Goal: Information Seeking & Learning: Learn about a topic

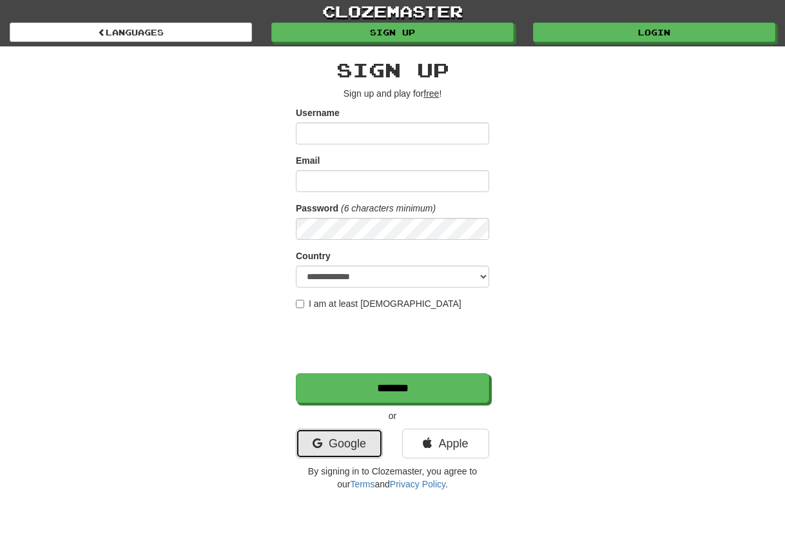
click at [346, 449] on link "Google" at bounding box center [339, 443] width 87 height 30
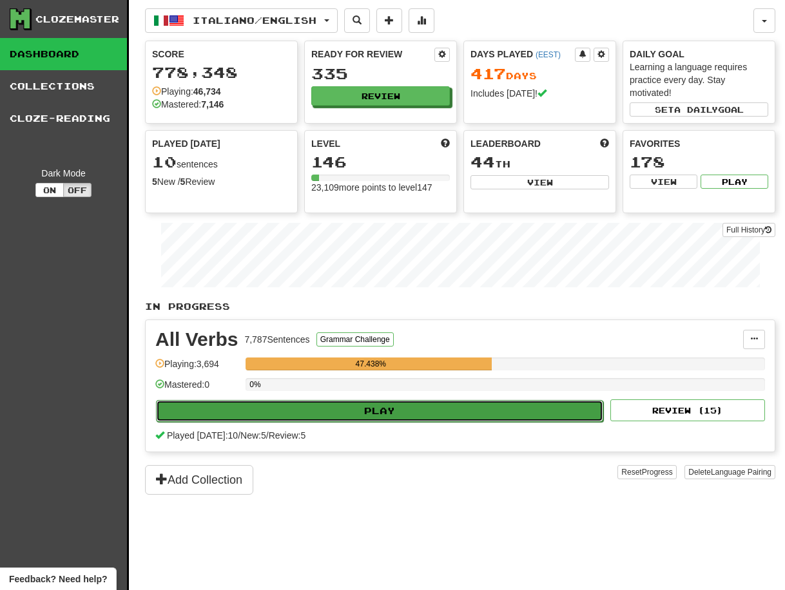
click at [432, 410] on button "Play" at bounding box center [379, 411] width 447 height 22
select select "**"
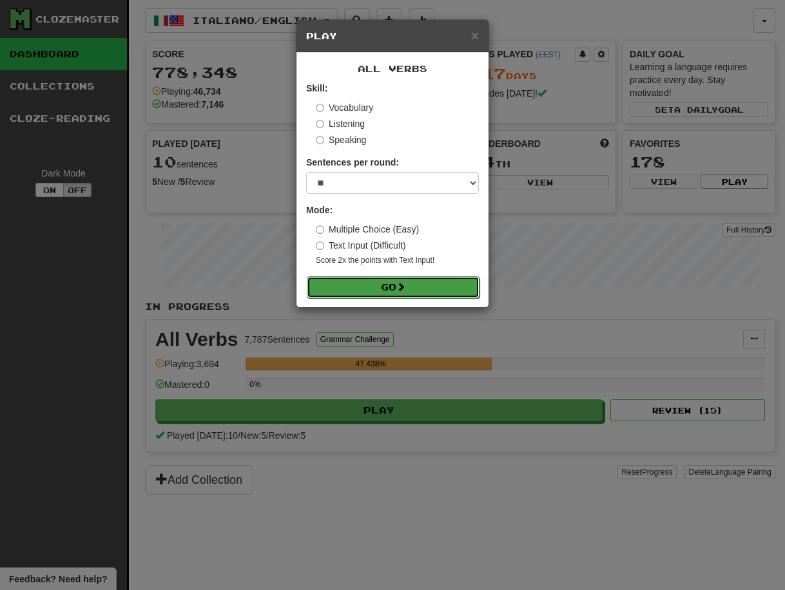
click at [419, 286] on button "Go" at bounding box center [393, 287] width 173 height 22
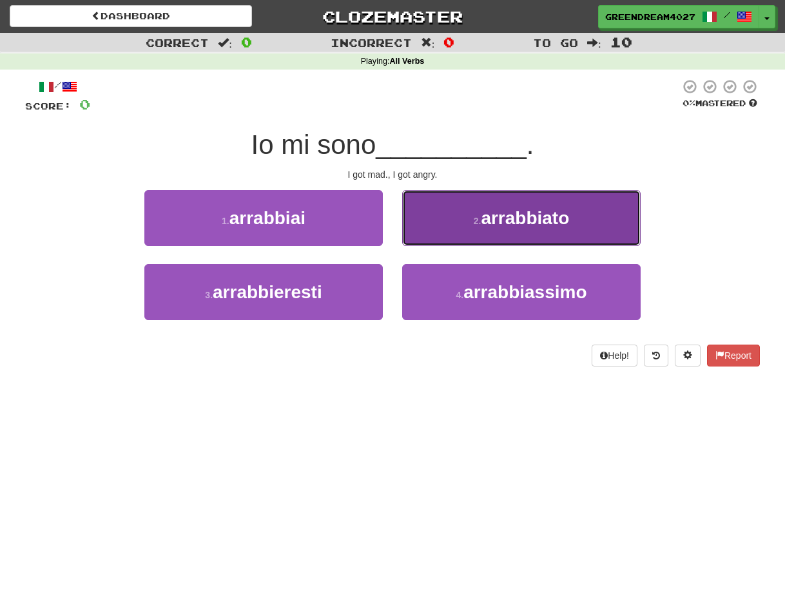
click at [509, 222] on span "arrabbiato" at bounding box center [525, 218] width 88 height 20
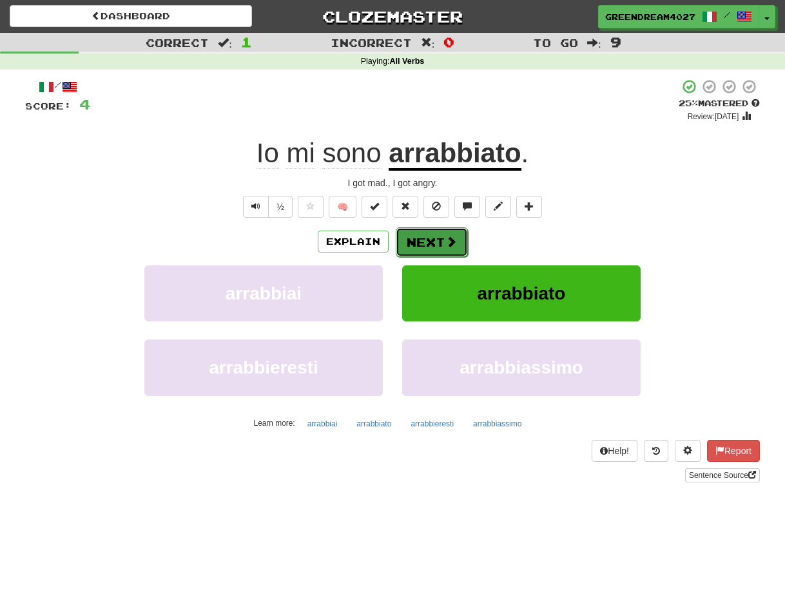
click at [424, 242] on button "Next" at bounding box center [432, 242] width 72 height 30
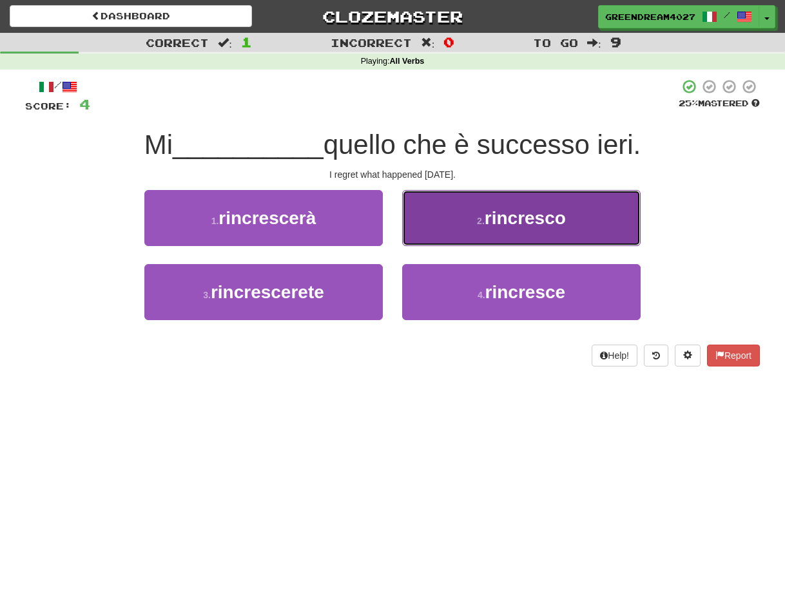
click at [477, 220] on small "2 ." at bounding box center [481, 221] width 8 height 10
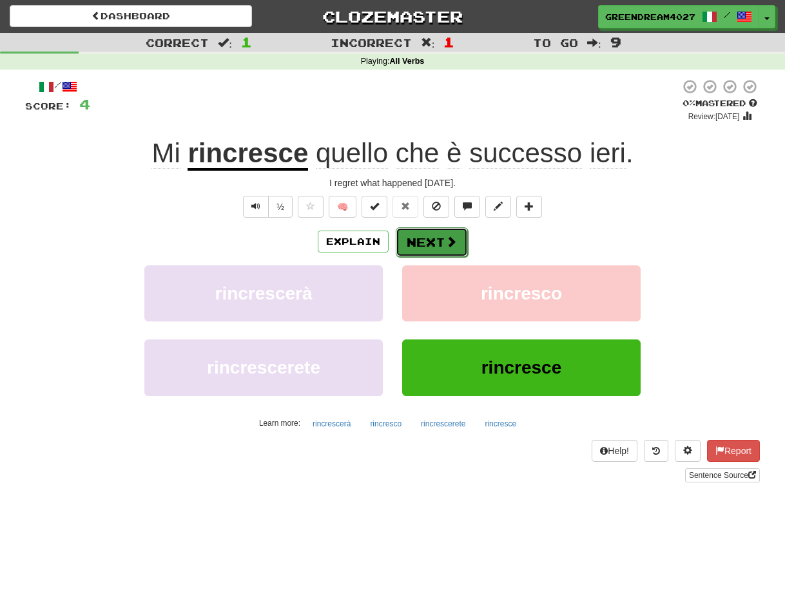
click at [428, 243] on button "Next" at bounding box center [432, 242] width 72 height 30
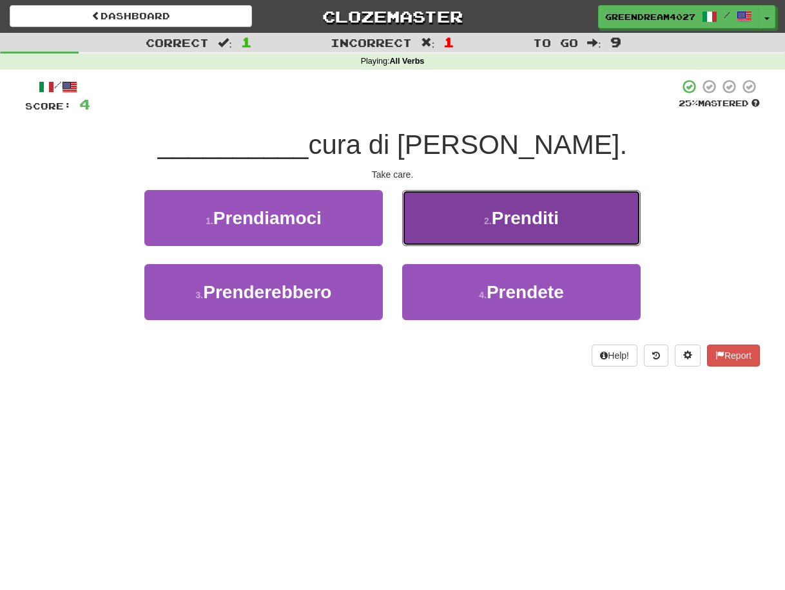
click at [467, 215] on button "2 . Prenditi" at bounding box center [521, 218] width 238 height 56
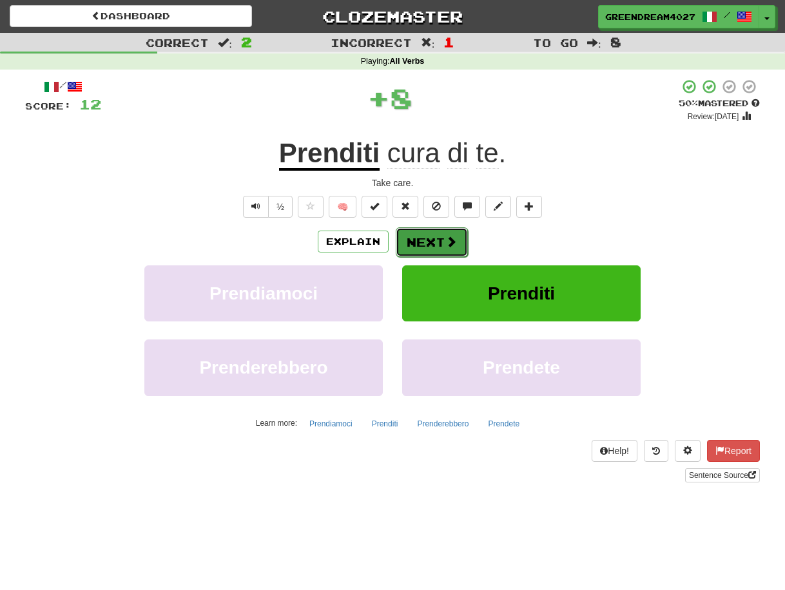
click at [425, 241] on button "Next" at bounding box center [432, 242] width 72 height 30
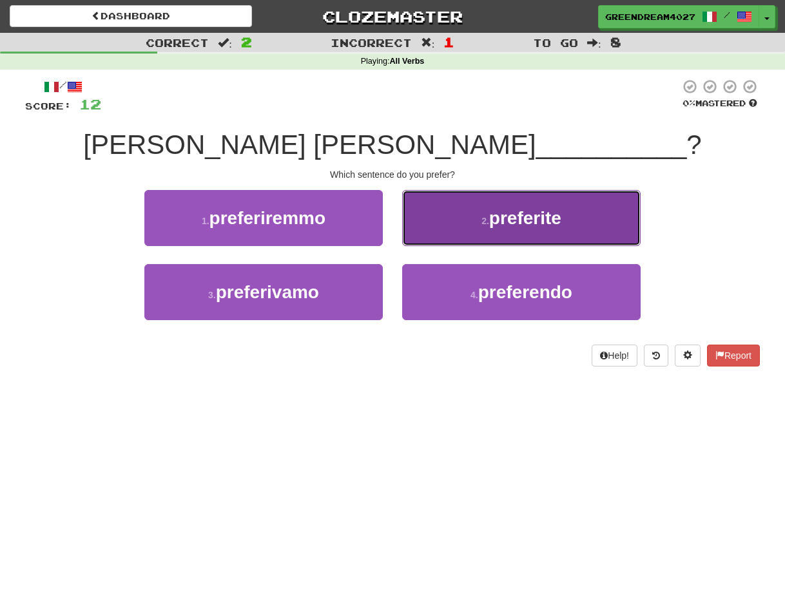
click at [465, 222] on button "2 . preferite" at bounding box center [521, 218] width 238 height 56
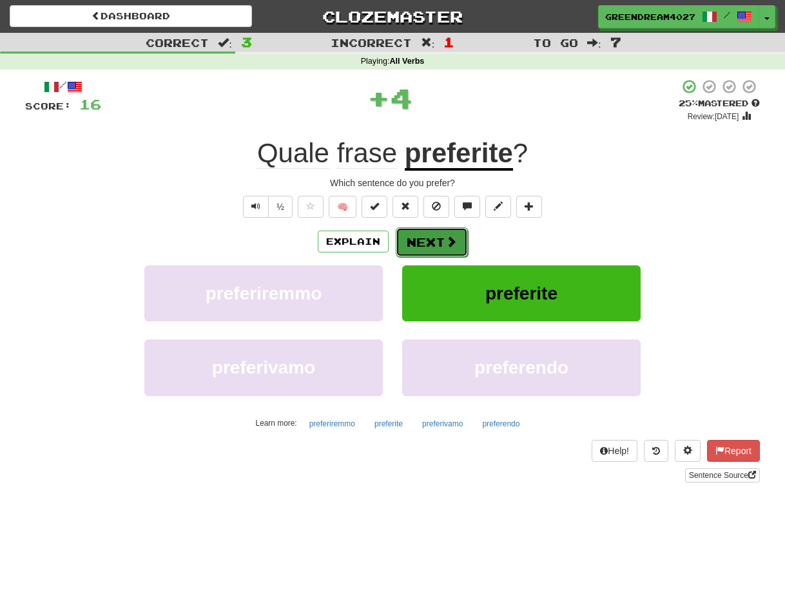
click at [429, 239] on button "Next" at bounding box center [432, 242] width 72 height 30
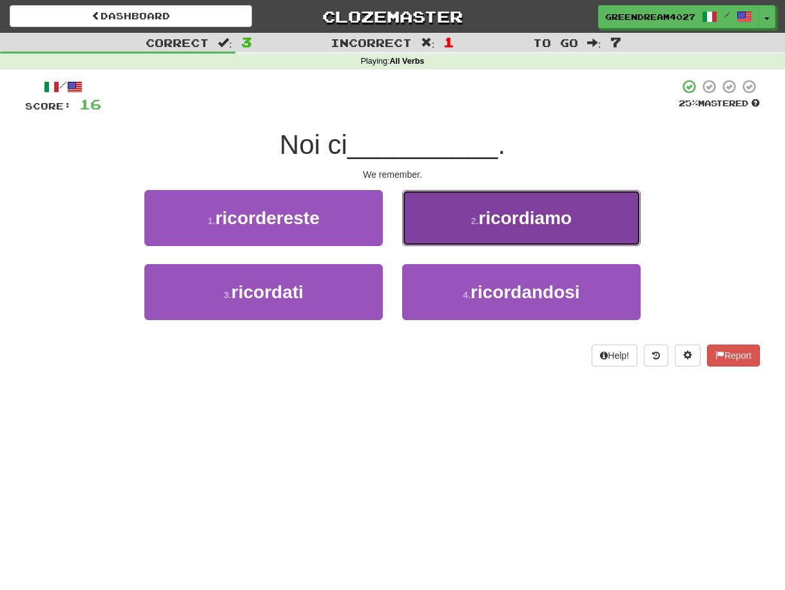
click at [474, 219] on small "2 ." at bounding box center [475, 221] width 8 height 10
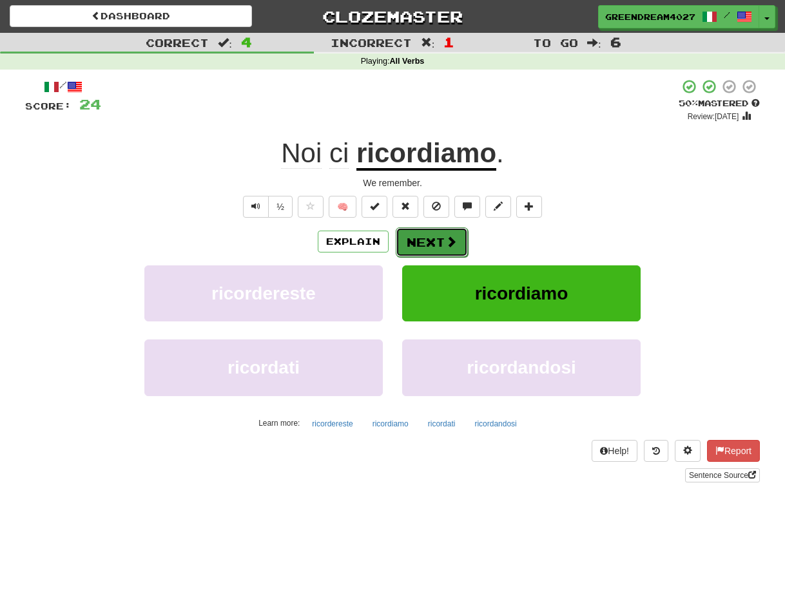
click at [424, 239] on button "Next" at bounding box center [432, 242] width 72 height 30
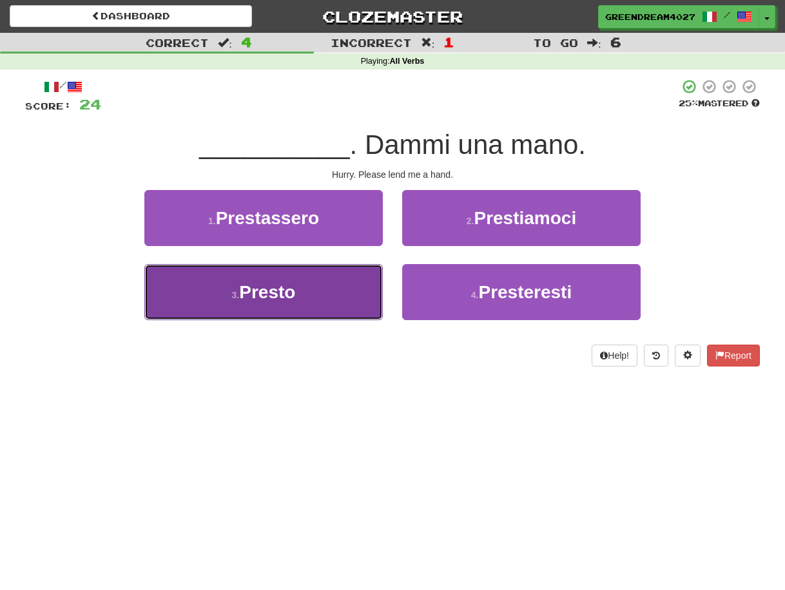
click at [342, 285] on button "3 . Presto" at bounding box center [263, 292] width 238 height 56
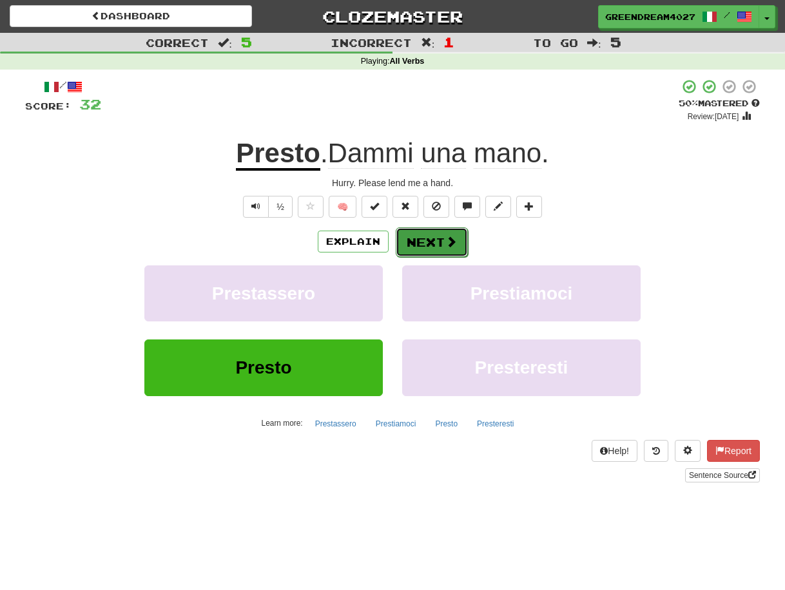
click at [434, 240] on button "Next" at bounding box center [432, 242] width 72 height 30
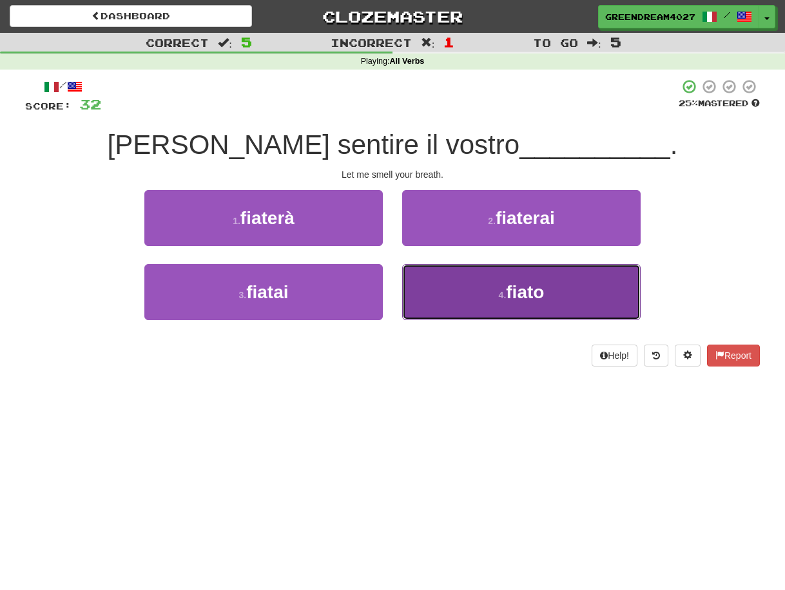
click at [499, 296] on small "4 ." at bounding box center [503, 295] width 8 height 10
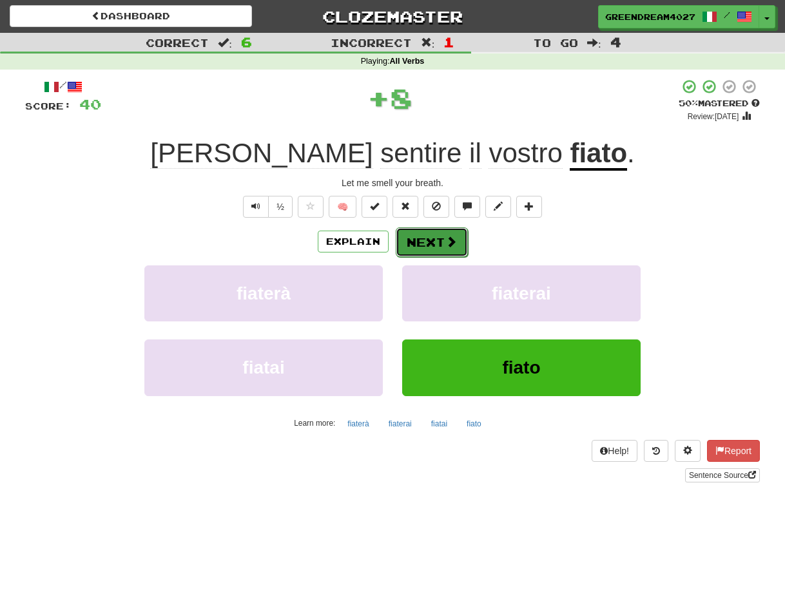
click at [437, 237] on button "Next" at bounding box center [432, 242] width 72 height 30
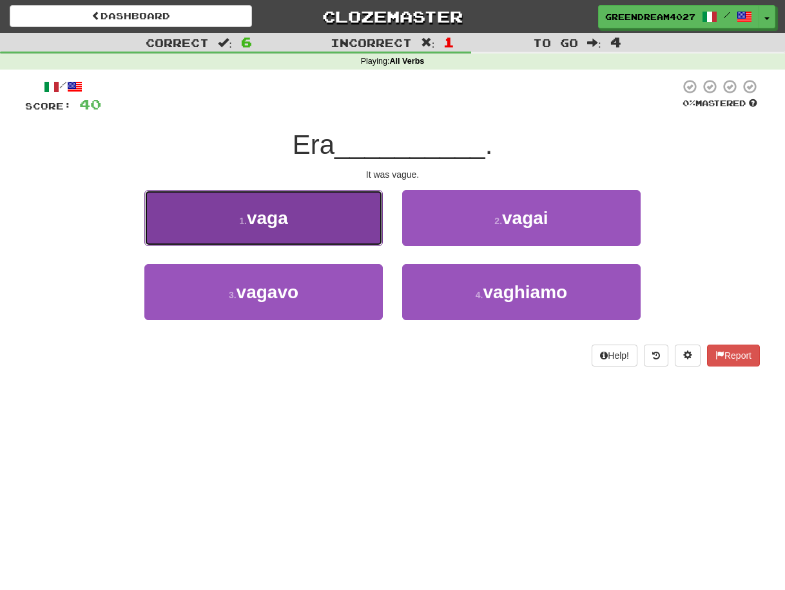
click at [303, 220] on button "1 . vaga" at bounding box center [263, 218] width 238 height 56
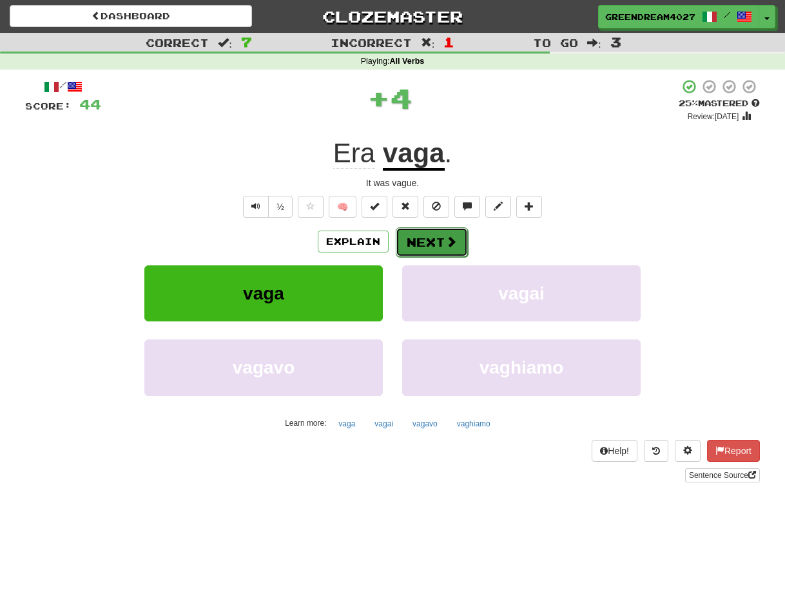
click at [427, 240] on button "Next" at bounding box center [432, 242] width 72 height 30
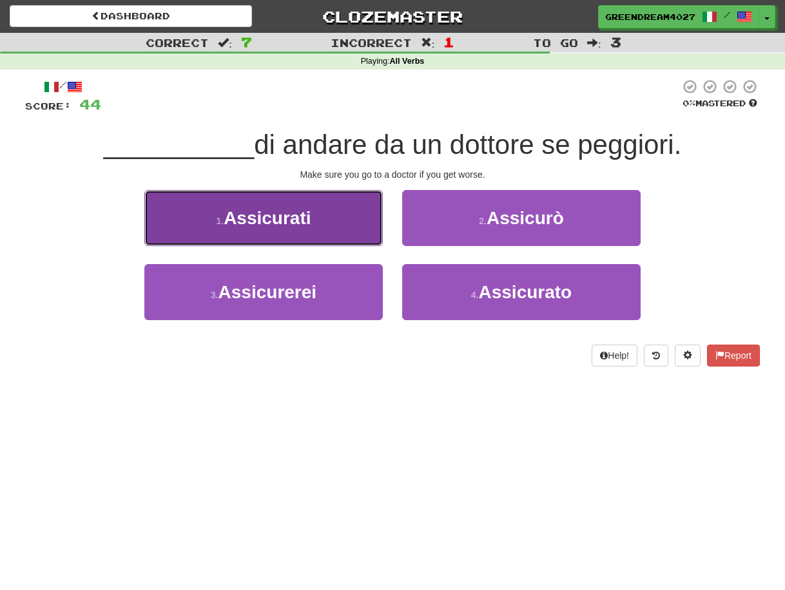
click at [278, 219] on span "Assicurati" at bounding box center [267, 218] width 87 height 20
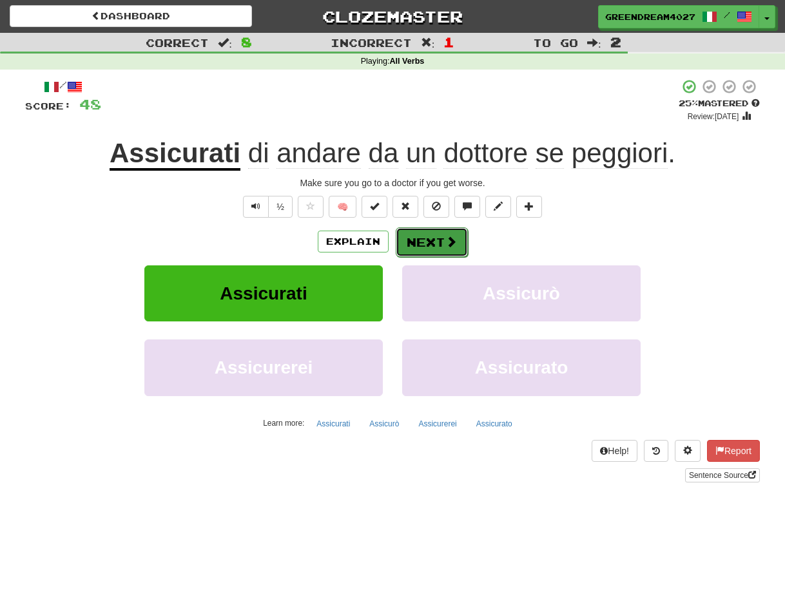
click at [427, 242] on button "Next" at bounding box center [432, 242] width 72 height 30
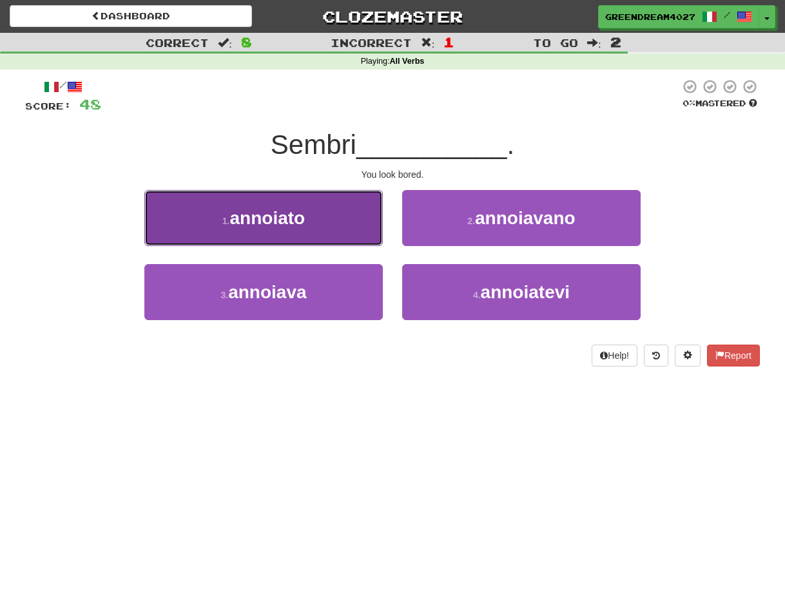
click at [312, 227] on button "1 . annoiato" at bounding box center [263, 218] width 238 height 56
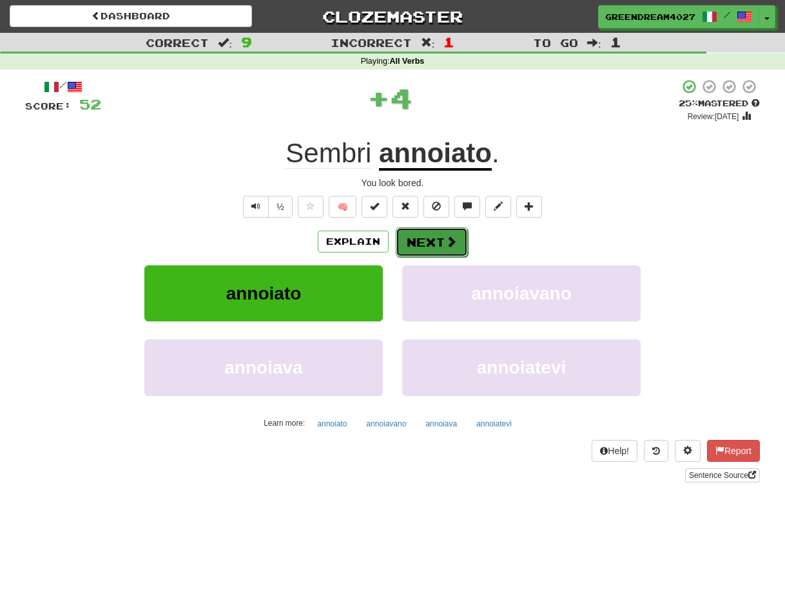
click at [428, 240] on button "Next" at bounding box center [432, 242] width 72 height 30
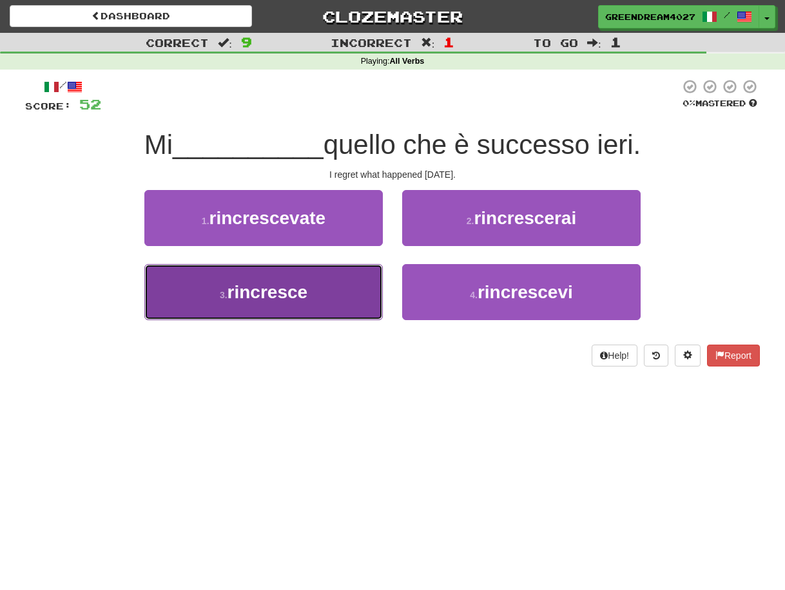
click at [322, 298] on button "3 . rincresce" at bounding box center [263, 292] width 238 height 56
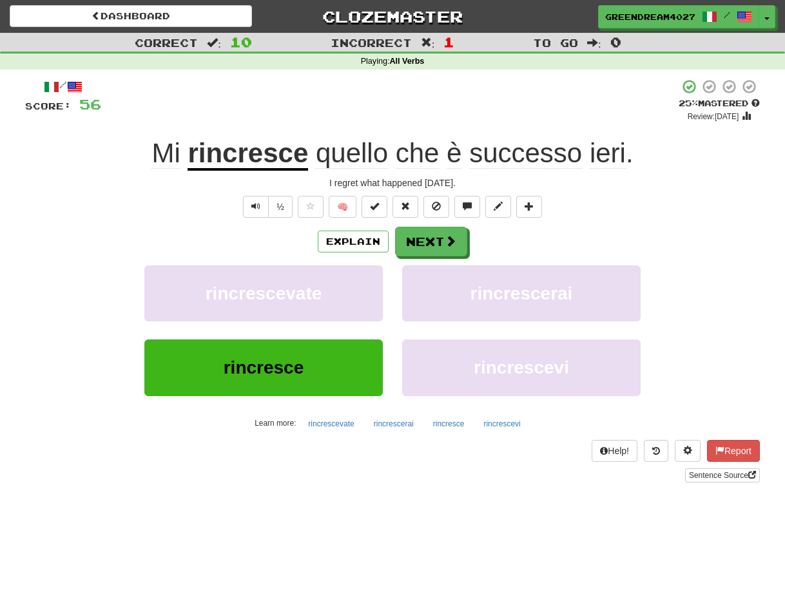
drag, startPoint x: 323, startPoint y: 182, endPoint x: 458, endPoint y: 185, distance: 135.3
click at [458, 185] on div "I regret what happened yesterday." at bounding box center [392, 183] width 735 height 13
click at [450, 189] on div at bounding box center [450, 189] width 0 height 0
click at [396, 184] on div "I regret what happened yesterday." at bounding box center [392, 183] width 735 height 13
click at [429, 242] on button "Next" at bounding box center [432, 242] width 72 height 30
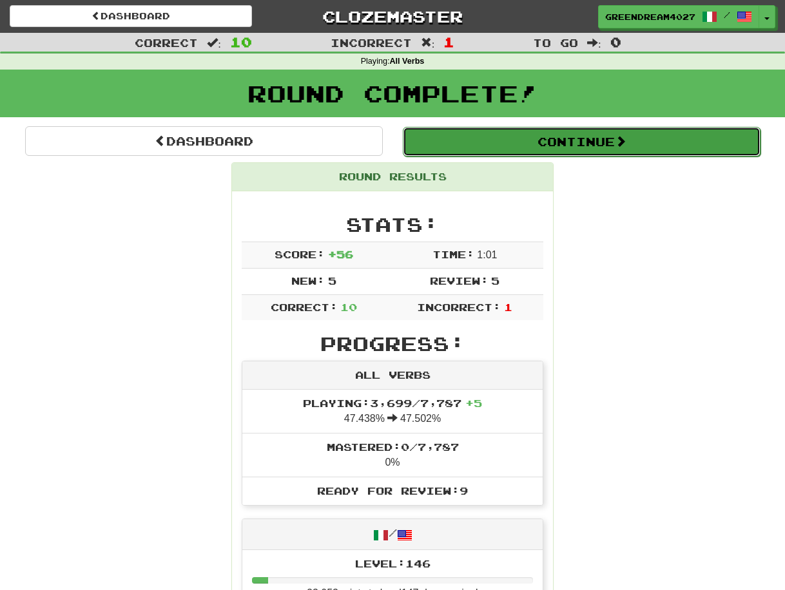
click at [557, 141] on button "Continue" at bounding box center [582, 142] width 358 height 30
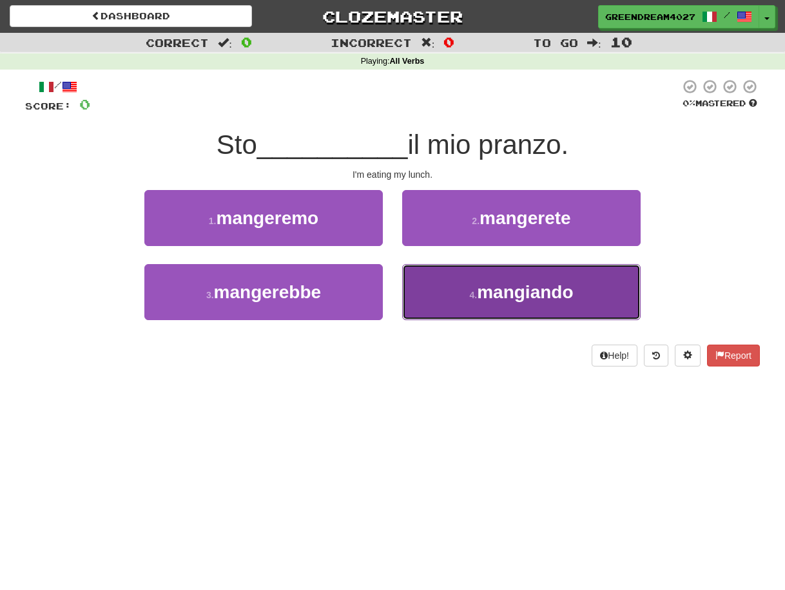
click at [475, 304] on button "4 . mangiando" at bounding box center [521, 292] width 238 height 56
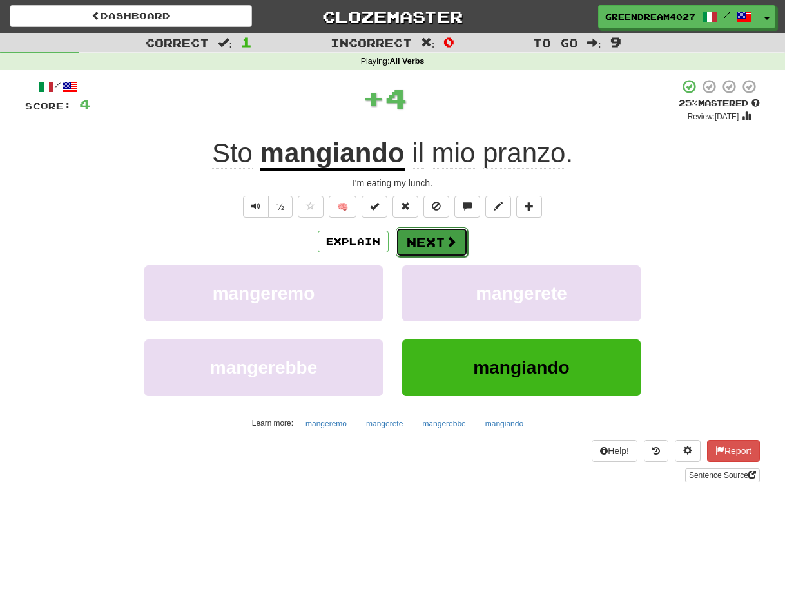
click at [434, 243] on button "Next" at bounding box center [432, 242] width 72 height 30
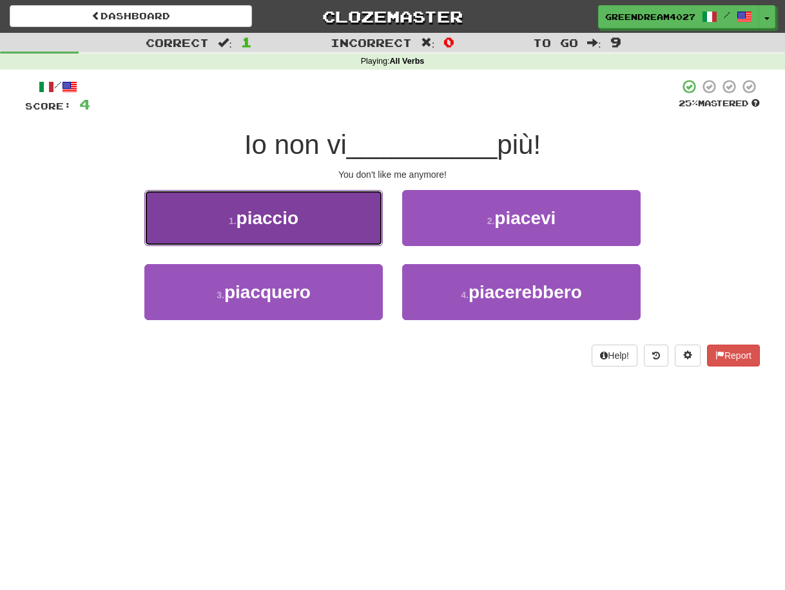
click at [333, 224] on button "1 . piaccio" at bounding box center [263, 218] width 238 height 56
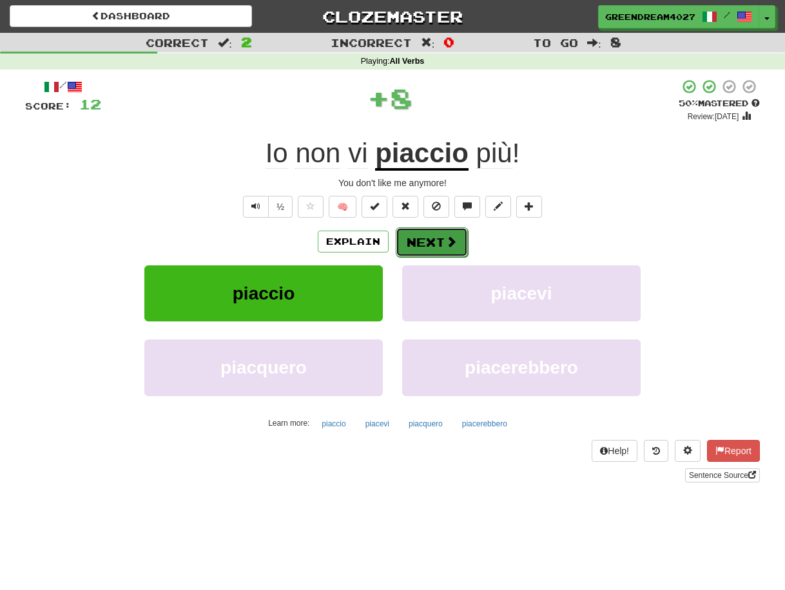
click at [429, 240] on button "Next" at bounding box center [432, 242] width 72 height 30
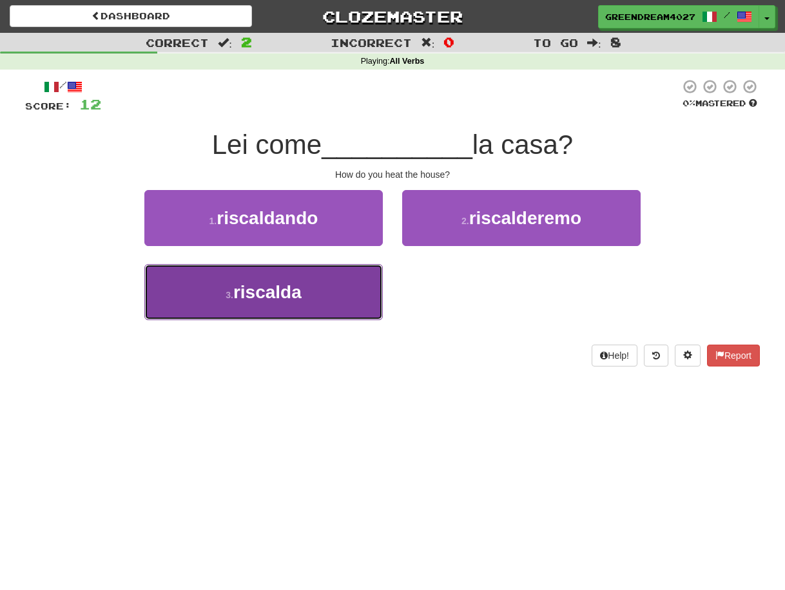
click at [344, 300] on button "3 . riscalda" at bounding box center [263, 292] width 238 height 56
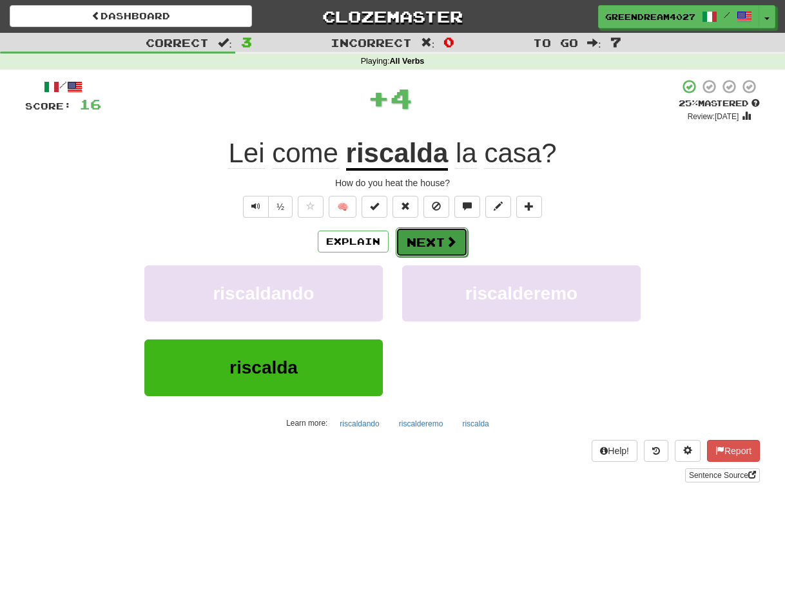
click at [429, 242] on button "Next" at bounding box center [432, 242] width 72 height 30
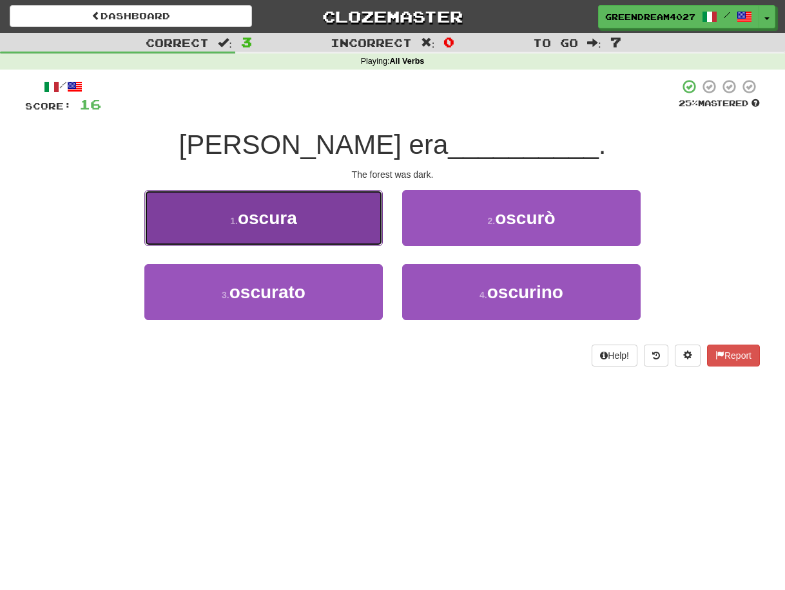
click at [300, 224] on button "1 . oscura" at bounding box center [263, 218] width 238 height 56
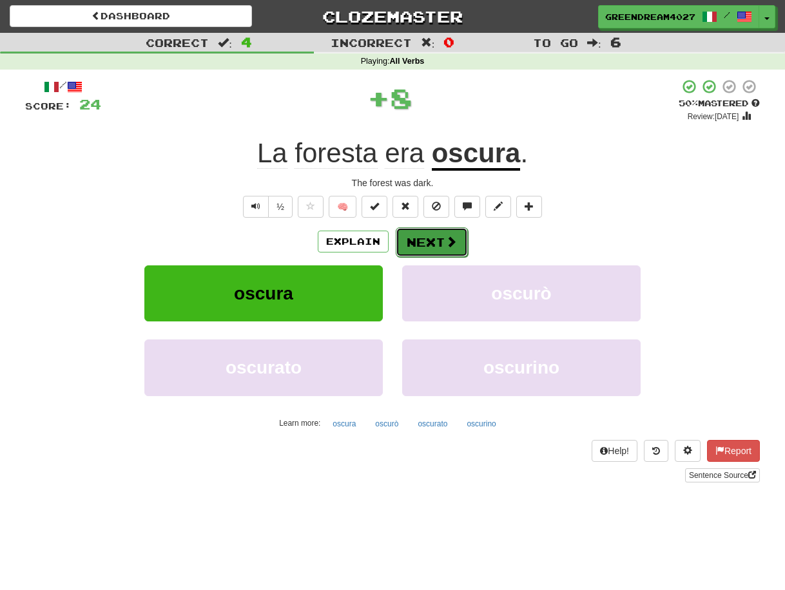
click at [428, 240] on button "Next" at bounding box center [432, 242] width 72 height 30
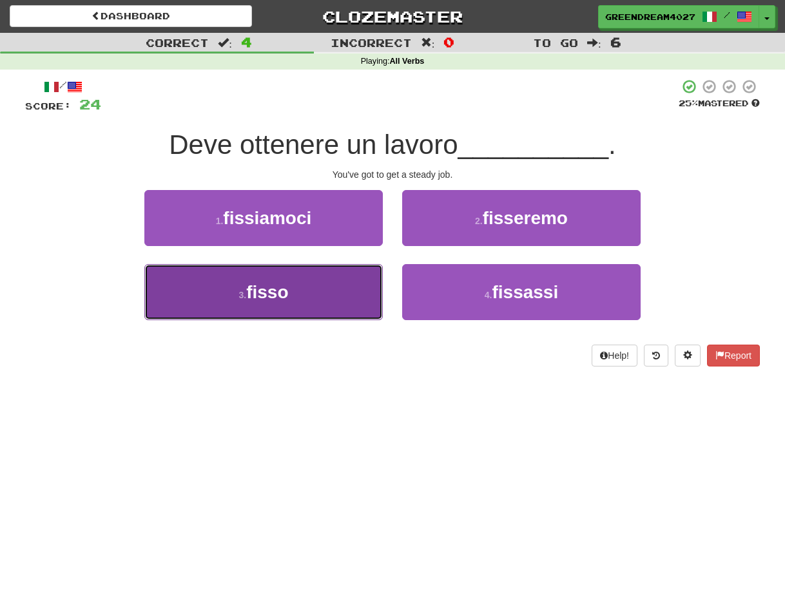
click at [331, 280] on button "3 . fisso" at bounding box center [263, 292] width 238 height 56
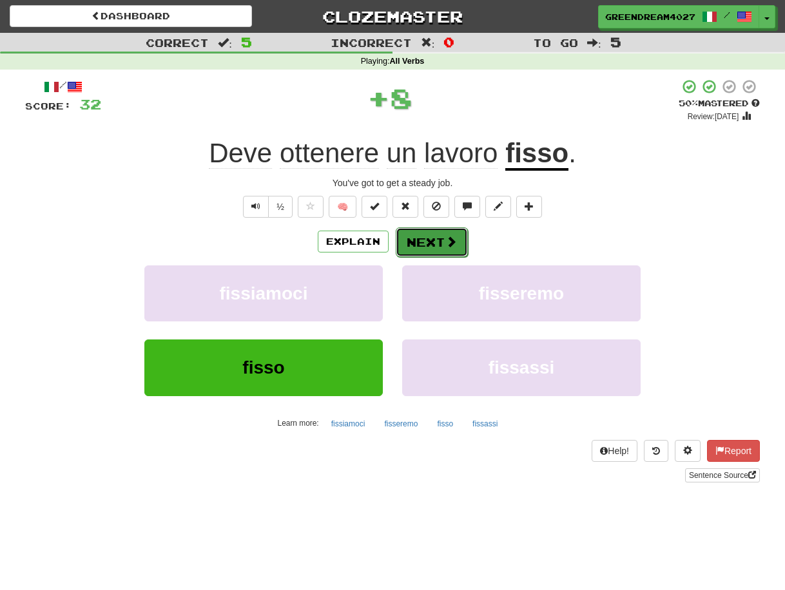
click at [430, 242] on button "Next" at bounding box center [432, 242] width 72 height 30
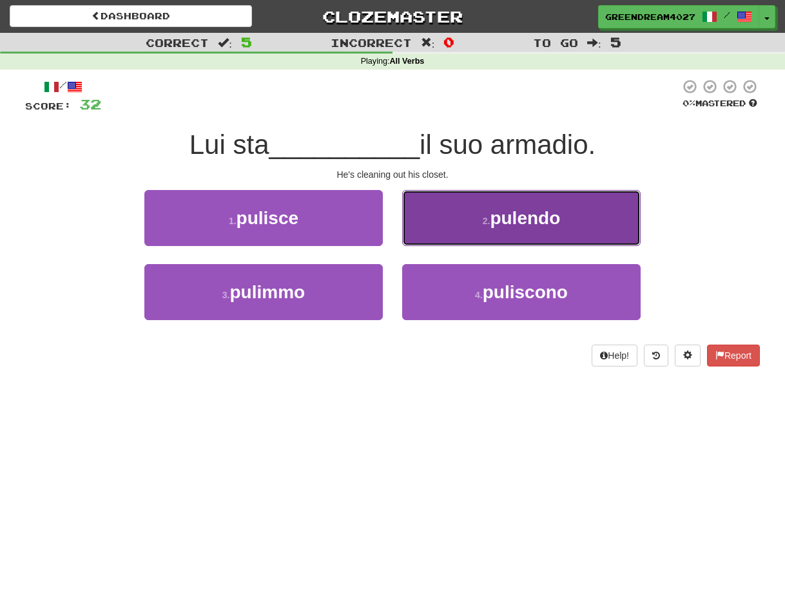
click at [492, 231] on button "2 . pulendo" at bounding box center [521, 218] width 238 height 56
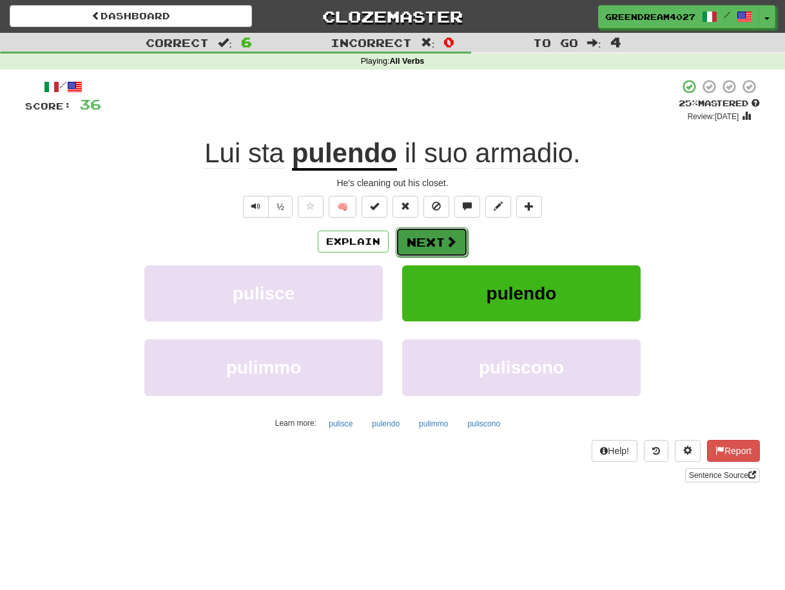
click at [441, 236] on button "Next" at bounding box center [432, 242] width 72 height 30
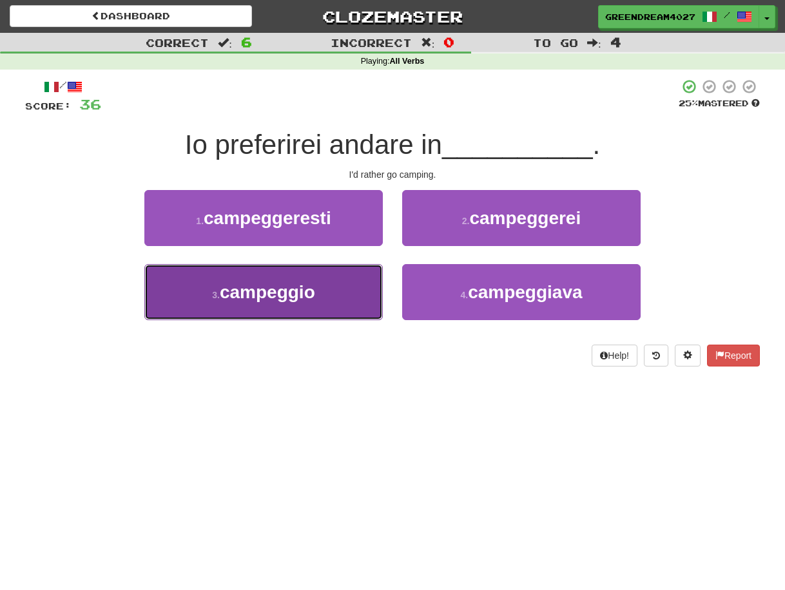
click at [297, 301] on span "campeggio" at bounding box center [267, 292] width 95 height 20
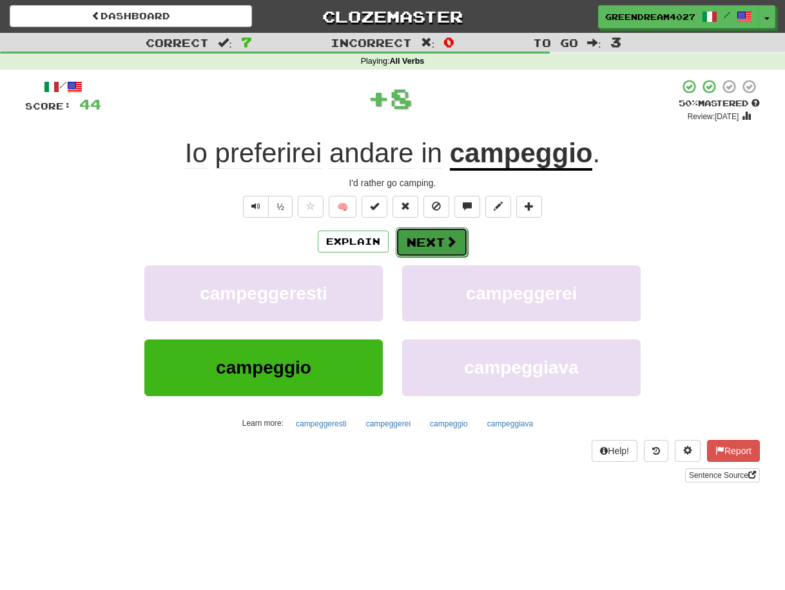
click at [426, 245] on button "Next" at bounding box center [432, 242] width 72 height 30
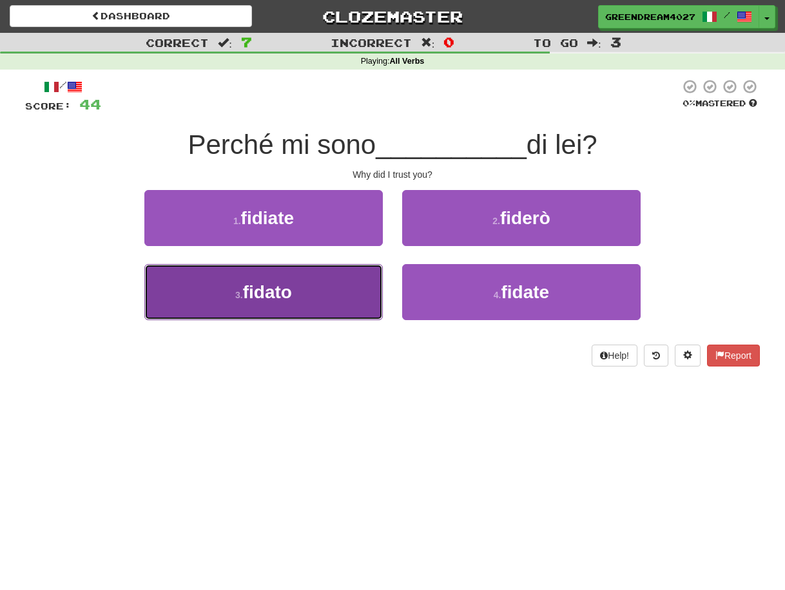
click at [330, 296] on button "3 . fidato" at bounding box center [263, 292] width 238 height 56
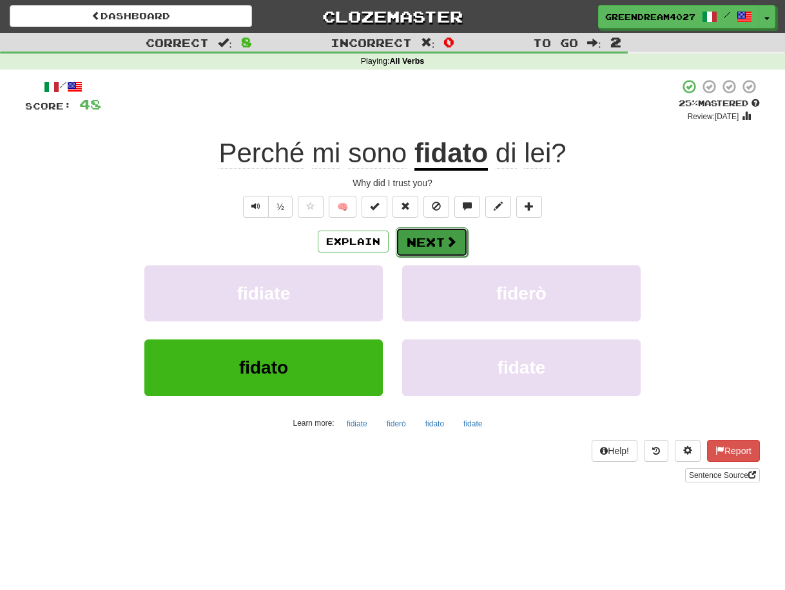
click at [425, 242] on button "Next" at bounding box center [432, 242] width 72 height 30
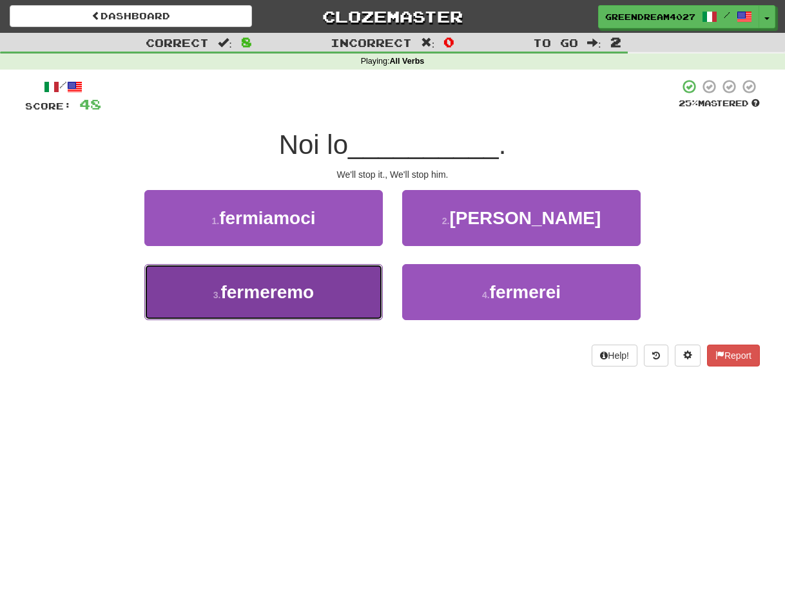
click at [305, 302] on button "3 . fermeremo" at bounding box center [263, 292] width 238 height 56
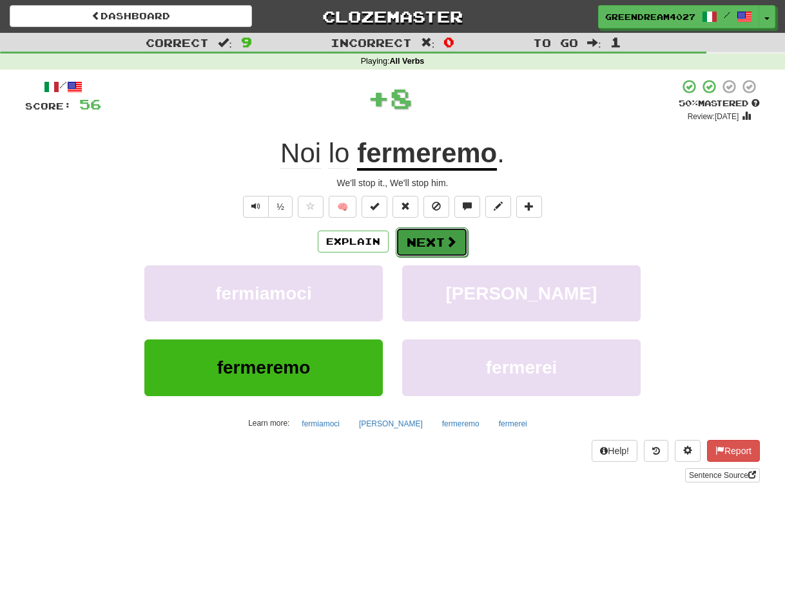
click at [429, 238] on button "Next" at bounding box center [432, 242] width 72 height 30
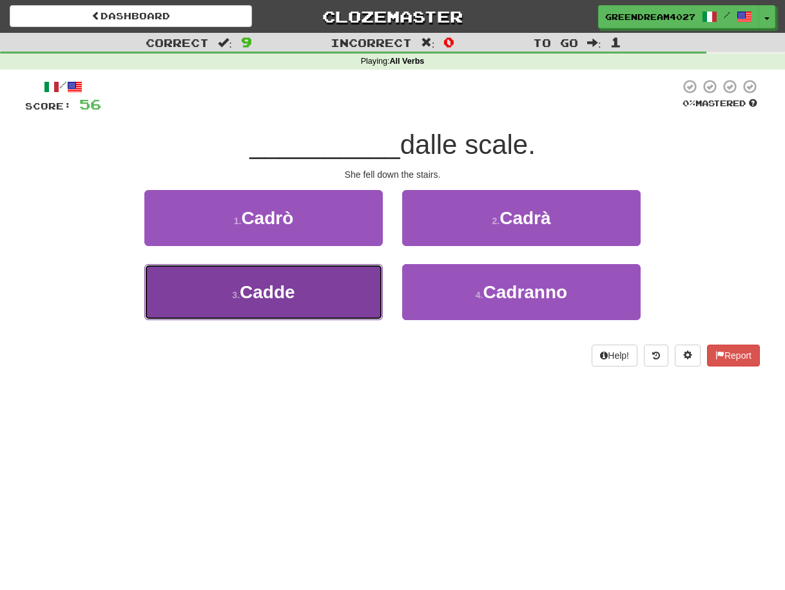
click at [320, 306] on button "3 . Cadde" at bounding box center [263, 292] width 238 height 56
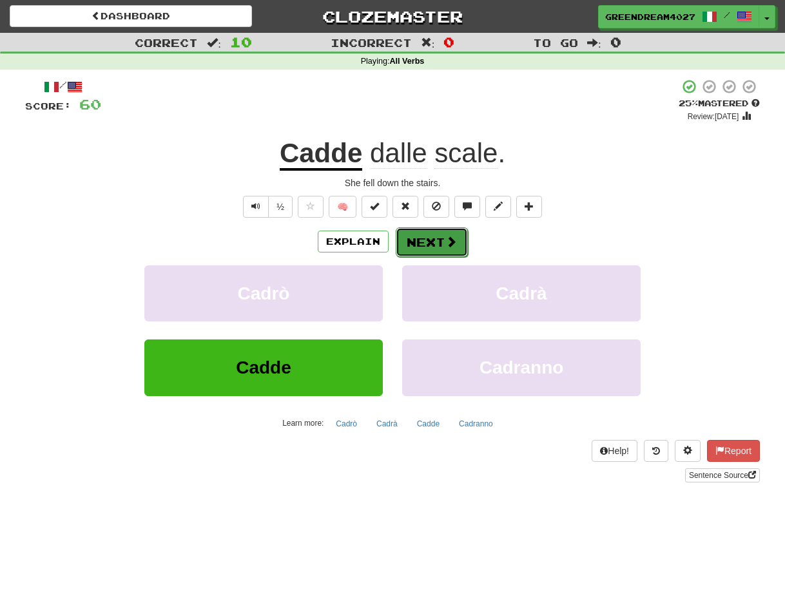
click at [428, 247] on button "Next" at bounding box center [432, 242] width 72 height 30
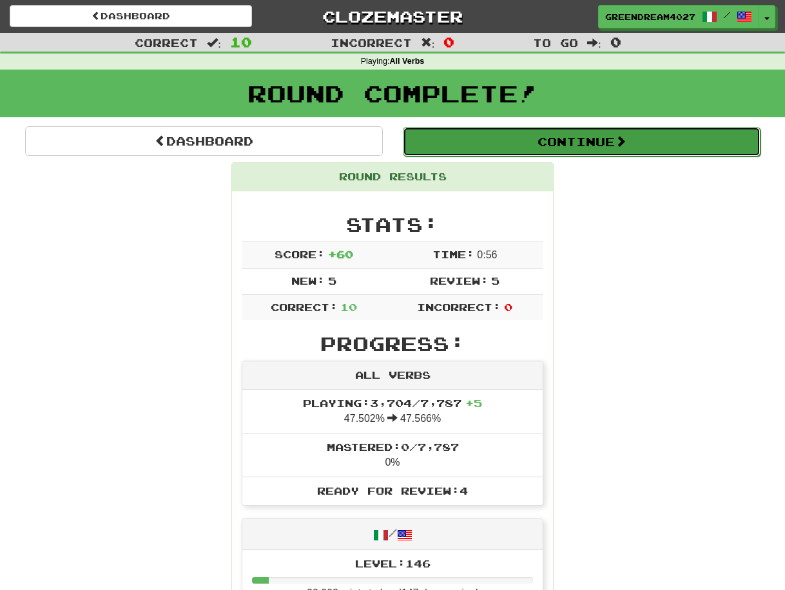
click at [538, 140] on button "Continue" at bounding box center [582, 142] width 358 height 30
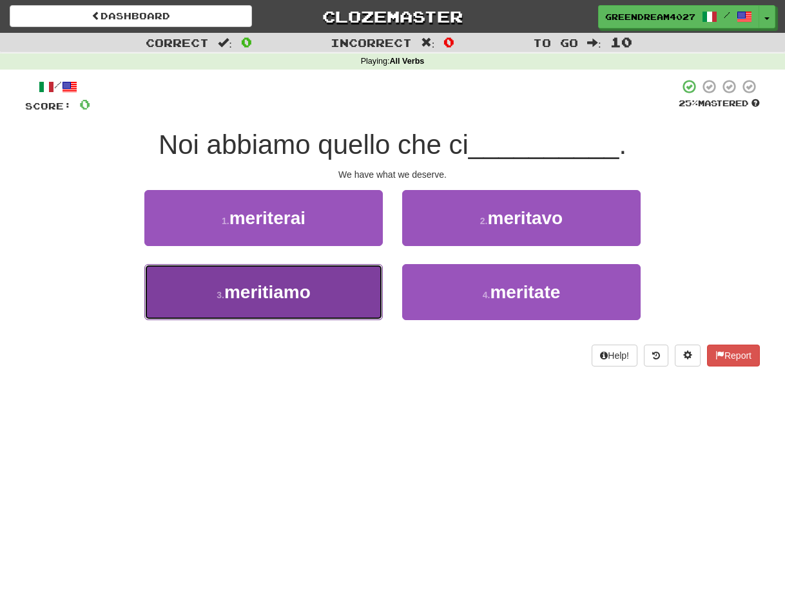
click at [300, 292] on span "meritiamo" at bounding box center [267, 292] width 86 height 20
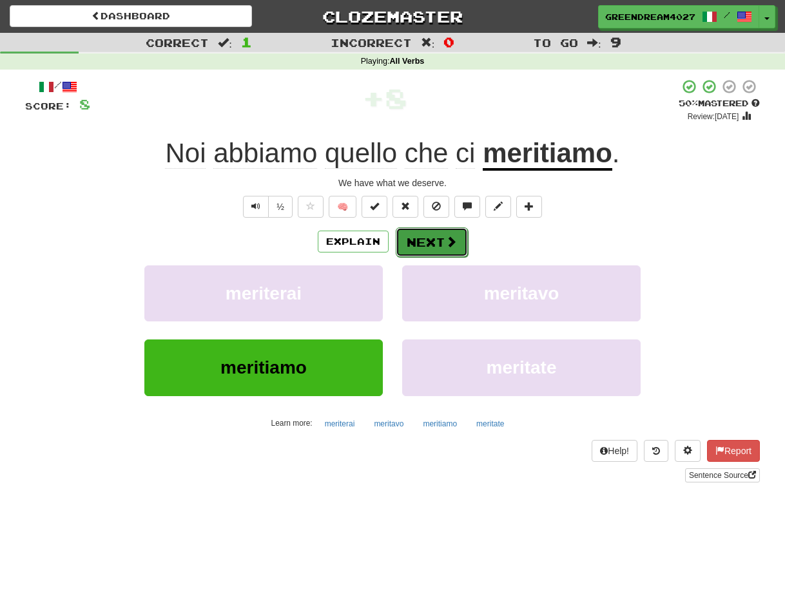
click at [429, 247] on button "Next" at bounding box center [432, 242] width 72 height 30
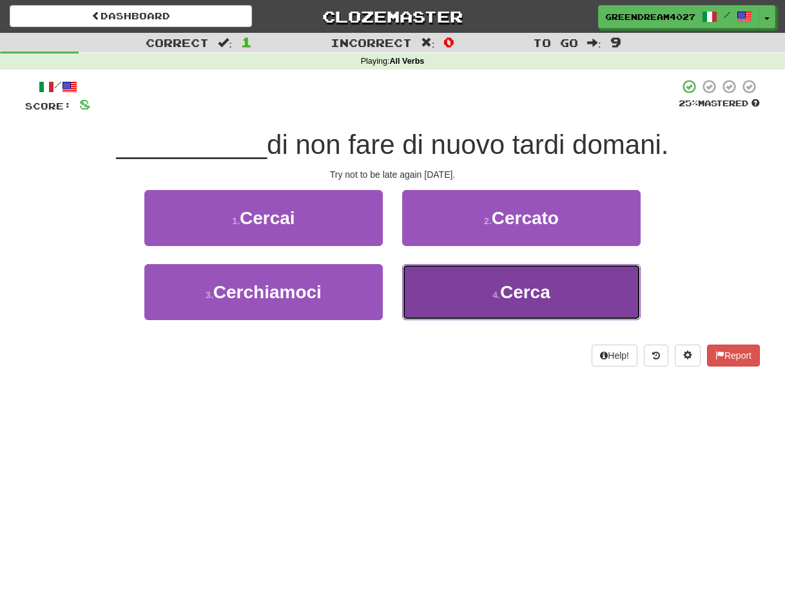
click at [497, 299] on small "4 ." at bounding box center [496, 295] width 8 height 10
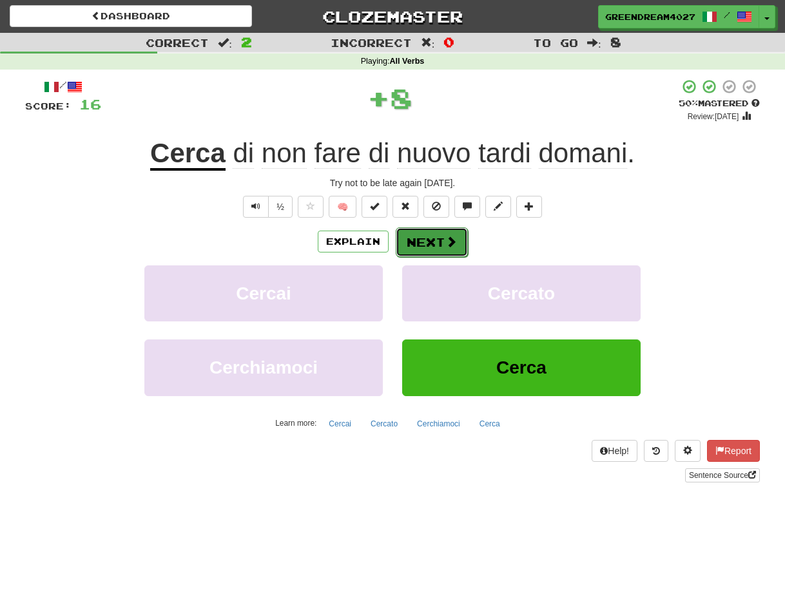
click at [439, 244] on button "Next" at bounding box center [432, 242] width 72 height 30
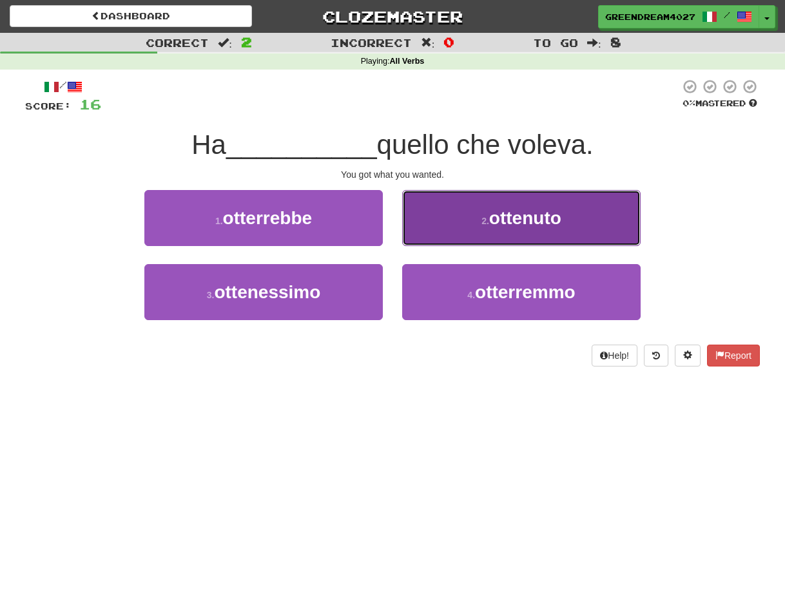
click at [470, 226] on button "2 . ottenuto" at bounding box center [521, 218] width 238 height 56
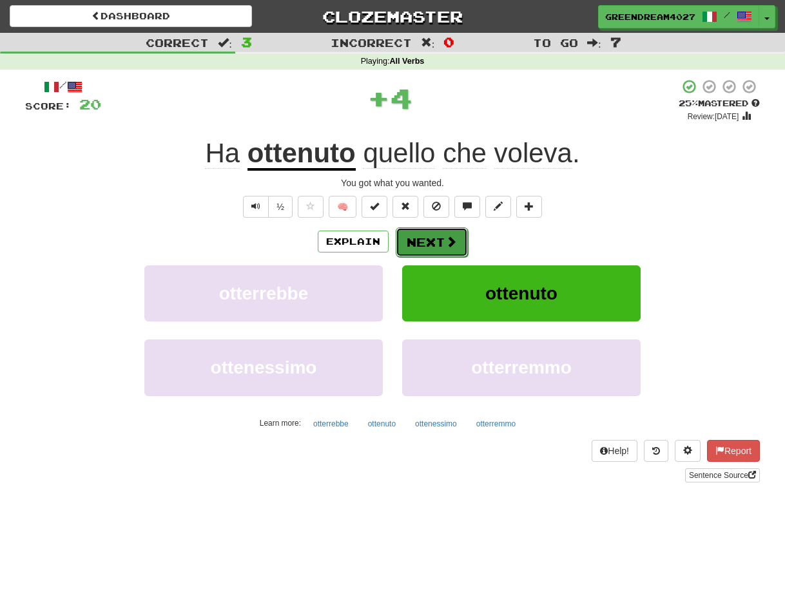
click at [430, 241] on button "Next" at bounding box center [432, 242] width 72 height 30
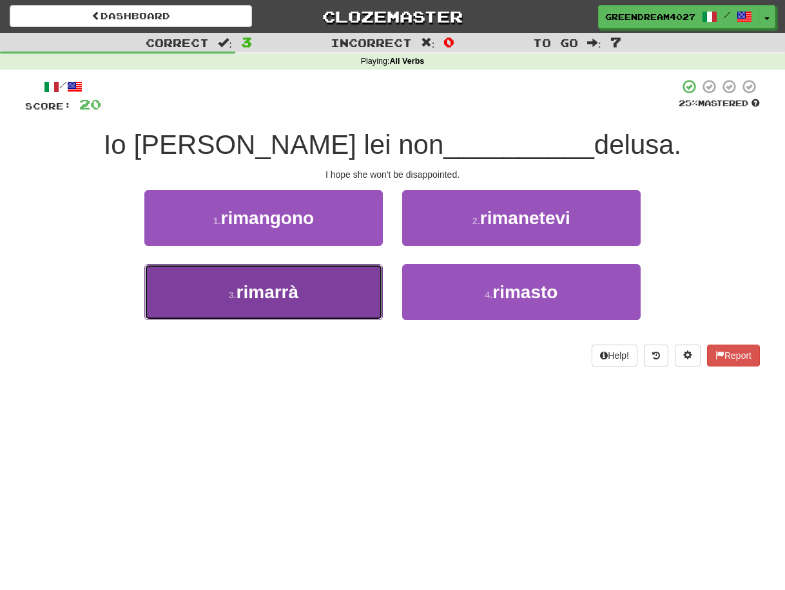
click at [334, 293] on button "3 . rimarrà" at bounding box center [263, 292] width 238 height 56
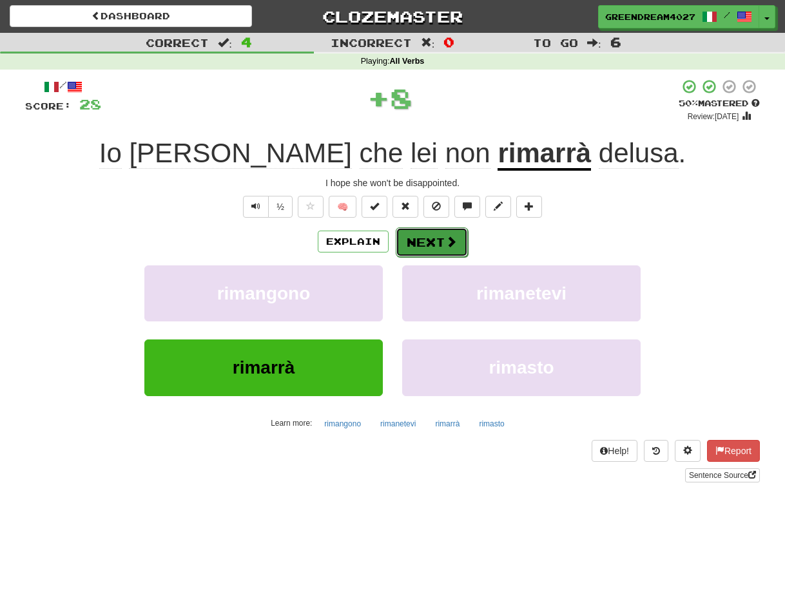
click at [424, 240] on button "Next" at bounding box center [432, 242] width 72 height 30
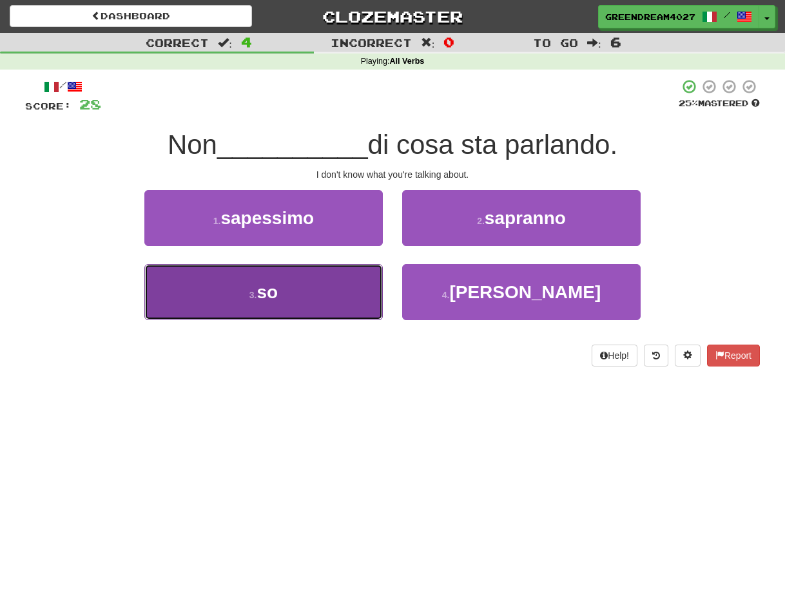
click at [359, 308] on button "3 . so" at bounding box center [263, 292] width 238 height 56
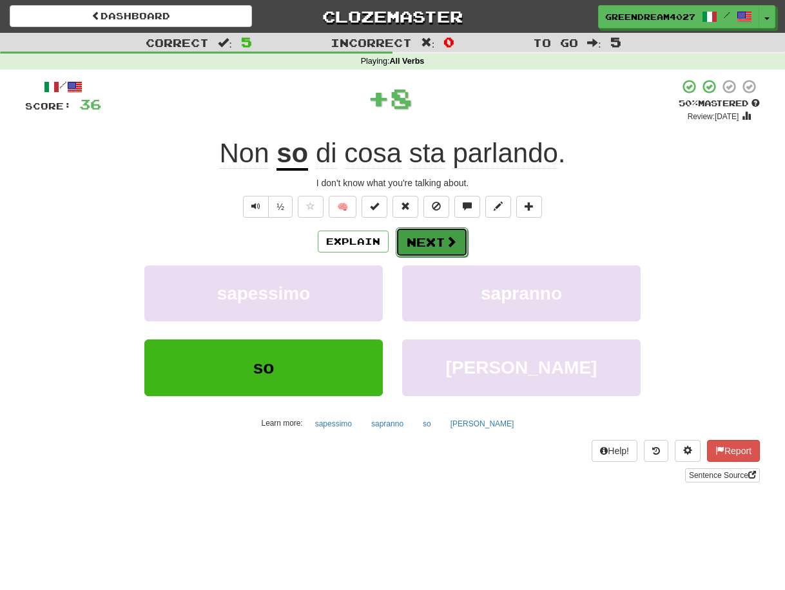
click at [432, 244] on button "Next" at bounding box center [432, 242] width 72 height 30
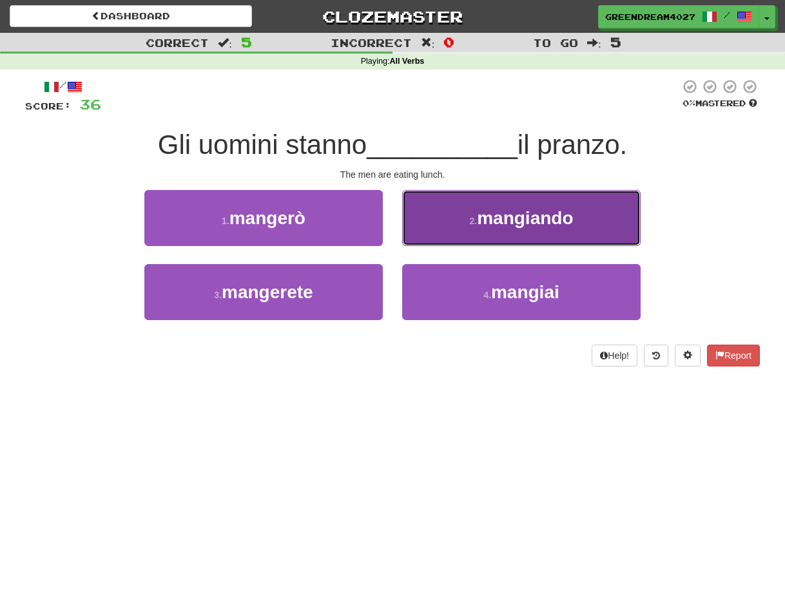
click at [458, 219] on button "2 . mangiando" at bounding box center [521, 218] width 238 height 56
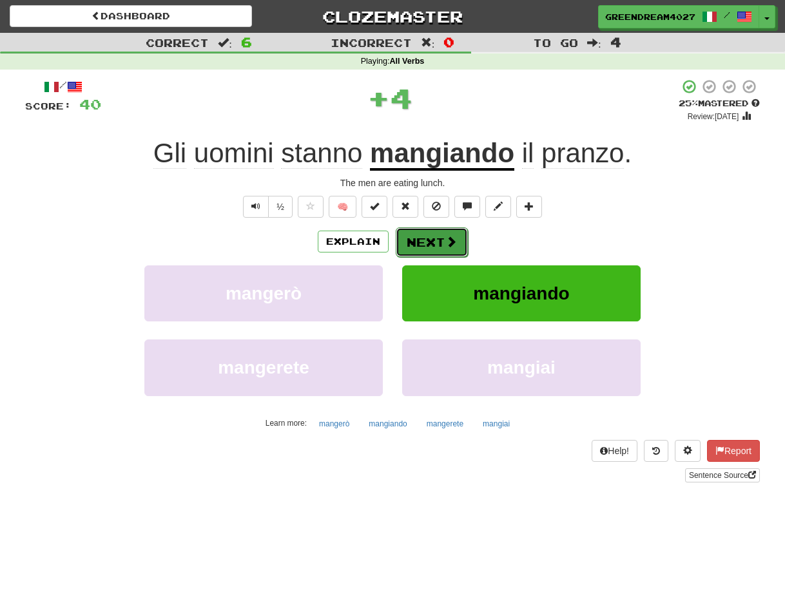
click at [426, 239] on button "Next" at bounding box center [432, 242] width 72 height 30
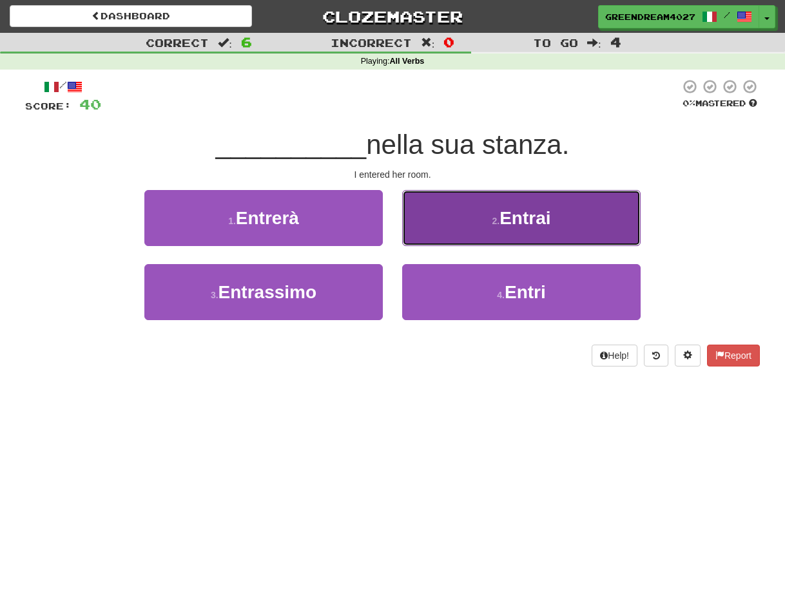
click at [475, 230] on button "2 . Entrai" at bounding box center [521, 218] width 238 height 56
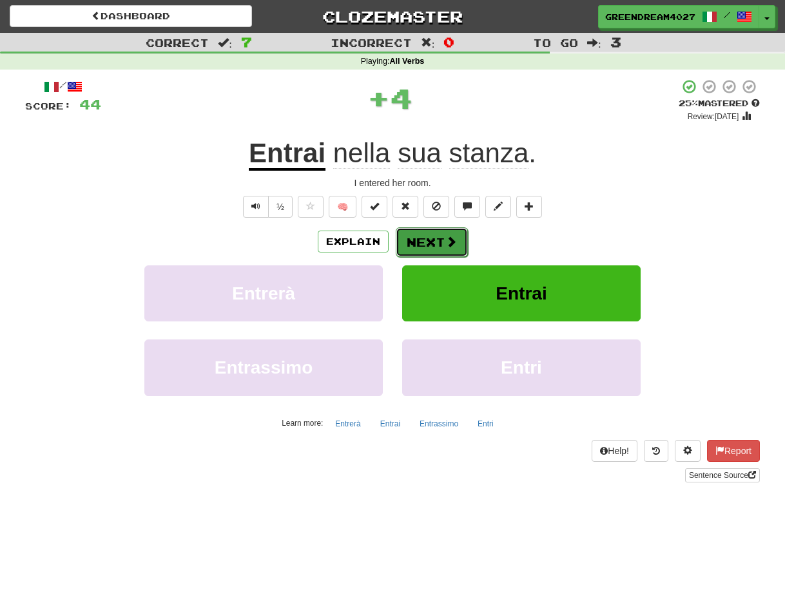
click at [428, 242] on button "Next" at bounding box center [432, 242] width 72 height 30
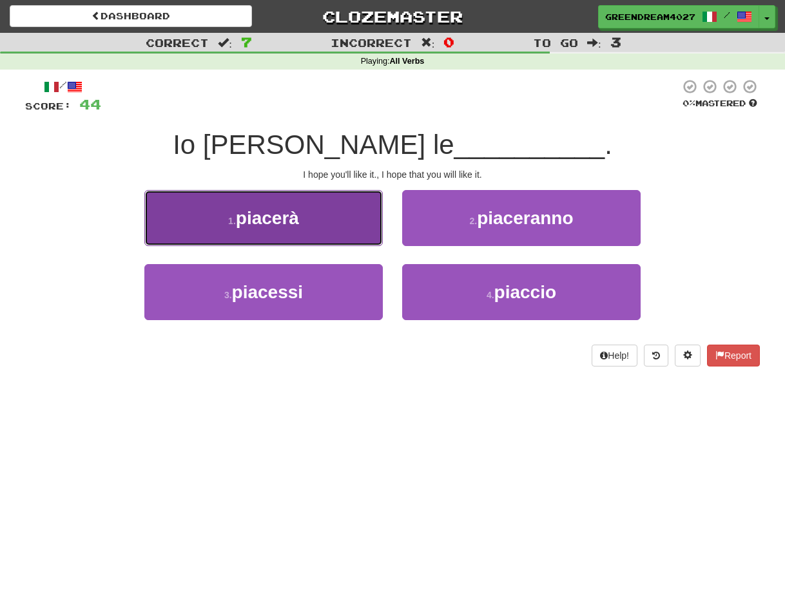
click at [327, 213] on button "1 . piacerà" at bounding box center [263, 218] width 238 height 56
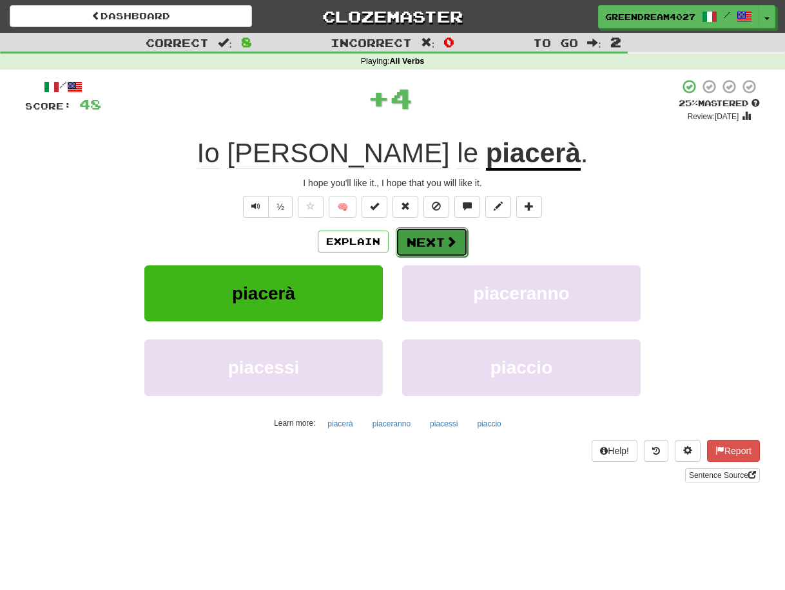
click at [432, 243] on button "Next" at bounding box center [432, 242] width 72 height 30
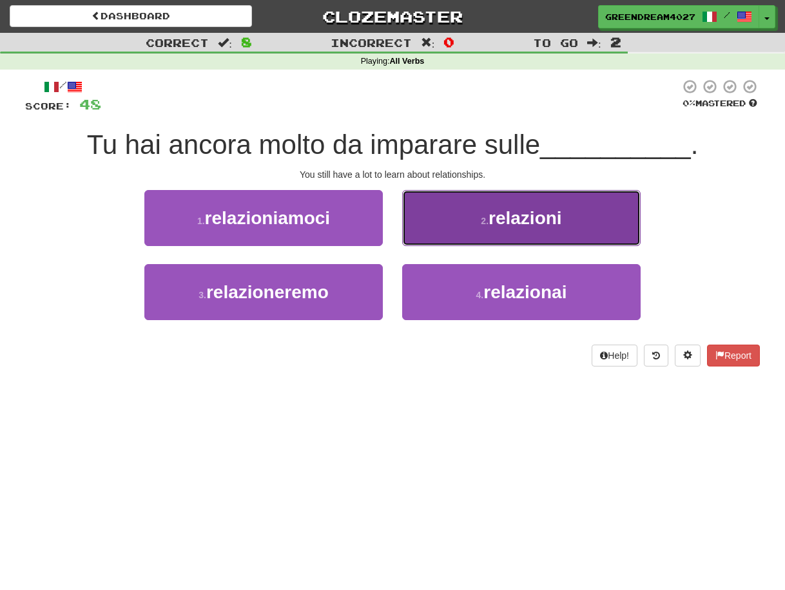
click at [501, 231] on button "2 . relazioni" at bounding box center [521, 218] width 238 height 56
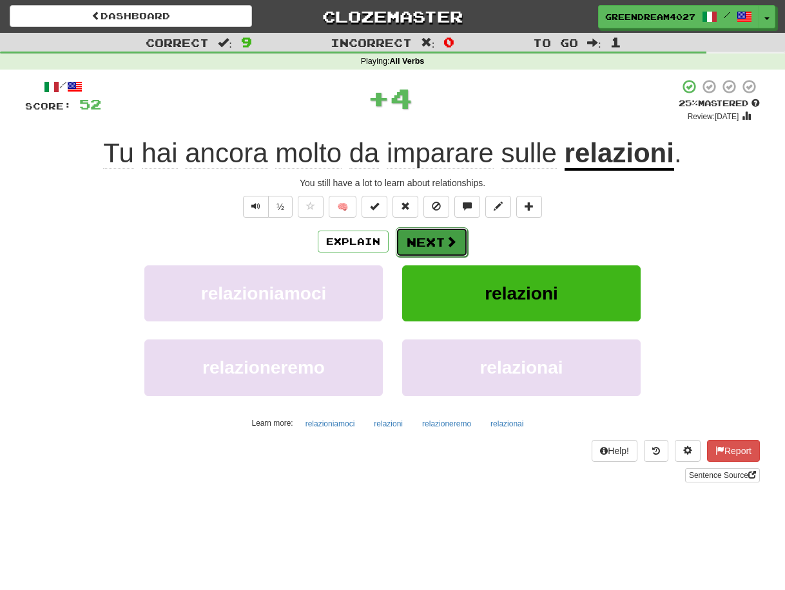
click at [445, 242] on span at bounding box center [451, 242] width 12 height 12
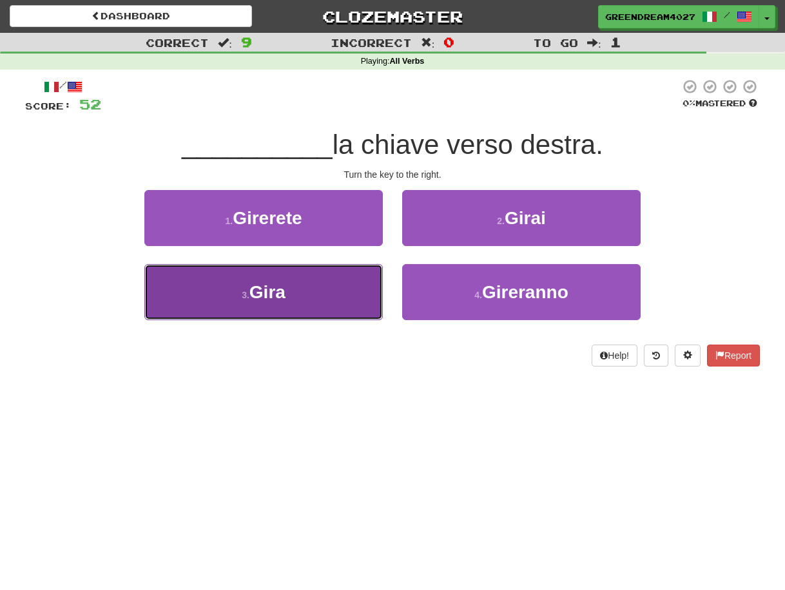
click at [345, 299] on button "3 . Gira" at bounding box center [263, 292] width 238 height 56
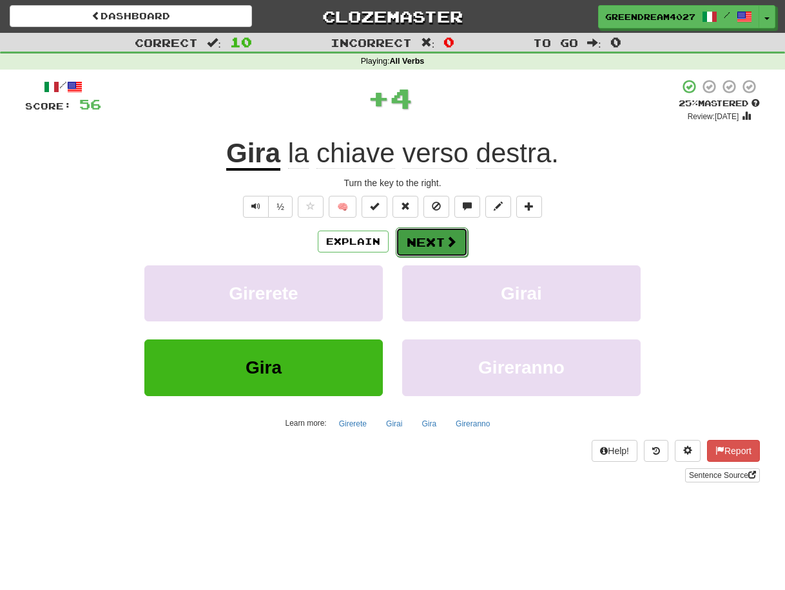
click at [427, 245] on button "Next" at bounding box center [432, 242] width 72 height 30
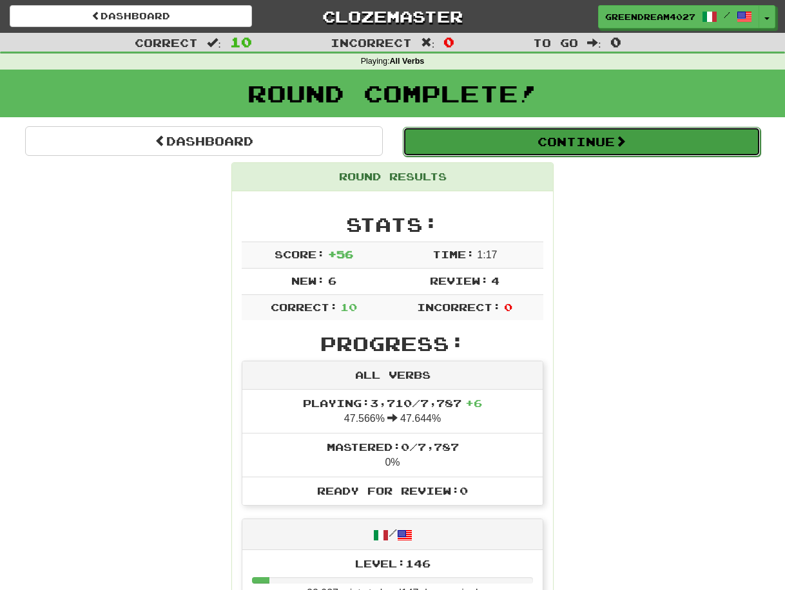
click at [555, 139] on button "Continue" at bounding box center [582, 142] width 358 height 30
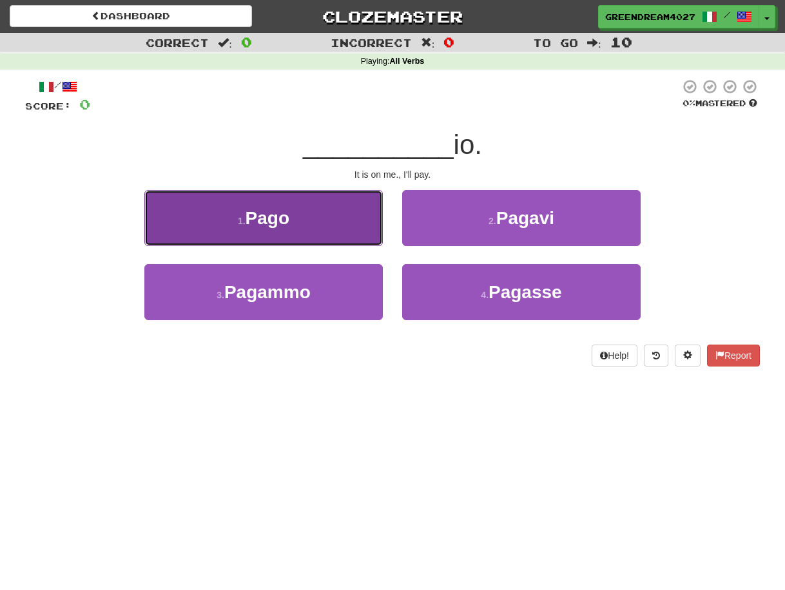
click at [320, 231] on button "1 . Pago" at bounding box center [263, 218] width 238 height 56
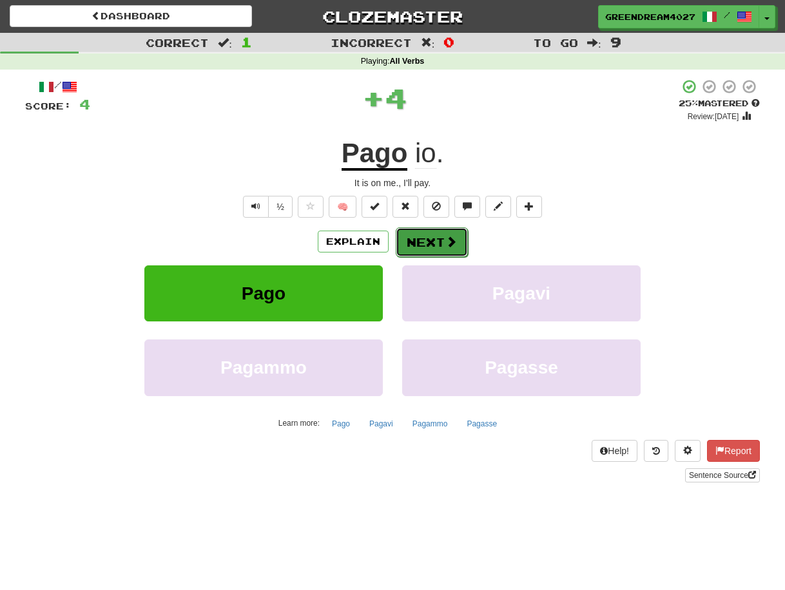
click at [430, 239] on button "Next" at bounding box center [432, 242] width 72 height 30
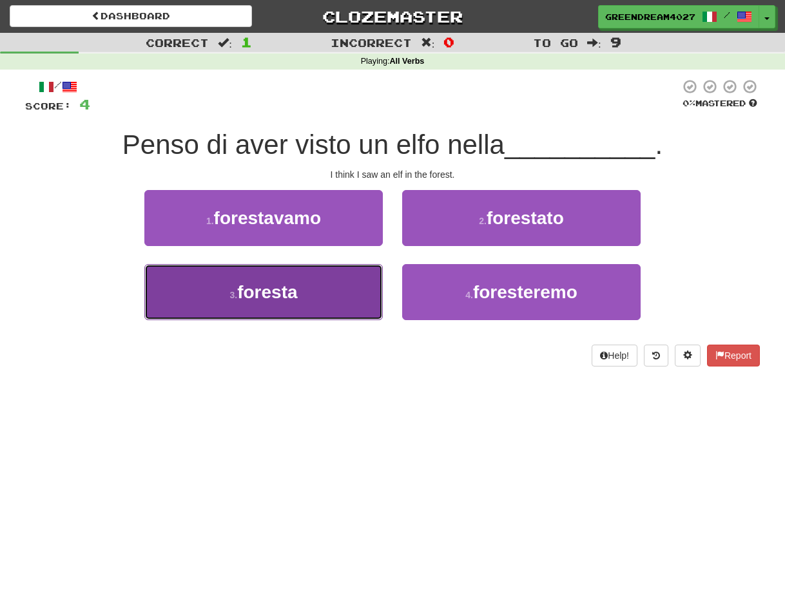
click at [313, 301] on button "3 . foresta" at bounding box center [263, 292] width 238 height 56
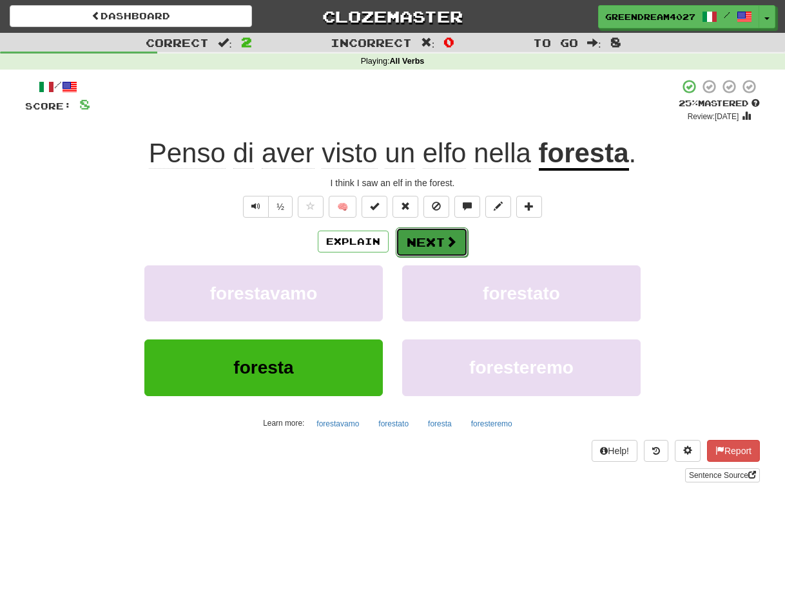
click at [423, 245] on button "Next" at bounding box center [432, 242] width 72 height 30
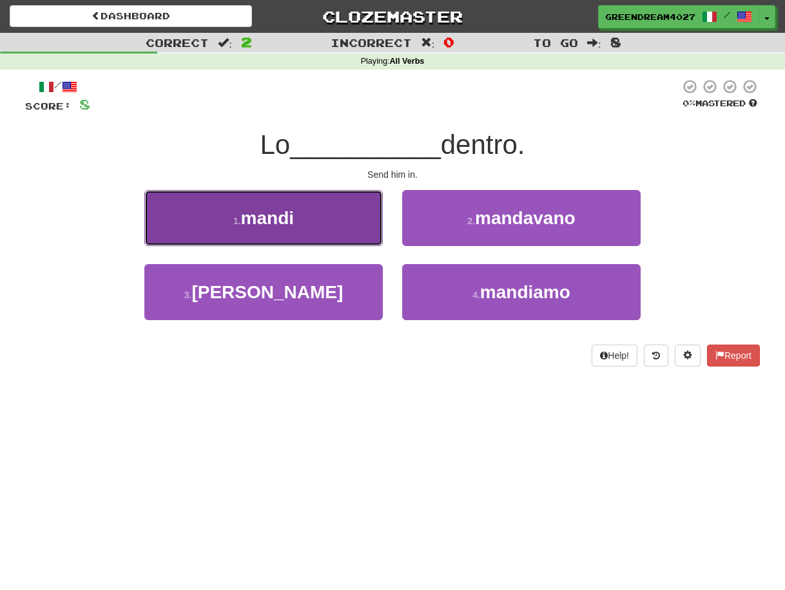
click at [339, 219] on button "1 . mandi" at bounding box center [263, 218] width 238 height 56
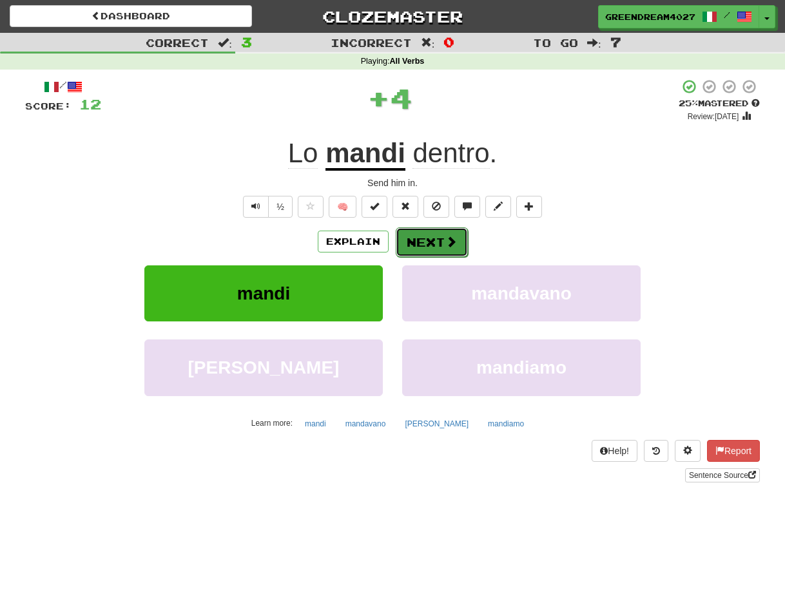
click at [432, 237] on button "Next" at bounding box center [432, 242] width 72 height 30
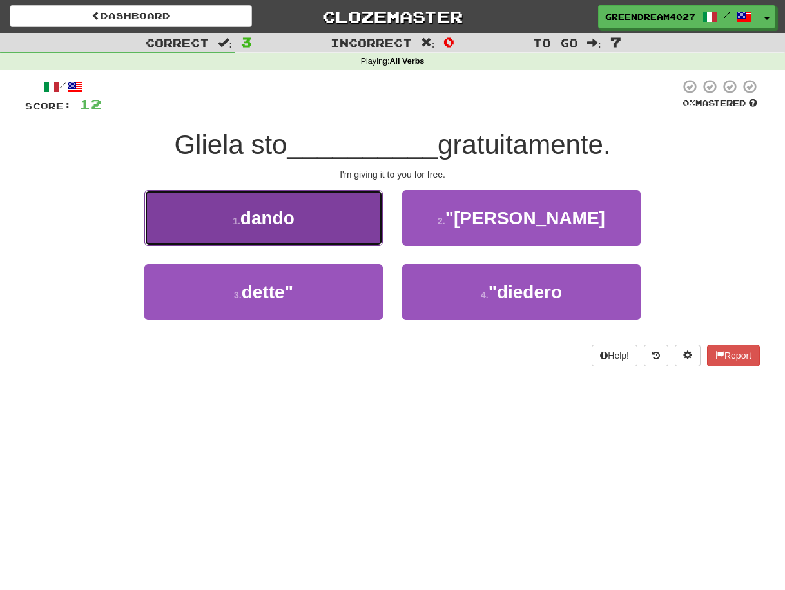
click at [336, 230] on button "1 . dando" at bounding box center [263, 218] width 238 height 56
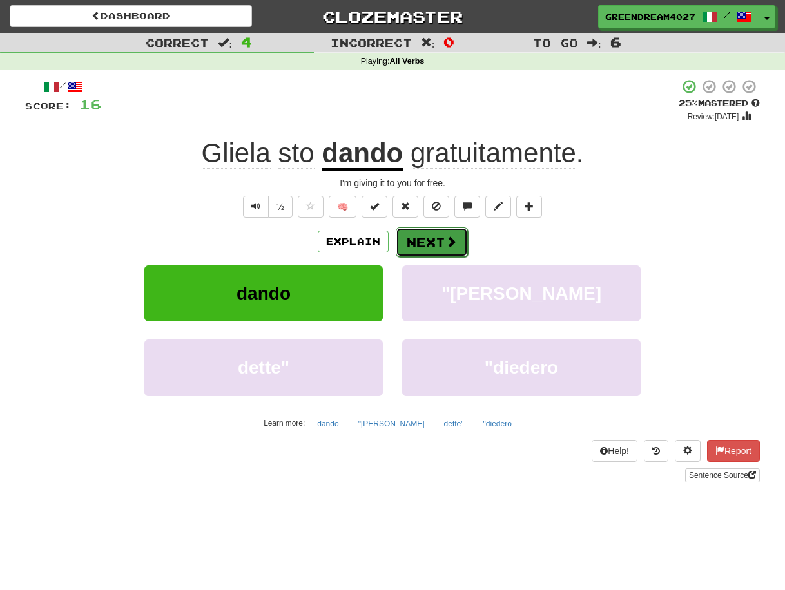
click at [421, 242] on button "Next" at bounding box center [432, 242] width 72 height 30
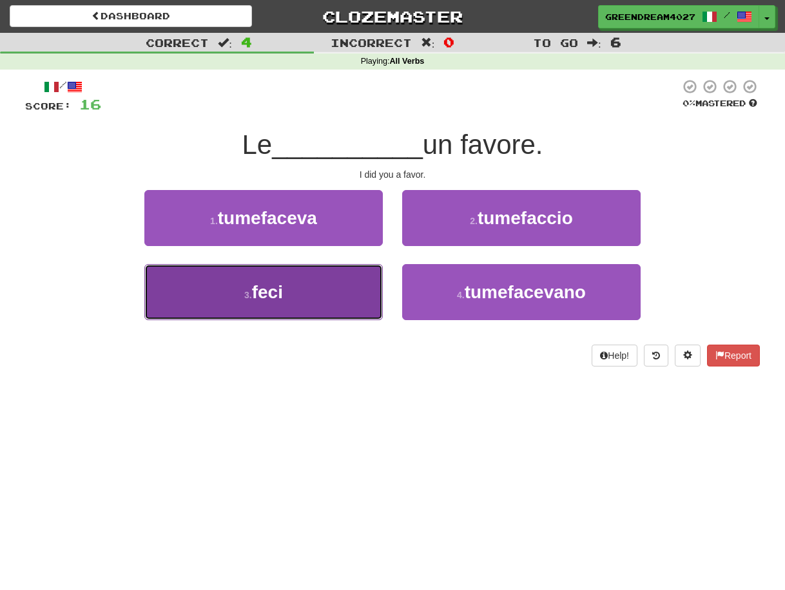
click at [336, 296] on button "3 . feci" at bounding box center [263, 292] width 238 height 56
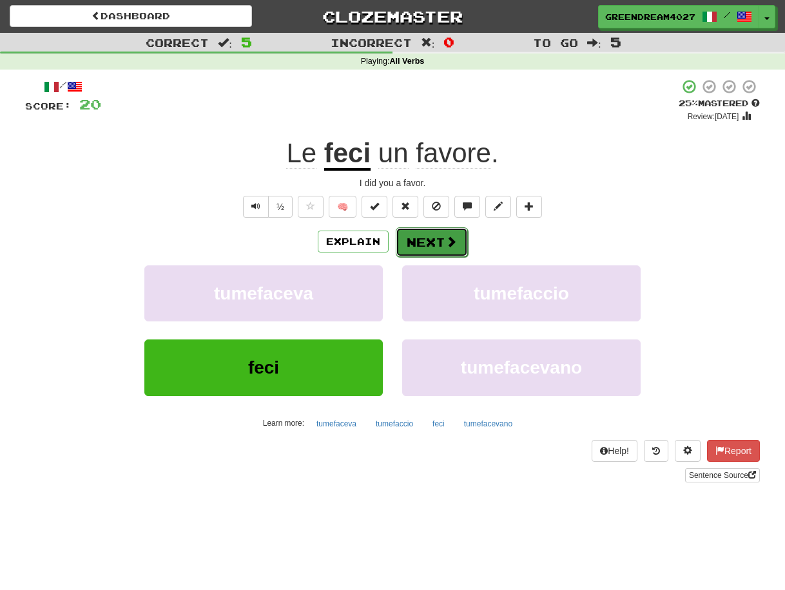
click at [424, 240] on button "Next" at bounding box center [432, 242] width 72 height 30
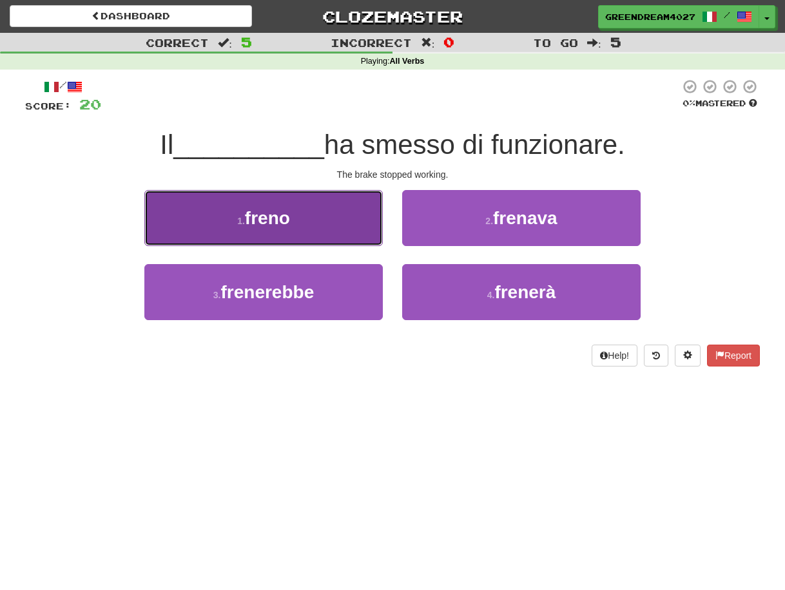
click at [309, 221] on button "1 . freno" at bounding box center [263, 218] width 238 height 56
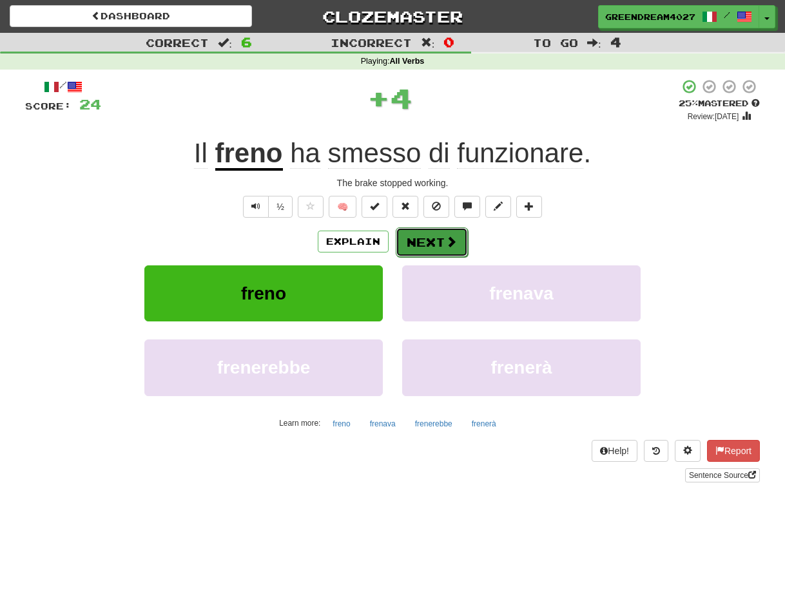
click at [434, 246] on button "Next" at bounding box center [432, 242] width 72 height 30
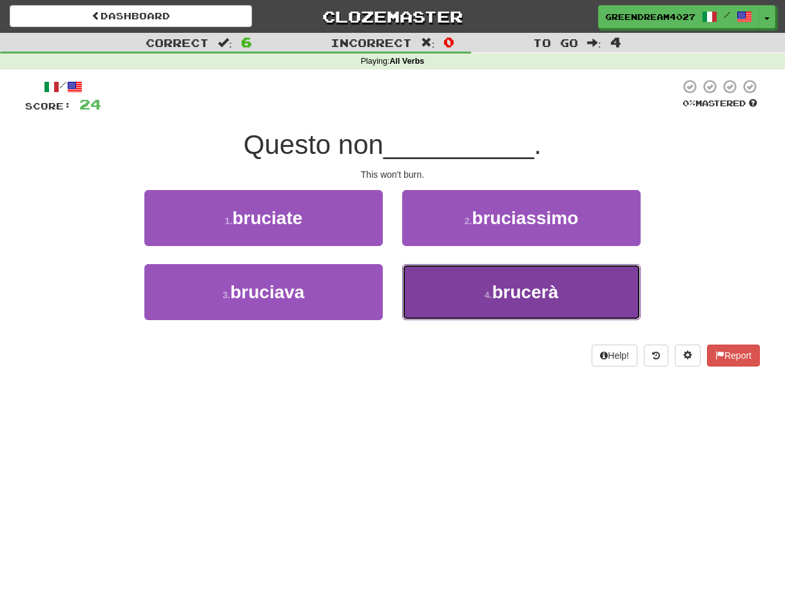
click at [466, 297] on button "4 . brucerà" at bounding box center [521, 292] width 238 height 56
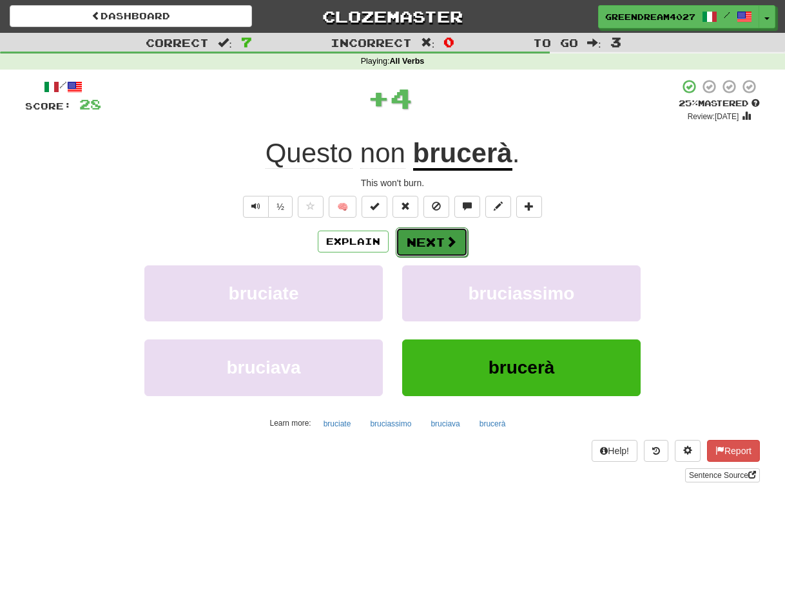
click at [437, 239] on button "Next" at bounding box center [432, 242] width 72 height 30
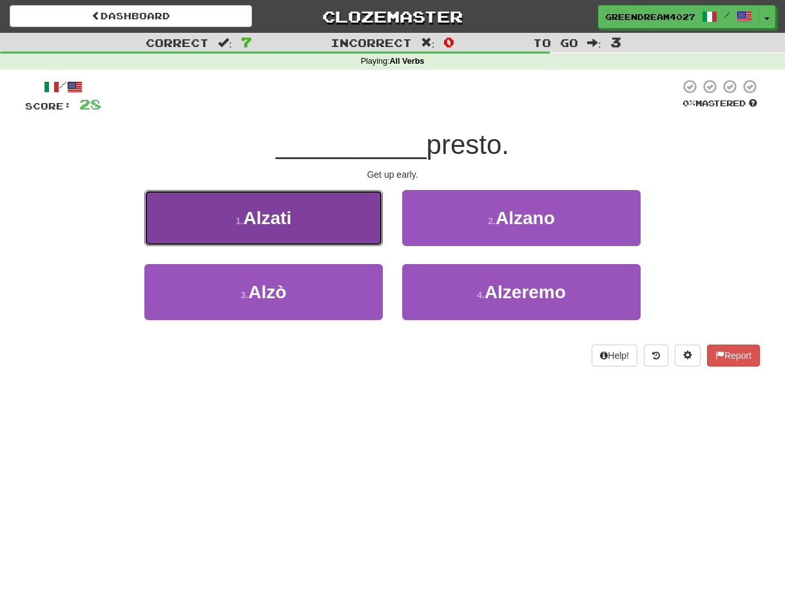
click at [289, 218] on span "Alzati" at bounding box center [268, 218] width 48 height 20
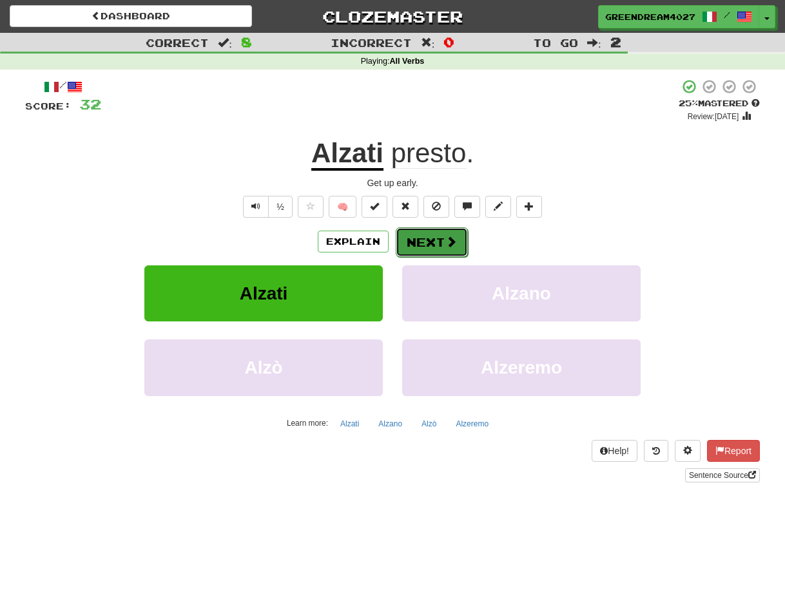
click at [418, 242] on button "Next" at bounding box center [432, 242] width 72 height 30
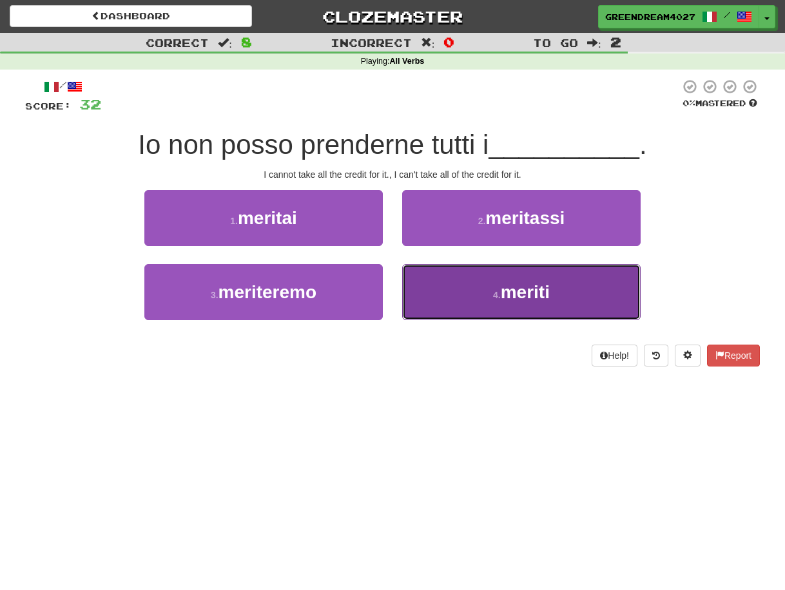
click at [490, 291] on button "4 . meriti" at bounding box center [521, 292] width 238 height 56
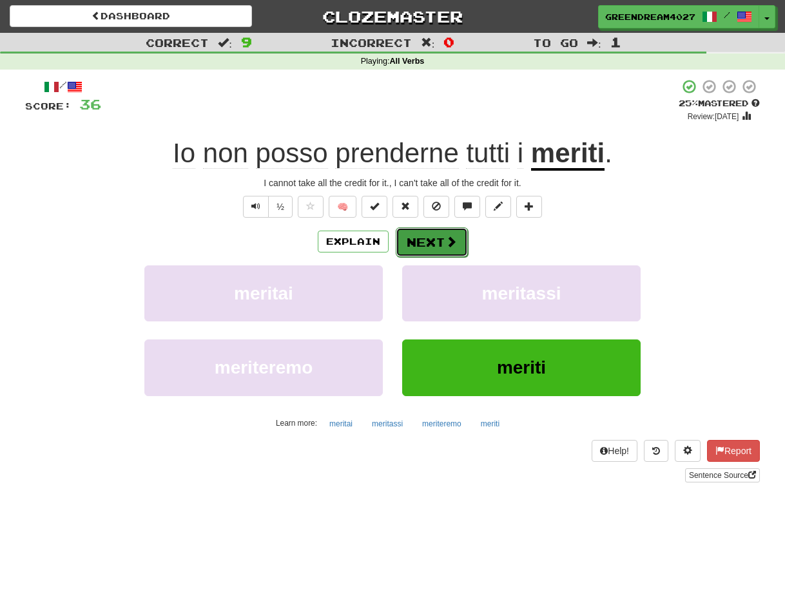
click at [431, 239] on button "Next" at bounding box center [432, 242] width 72 height 30
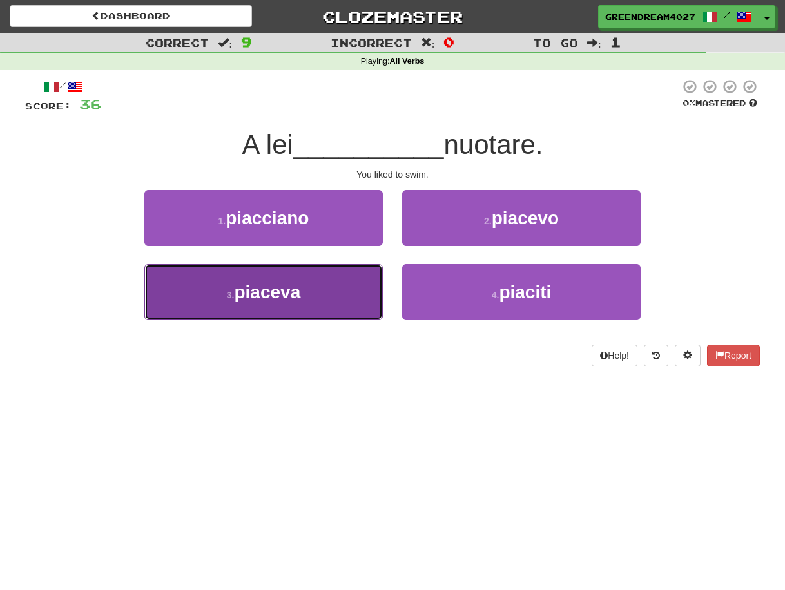
click at [341, 297] on button "3 . piaceva" at bounding box center [263, 292] width 238 height 56
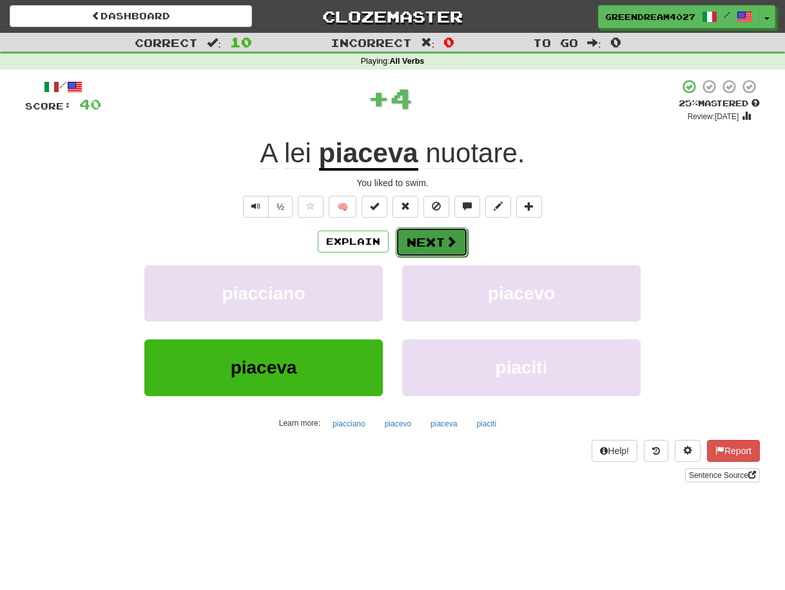
click at [417, 244] on button "Next" at bounding box center [432, 242] width 72 height 30
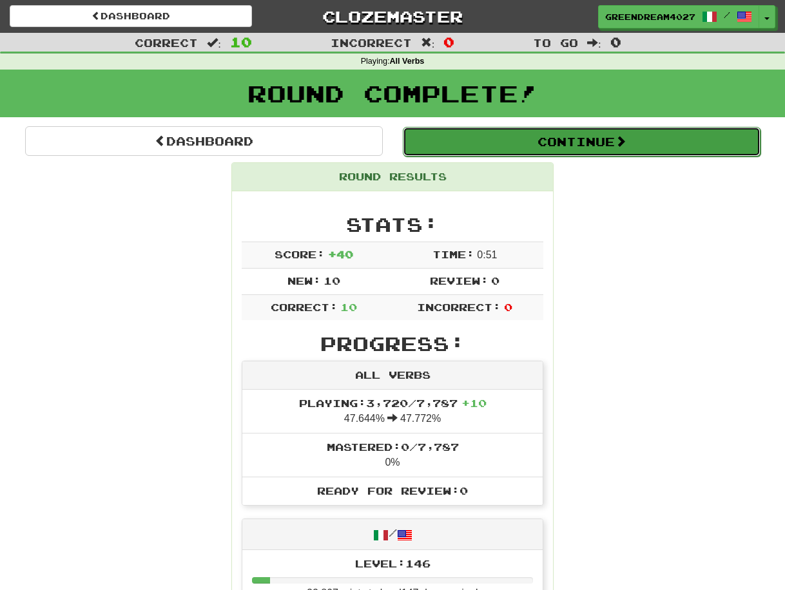
click at [564, 139] on button "Continue" at bounding box center [582, 142] width 358 height 30
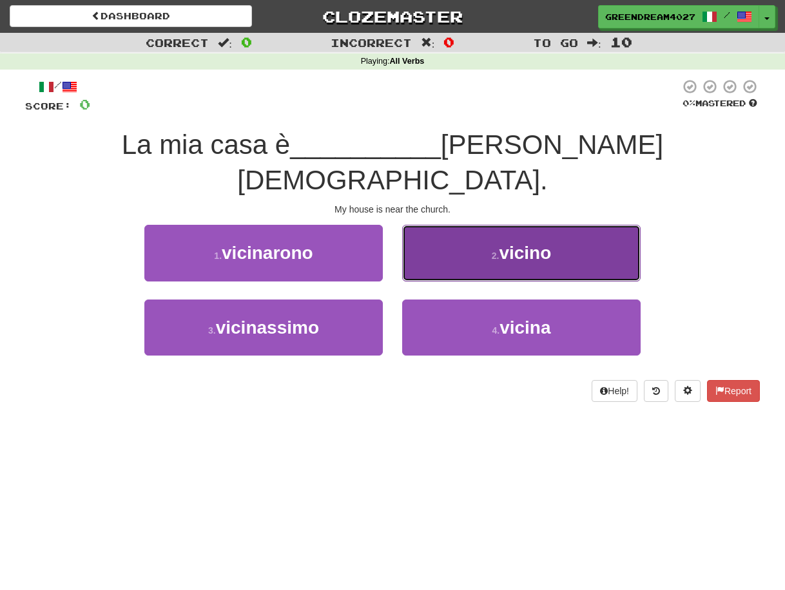
click at [475, 225] on button "2 . vicino" at bounding box center [521, 253] width 238 height 56
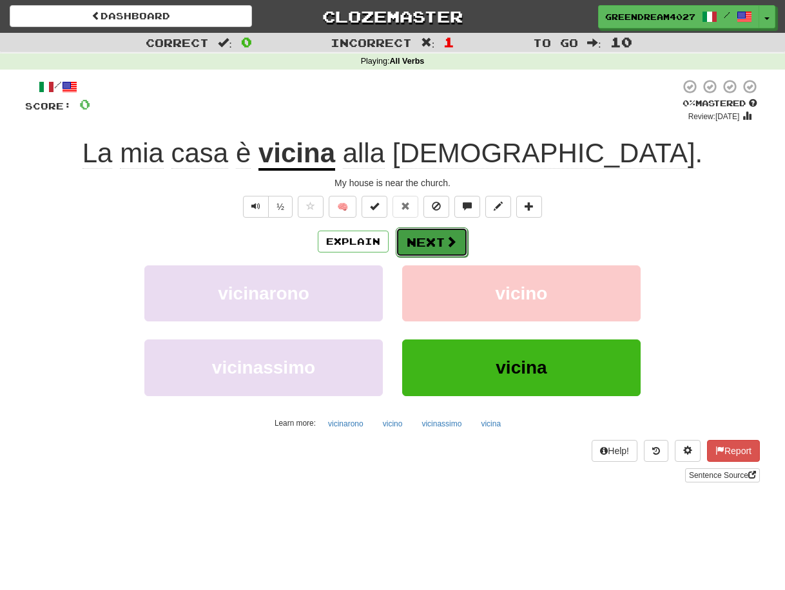
click at [427, 241] on button "Next" at bounding box center [432, 242] width 72 height 30
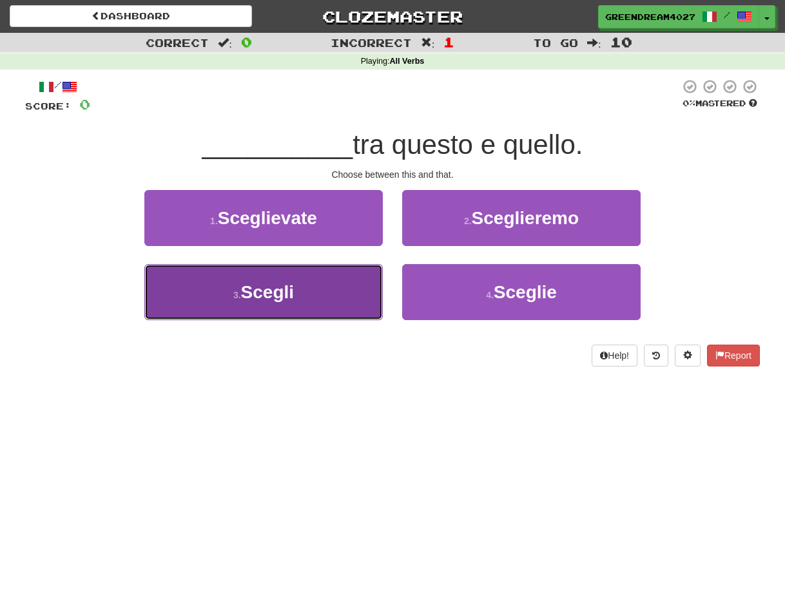
click at [320, 291] on button "3 . Scegli" at bounding box center [263, 292] width 238 height 56
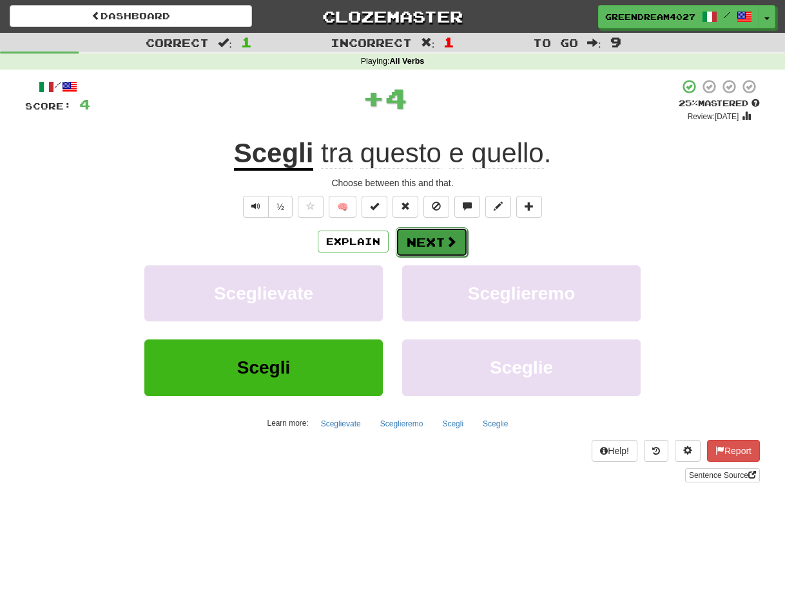
click at [426, 242] on button "Next" at bounding box center [432, 242] width 72 height 30
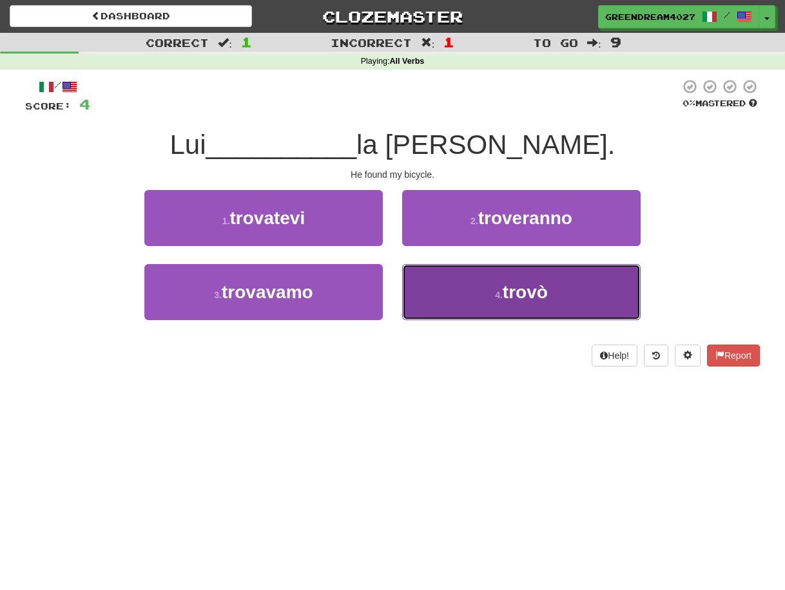
click at [463, 295] on button "4 . trovò" at bounding box center [521, 292] width 238 height 56
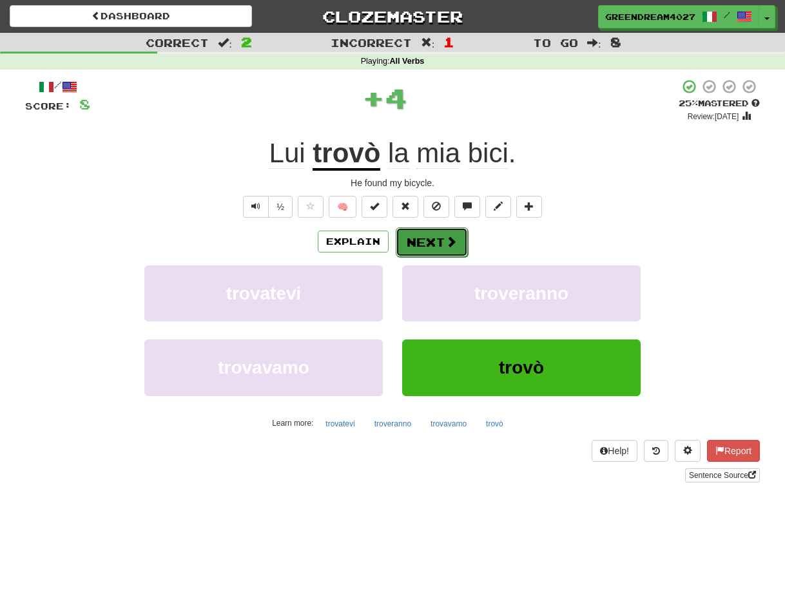
click at [430, 240] on button "Next" at bounding box center [432, 242] width 72 height 30
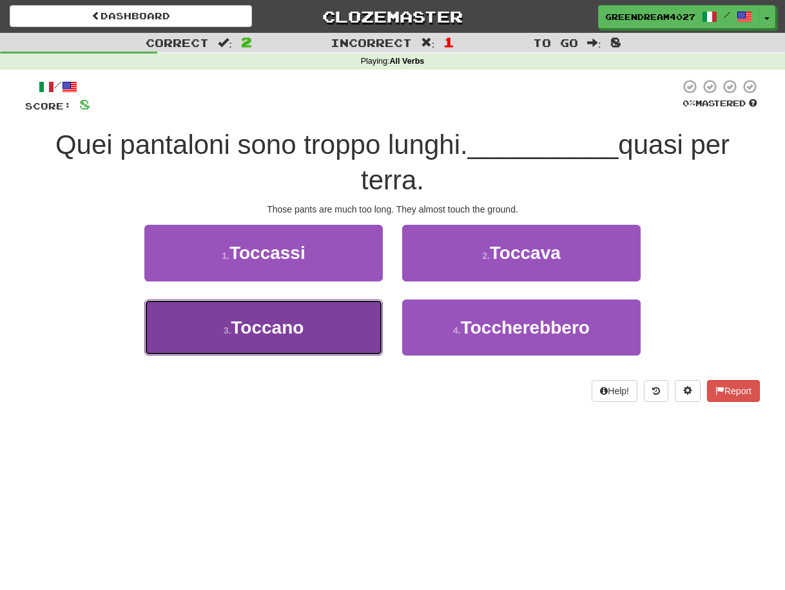
click at [340, 335] on button "3 . Toccano" at bounding box center [263, 328] width 238 height 56
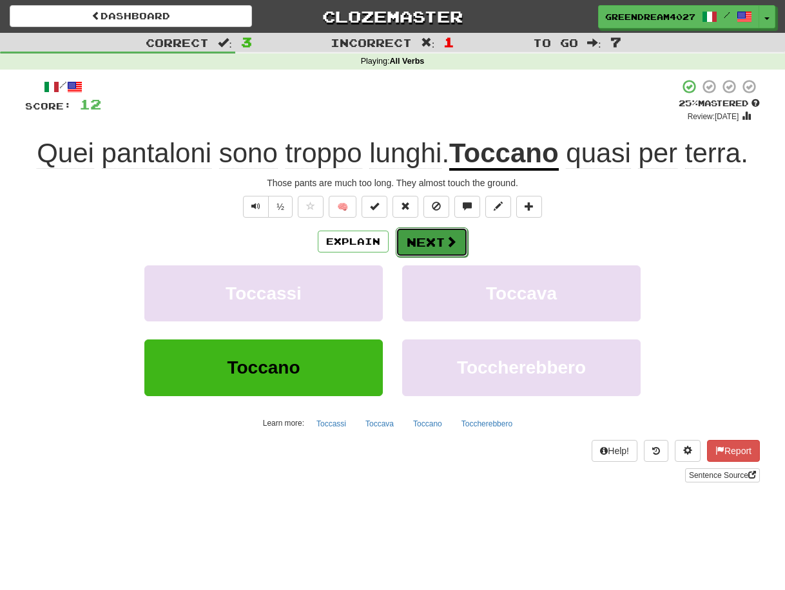
click at [434, 243] on button "Next" at bounding box center [432, 242] width 72 height 30
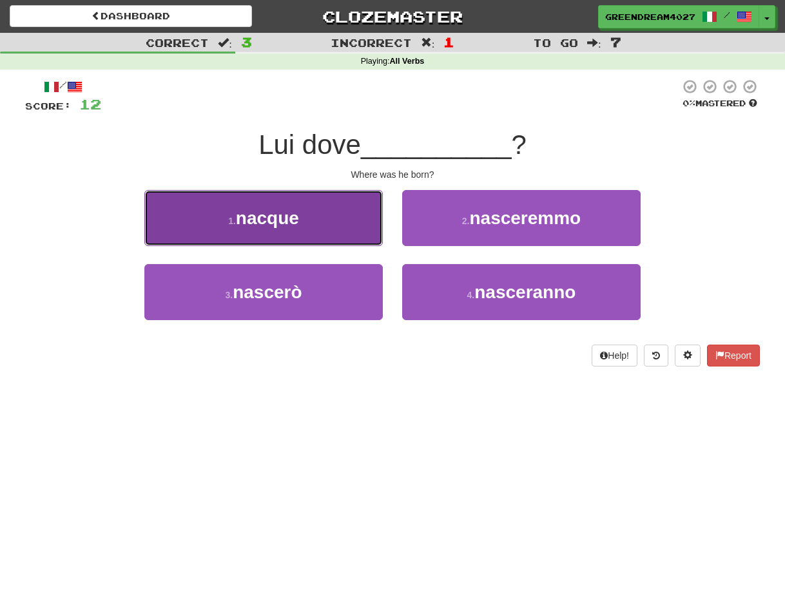
click at [313, 218] on button "1 . nacque" at bounding box center [263, 218] width 238 height 56
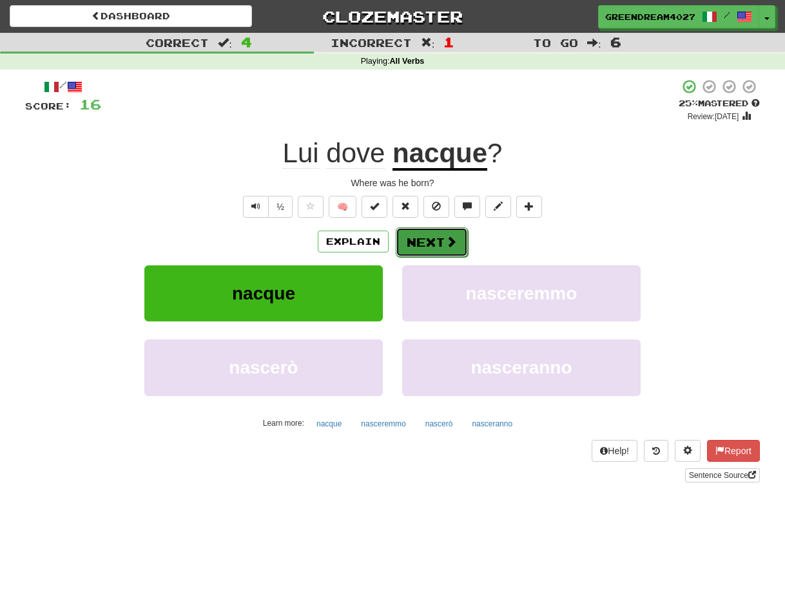
click at [431, 238] on button "Next" at bounding box center [432, 242] width 72 height 30
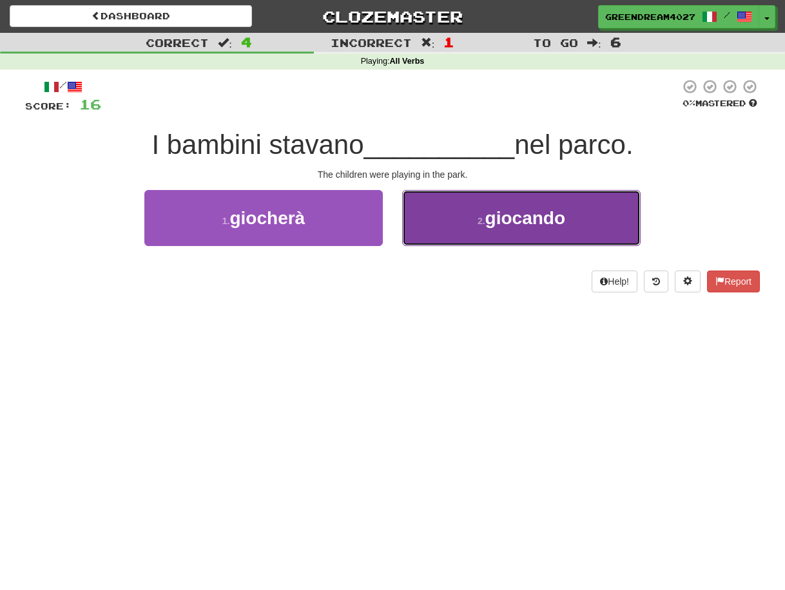
click at [494, 224] on span "giocando" at bounding box center [525, 218] width 80 height 20
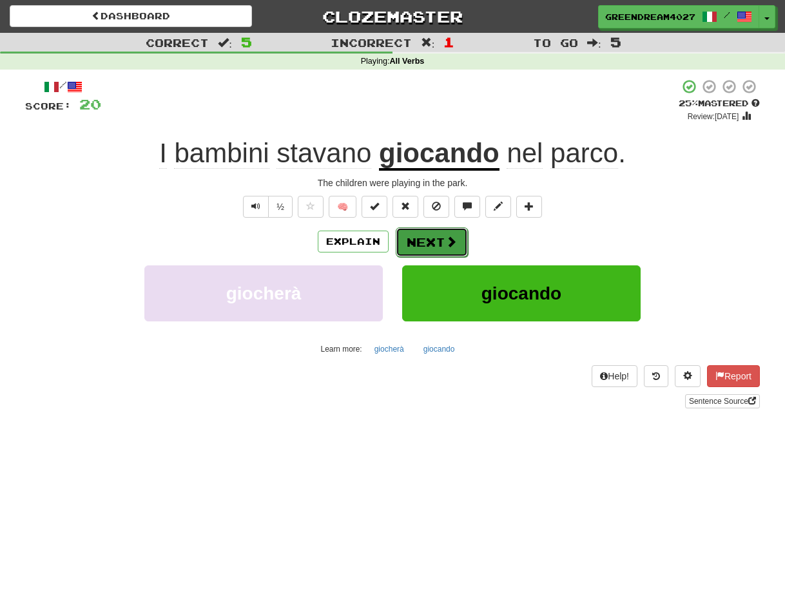
click at [432, 241] on button "Next" at bounding box center [432, 242] width 72 height 30
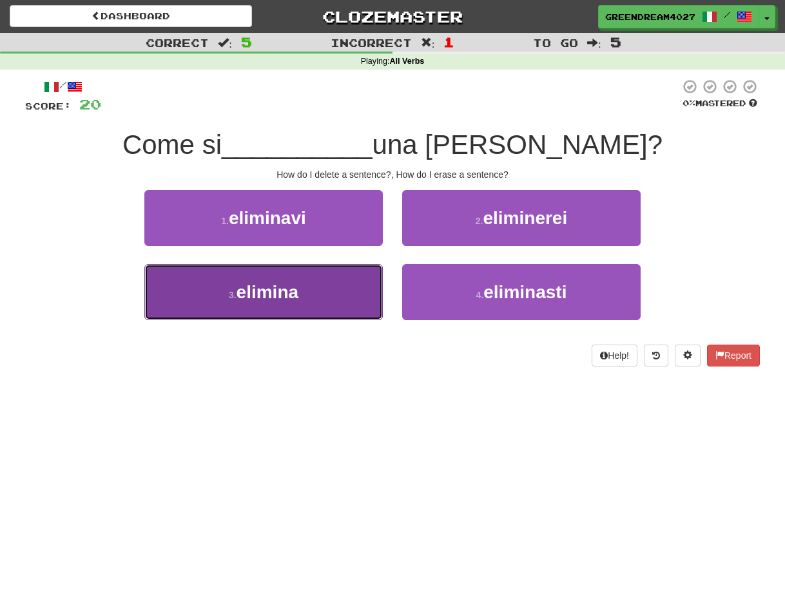
click at [352, 296] on button "3 . elimina" at bounding box center [263, 292] width 238 height 56
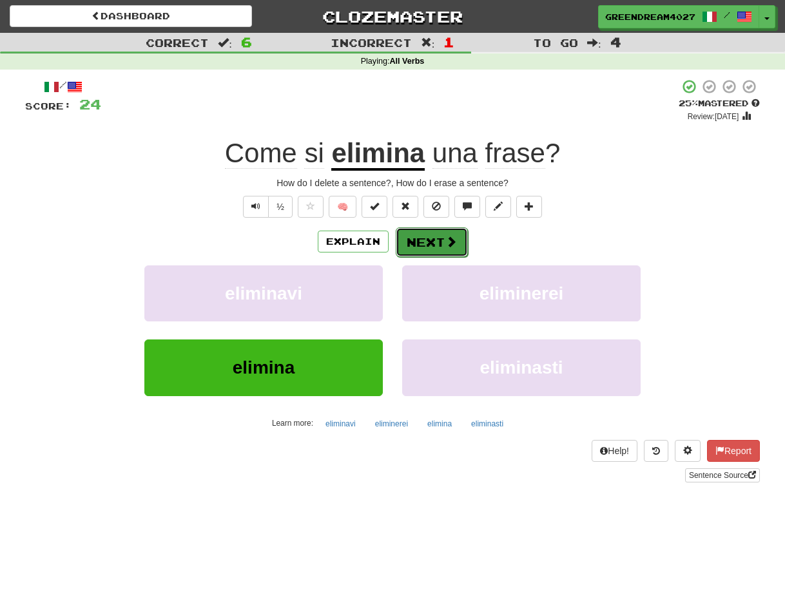
click at [419, 244] on button "Next" at bounding box center [432, 242] width 72 height 30
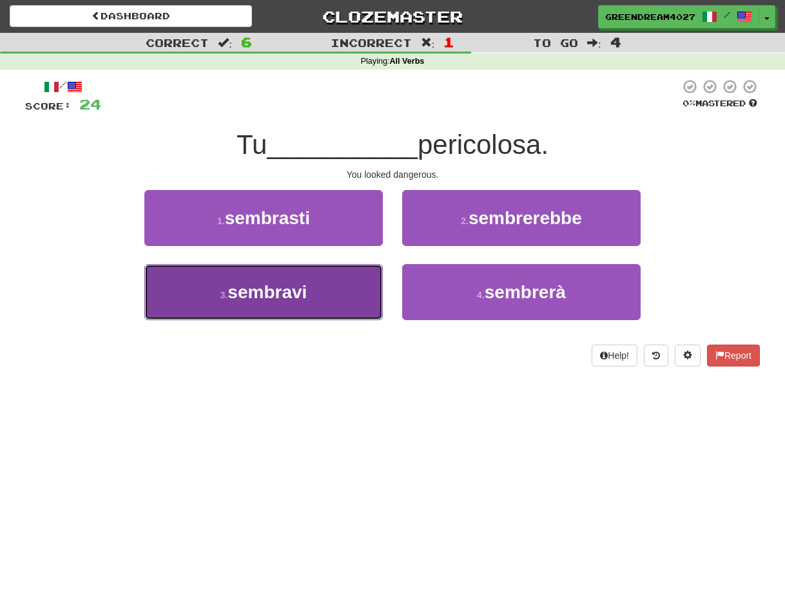
click at [338, 291] on button "3 . sembravi" at bounding box center [263, 292] width 238 height 56
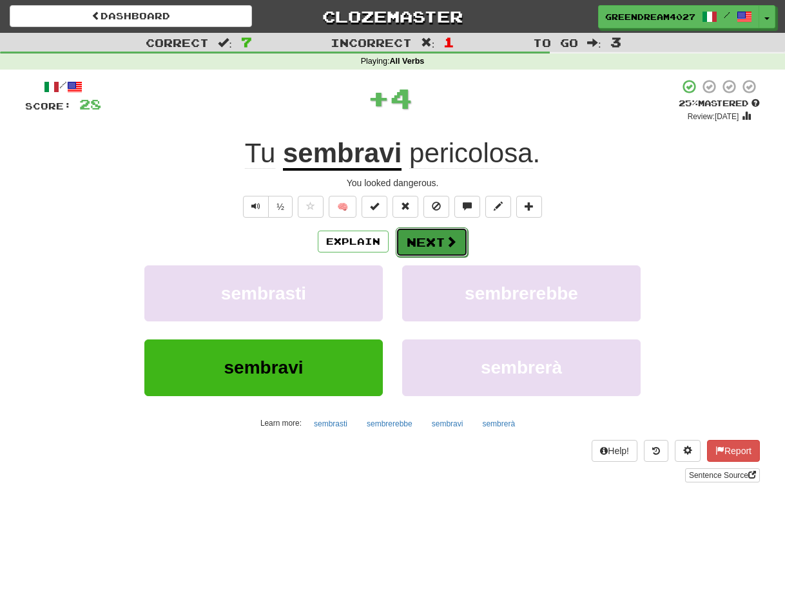
click at [418, 241] on button "Next" at bounding box center [432, 242] width 72 height 30
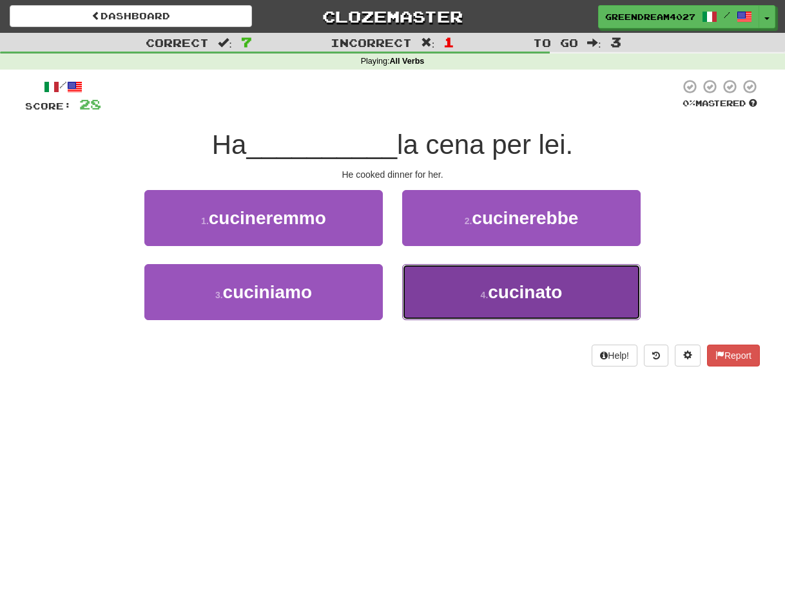
click at [476, 302] on button "4 . cucinato" at bounding box center [521, 292] width 238 height 56
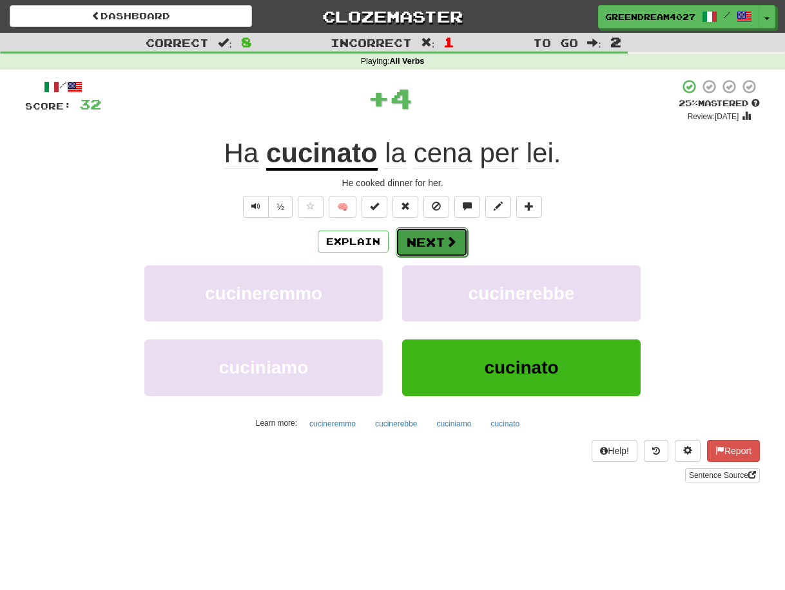
click at [430, 244] on button "Next" at bounding box center [432, 242] width 72 height 30
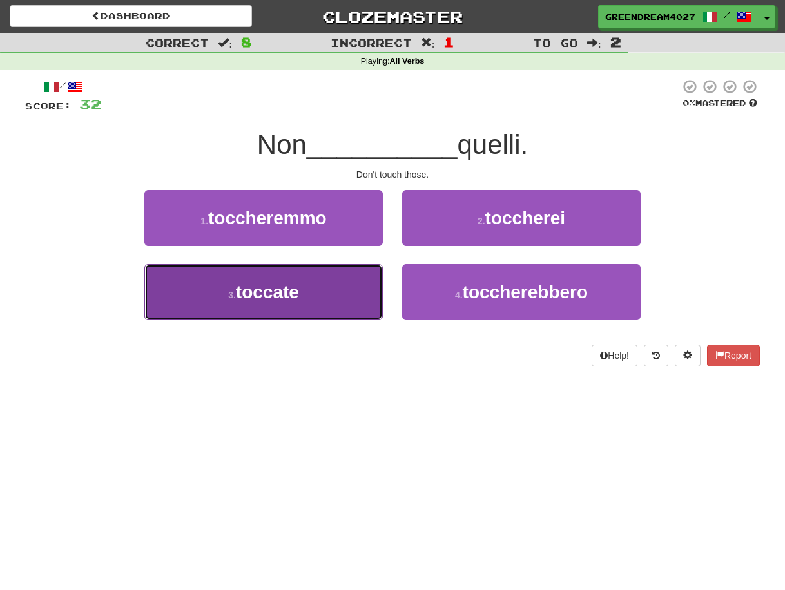
click at [318, 307] on button "3 . toccate" at bounding box center [263, 292] width 238 height 56
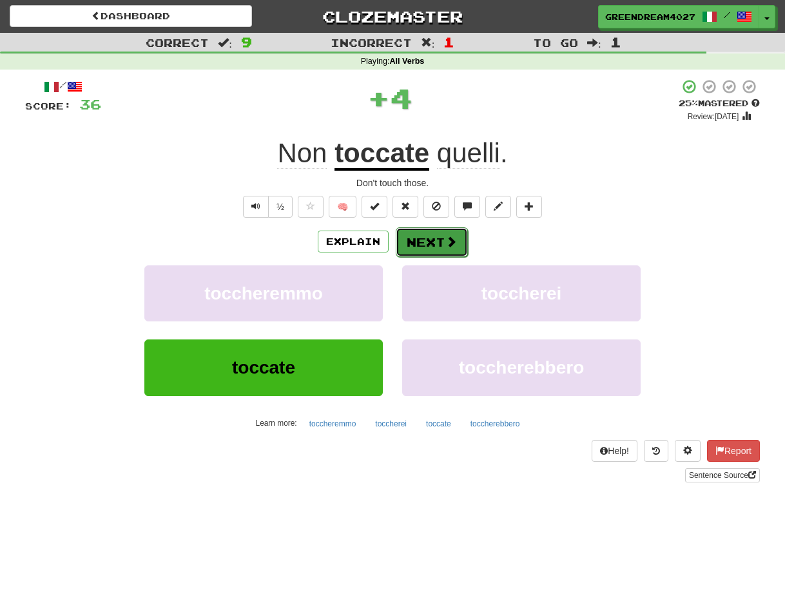
click at [442, 244] on button "Next" at bounding box center [432, 242] width 72 height 30
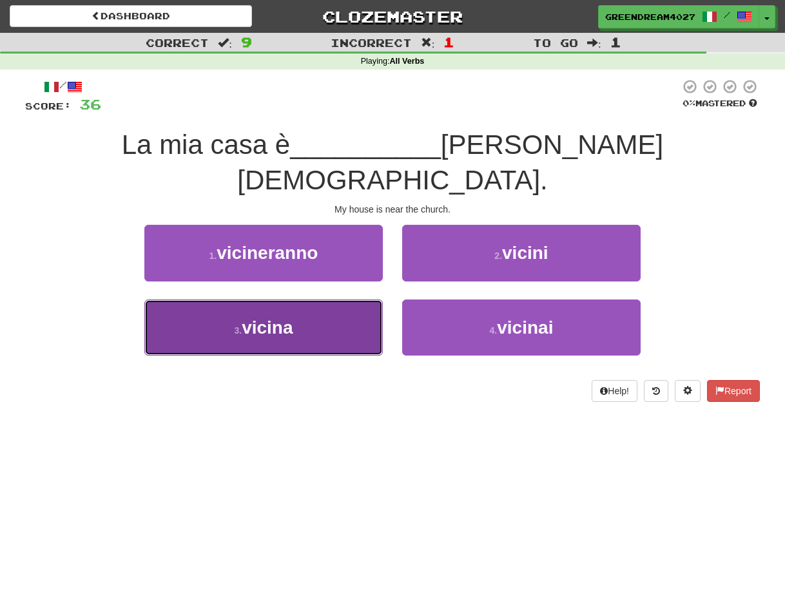
click at [340, 300] on button "3 . vicina" at bounding box center [263, 328] width 238 height 56
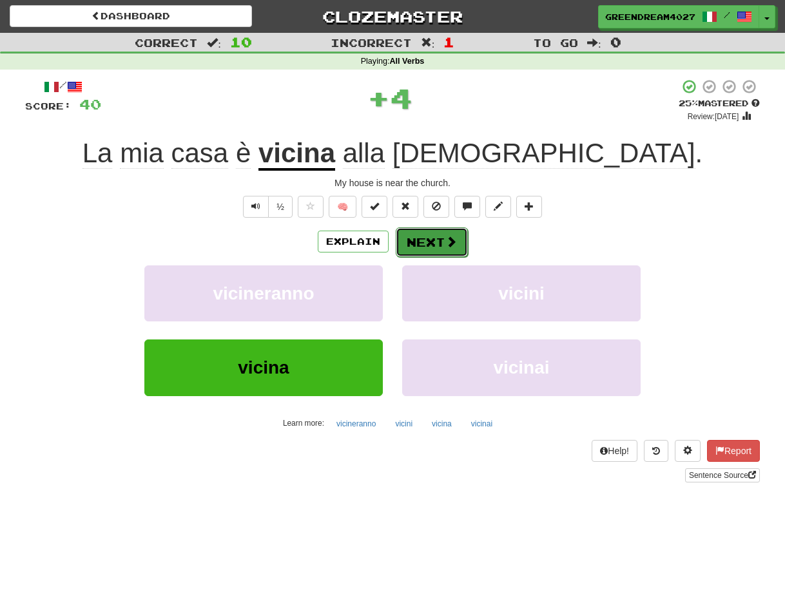
click at [424, 242] on button "Next" at bounding box center [432, 242] width 72 height 30
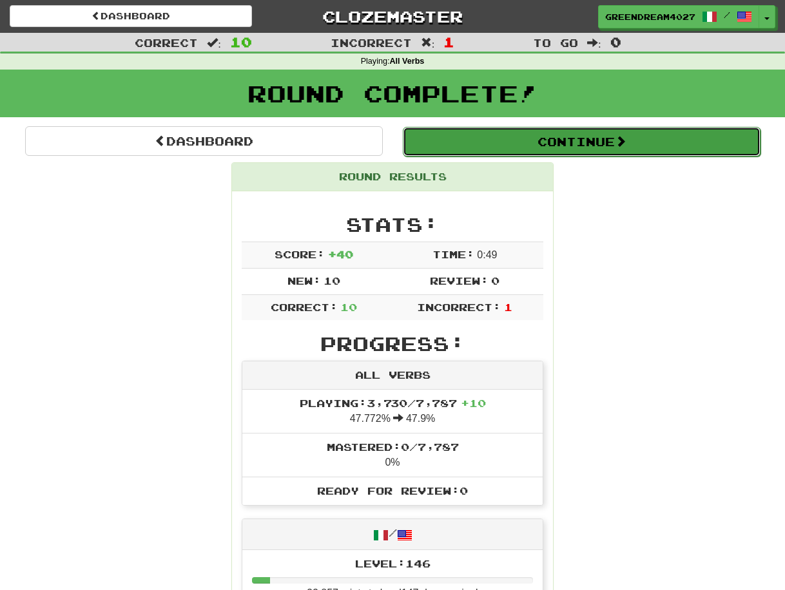
click at [566, 145] on button "Continue" at bounding box center [582, 142] width 358 height 30
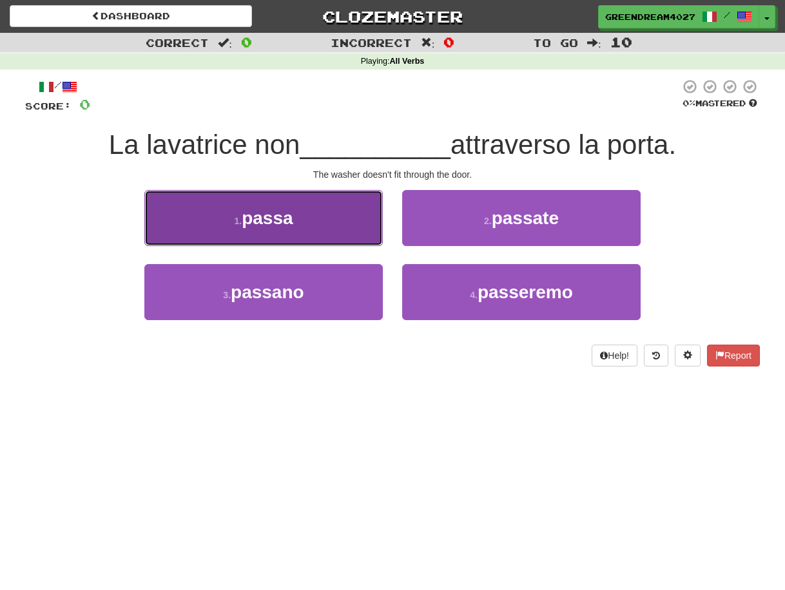
click at [327, 224] on button "1 . passa" at bounding box center [263, 218] width 238 height 56
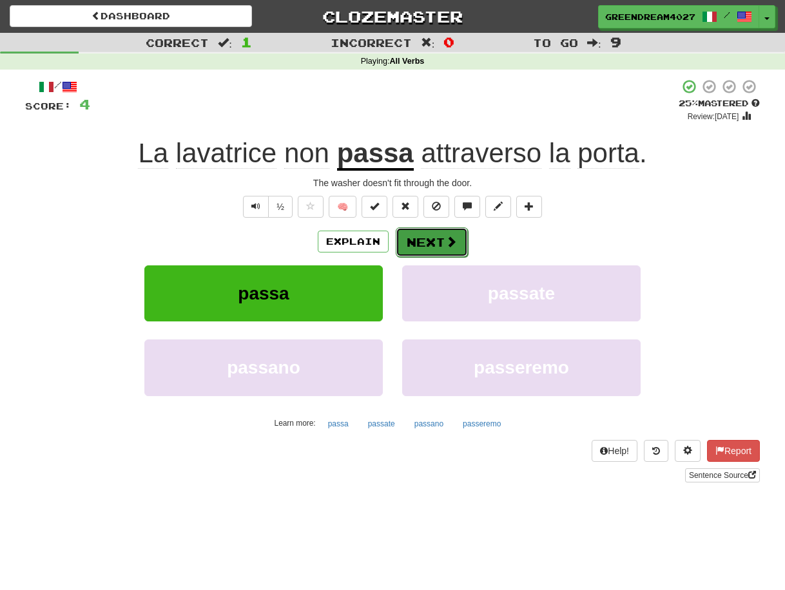
click at [429, 242] on button "Next" at bounding box center [432, 242] width 72 height 30
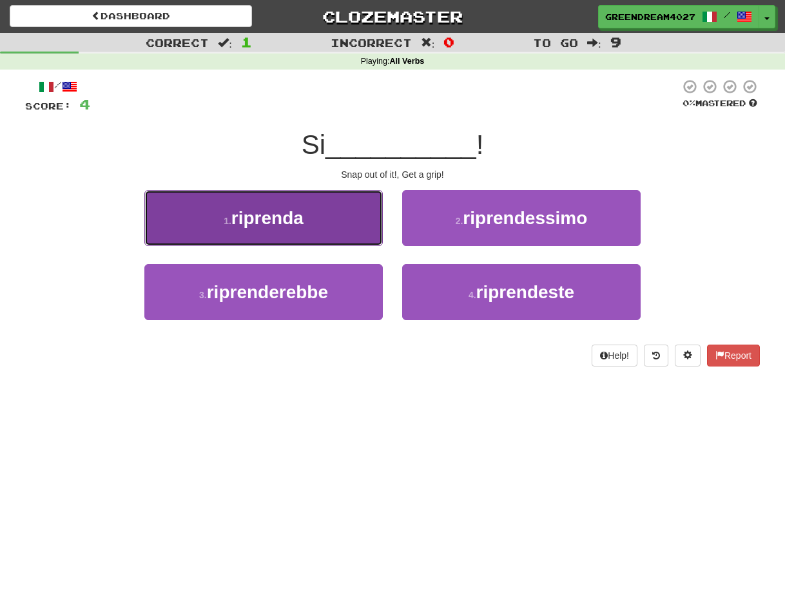
click at [313, 215] on button "1 . riprenda" at bounding box center [263, 218] width 238 height 56
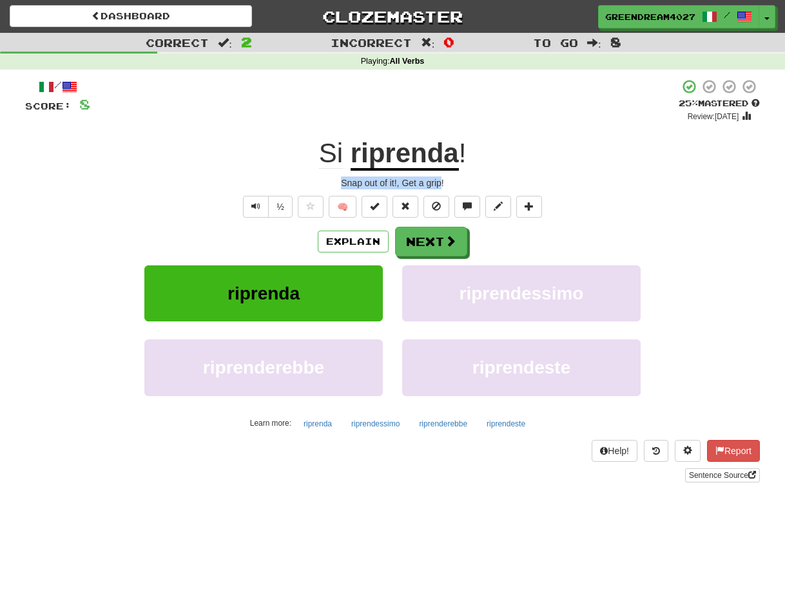
drag, startPoint x: 341, startPoint y: 182, endPoint x: 441, endPoint y: 182, distance: 99.2
click at [441, 182] on div "Snap out of it!, Get a grip!" at bounding box center [392, 183] width 735 height 13
click at [432, 160] on div at bounding box center [432, 160] width 0 height 0
click at [404, 186] on div "Snap out of it!, Get a grip!" at bounding box center [392, 183] width 735 height 13
click at [427, 241] on button "Next" at bounding box center [432, 242] width 72 height 30
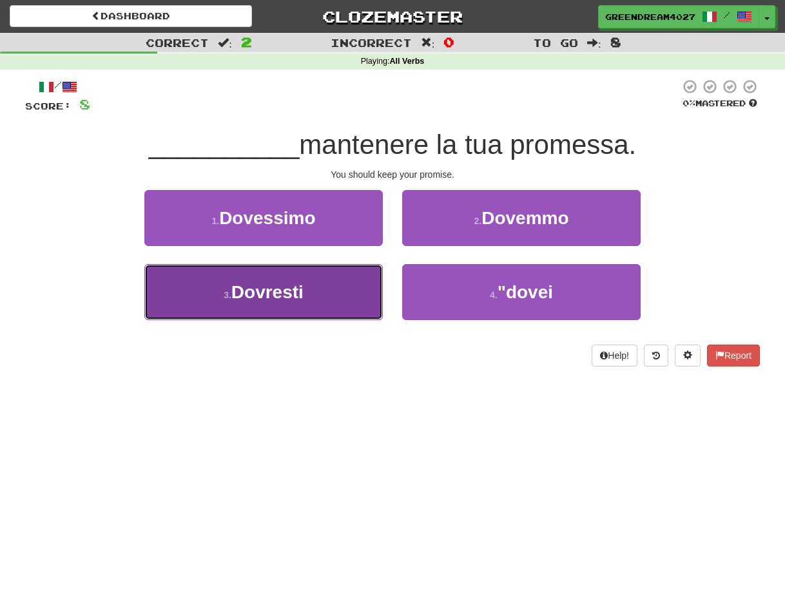
click at [318, 301] on button "3 . Dovresti" at bounding box center [263, 292] width 238 height 56
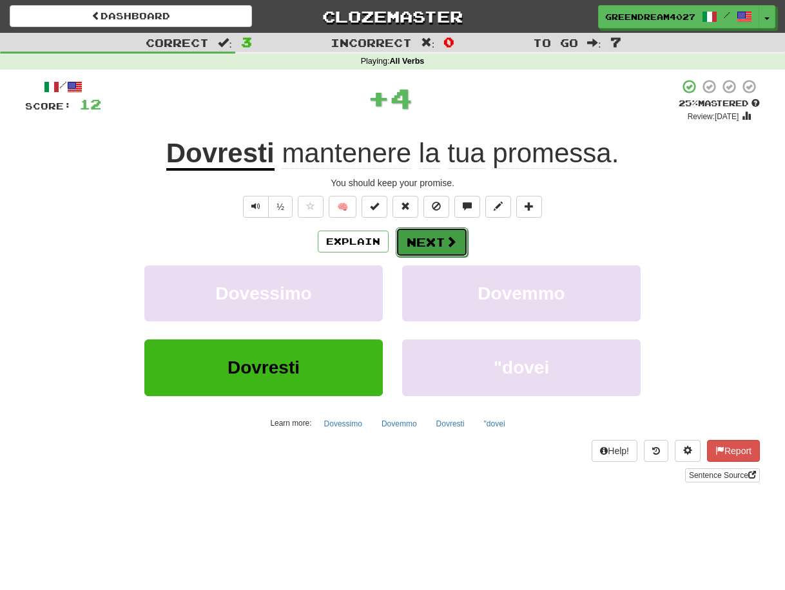
click at [425, 242] on button "Next" at bounding box center [432, 242] width 72 height 30
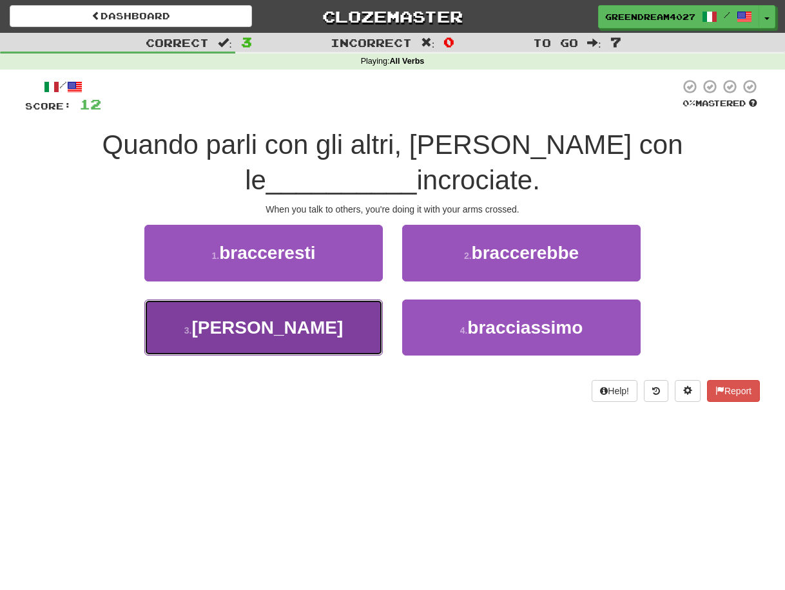
click at [346, 300] on button "3 . braccia" at bounding box center [263, 328] width 238 height 56
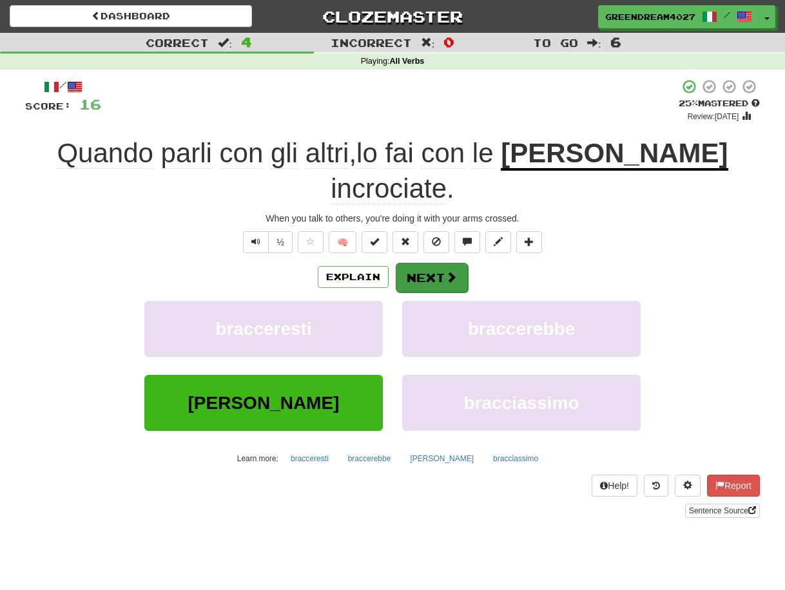
click at [431, 263] on button "Next" at bounding box center [432, 278] width 72 height 30
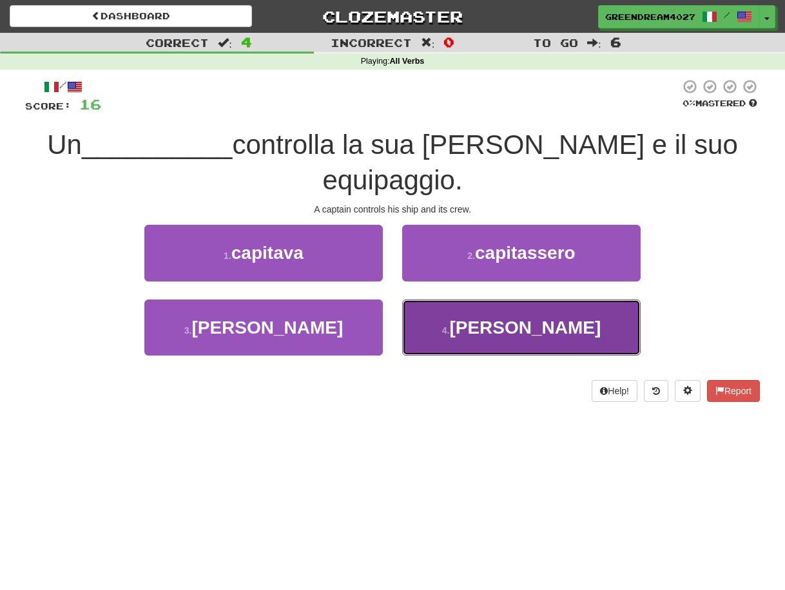
click at [474, 300] on button "4 . capitano" at bounding box center [521, 328] width 238 height 56
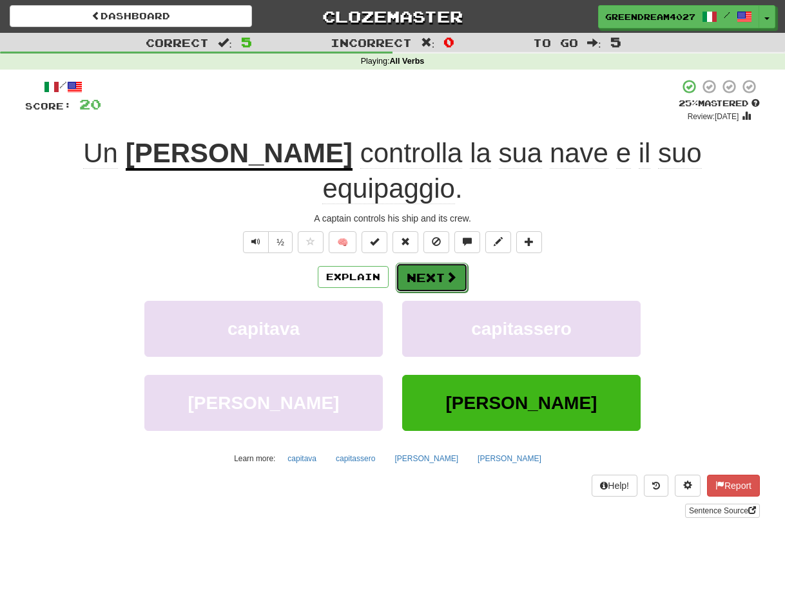
click at [434, 263] on button "Next" at bounding box center [432, 278] width 72 height 30
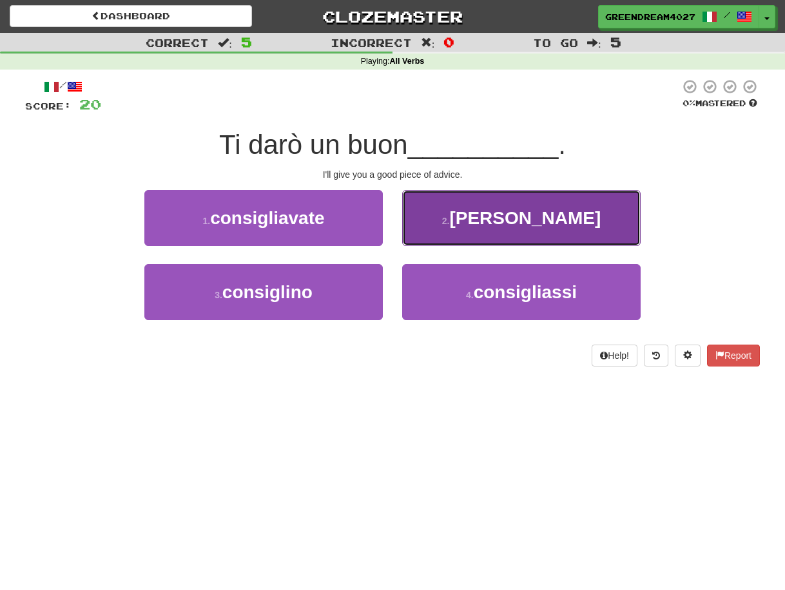
click at [473, 221] on button "2 . consiglio" at bounding box center [521, 218] width 238 height 56
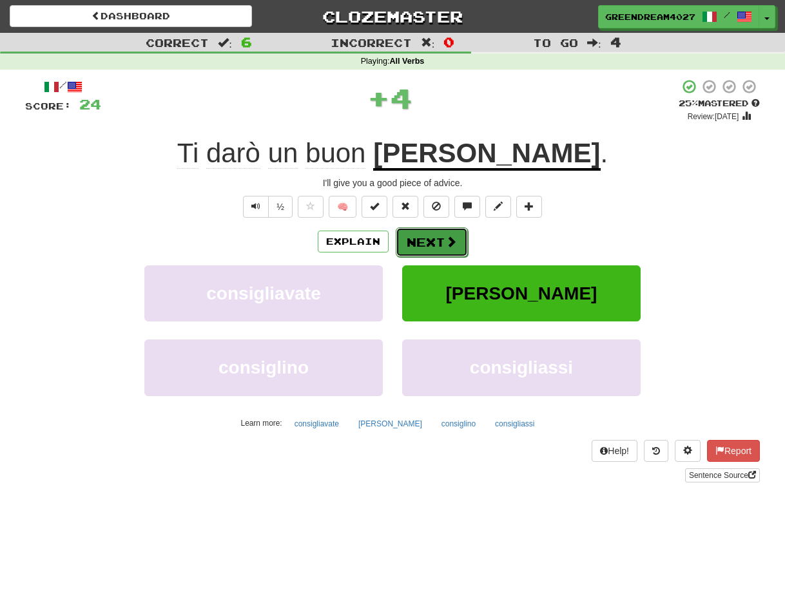
click at [434, 241] on button "Next" at bounding box center [432, 242] width 72 height 30
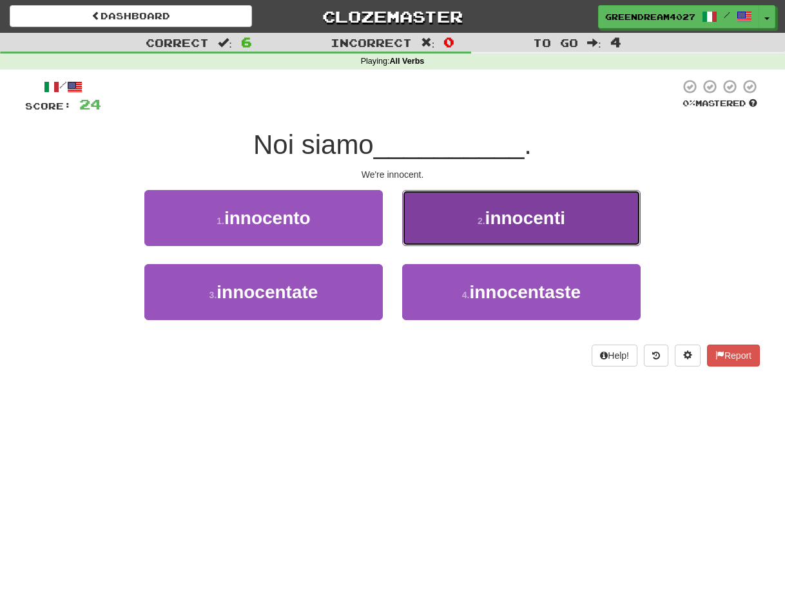
click at [479, 218] on small "2 ." at bounding box center [481, 221] width 8 height 10
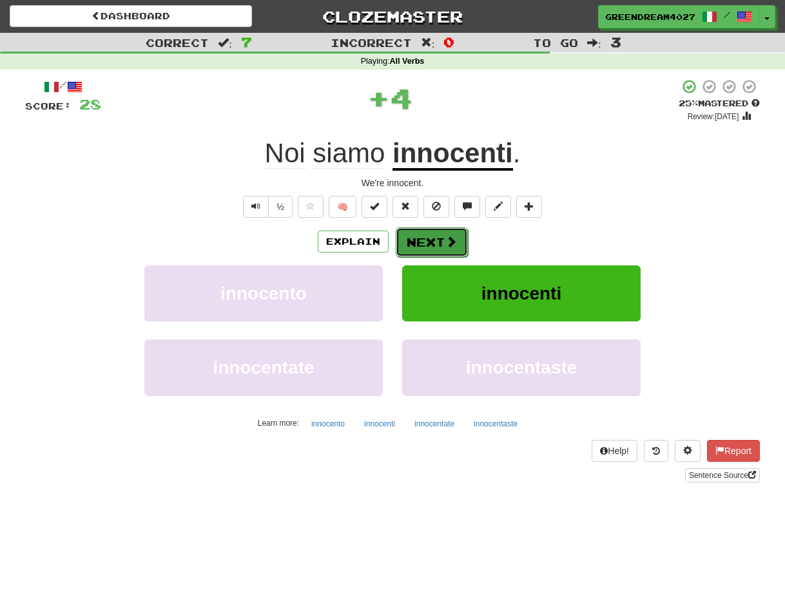
click at [432, 241] on button "Next" at bounding box center [432, 242] width 72 height 30
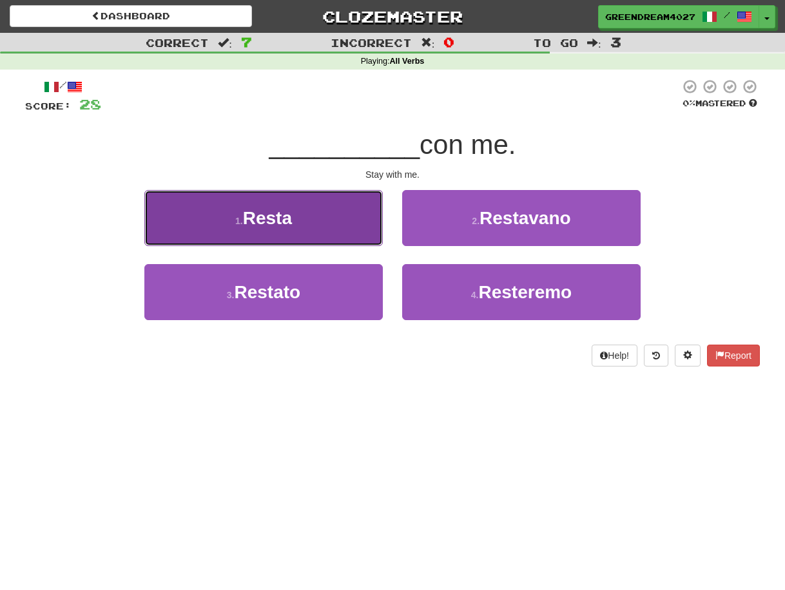
click at [332, 224] on button "1 . Resta" at bounding box center [263, 218] width 238 height 56
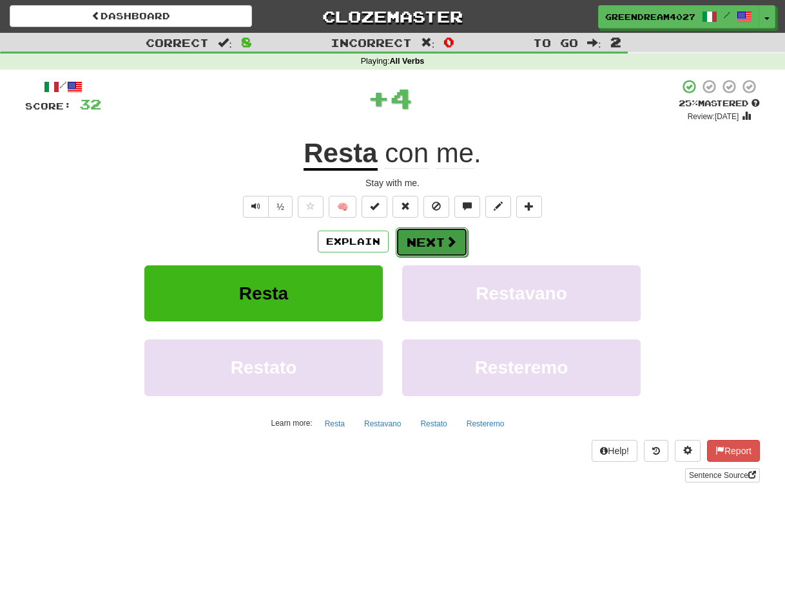
click at [432, 241] on button "Next" at bounding box center [432, 242] width 72 height 30
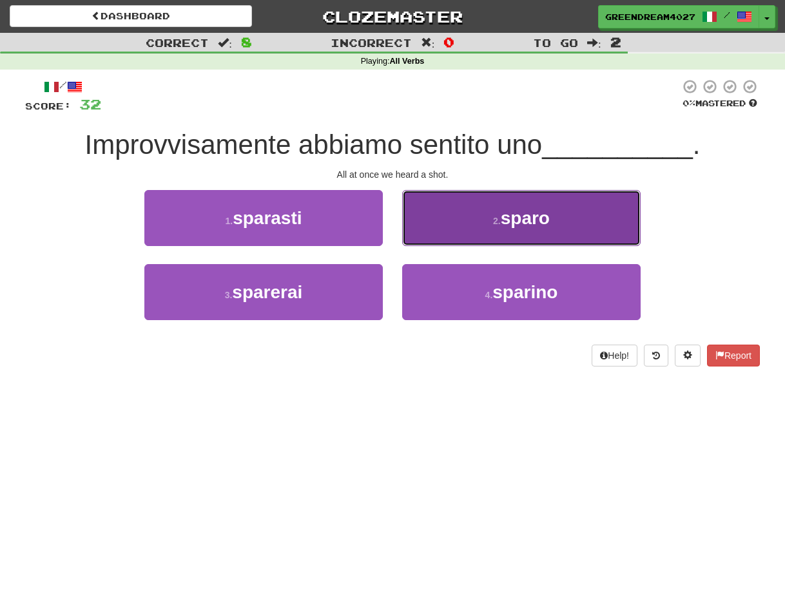
click at [465, 216] on button "2 . sparo" at bounding box center [521, 218] width 238 height 56
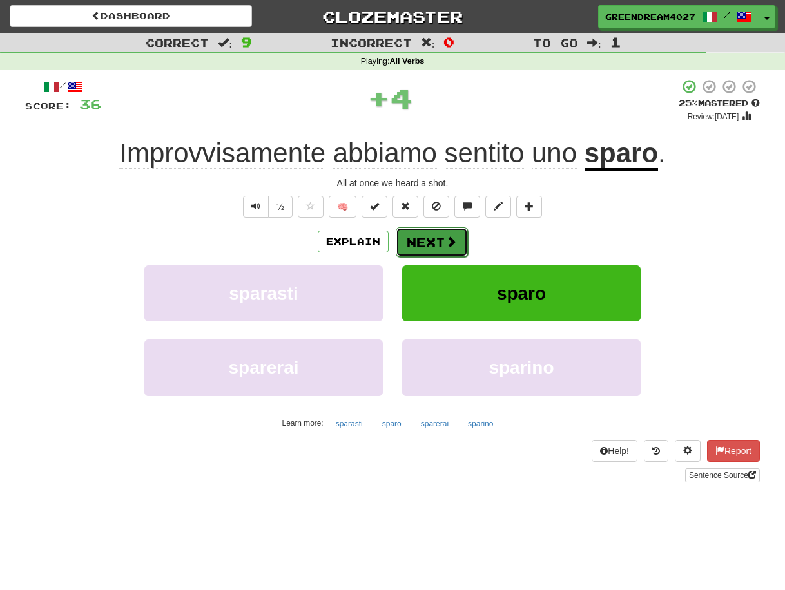
click at [438, 241] on button "Next" at bounding box center [432, 242] width 72 height 30
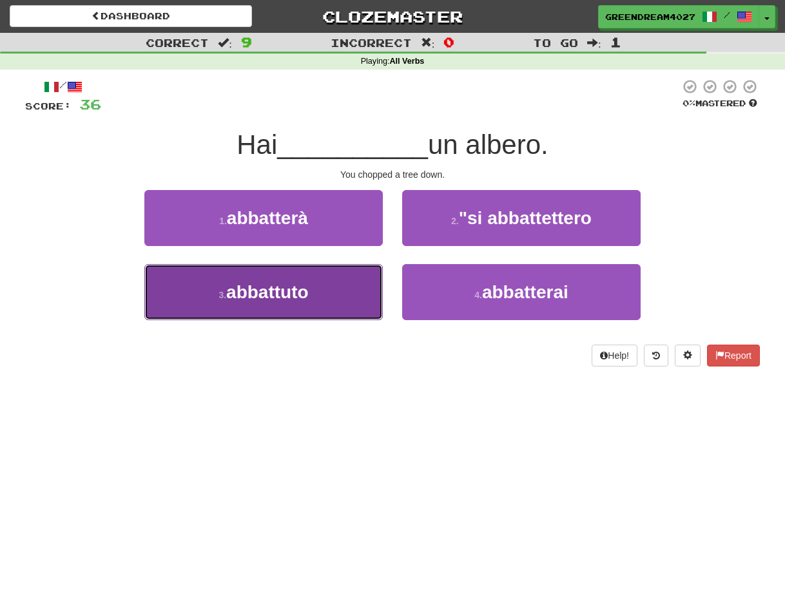
click at [344, 299] on button "3 . abbattuto" at bounding box center [263, 292] width 238 height 56
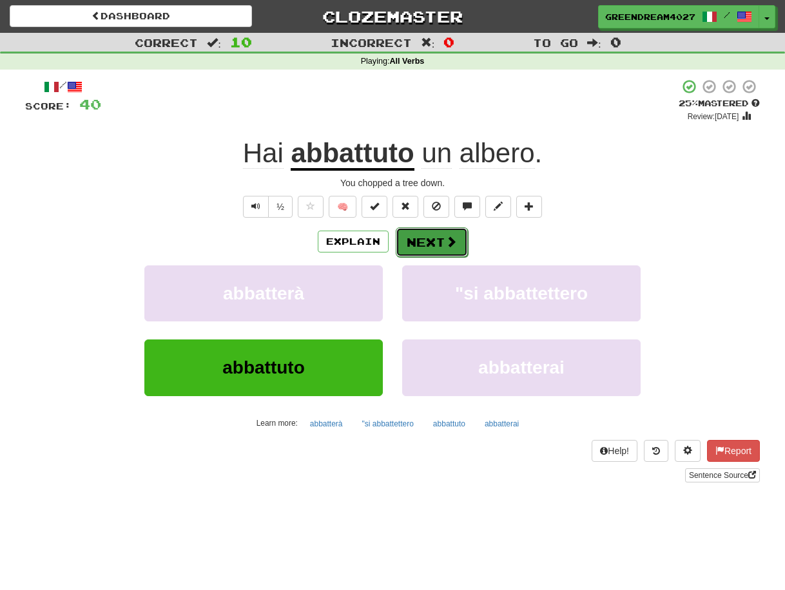
click at [432, 244] on button "Next" at bounding box center [432, 242] width 72 height 30
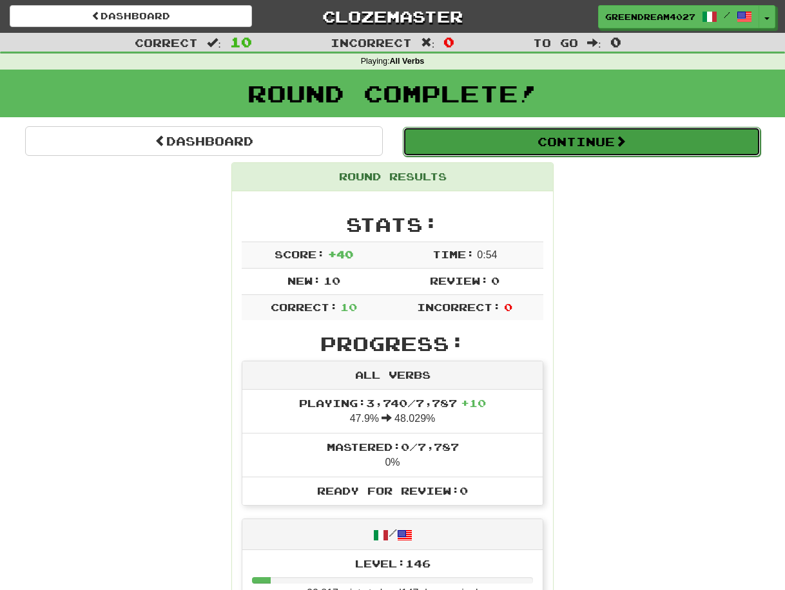
click at [573, 142] on button "Continue" at bounding box center [582, 142] width 358 height 30
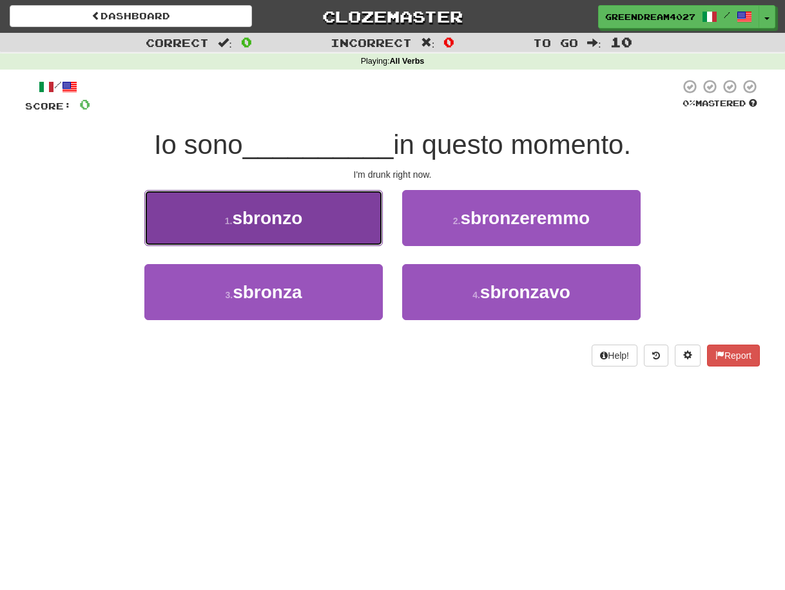
click at [322, 225] on button "1 . sbronzo" at bounding box center [263, 218] width 238 height 56
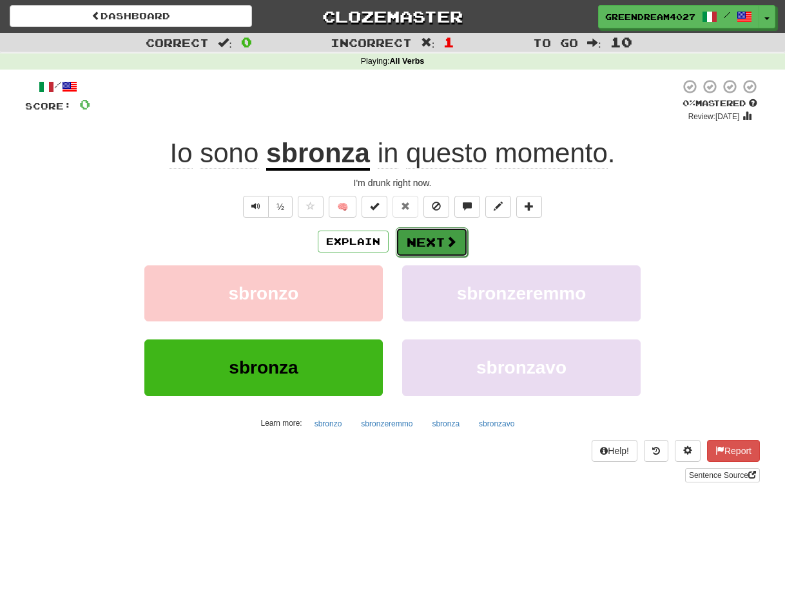
click at [425, 242] on button "Next" at bounding box center [432, 242] width 72 height 30
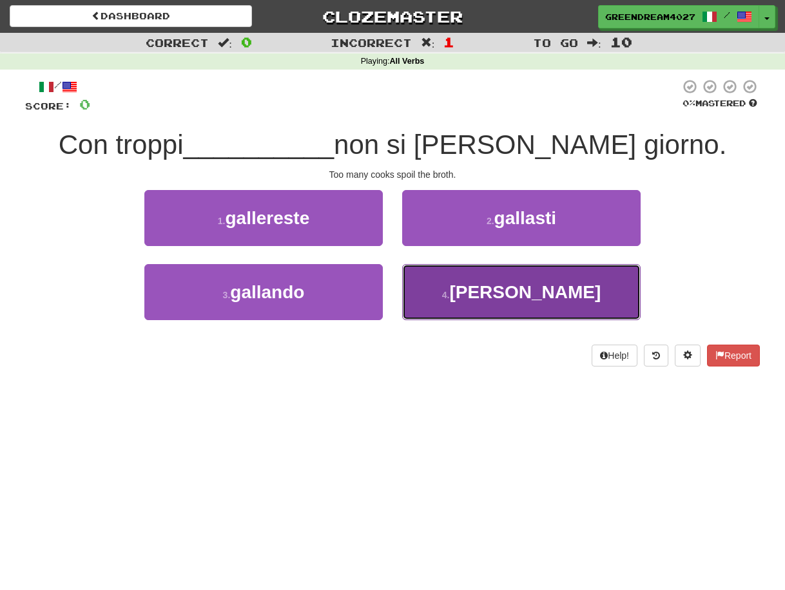
click at [474, 303] on button "4 . galli" at bounding box center [521, 292] width 238 height 56
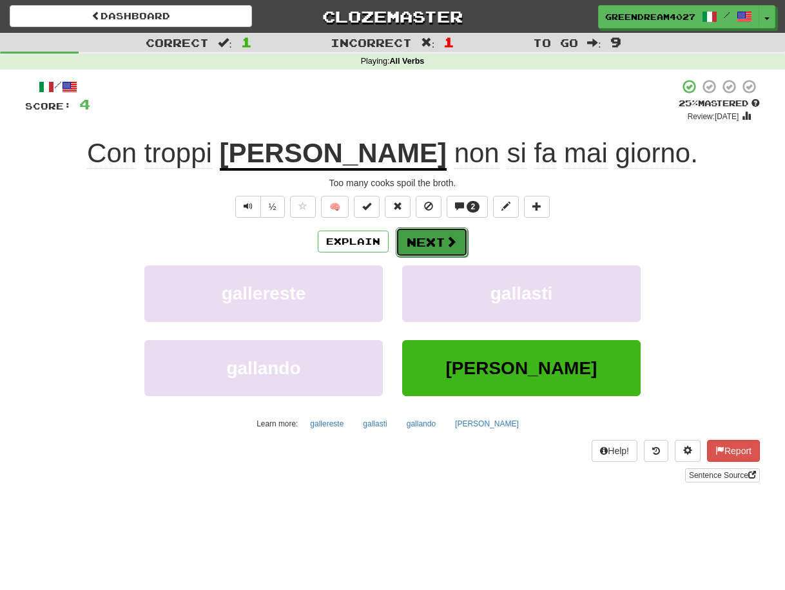
click at [427, 243] on button "Next" at bounding box center [432, 242] width 72 height 30
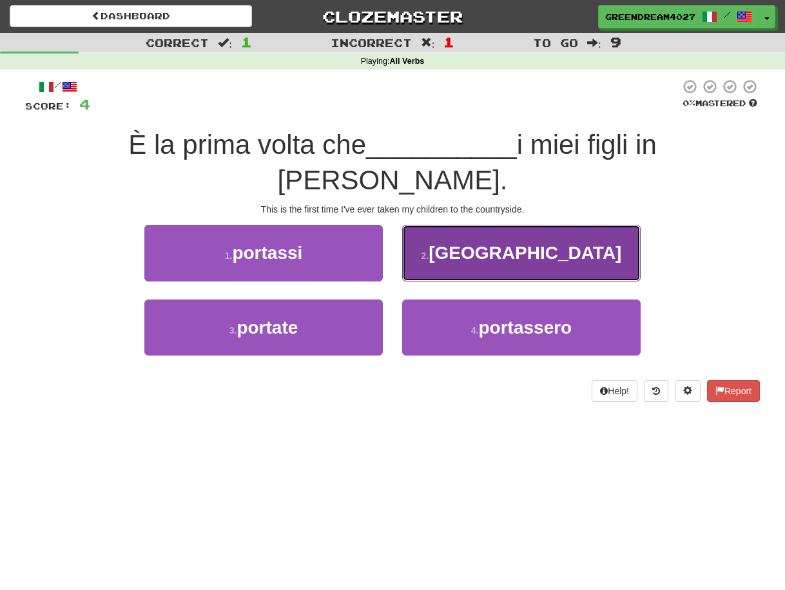
click at [456, 225] on button "2 . porto" at bounding box center [521, 253] width 238 height 56
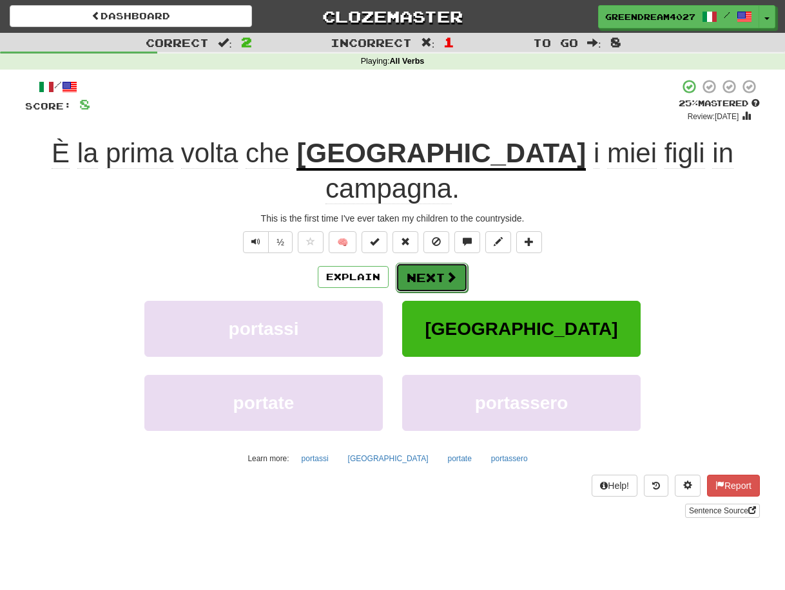
click at [438, 263] on button "Next" at bounding box center [432, 278] width 72 height 30
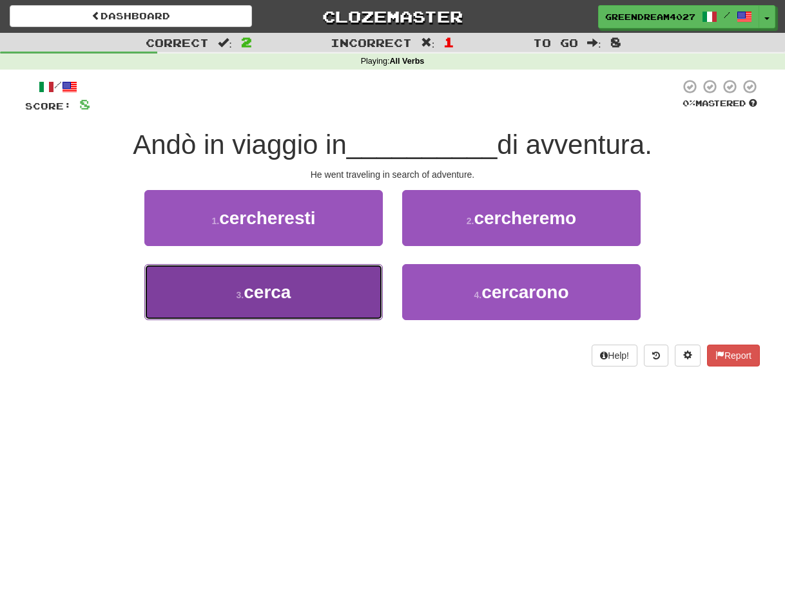
click at [352, 307] on button "3 . cerca" at bounding box center [263, 292] width 238 height 56
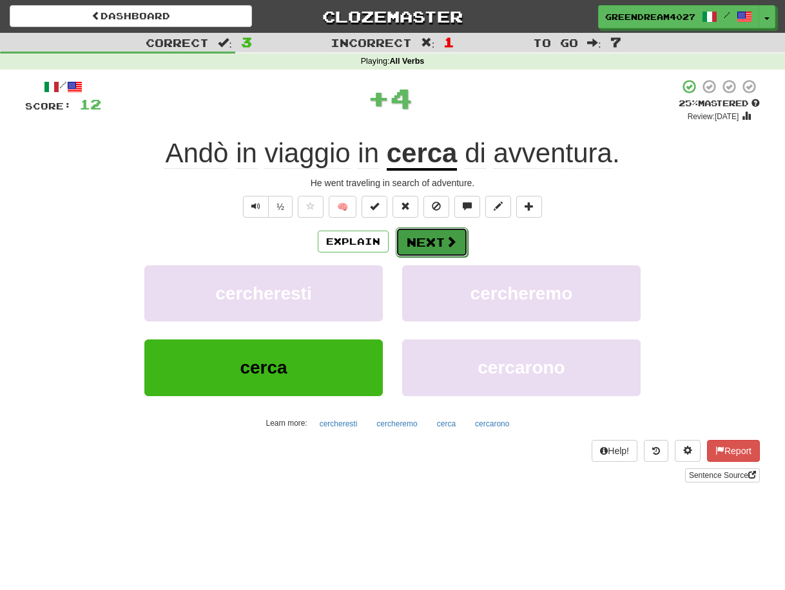
click at [434, 240] on button "Next" at bounding box center [432, 242] width 72 height 30
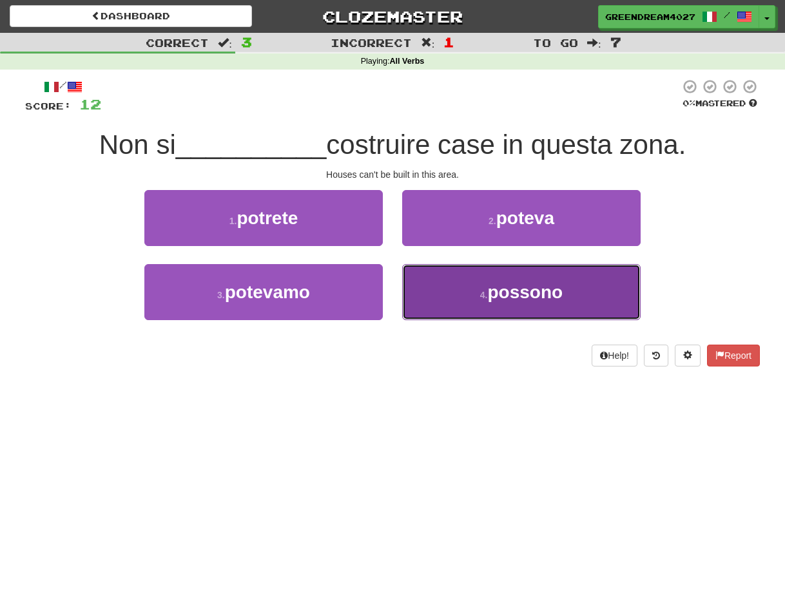
click at [482, 302] on button "4 . possono" at bounding box center [521, 292] width 238 height 56
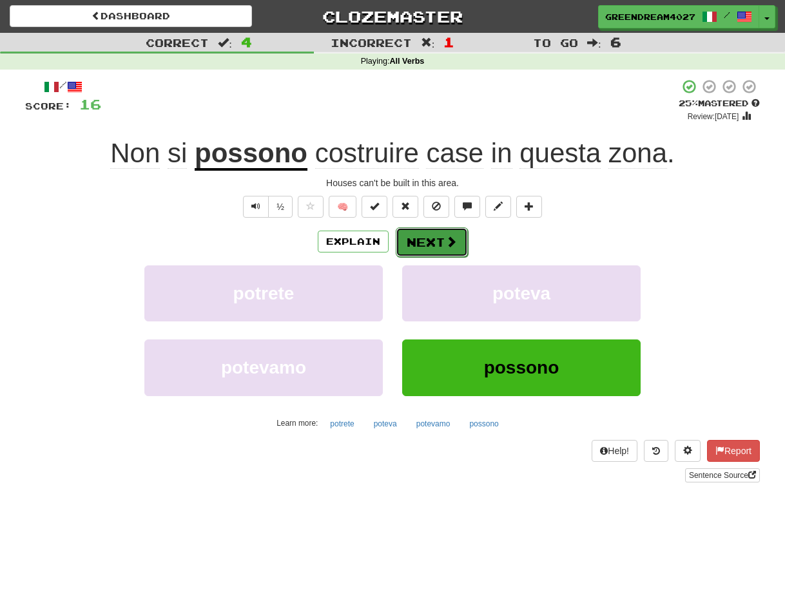
click at [434, 238] on button "Next" at bounding box center [432, 242] width 72 height 30
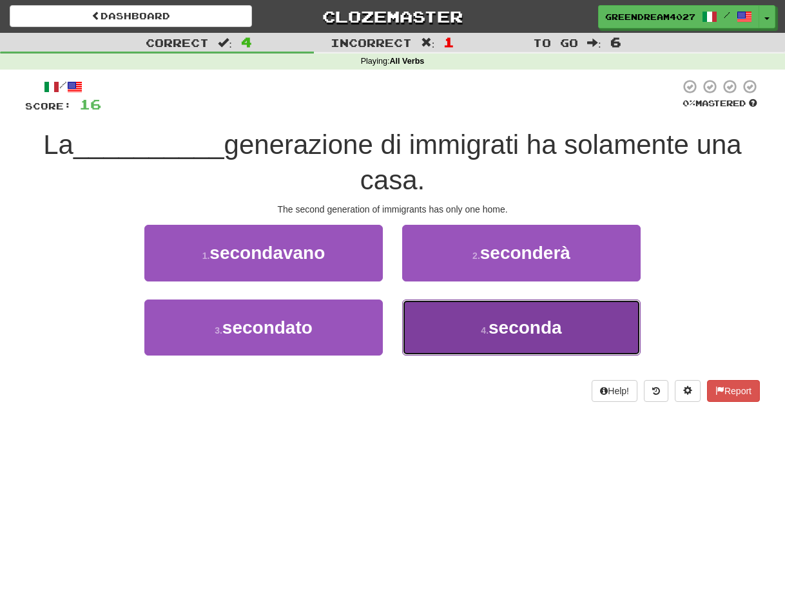
click at [471, 331] on button "4 . seconda" at bounding box center [521, 328] width 238 height 56
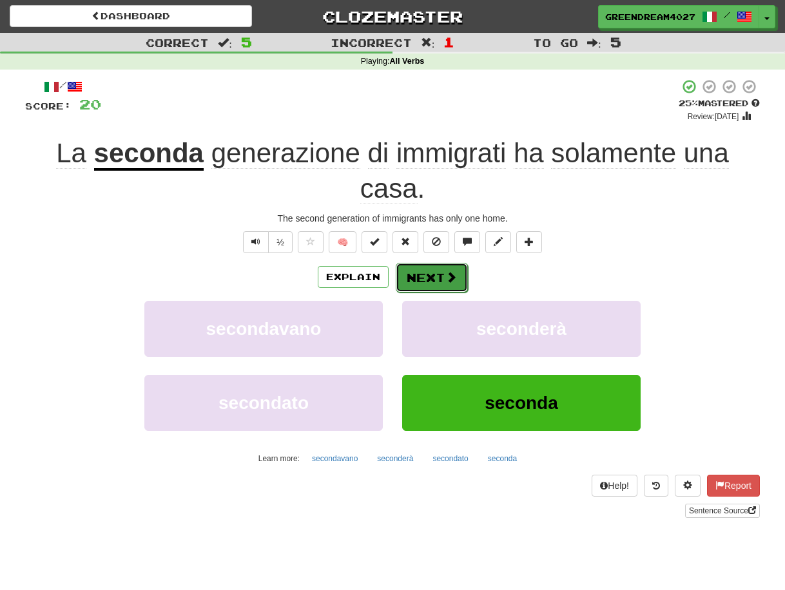
click at [445, 276] on span at bounding box center [451, 277] width 12 height 12
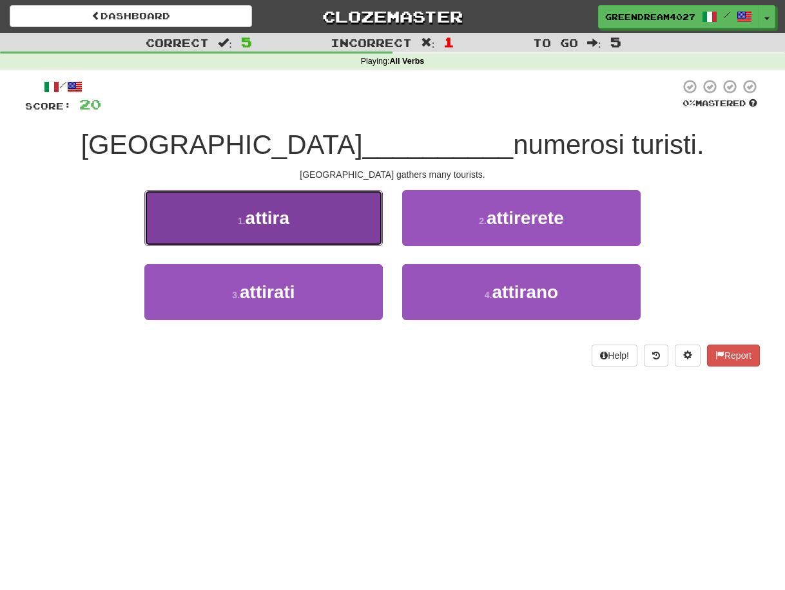
click at [336, 225] on button "1 . attira" at bounding box center [263, 218] width 238 height 56
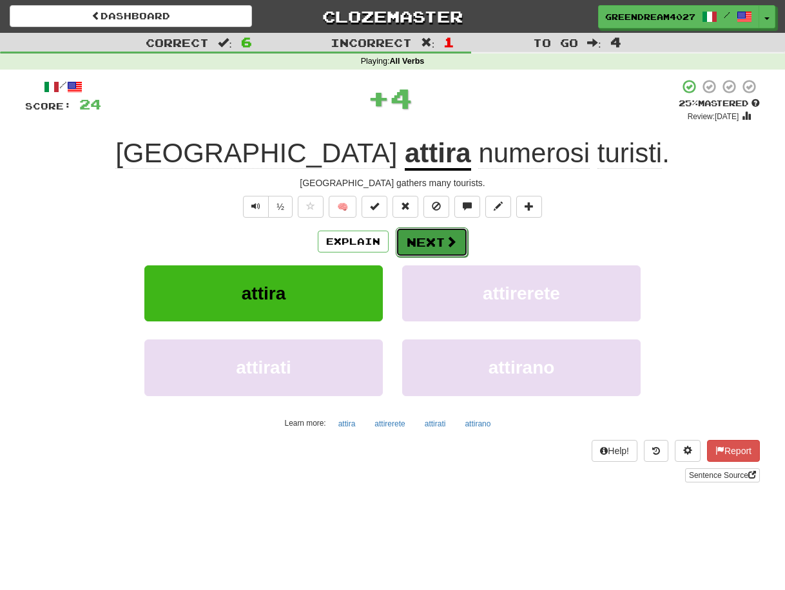
click at [436, 242] on button "Next" at bounding box center [432, 242] width 72 height 30
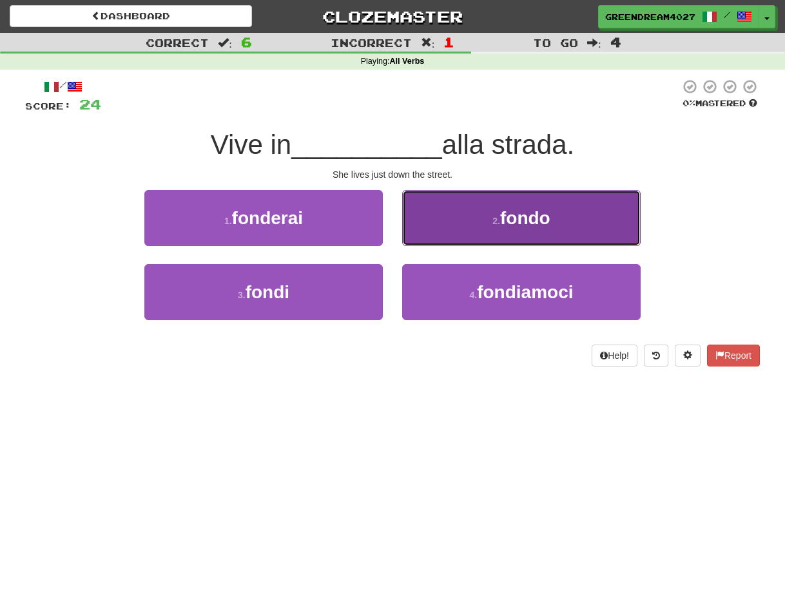
click at [473, 220] on button "2 . fondo" at bounding box center [521, 218] width 238 height 56
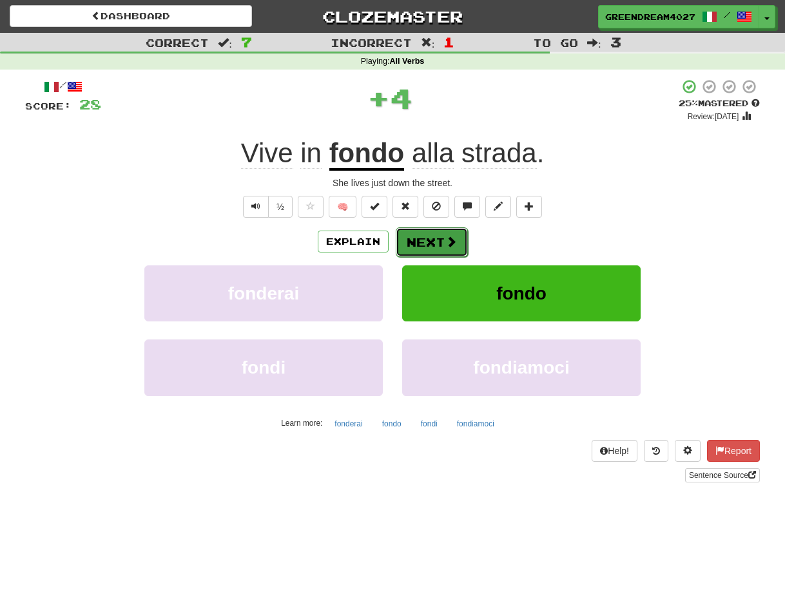
click at [439, 238] on button "Next" at bounding box center [432, 242] width 72 height 30
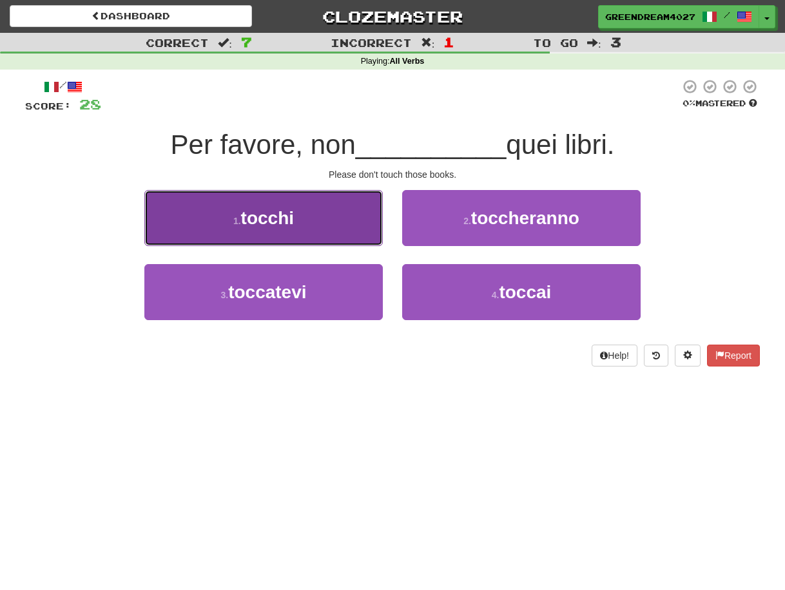
click at [336, 231] on button "1 . tocchi" at bounding box center [263, 218] width 238 height 56
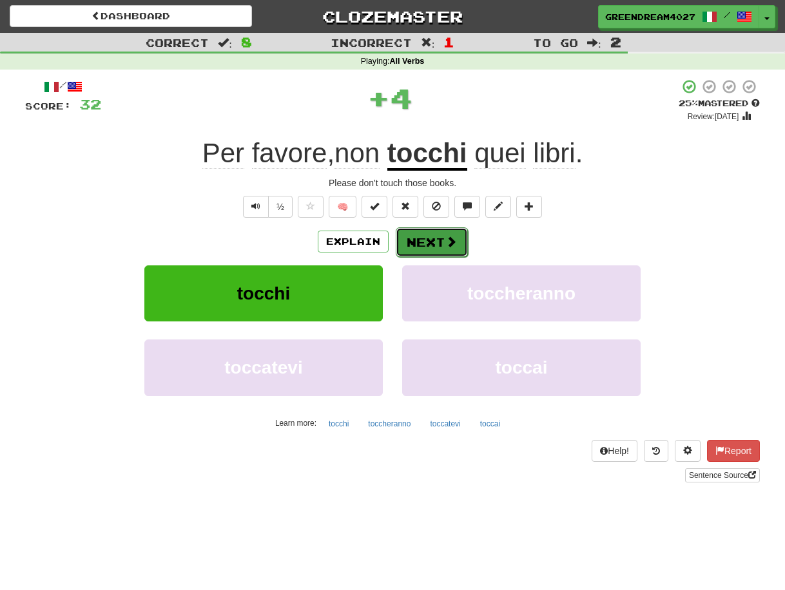
click at [437, 242] on button "Next" at bounding box center [432, 242] width 72 height 30
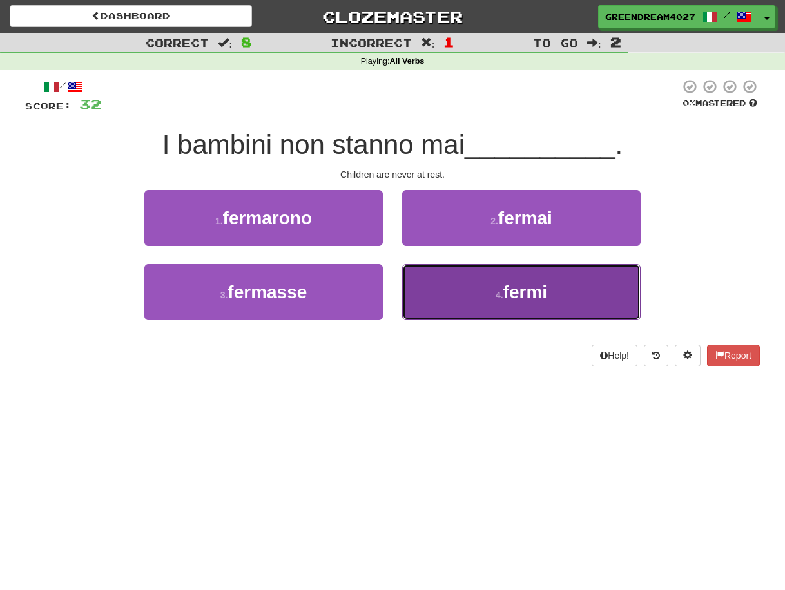
click at [472, 292] on button "4 . fermi" at bounding box center [521, 292] width 238 height 56
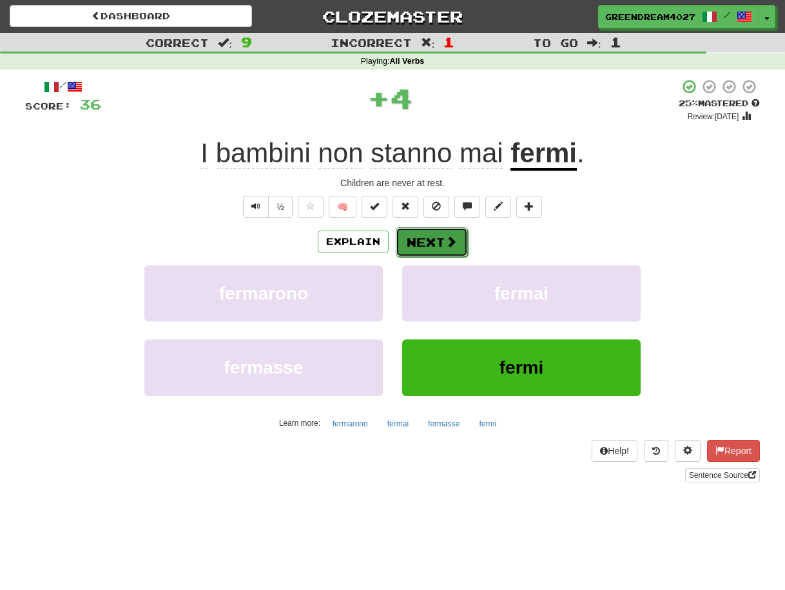
click at [440, 242] on button "Next" at bounding box center [432, 242] width 72 height 30
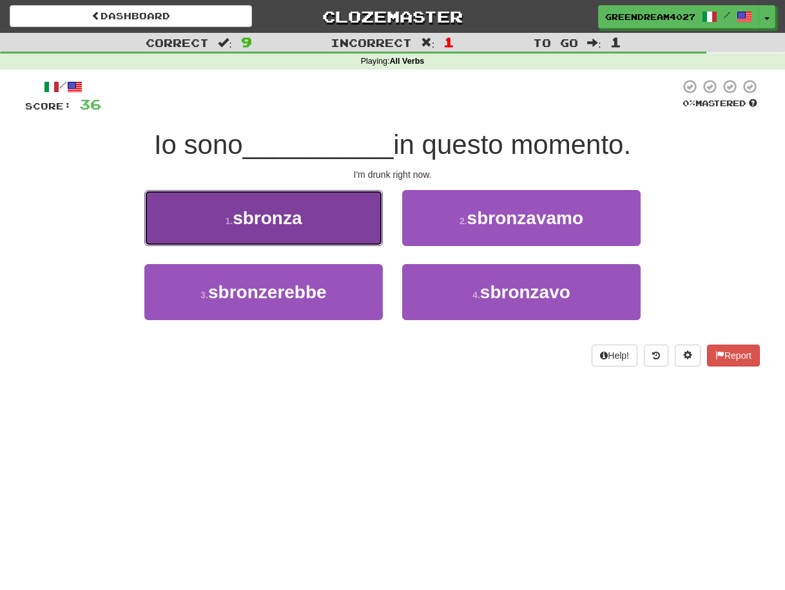
click at [337, 228] on button "1 . sbronza" at bounding box center [263, 218] width 238 height 56
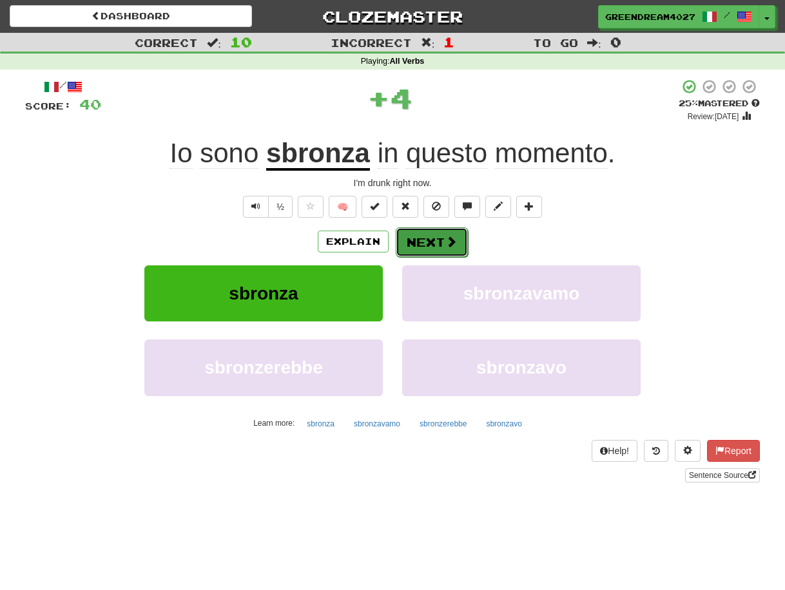
click at [439, 240] on button "Next" at bounding box center [432, 242] width 72 height 30
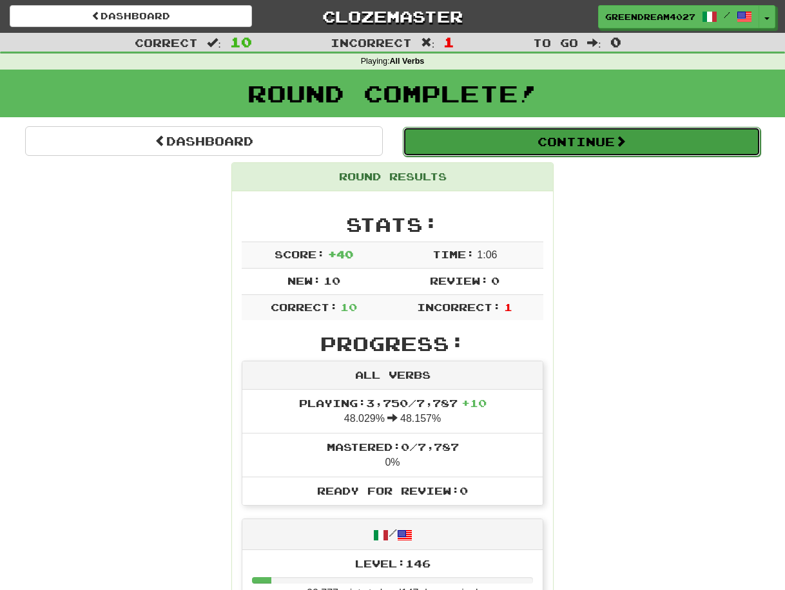
click at [555, 142] on button "Continue" at bounding box center [582, 142] width 358 height 30
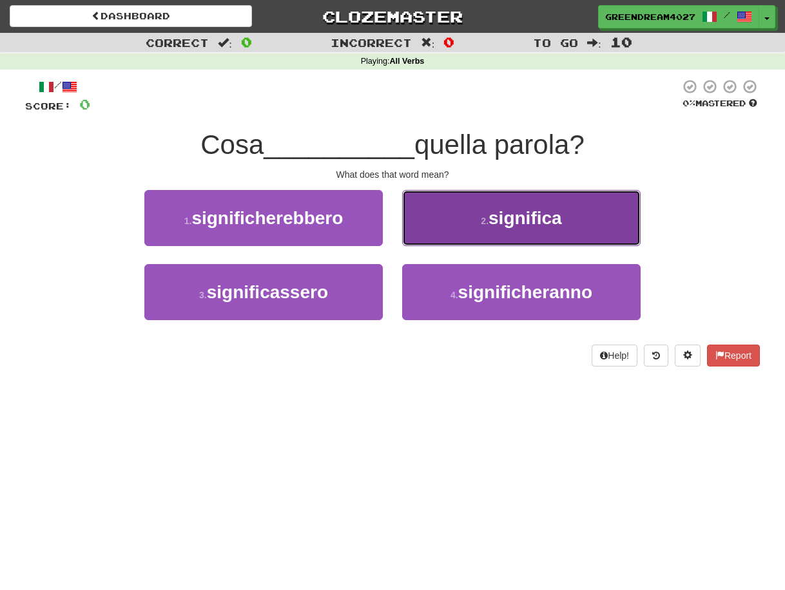
click at [468, 220] on button "2 . significa" at bounding box center [521, 218] width 238 height 56
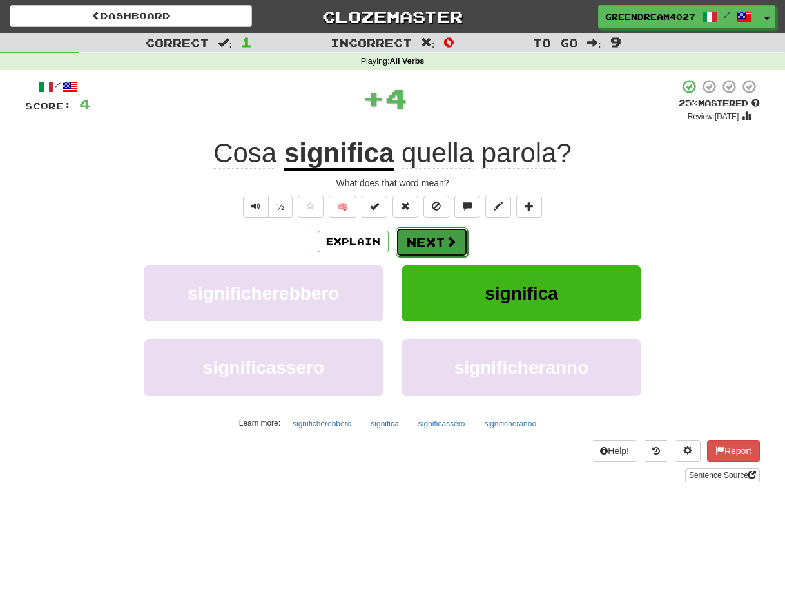
click at [438, 240] on button "Next" at bounding box center [432, 242] width 72 height 30
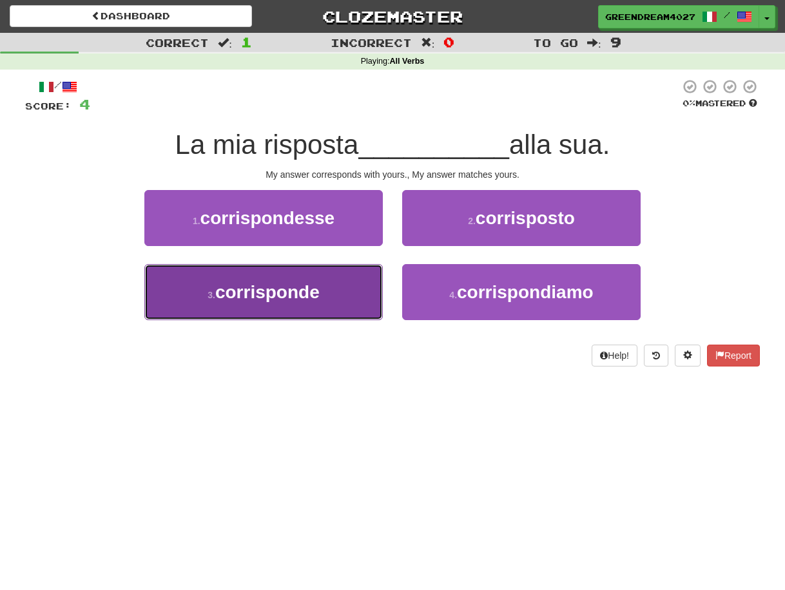
click at [332, 298] on button "3 . corrisponde" at bounding box center [263, 292] width 238 height 56
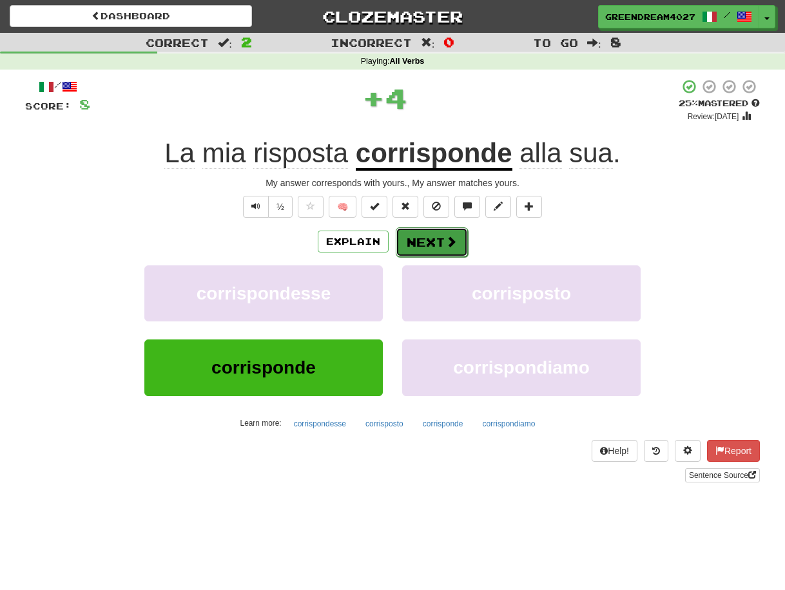
click at [432, 245] on button "Next" at bounding box center [432, 242] width 72 height 30
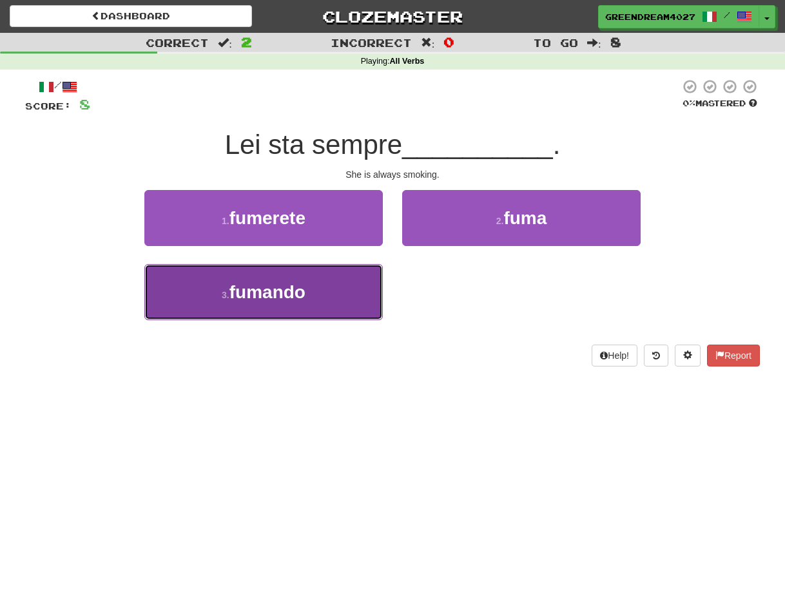
click at [348, 303] on button "3 . fumando" at bounding box center [263, 292] width 238 height 56
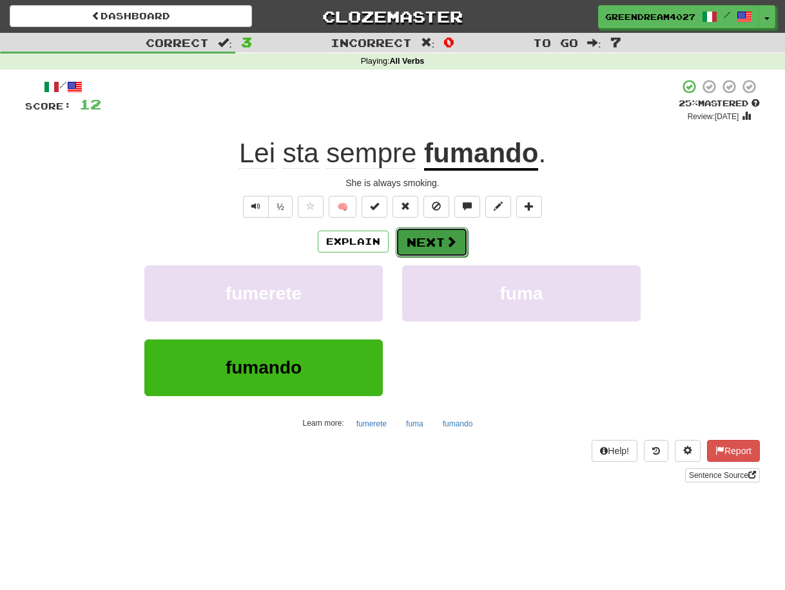
click at [437, 245] on button "Next" at bounding box center [432, 242] width 72 height 30
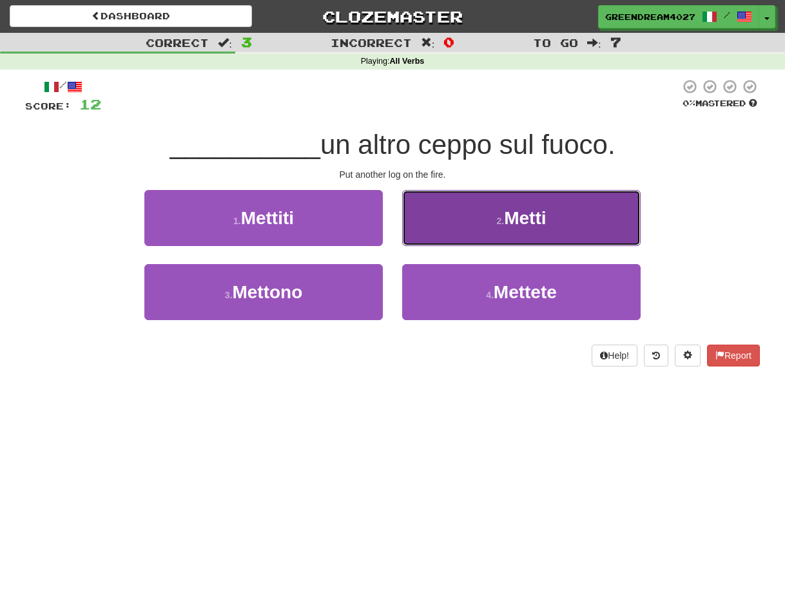
click at [450, 220] on button "2 . Metti" at bounding box center [521, 218] width 238 height 56
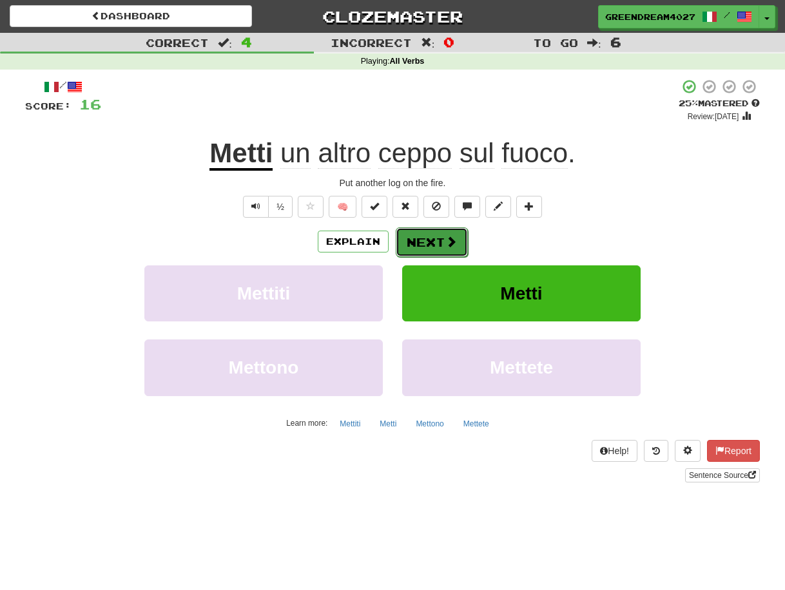
click at [442, 241] on button "Next" at bounding box center [432, 242] width 72 height 30
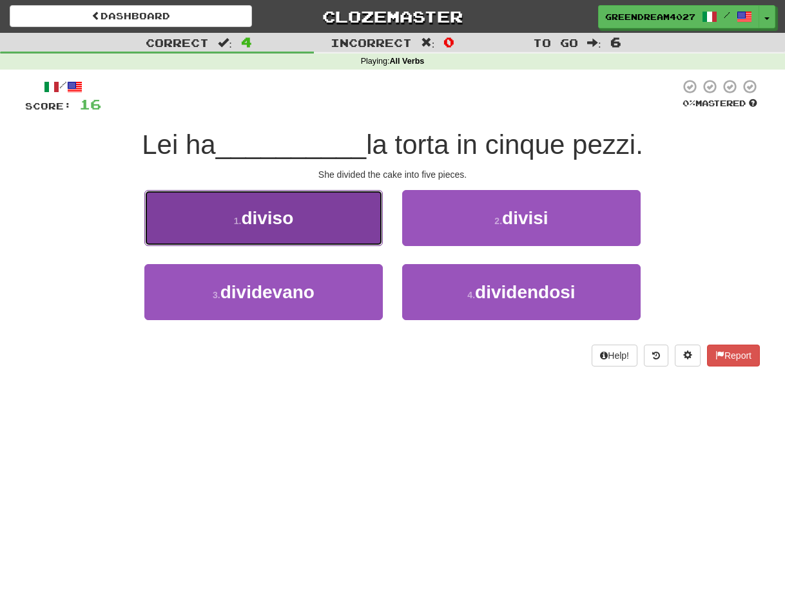
click at [323, 222] on button "1 . diviso" at bounding box center [263, 218] width 238 height 56
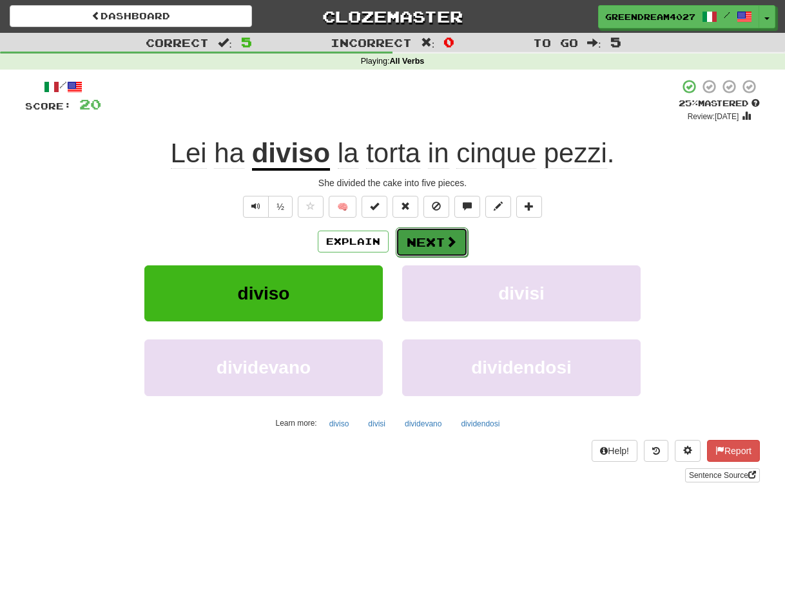
click at [437, 242] on button "Next" at bounding box center [432, 242] width 72 height 30
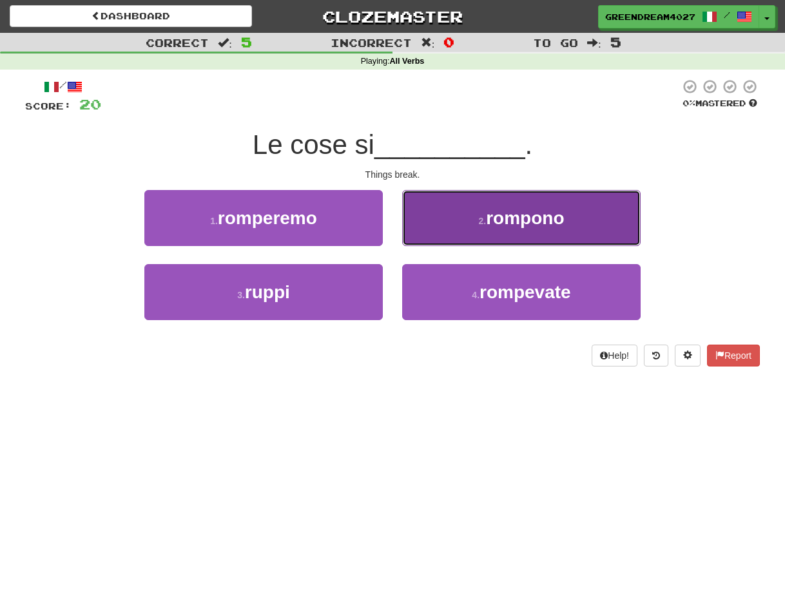
click at [481, 232] on button "2 . rompono" at bounding box center [521, 218] width 238 height 56
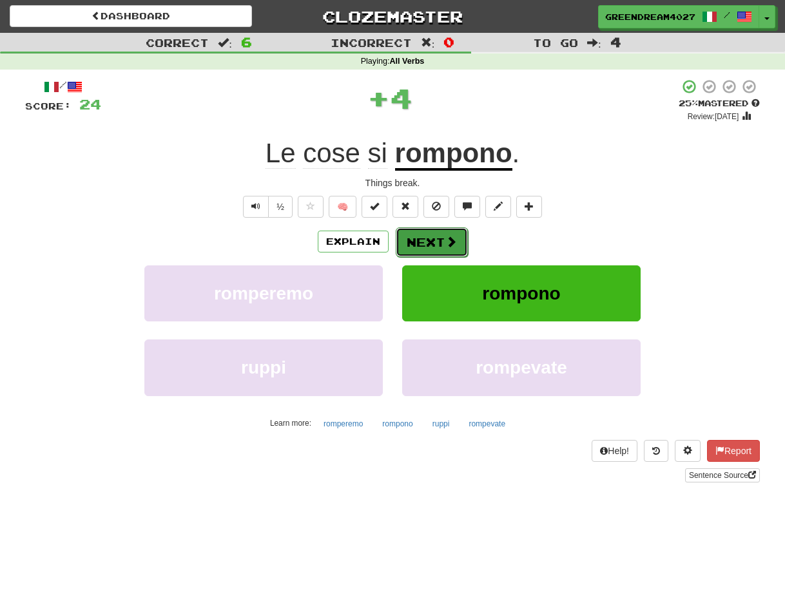
click at [435, 241] on button "Next" at bounding box center [432, 242] width 72 height 30
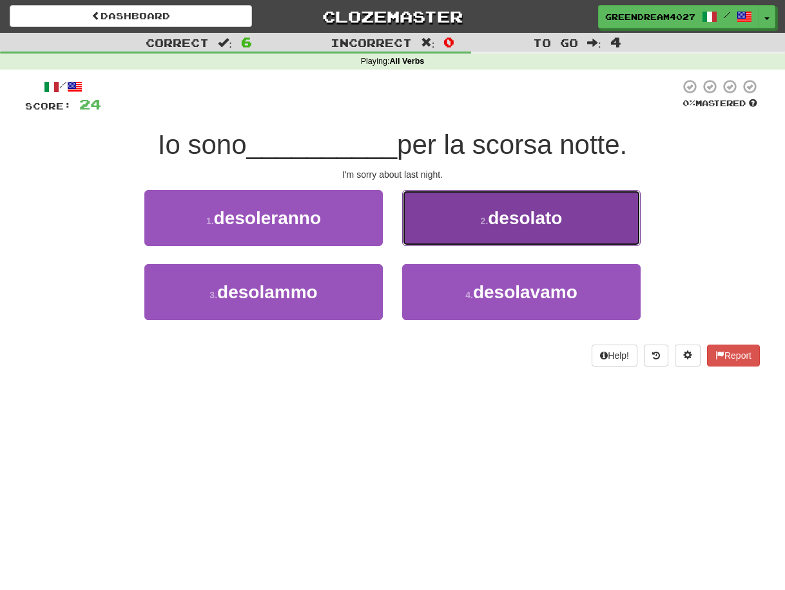
click at [481, 220] on small "2 ." at bounding box center [485, 221] width 8 height 10
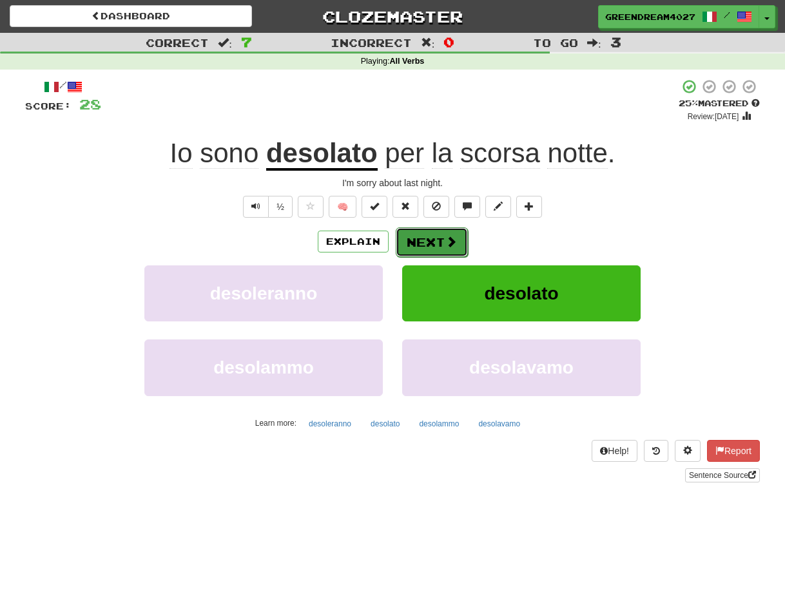
click at [438, 244] on button "Next" at bounding box center [432, 242] width 72 height 30
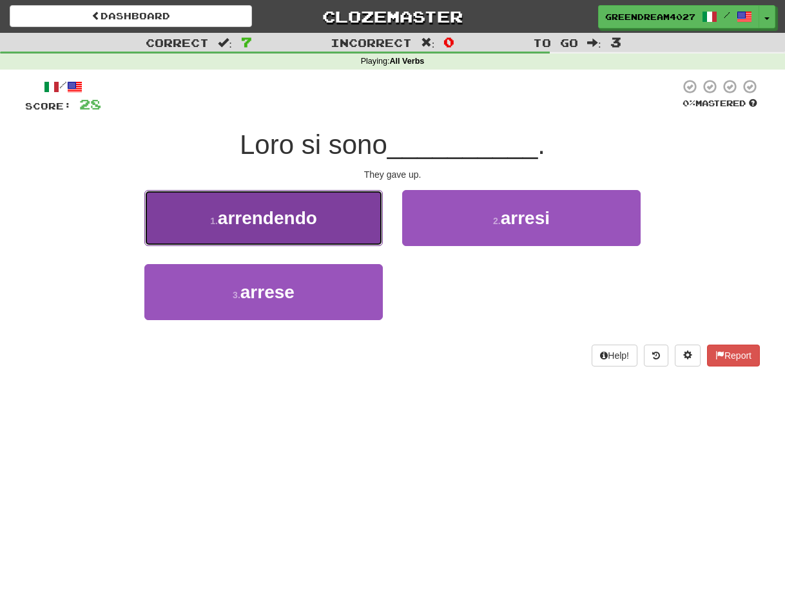
click at [327, 218] on button "1 . arrendendo" at bounding box center [263, 218] width 238 height 56
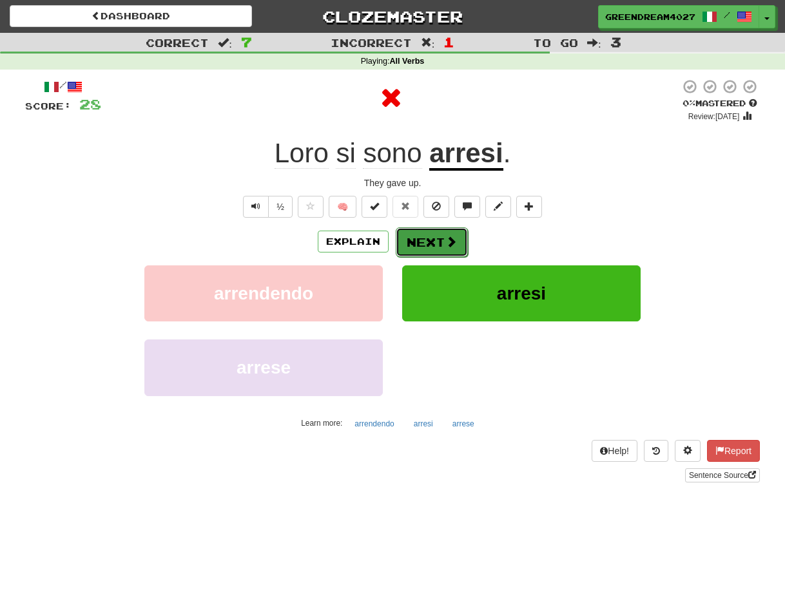
click at [437, 239] on button "Next" at bounding box center [432, 242] width 72 height 30
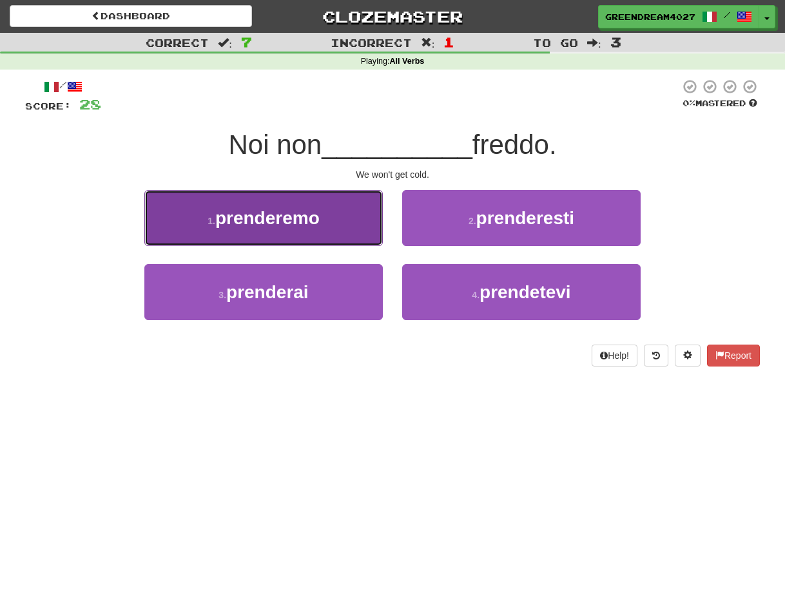
click at [309, 218] on span "prenderemo" at bounding box center [267, 218] width 104 height 20
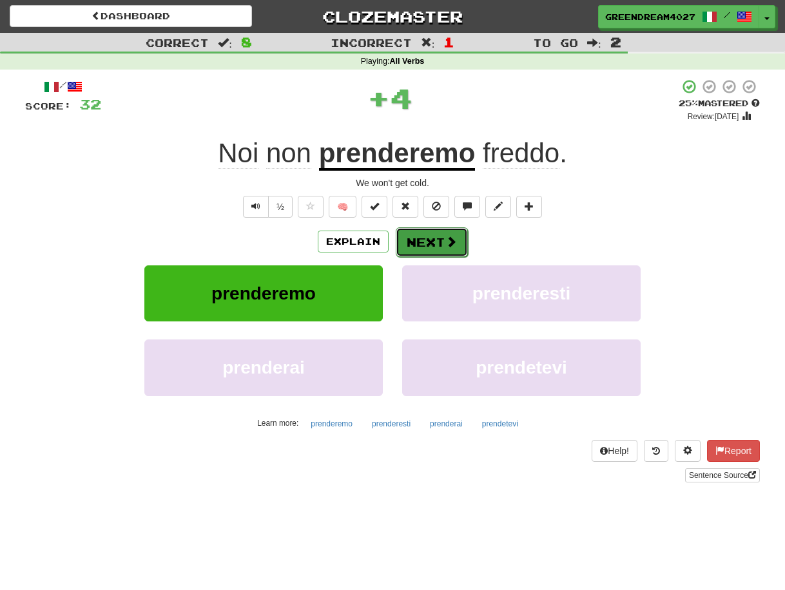
click at [428, 243] on button "Next" at bounding box center [432, 242] width 72 height 30
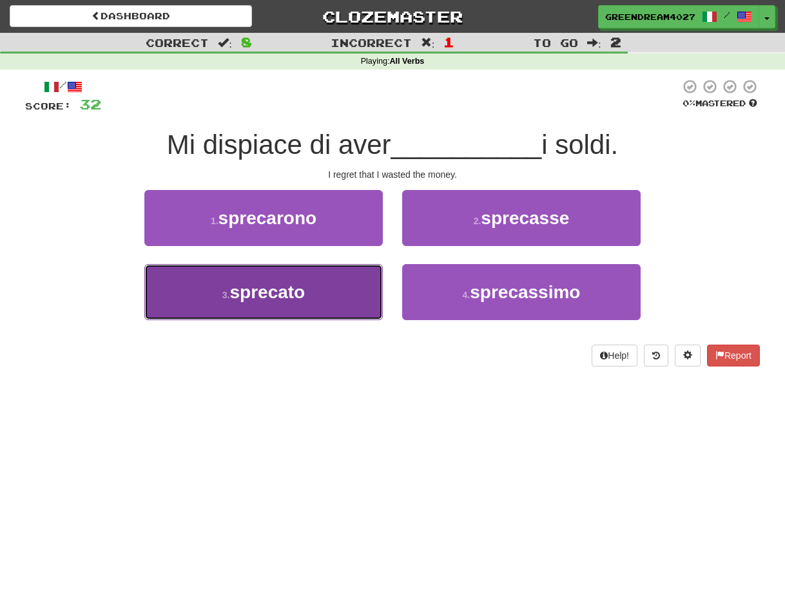
click at [340, 290] on button "3 . sprecato" at bounding box center [263, 292] width 238 height 56
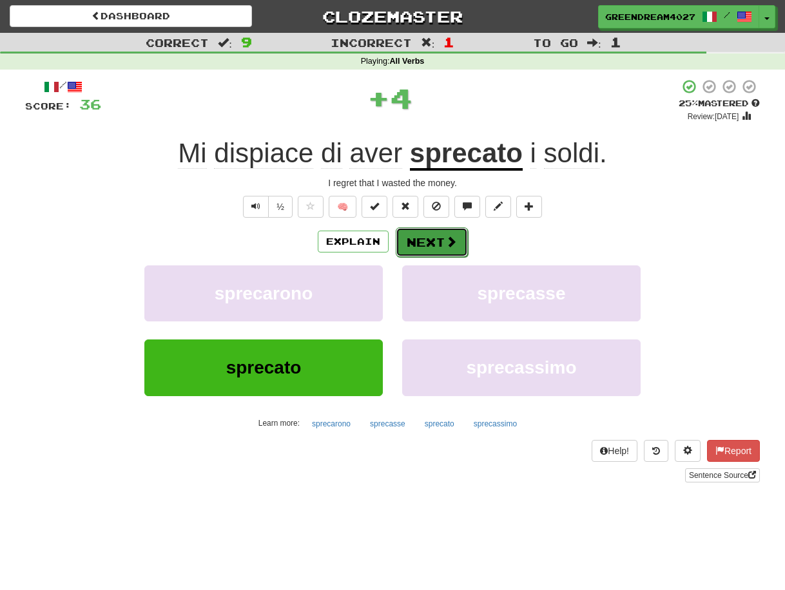
click at [416, 238] on button "Next" at bounding box center [432, 242] width 72 height 30
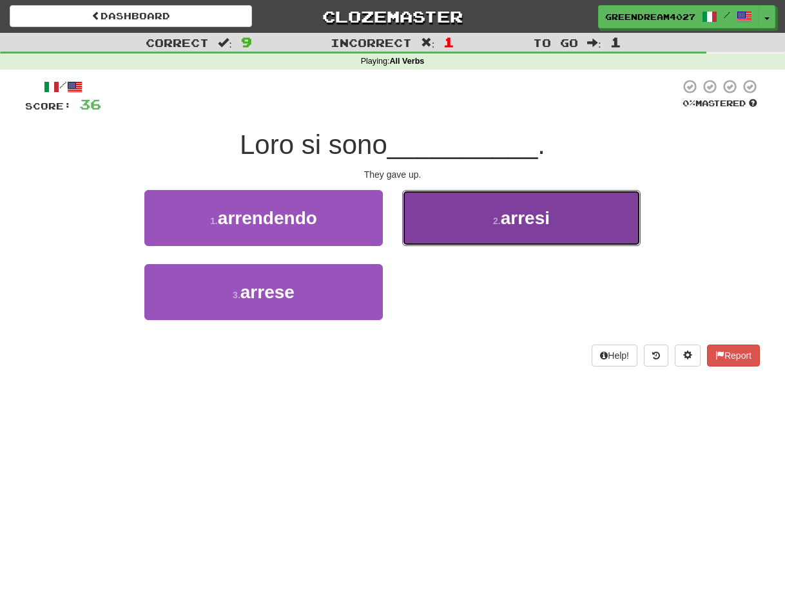
click at [471, 235] on button "2 . arresi" at bounding box center [521, 218] width 238 height 56
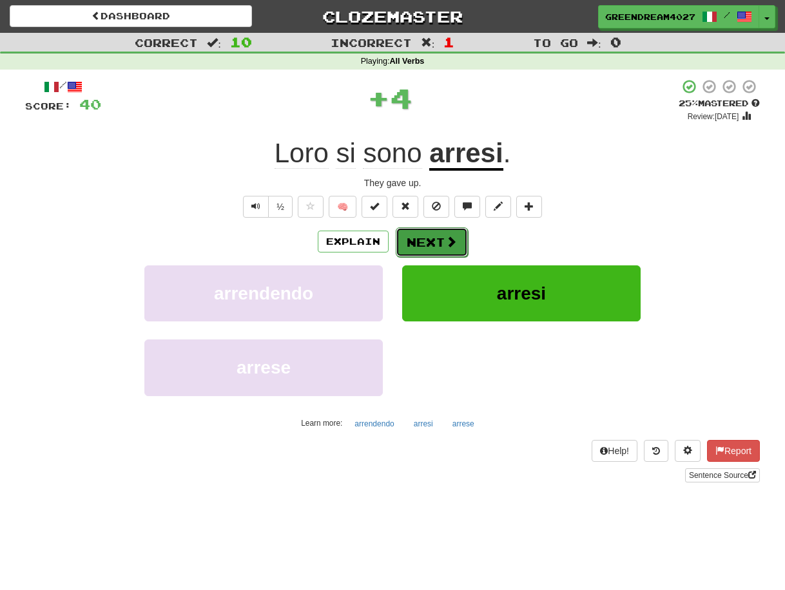
click at [437, 239] on button "Next" at bounding box center [432, 242] width 72 height 30
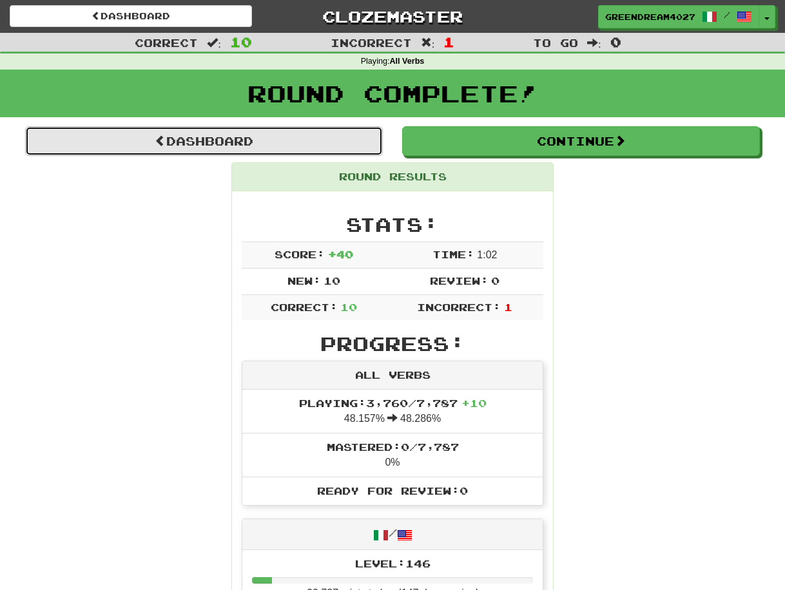
click at [226, 141] on link "Dashboard" at bounding box center [204, 141] width 358 height 30
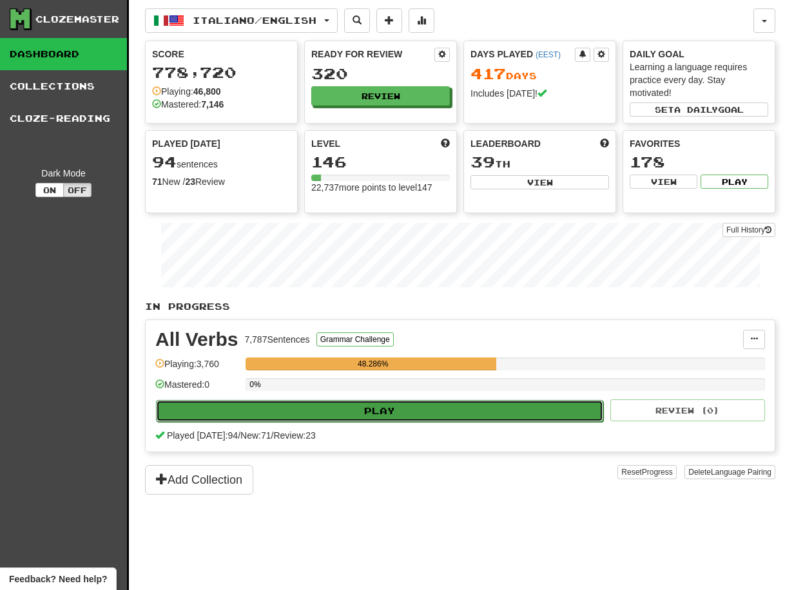
click at [422, 406] on button "Play" at bounding box center [379, 411] width 447 height 22
select select "**"
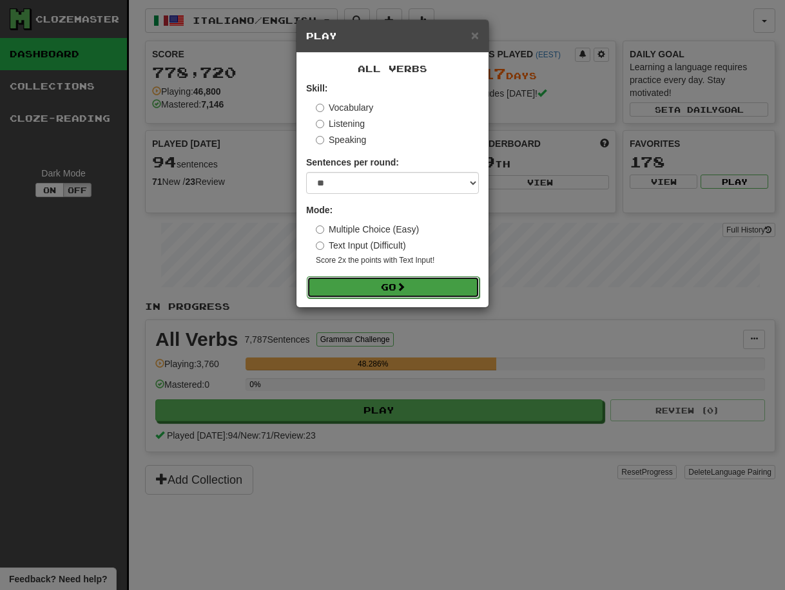
click at [387, 290] on button "Go" at bounding box center [393, 287] width 173 height 22
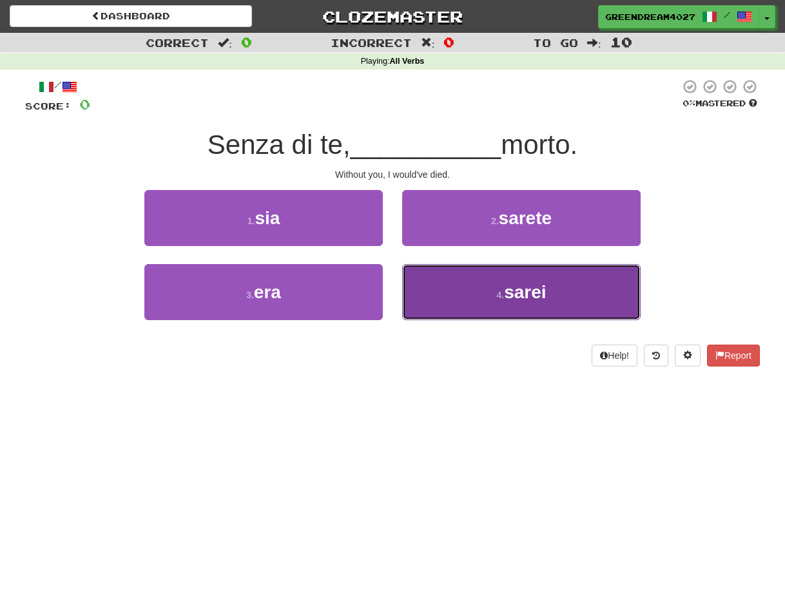
click at [493, 299] on button "4 . sarei" at bounding box center [521, 292] width 238 height 56
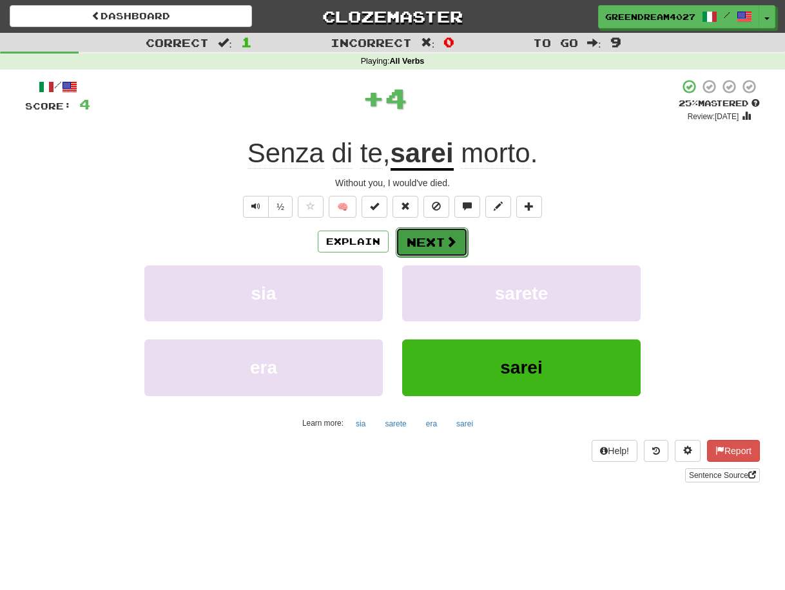
click at [431, 241] on button "Next" at bounding box center [432, 242] width 72 height 30
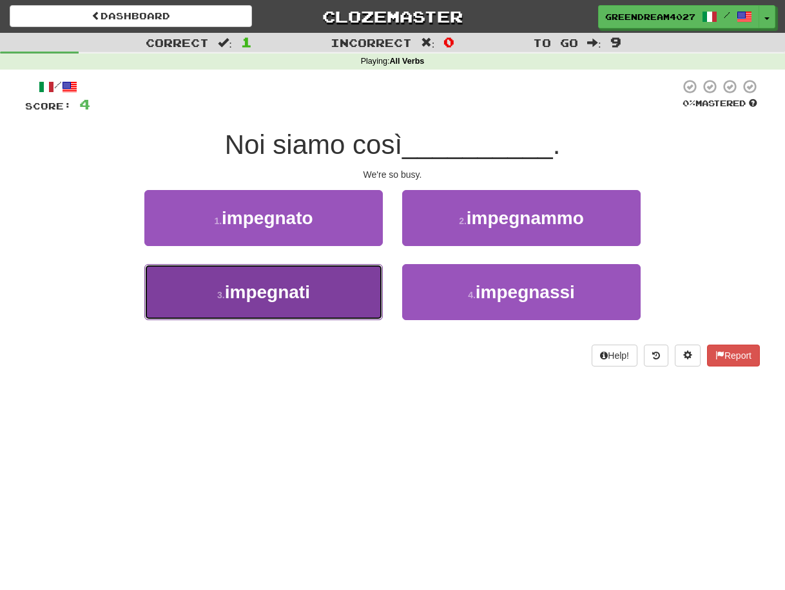
click at [351, 305] on button "3 . impegnati" at bounding box center [263, 292] width 238 height 56
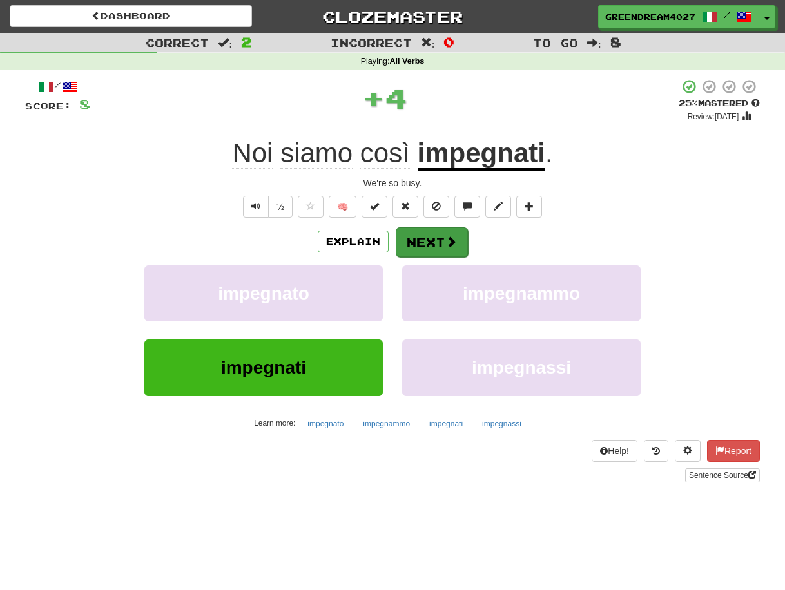
click at [419, 243] on button "Next" at bounding box center [432, 242] width 72 height 30
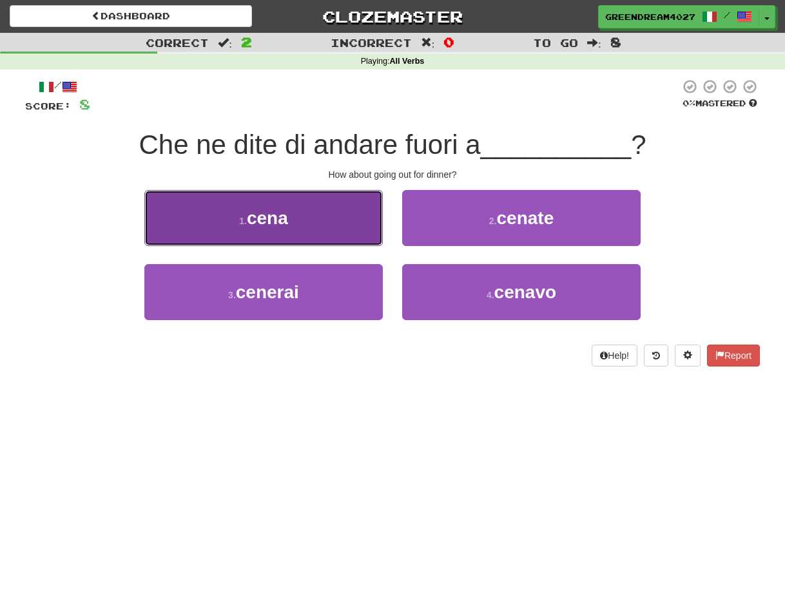
click at [294, 222] on button "1 . cena" at bounding box center [263, 218] width 238 height 56
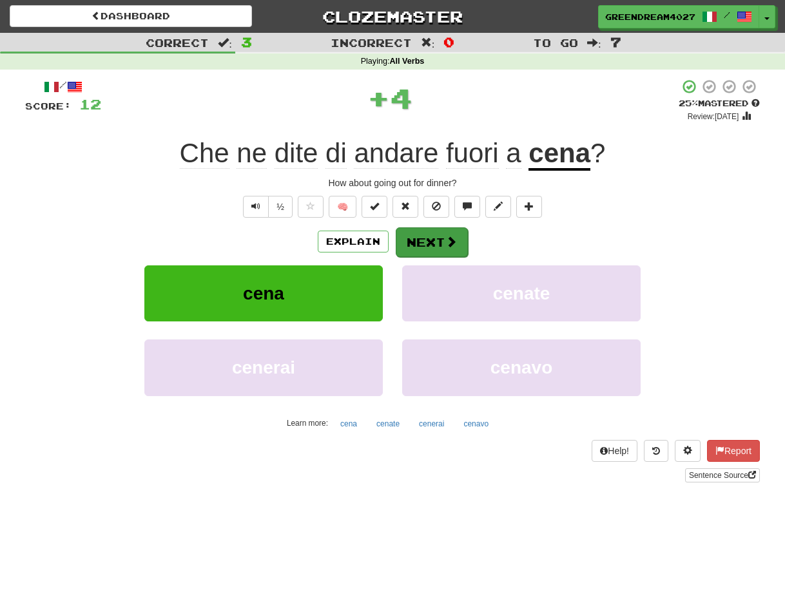
click at [433, 236] on button "Next" at bounding box center [432, 242] width 72 height 30
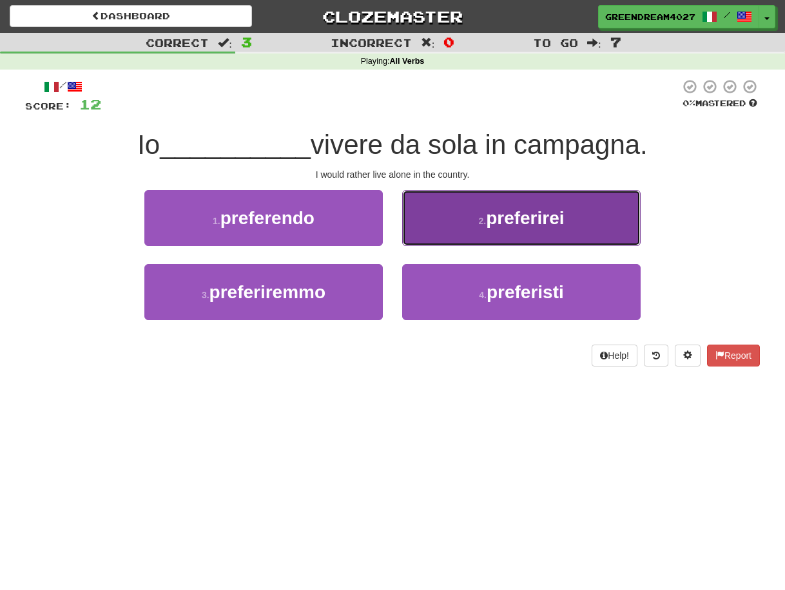
click at [474, 226] on button "2 . preferirei" at bounding box center [521, 218] width 238 height 56
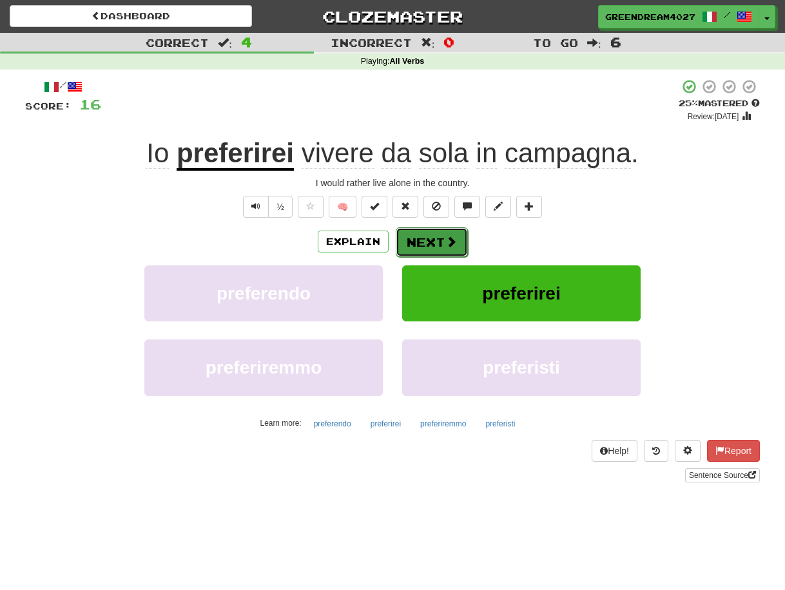
click at [433, 237] on button "Next" at bounding box center [432, 242] width 72 height 30
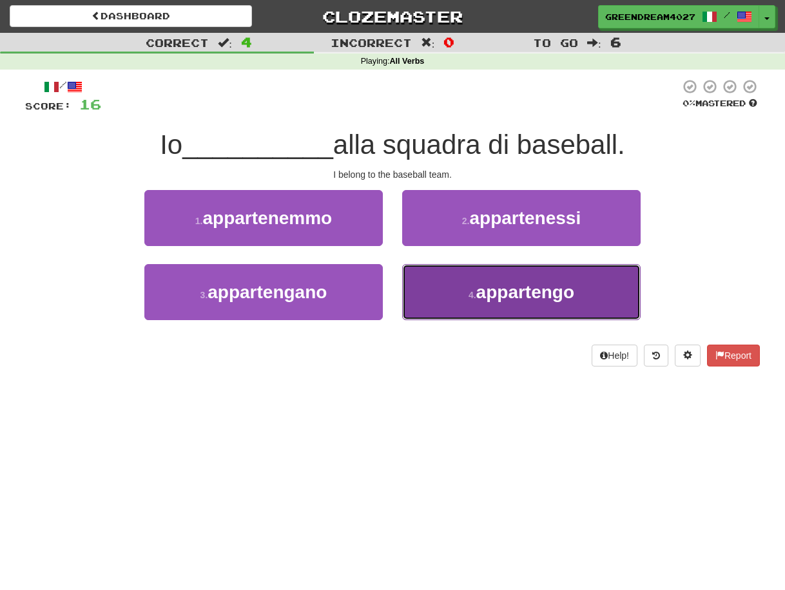
click at [450, 302] on button "4 . appartengo" at bounding box center [521, 292] width 238 height 56
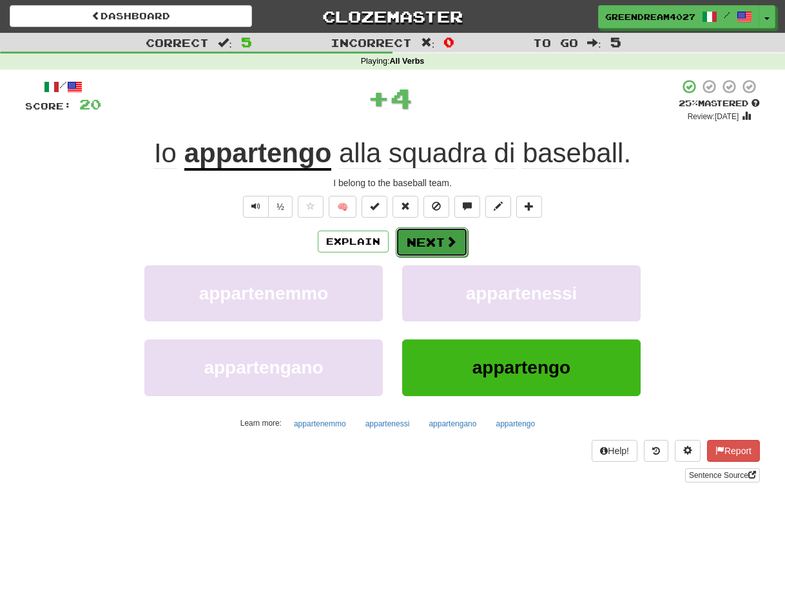
click at [427, 244] on button "Next" at bounding box center [432, 242] width 72 height 30
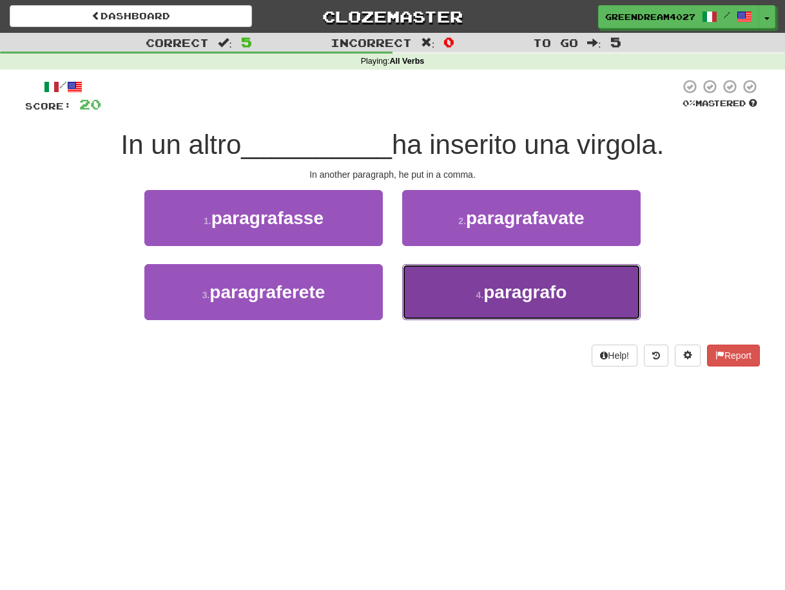
click at [450, 307] on button "4 . paragrafo" at bounding box center [521, 292] width 238 height 56
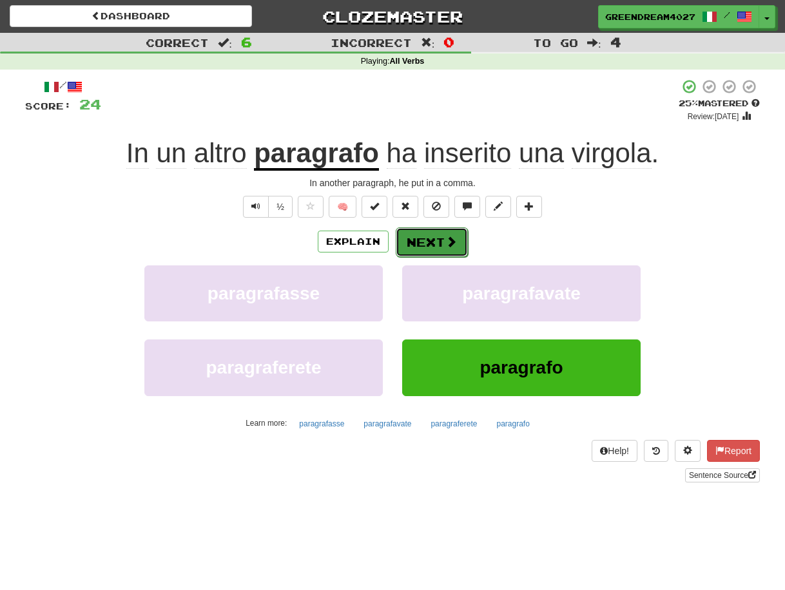
click at [427, 240] on button "Next" at bounding box center [432, 242] width 72 height 30
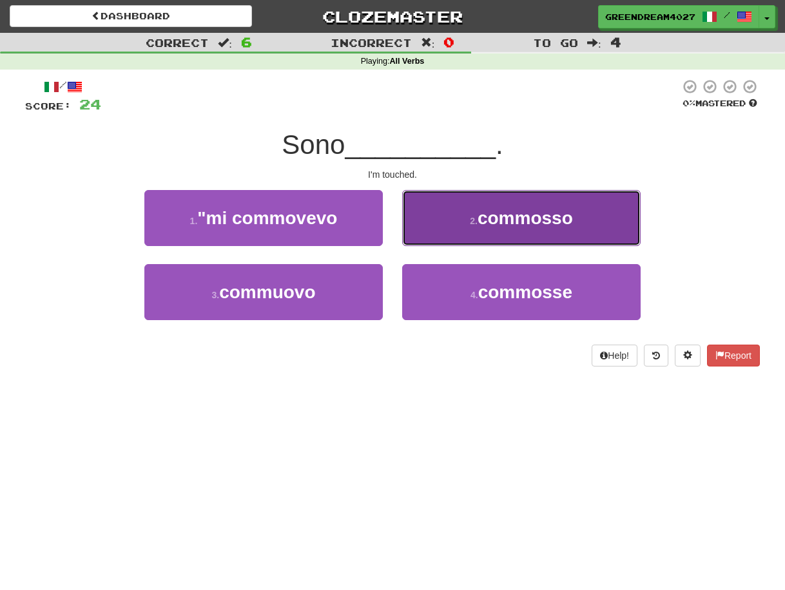
click at [490, 224] on span "commosso" at bounding box center [524, 218] width 95 height 20
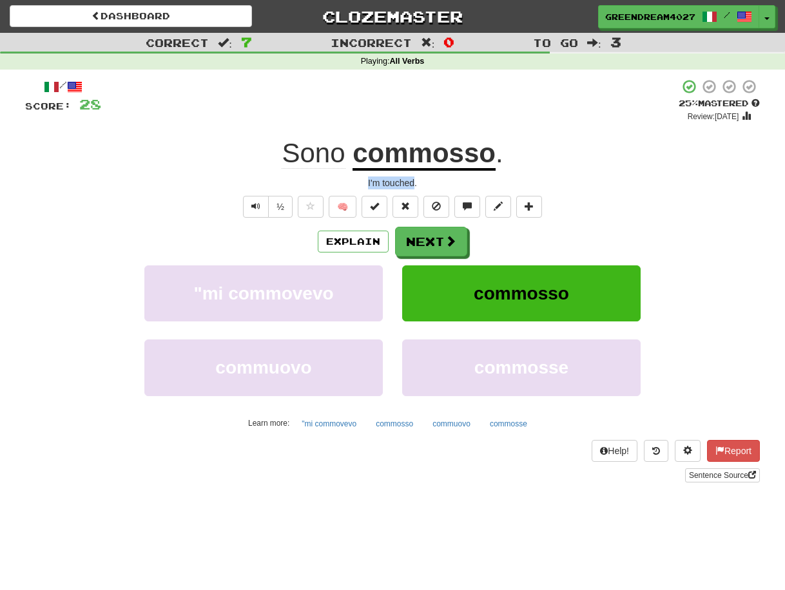
drag, startPoint x: 366, startPoint y: 182, endPoint x: 413, endPoint y: 182, distance: 47.0
click at [413, 182] on div "I'm touched." at bounding box center [392, 183] width 735 height 13
click at [405, 160] on div at bounding box center [405, 160] width 0 height 0
click at [387, 185] on div "I'm touched." at bounding box center [392, 183] width 735 height 13
click at [430, 245] on button "Next" at bounding box center [432, 242] width 72 height 30
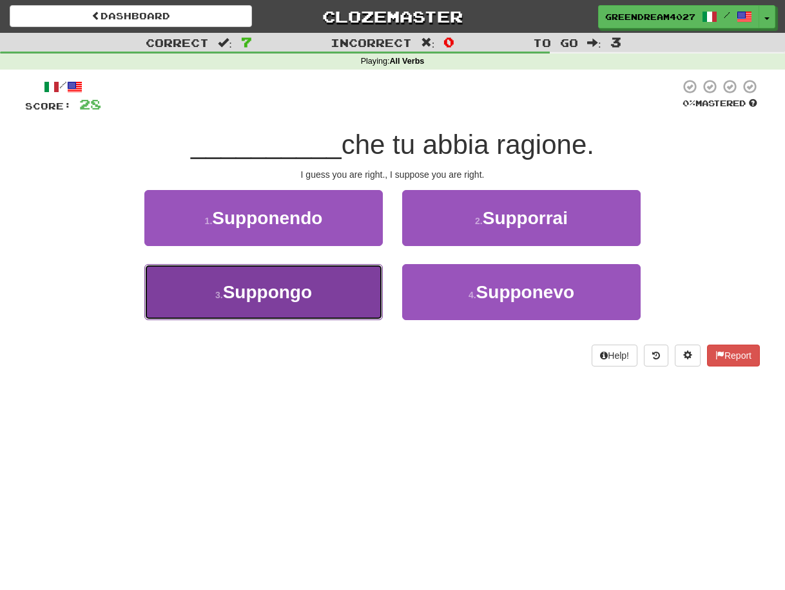
click at [341, 297] on button "3 . Suppongo" at bounding box center [263, 292] width 238 height 56
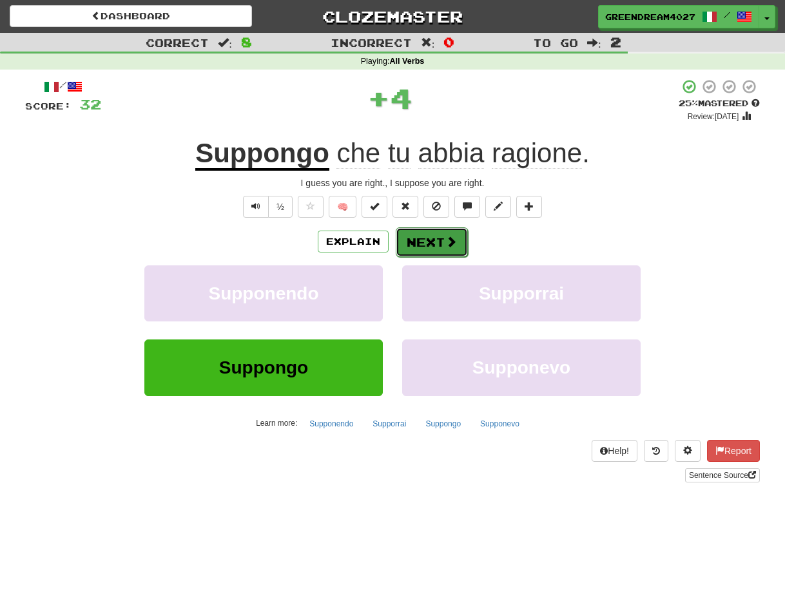
click at [418, 243] on button "Next" at bounding box center [432, 242] width 72 height 30
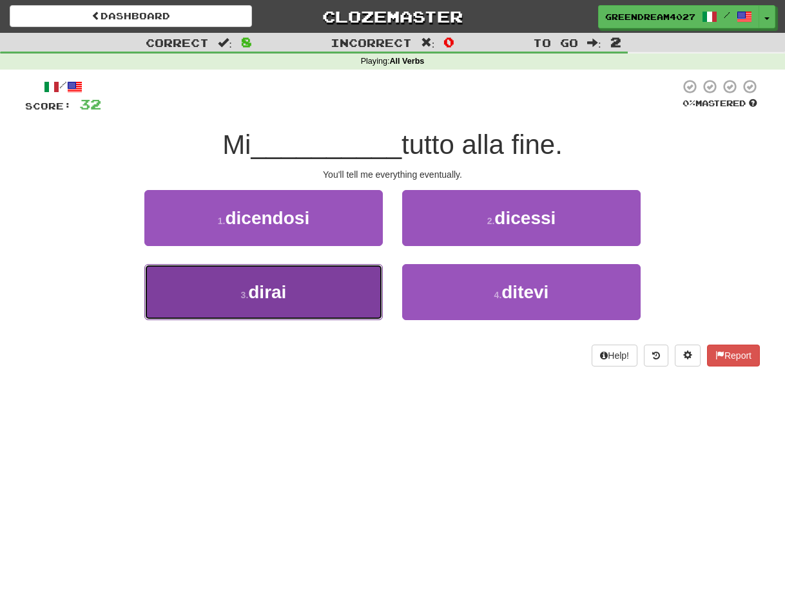
click at [325, 298] on button "3 . dirai" at bounding box center [263, 292] width 238 height 56
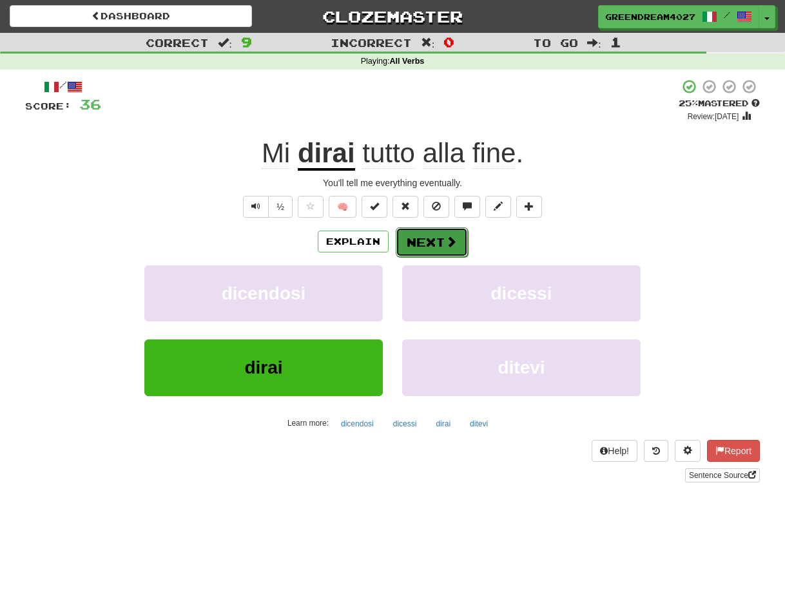
click at [427, 238] on button "Next" at bounding box center [432, 242] width 72 height 30
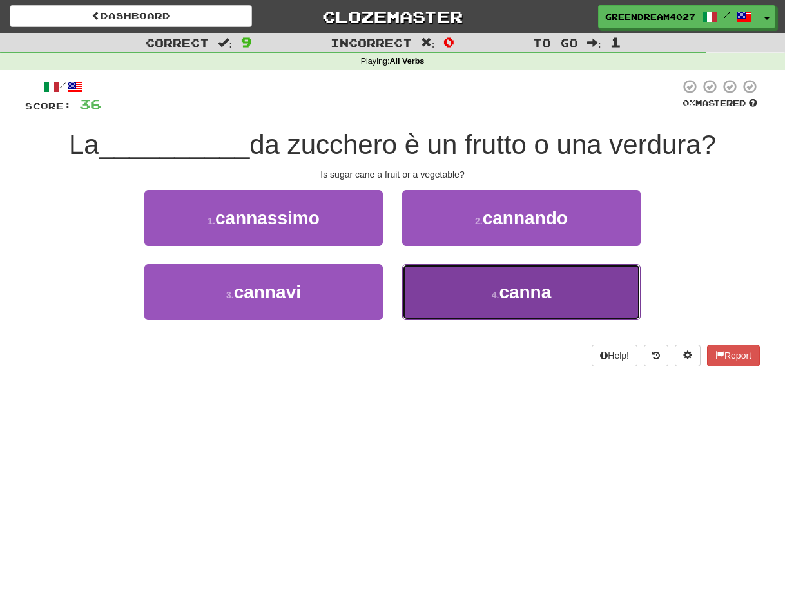
click at [496, 293] on small "4 ." at bounding box center [496, 295] width 8 height 10
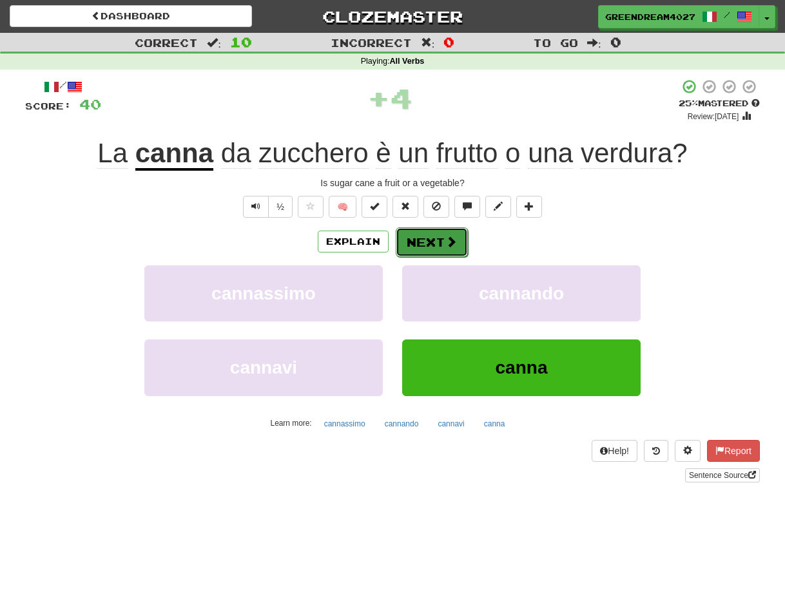
click at [440, 236] on button "Next" at bounding box center [432, 242] width 72 height 30
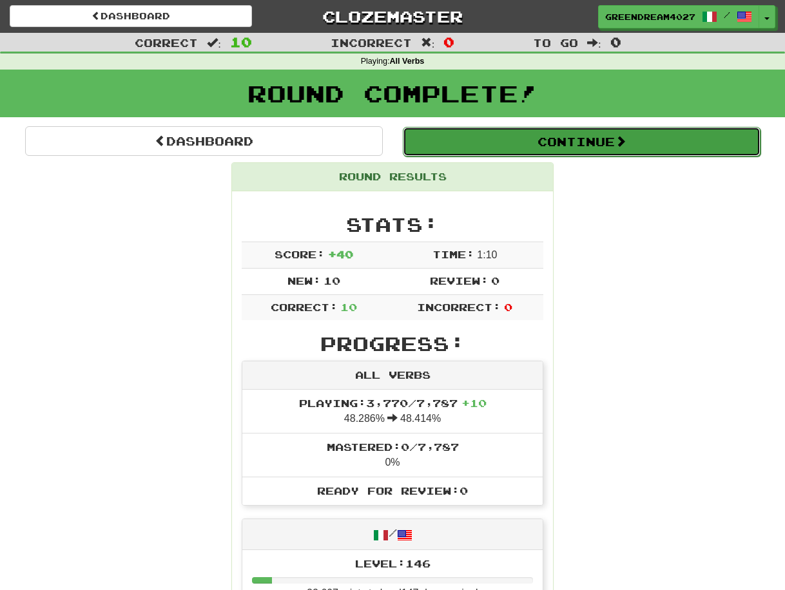
click at [528, 146] on button "Continue" at bounding box center [582, 142] width 358 height 30
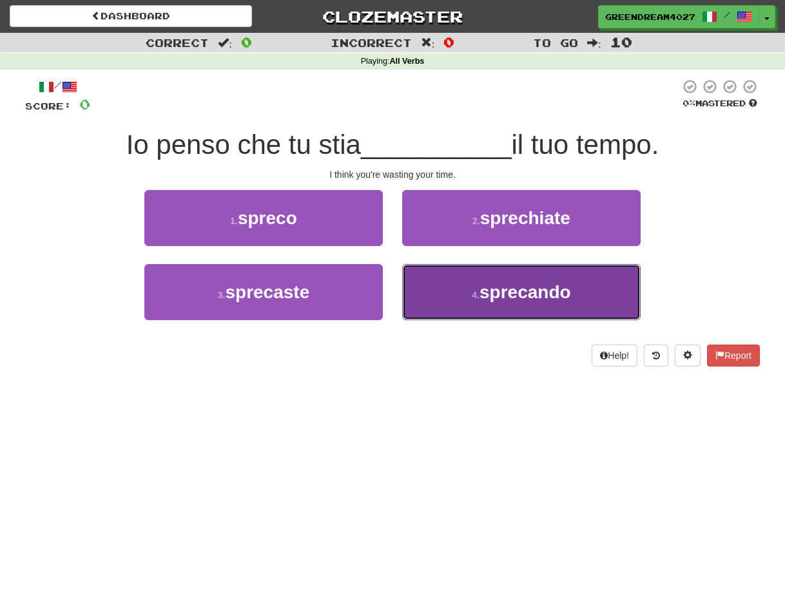
click at [472, 299] on small "4 ." at bounding box center [476, 295] width 8 height 10
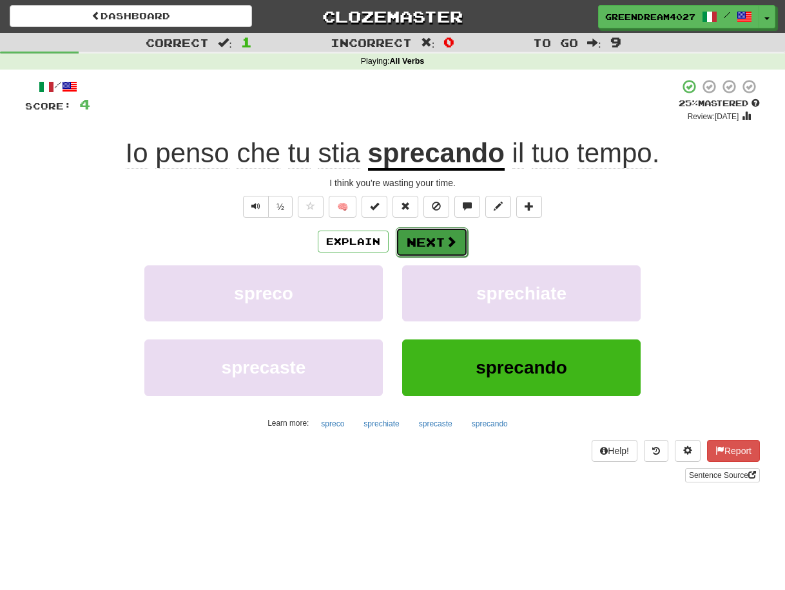
click at [424, 243] on button "Next" at bounding box center [432, 242] width 72 height 30
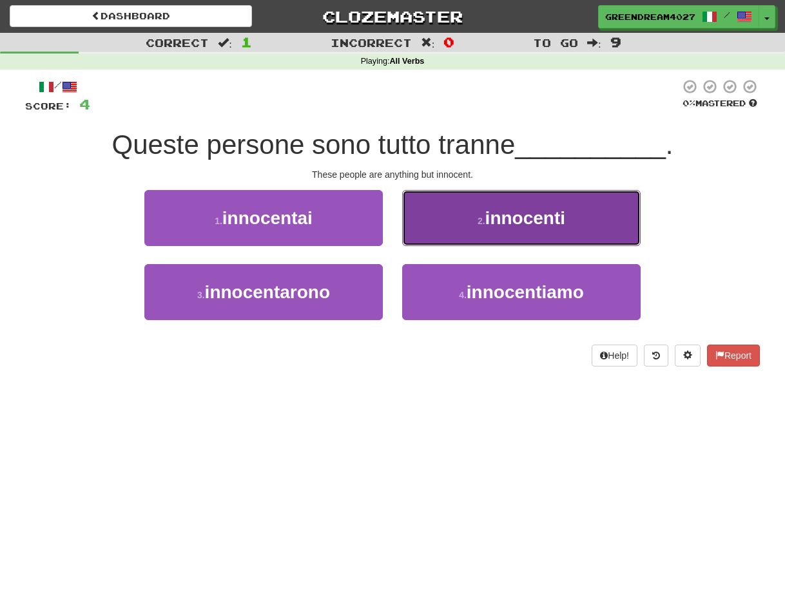
click at [457, 228] on button "2 . innocenti" at bounding box center [521, 218] width 238 height 56
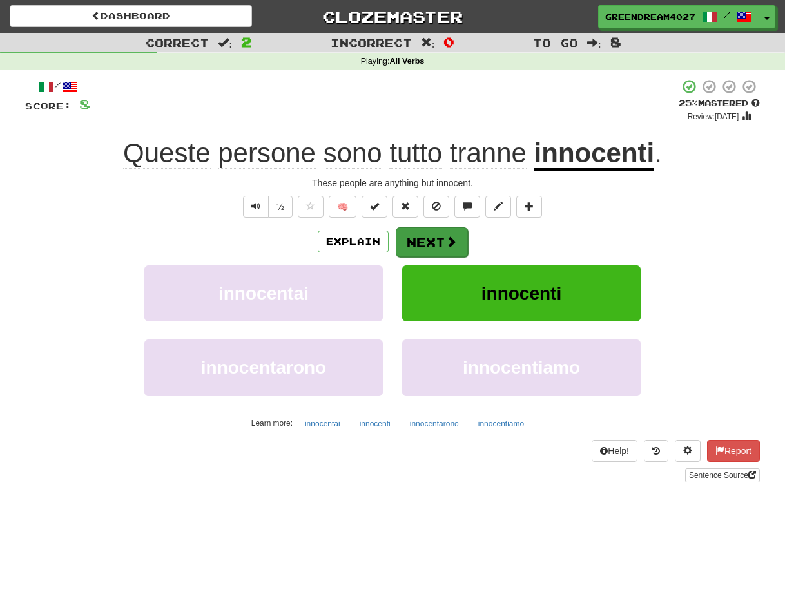
click at [430, 240] on button "Next" at bounding box center [432, 242] width 72 height 30
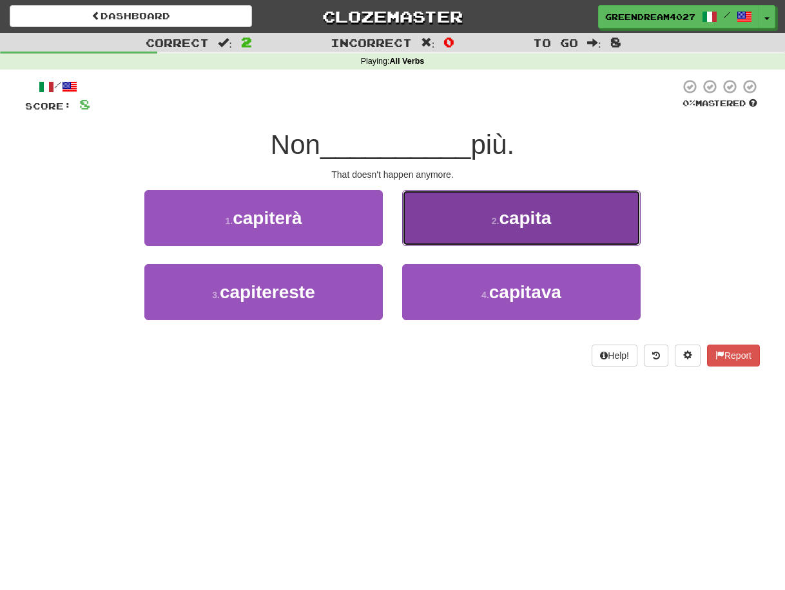
click at [465, 226] on button "2 . capita" at bounding box center [521, 218] width 238 height 56
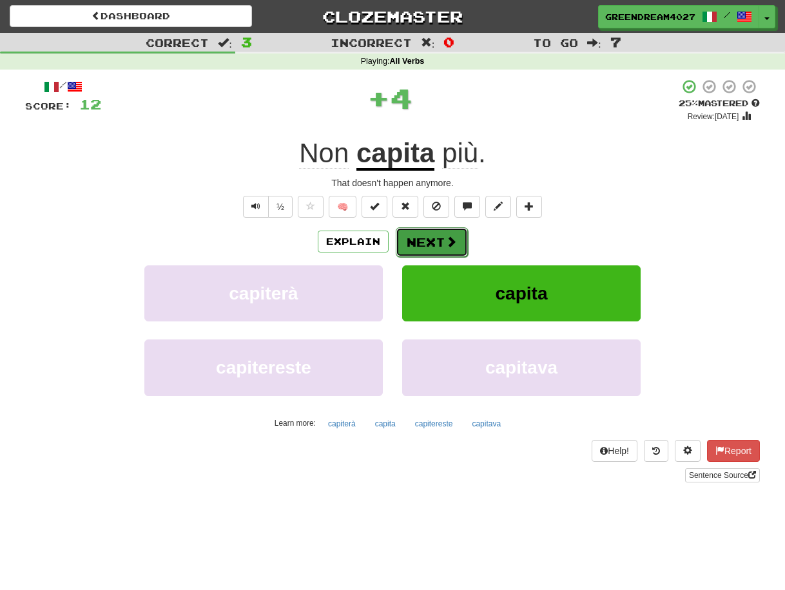
click at [422, 240] on button "Next" at bounding box center [432, 242] width 72 height 30
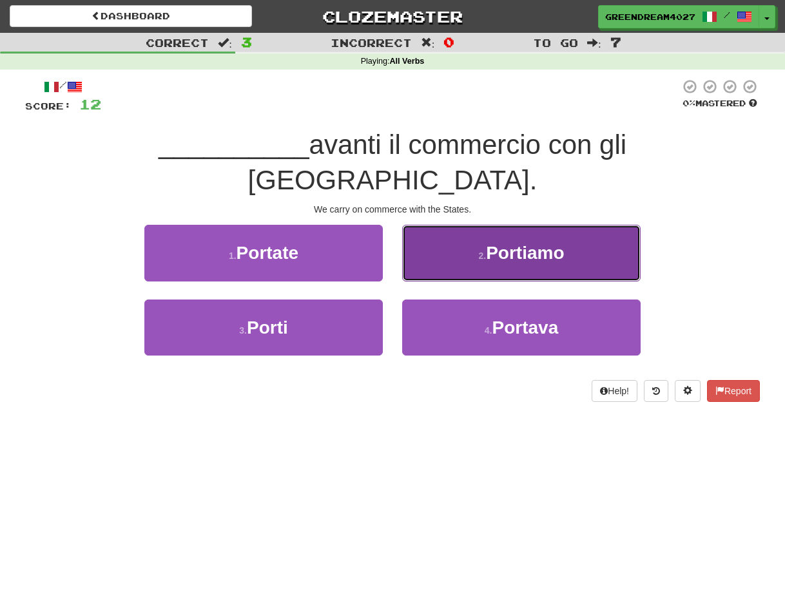
click at [467, 227] on button "2 . Portiamo" at bounding box center [521, 253] width 238 height 56
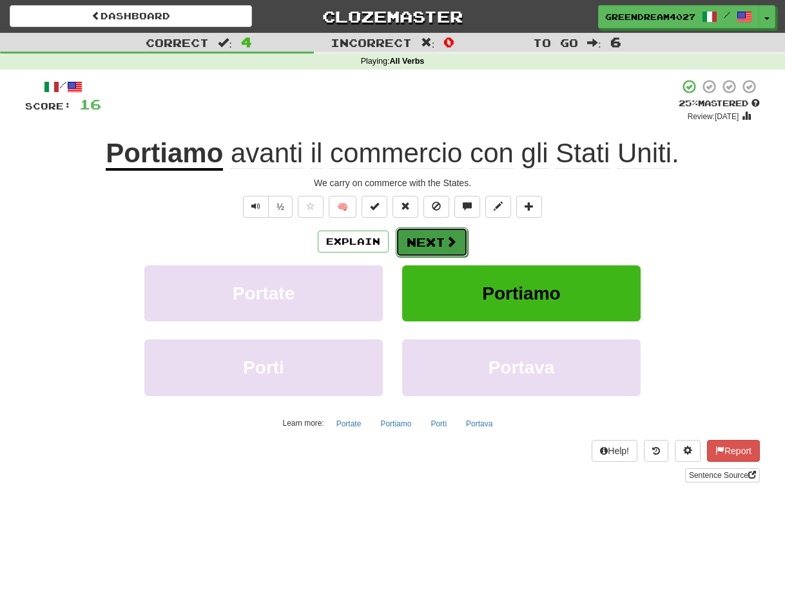
click at [432, 242] on button "Next" at bounding box center [432, 242] width 72 height 30
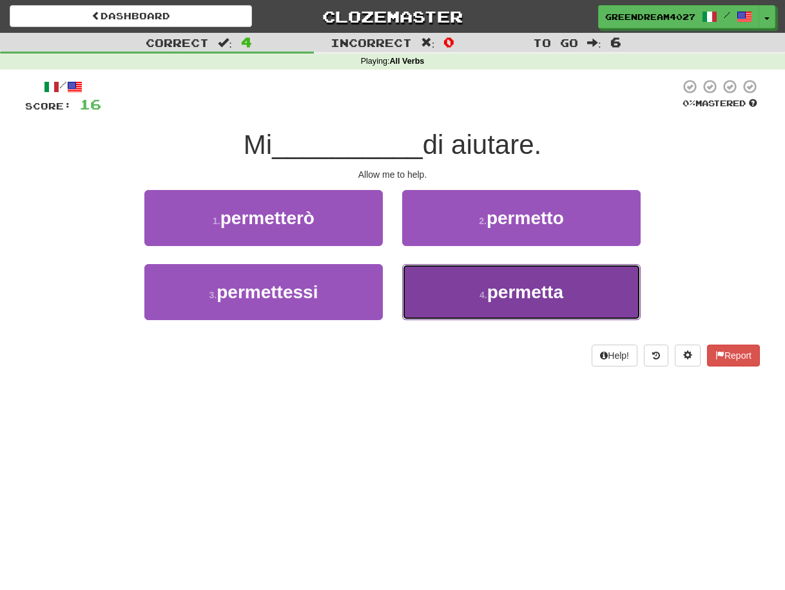
click at [469, 302] on button "4 . permetta" at bounding box center [521, 292] width 238 height 56
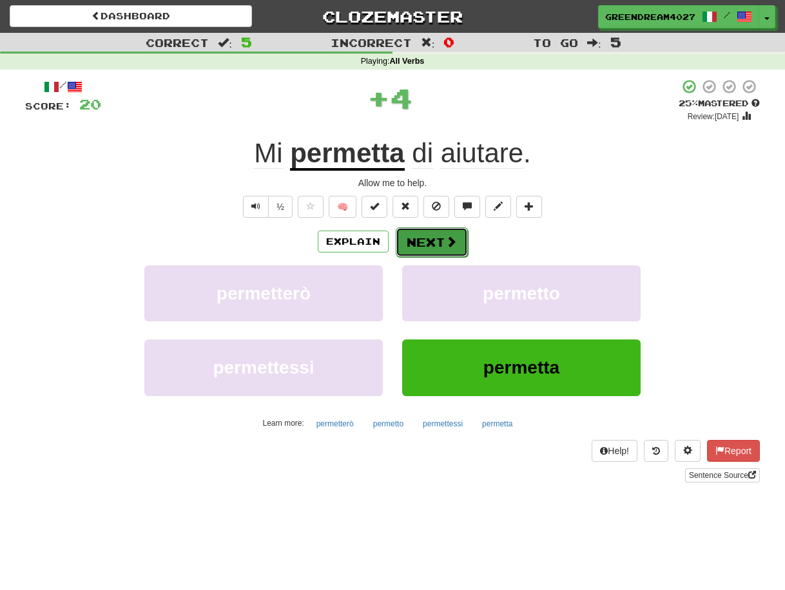
click at [432, 240] on button "Next" at bounding box center [432, 242] width 72 height 30
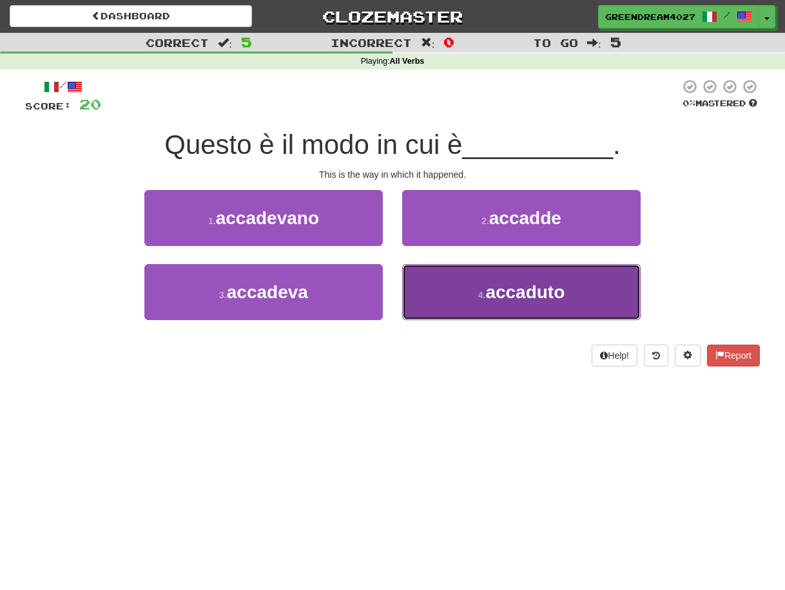
click at [446, 304] on button "4 . accaduto" at bounding box center [521, 292] width 238 height 56
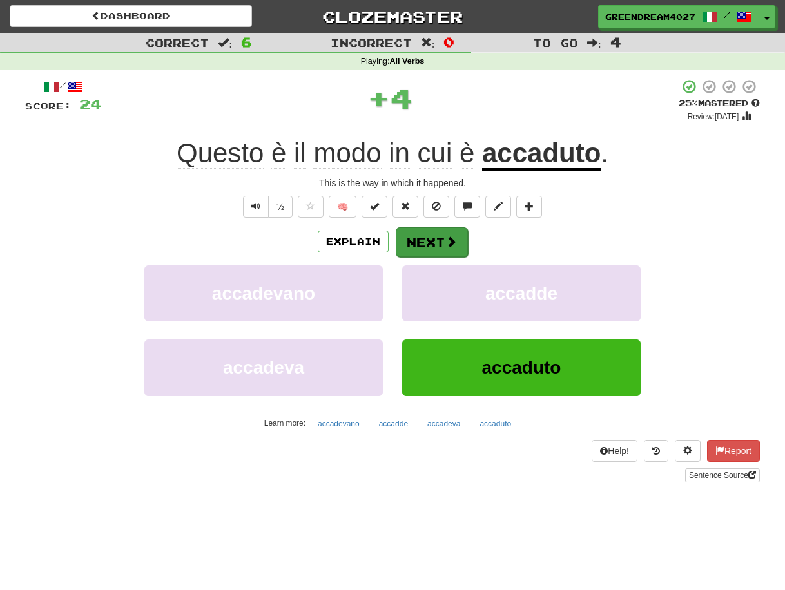
click at [434, 242] on button "Next" at bounding box center [432, 242] width 72 height 30
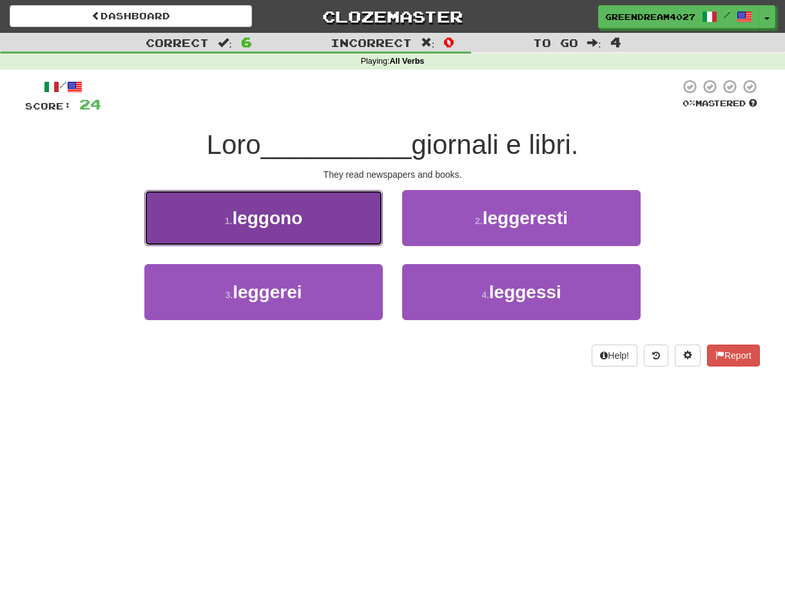
click at [311, 229] on button "1 . leggono" at bounding box center [263, 218] width 238 height 56
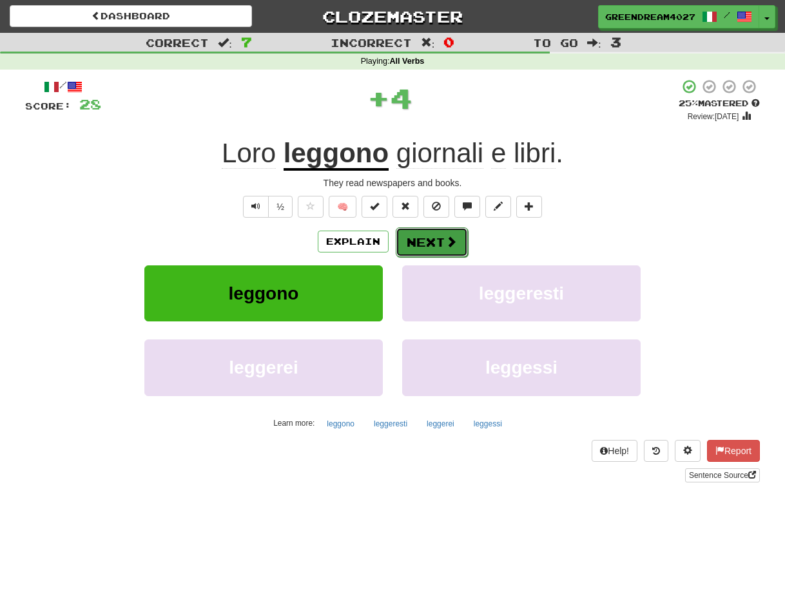
click at [425, 242] on button "Next" at bounding box center [432, 242] width 72 height 30
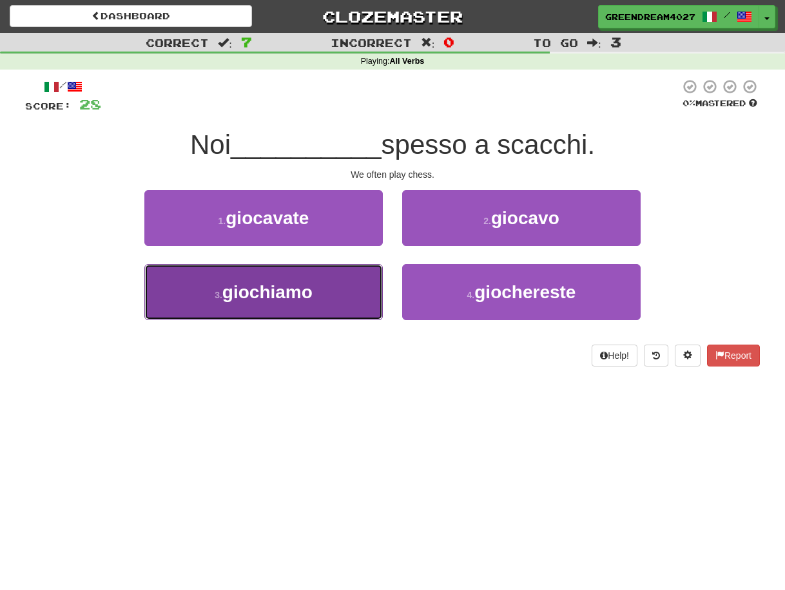
click at [333, 304] on button "3 . giochiamo" at bounding box center [263, 292] width 238 height 56
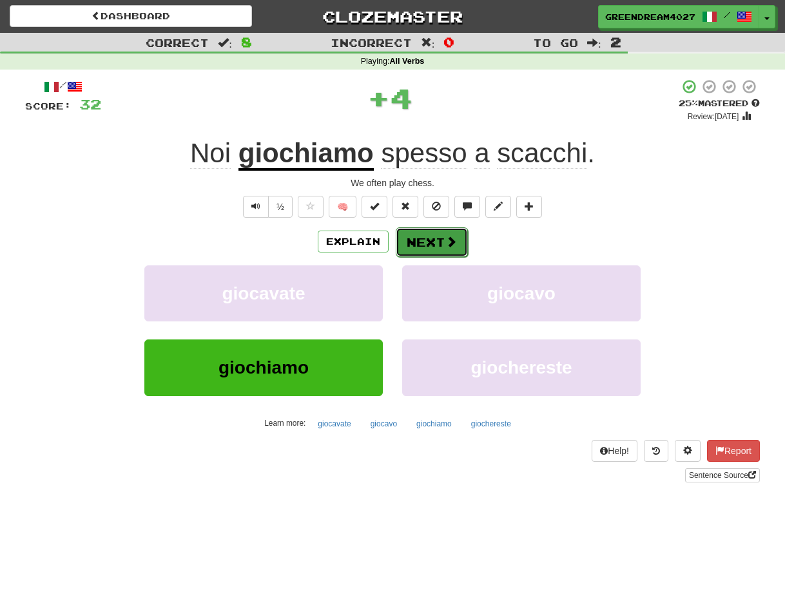
click at [421, 240] on button "Next" at bounding box center [432, 242] width 72 height 30
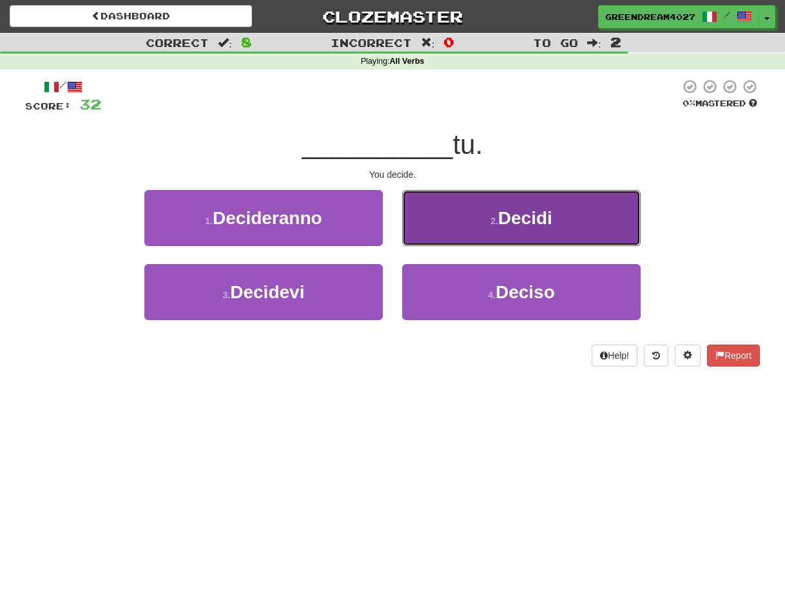
click at [441, 223] on button "2 . Decidi" at bounding box center [521, 218] width 238 height 56
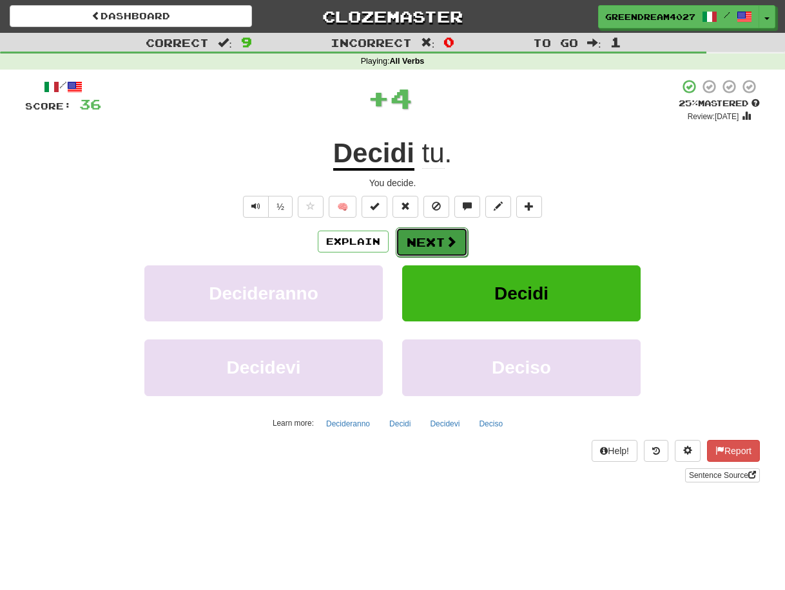
click at [425, 239] on button "Next" at bounding box center [432, 242] width 72 height 30
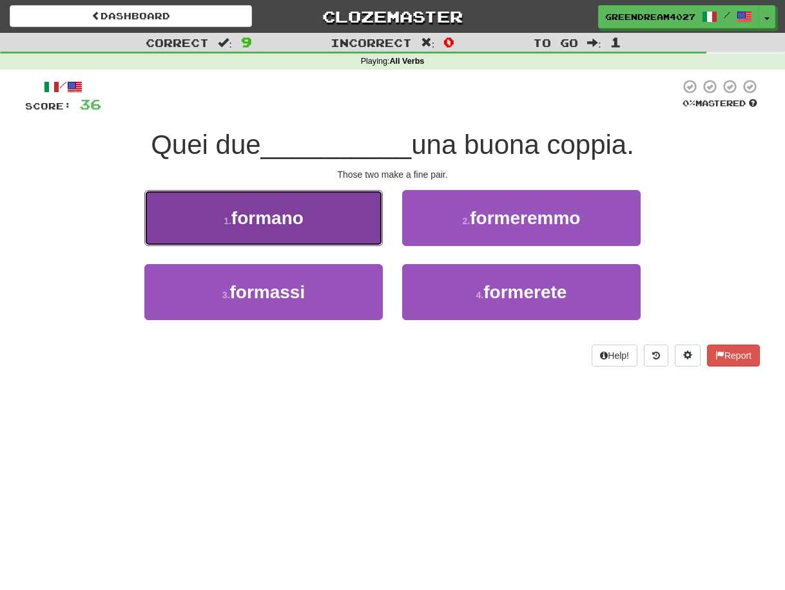
click at [295, 222] on span "formano" at bounding box center [267, 218] width 72 height 20
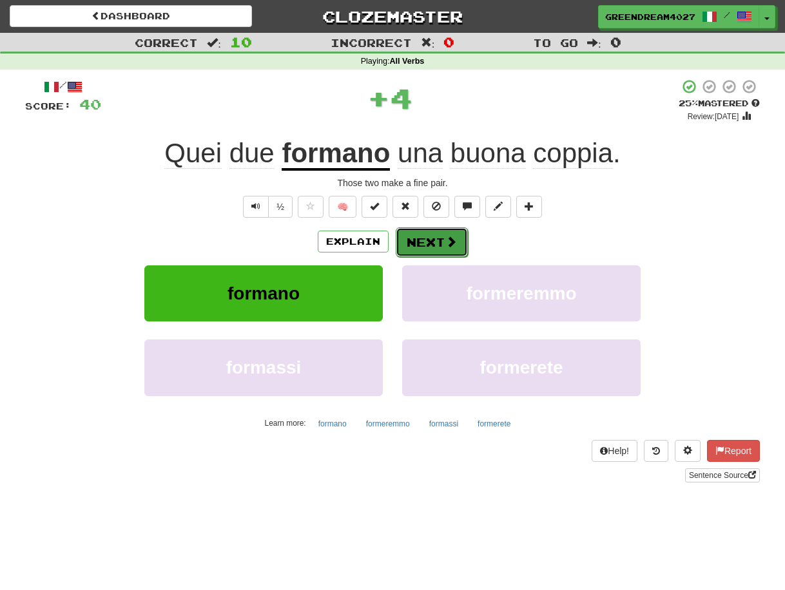
click at [428, 242] on button "Next" at bounding box center [432, 242] width 72 height 30
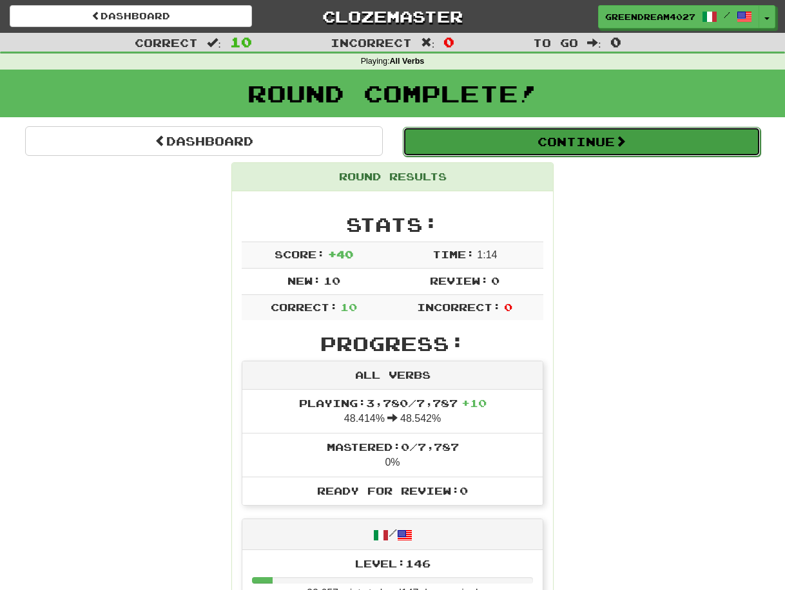
click at [527, 136] on button "Continue" at bounding box center [582, 142] width 358 height 30
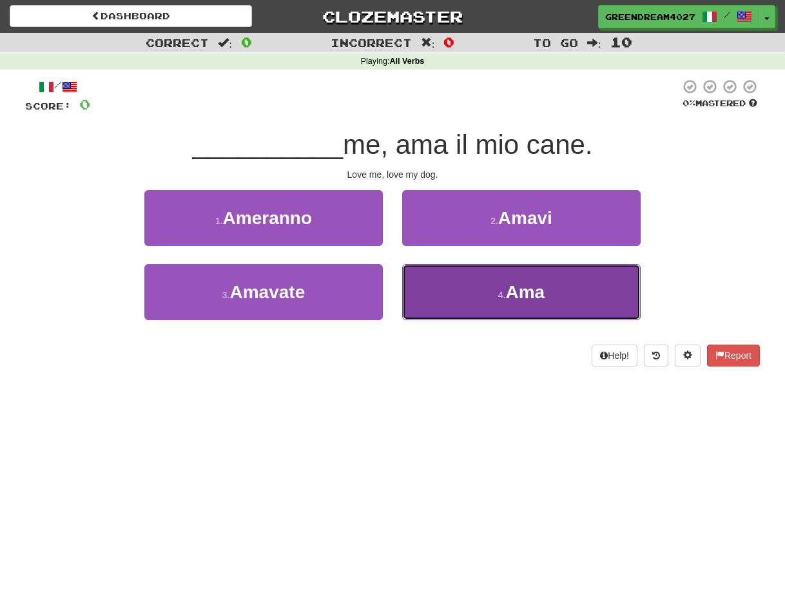
click at [448, 298] on button "4 . Ama" at bounding box center [521, 292] width 238 height 56
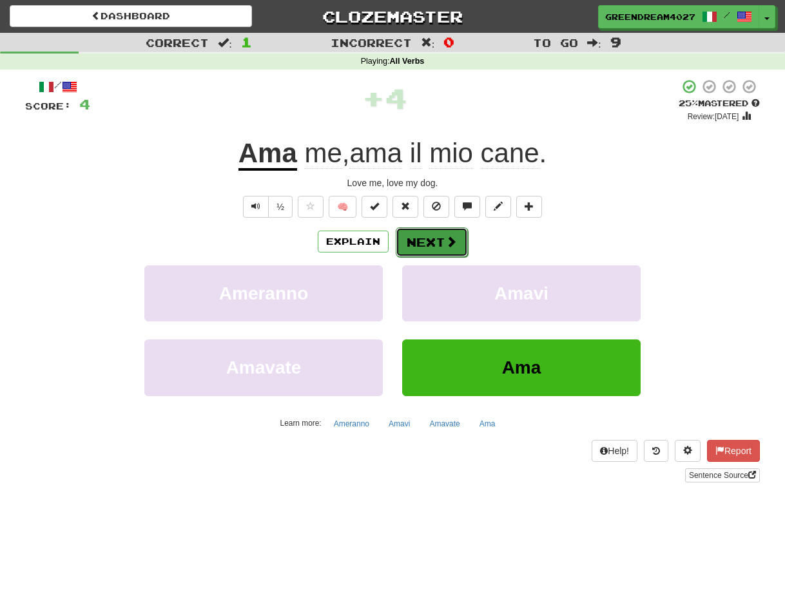
click at [427, 242] on button "Next" at bounding box center [432, 242] width 72 height 30
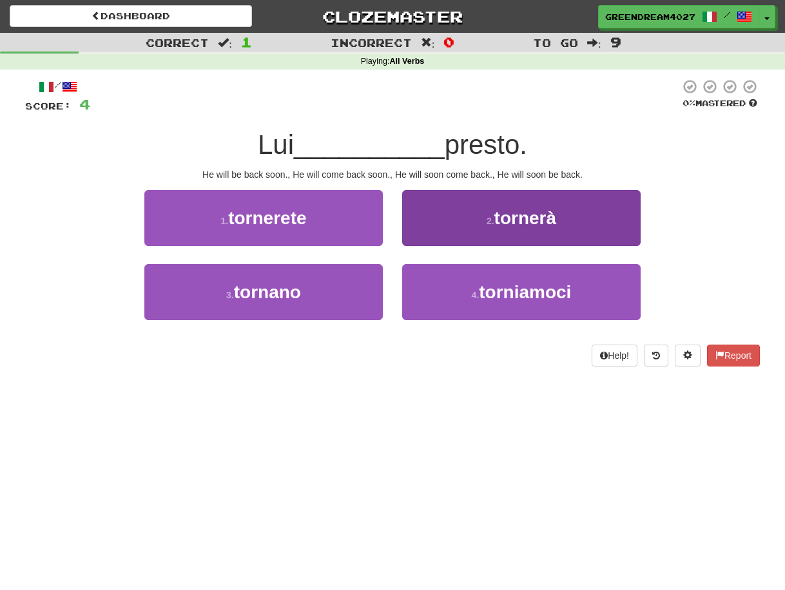
click at [468, 223] on button "2 . tornerà" at bounding box center [521, 218] width 238 height 56
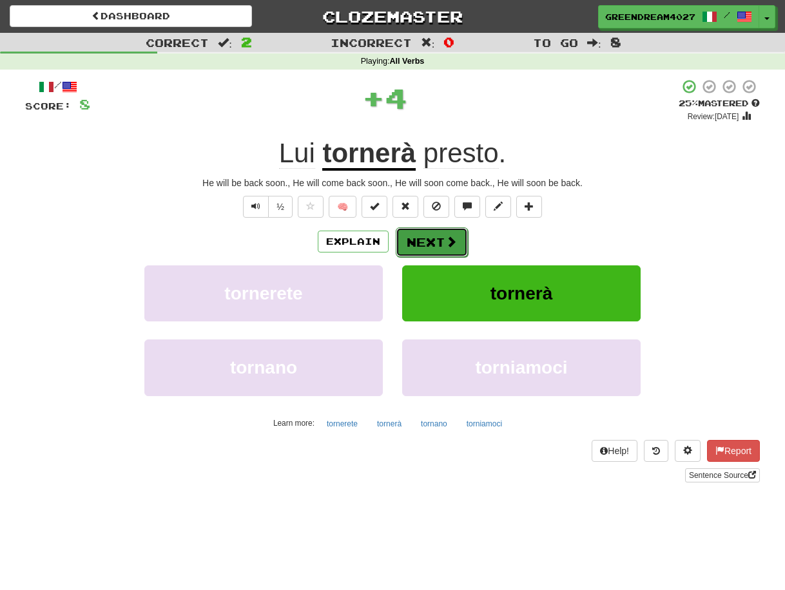
click at [441, 240] on button "Next" at bounding box center [432, 242] width 72 height 30
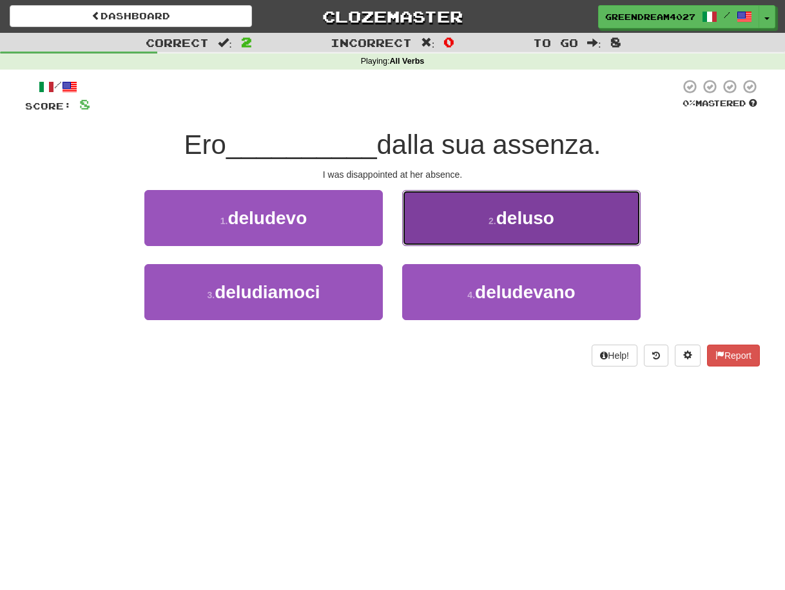
click at [452, 229] on button "2 . deluso" at bounding box center [521, 218] width 238 height 56
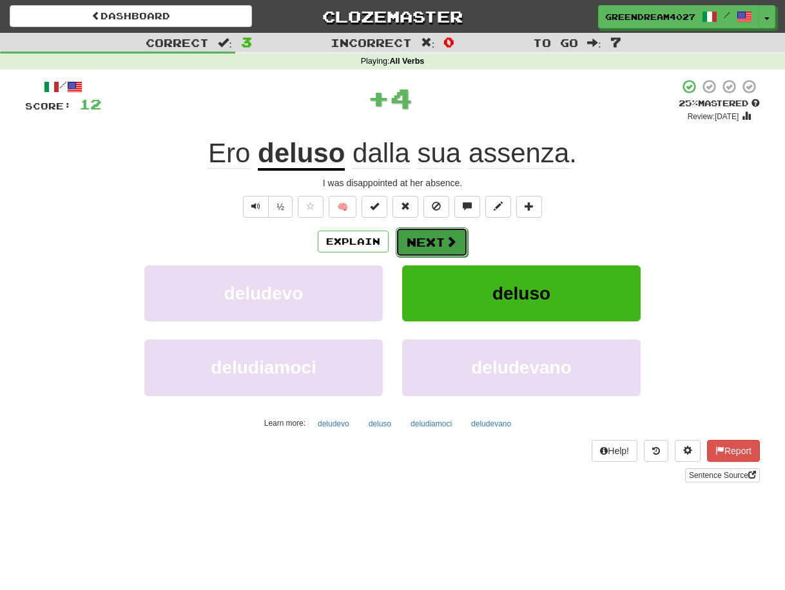
click at [433, 244] on button "Next" at bounding box center [432, 242] width 72 height 30
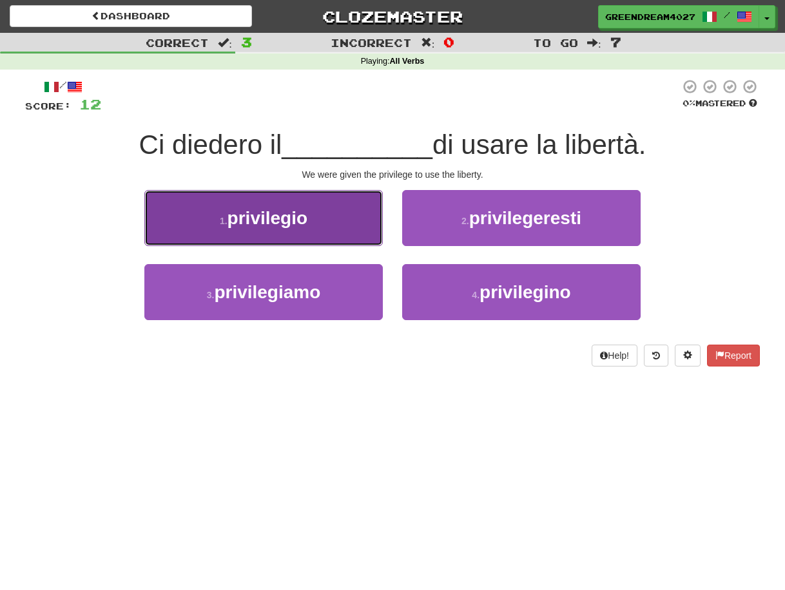
click at [275, 224] on span "privilegio" at bounding box center [267, 218] width 80 height 20
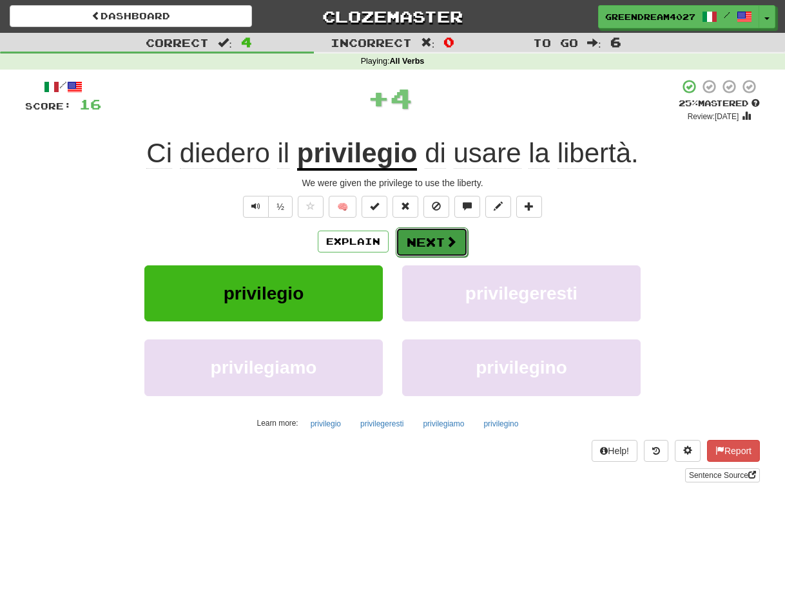
click at [425, 243] on button "Next" at bounding box center [432, 242] width 72 height 30
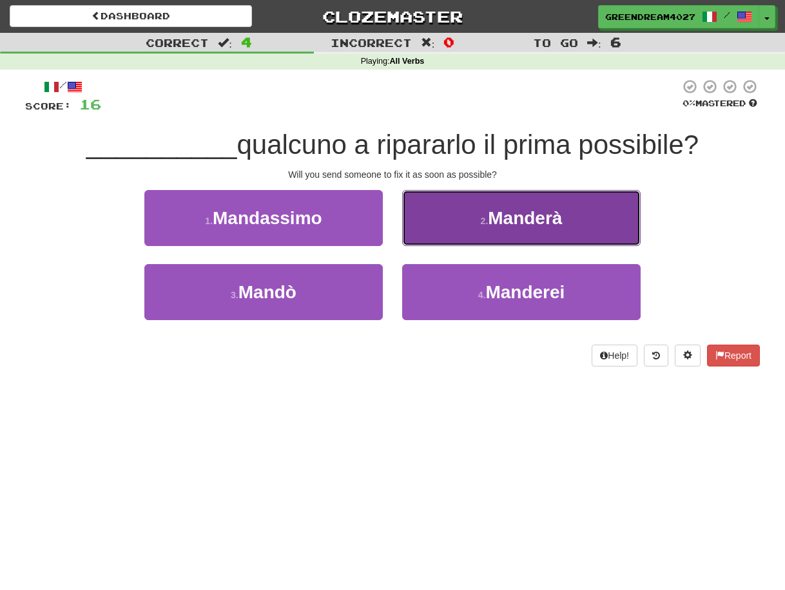
click at [466, 224] on button "2 . Manderà" at bounding box center [521, 218] width 238 height 56
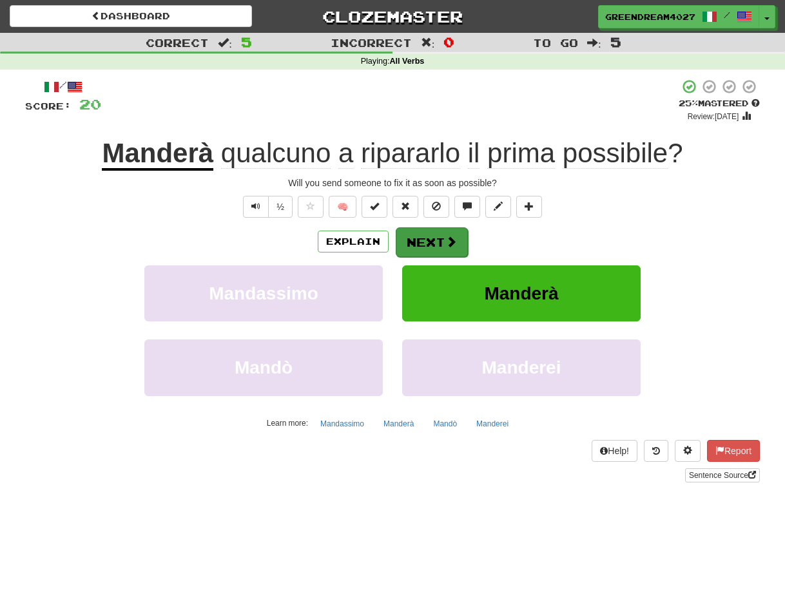
click at [440, 240] on button "Next" at bounding box center [432, 242] width 72 height 30
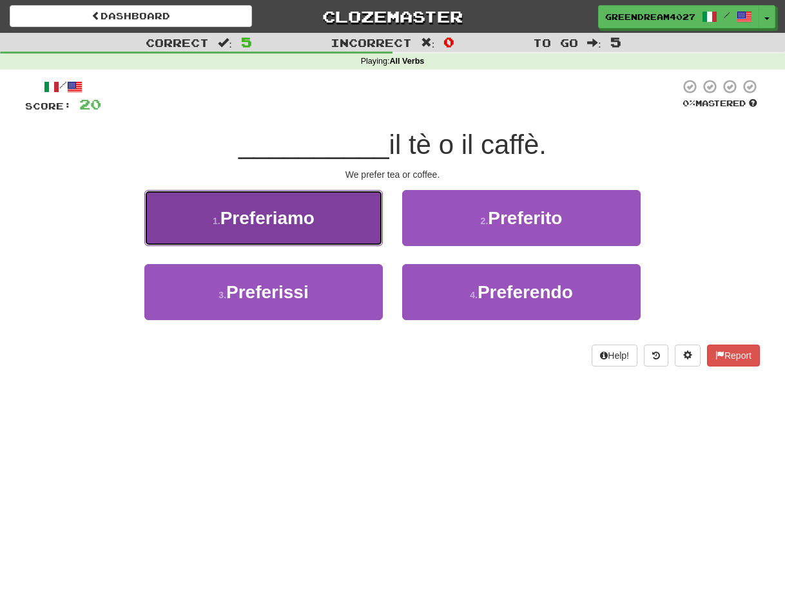
click at [281, 224] on span "Preferiamo" at bounding box center [267, 218] width 94 height 20
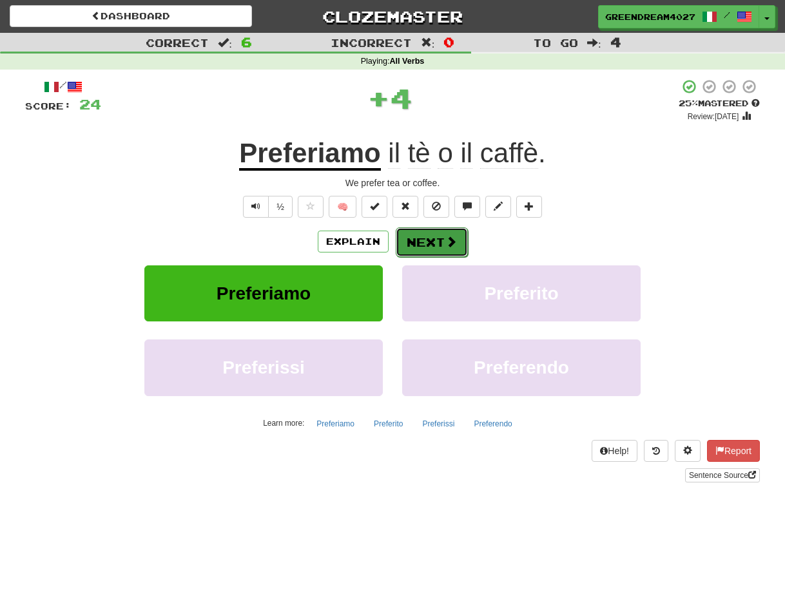
click at [429, 242] on button "Next" at bounding box center [432, 242] width 72 height 30
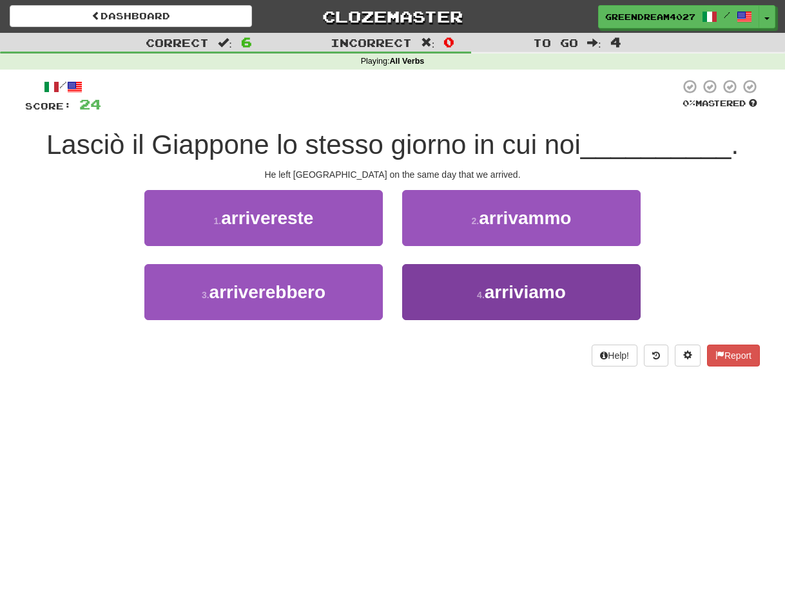
click at [468, 297] on button "4 . arriviamo" at bounding box center [521, 292] width 238 height 56
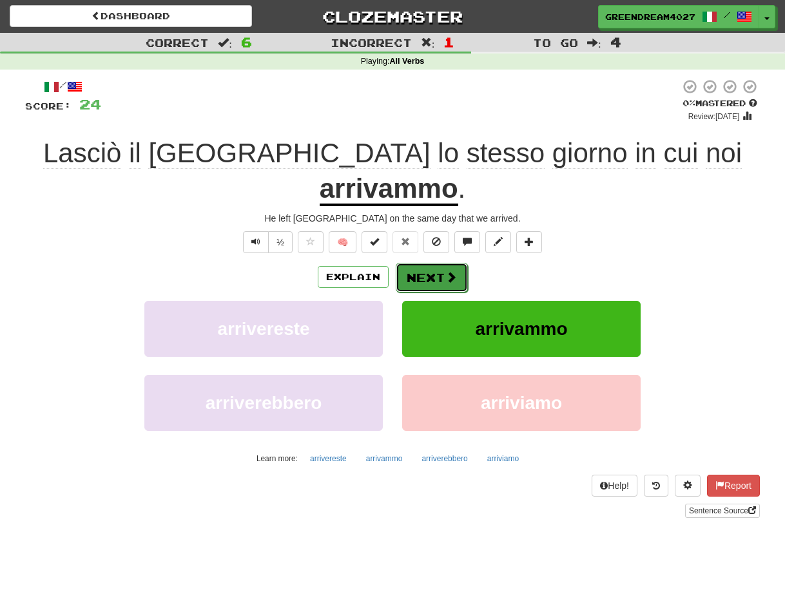
click at [436, 263] on button "Next" at bounding box center [432, 278] width 72 height 30
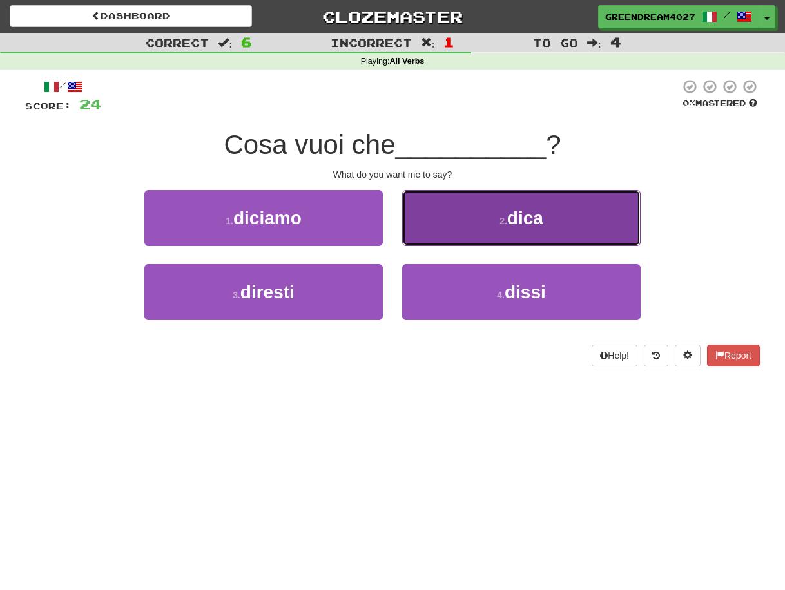
click at [451, 222] on button "2 . dica" at bounding box center [521, 218] width 238 height 56
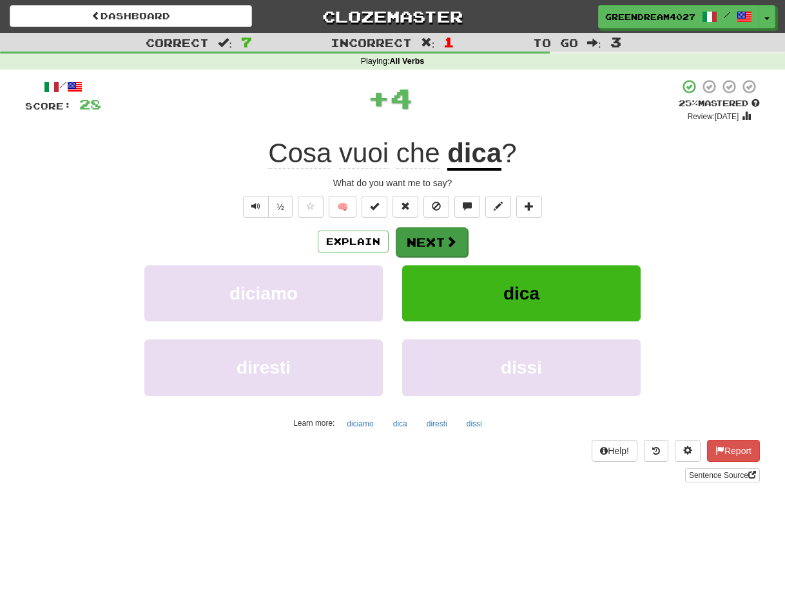
click at [428, 238] on button "Next" at bounding box center [432, 242] width 72 height 30
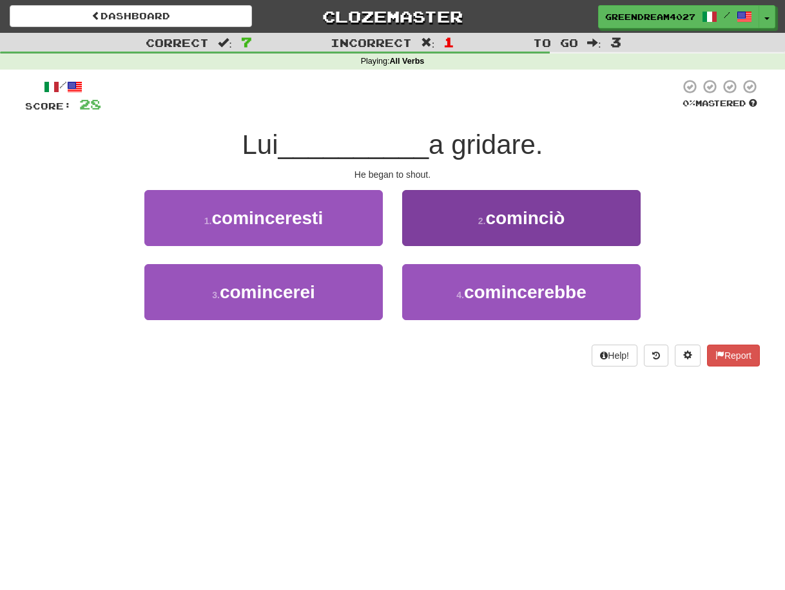
click at [450, 233] on button "2 . cominciò" at bounding box center [521, 218] width 238 height 56
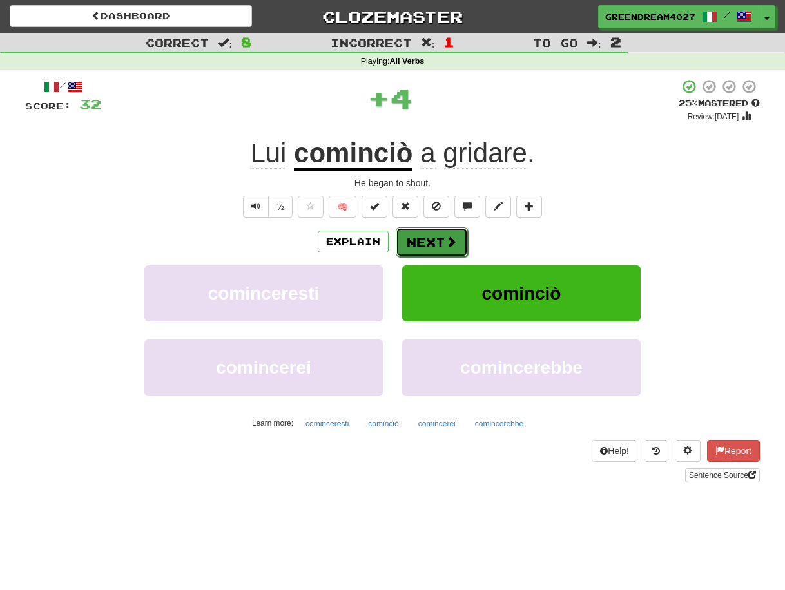
click at [438, 240] on button "Next" at bounding box center [432, 242] width 72 height 30
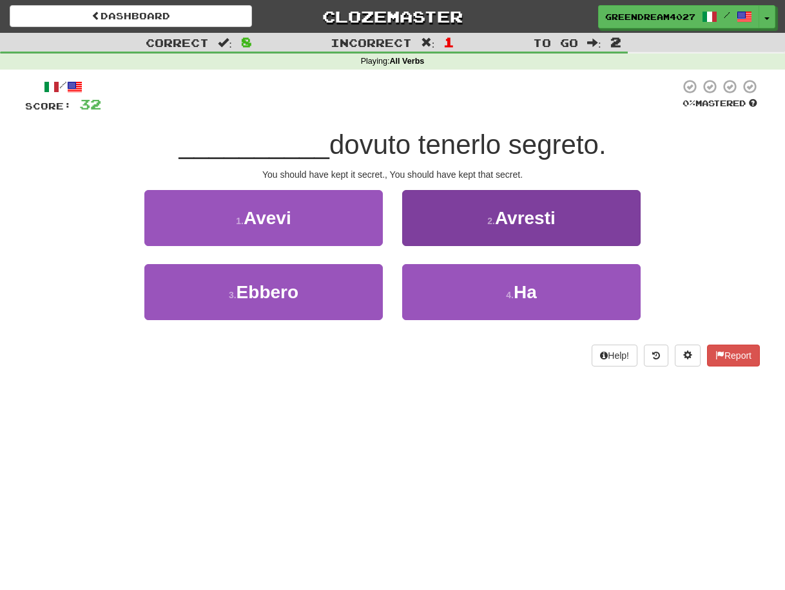
click at [477, 226] on button "2 . Avresti" at bounding box center [521, 218] width 238 height 56
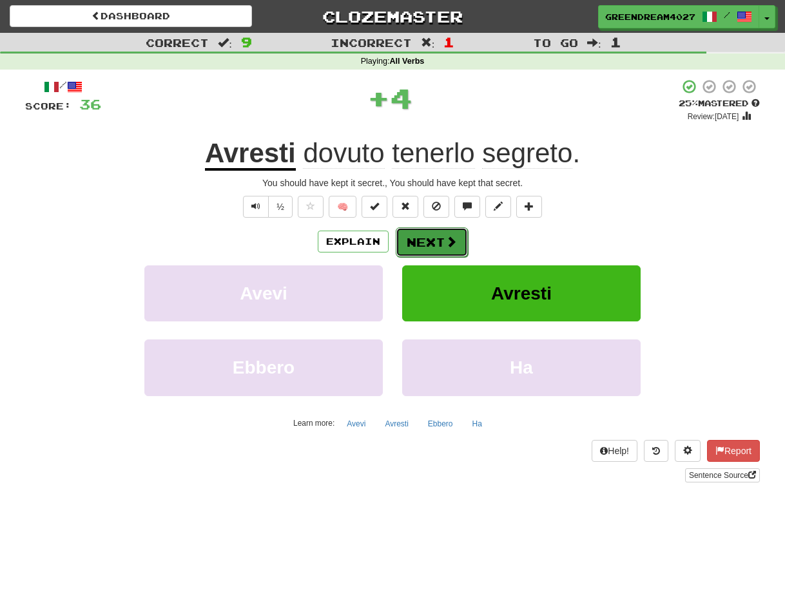
click at [434, 239] on button "Next" at bounding box center [432, 242] width 72 height 30
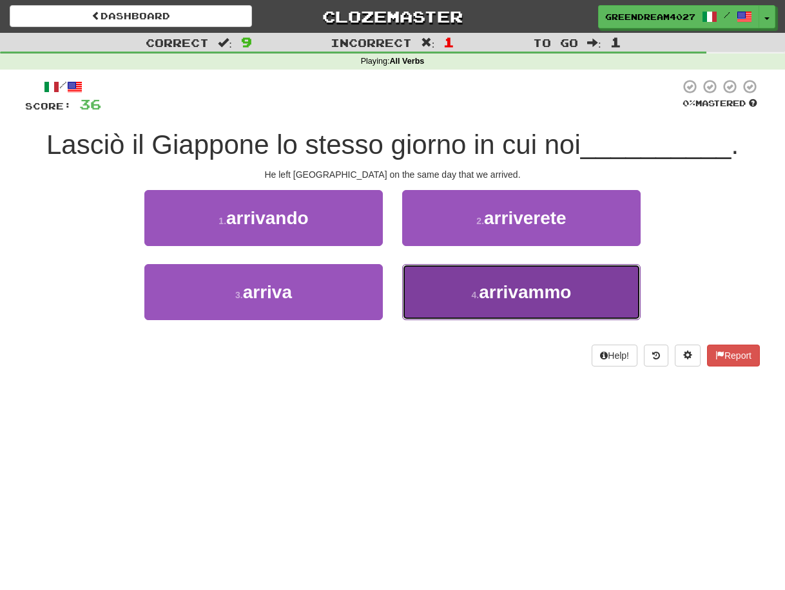
click at [463, 299] on button "4 . arrivammo" at bounding box center [521, 292] width 238 height 56
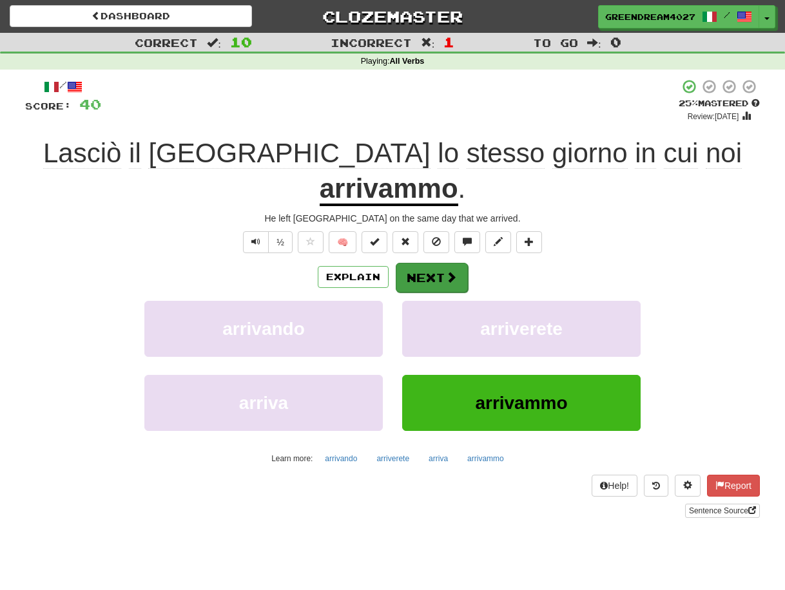
click at [445, 271] on span at bounding box center [451, 277] width 12 height 12
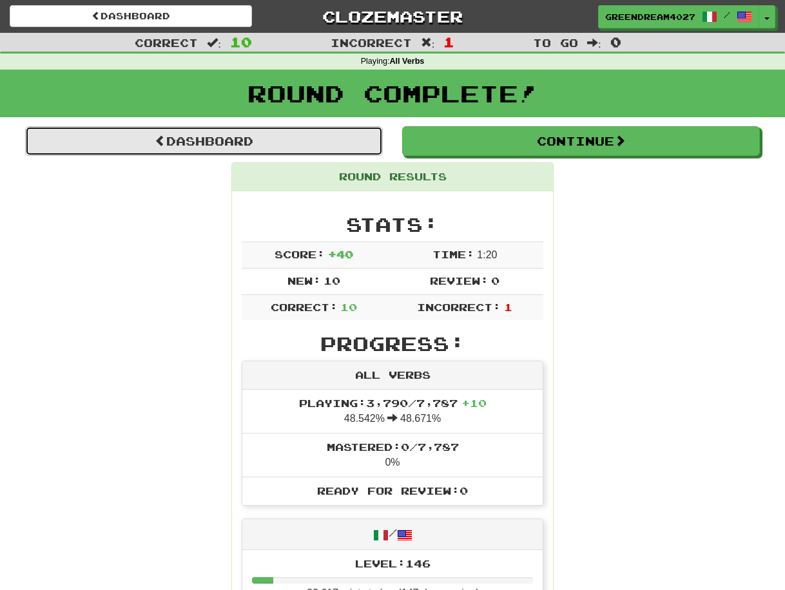
click at [240, 140] on link "Dashboard" at bounding box center [204, 141] width 358 height 30
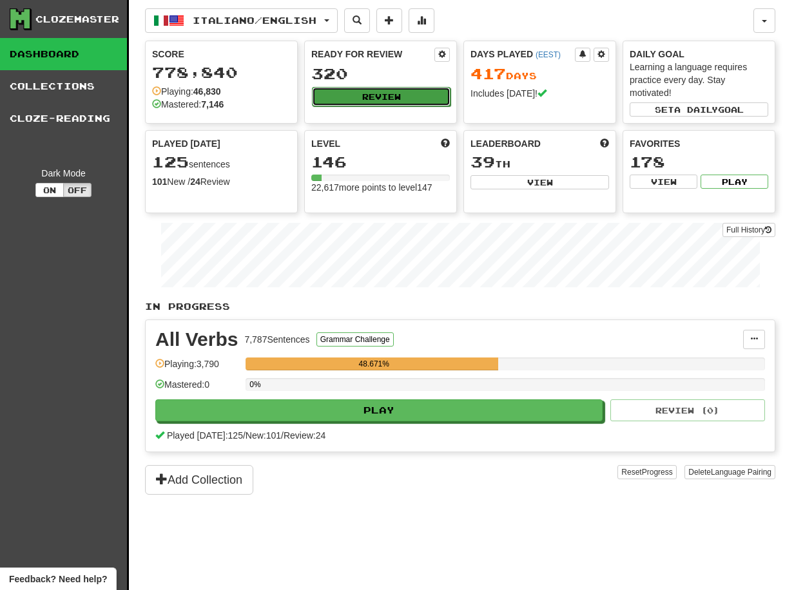
click at [385, 95] on button "Review" at bounding box center [381, 96] width 139 height 19
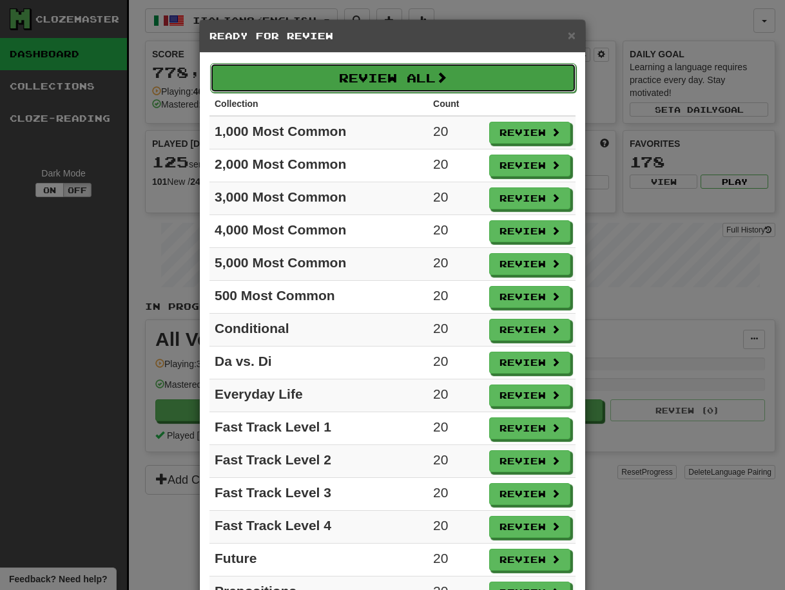
click at [385, 77] on button "Review All" at bounding box center [393, 78] width 366 height 30
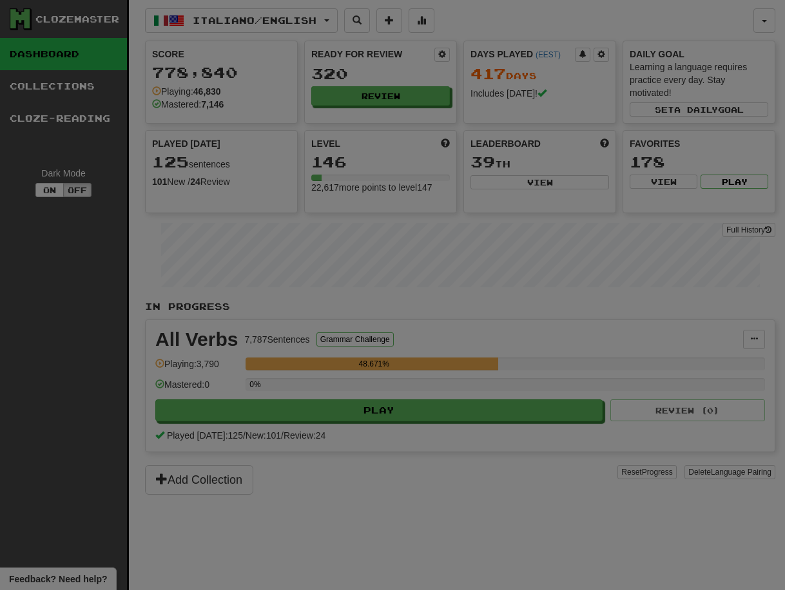
select select "**"
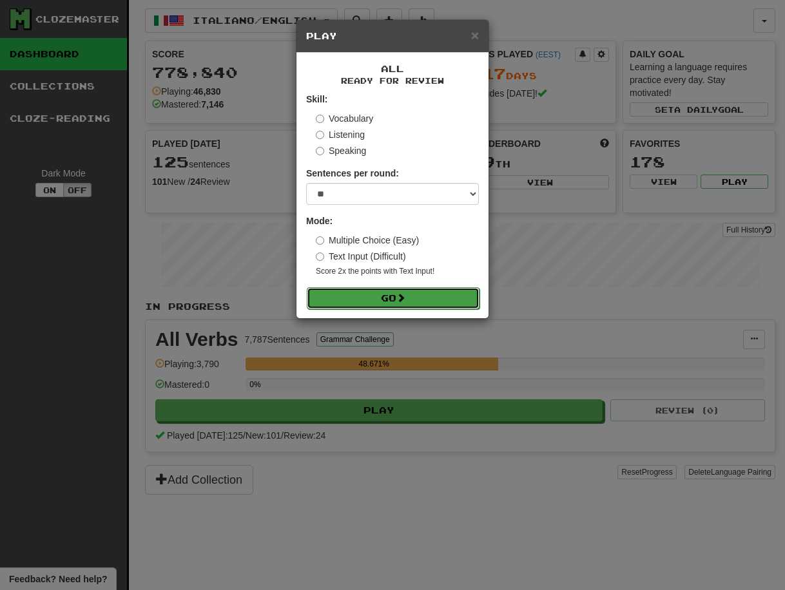
click at [373, 298] on button "Go" at bounding box center [393, 298] width 173 height 22
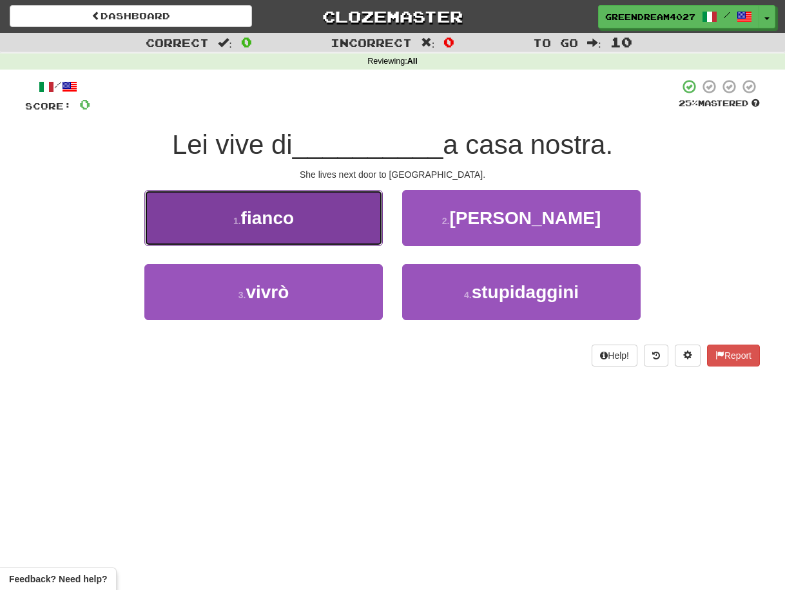
click at [315, 224] on button "1 . fianco" at bounding box center [263, 218] width 238 height 56
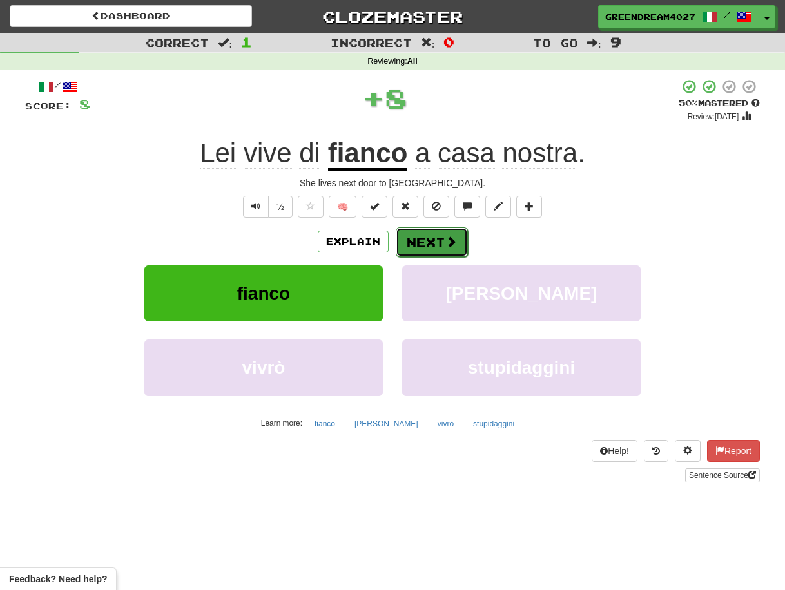
click at [422, 243] on button "Next" at bounding box center [432, 242] width 72 height 30
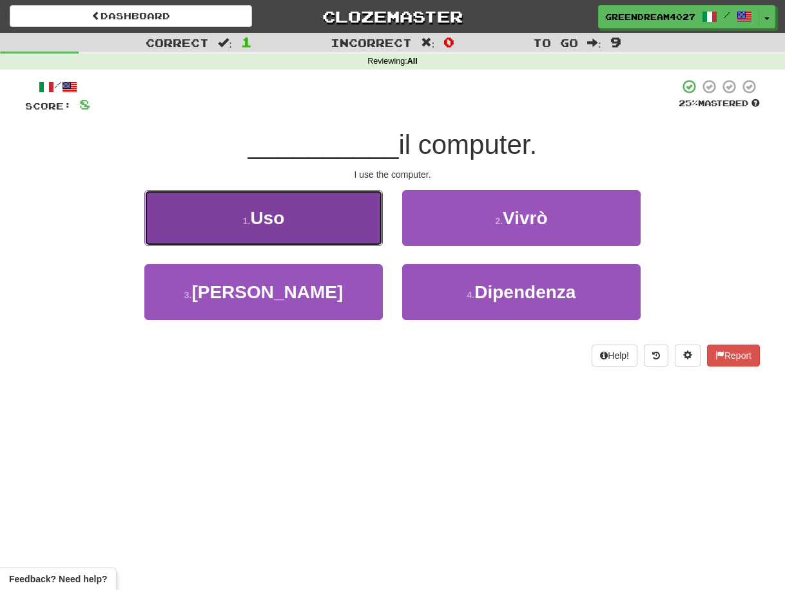
click at [335, 233] on button "1 . Uso" at bounding box center [263, 218] width 238 height 56
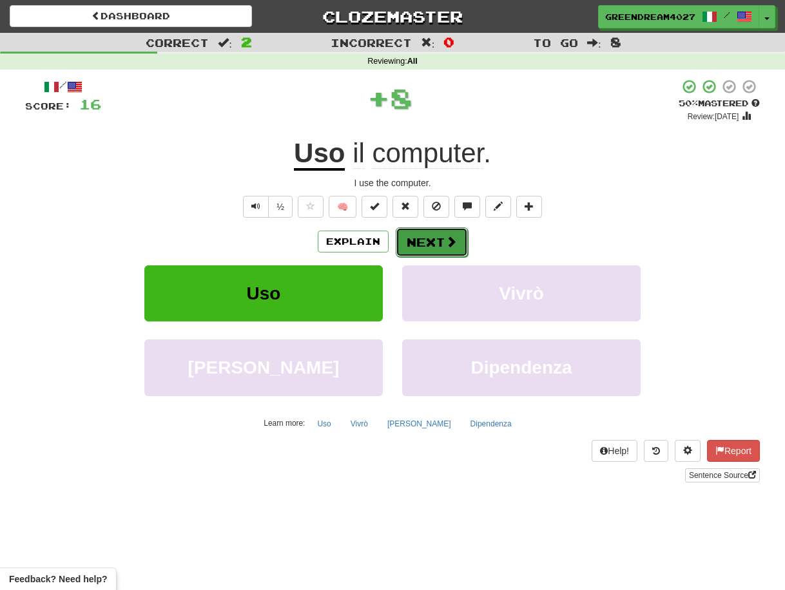
click at [418, 244] on button "Next" at bounding box center [432, 242] width 72 height 30
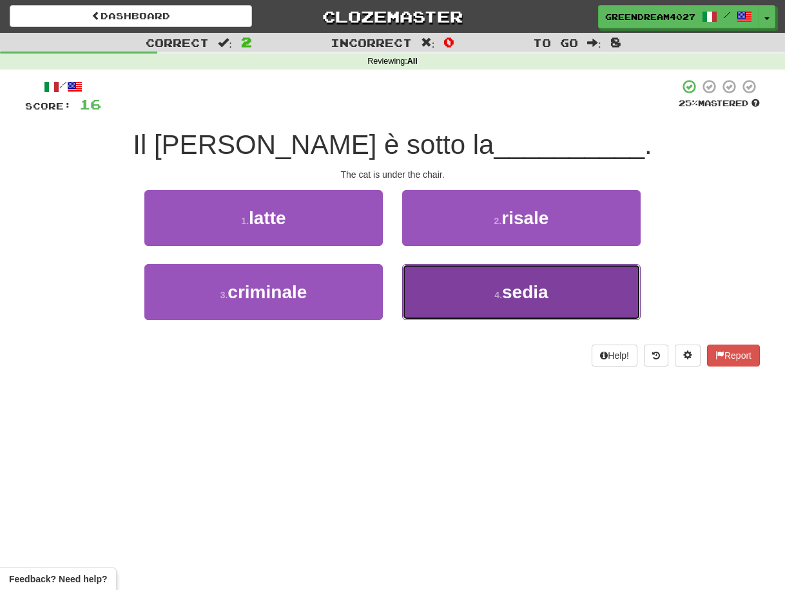
click at [431, 298] on button "4 . sedia" at bounding box center [521, 292] width 238 height 56
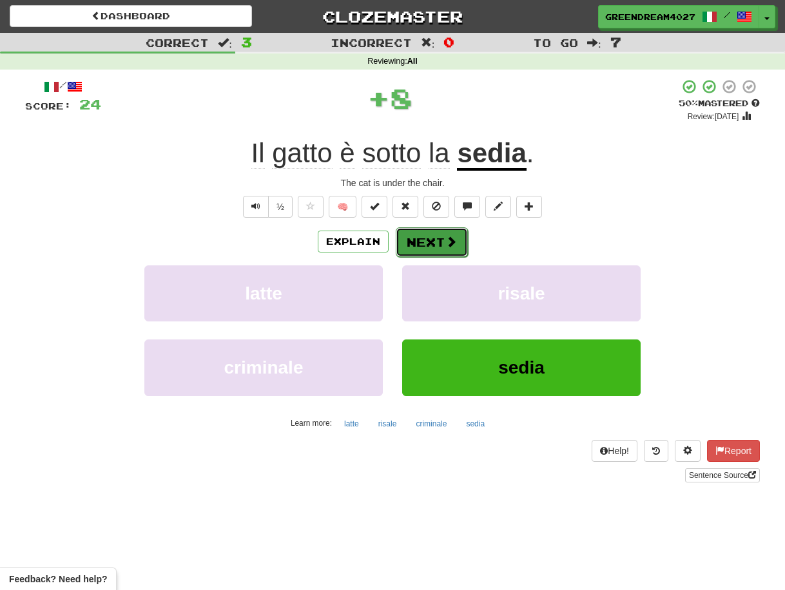
click at [423, 242] on button "Next" at bounding box center [432, 242] width 72 height 30
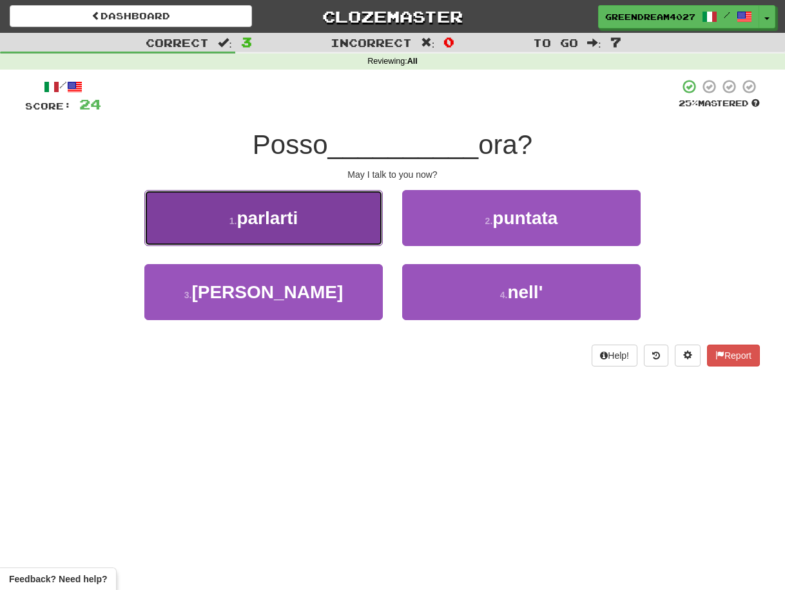
click at [320, 222] on button "1 . parlarti" at bounding box center [263, 218] width 238 height 56
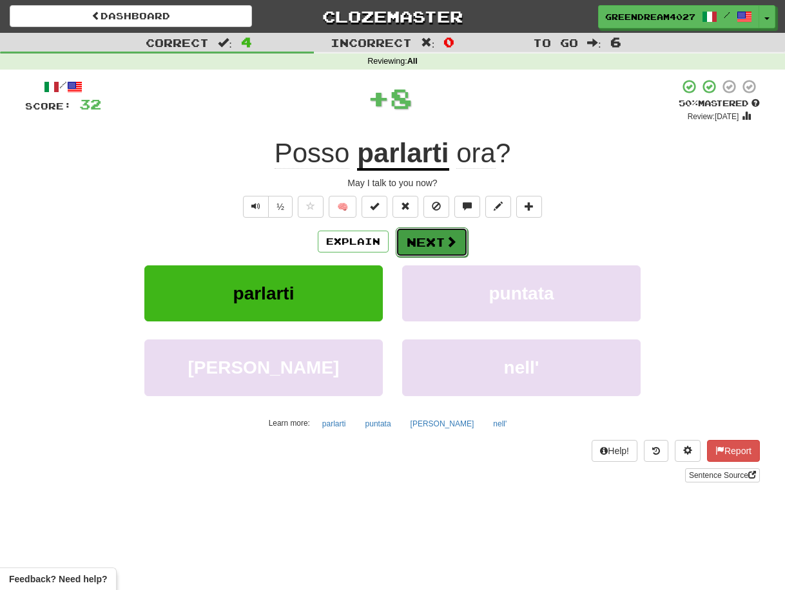
click at [421, 241] on button "Next" at bounding box center [432, 242] width 72 height 30
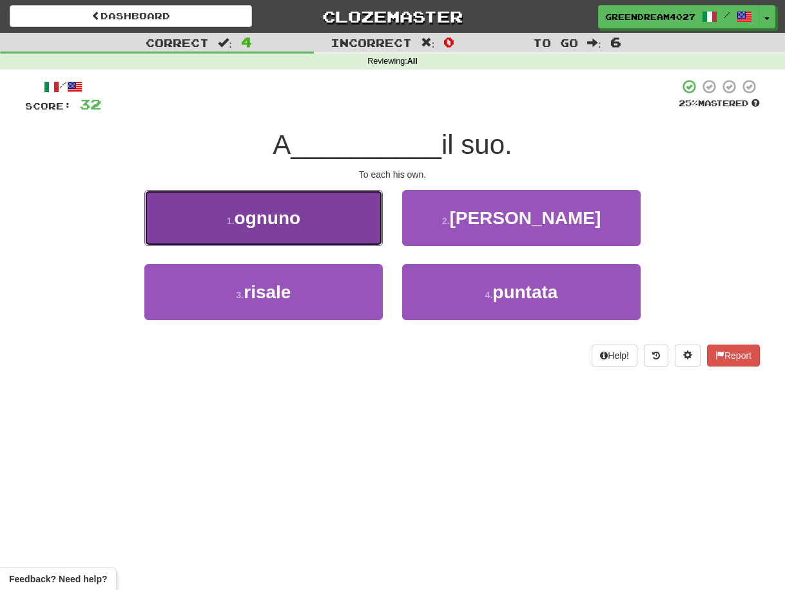
click at [309, 216] on button "1 . ognuno" at bounding box center [263, 218] width 238 height 56
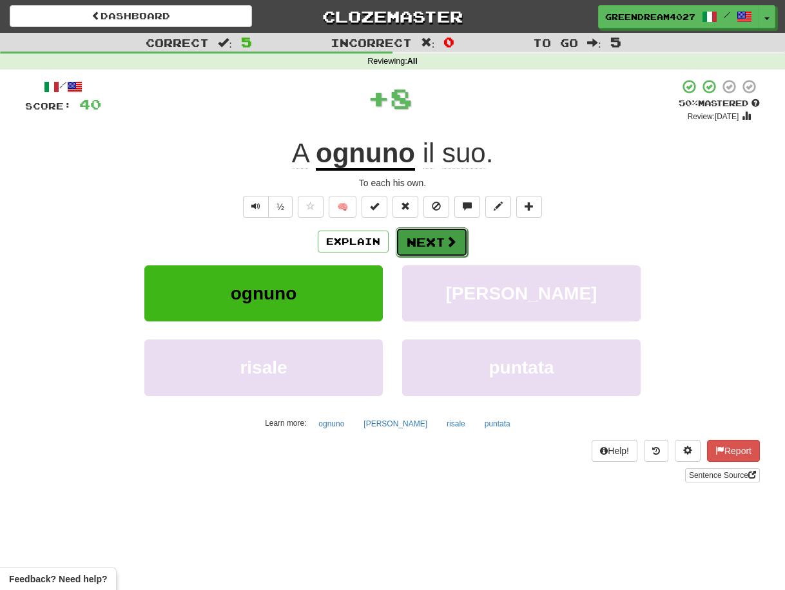
click at [432, 241] on button "Next" at bounding box center [432, 242] width 72 height 30
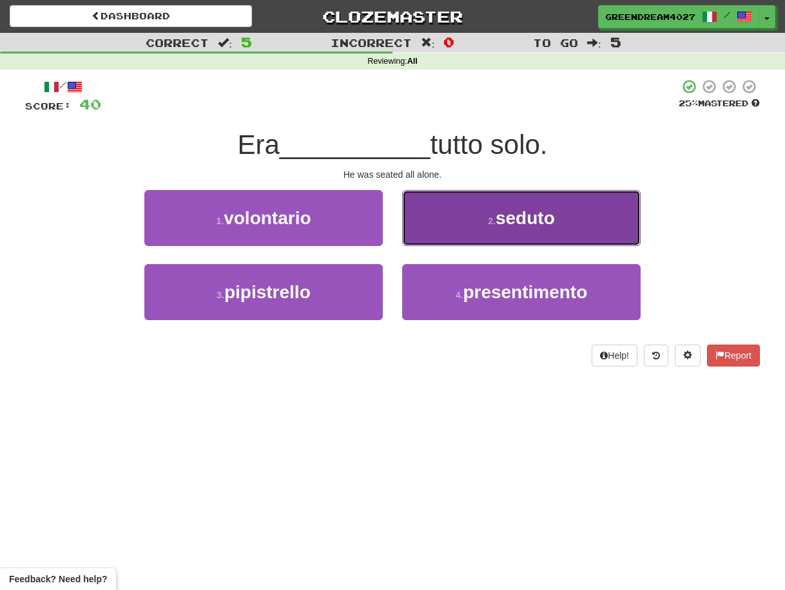
click at [468, 220] on button "2 . seduto" at bounding box center [521, 218] width 238 height 56
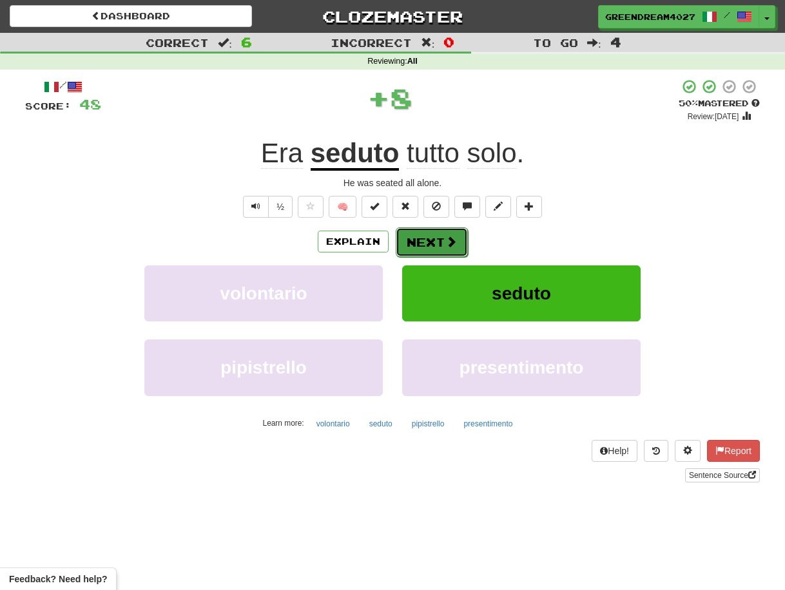
click at [424, 239] on button "Next" at bounding box center [432, 242] width 72 height 30
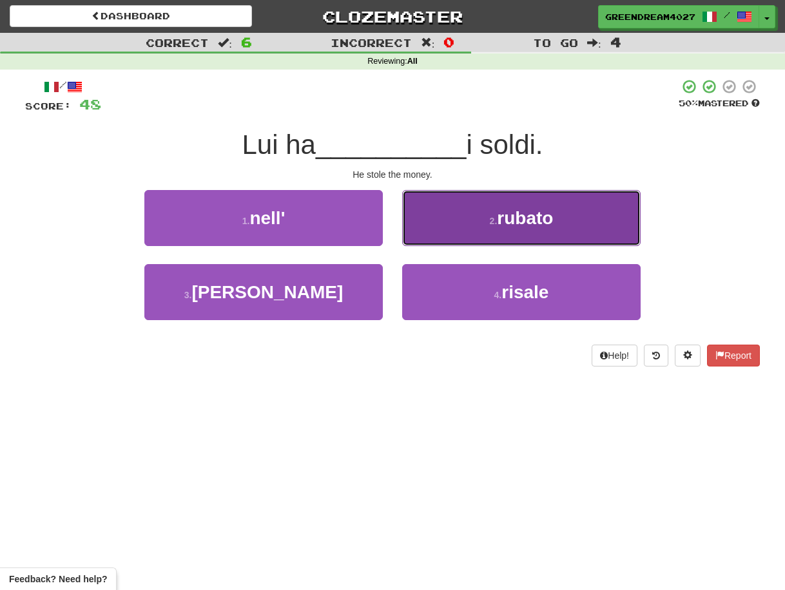
click at [467, 222] on button "2 . [GEOGRAPHIC_DATA]" at bounding box center [521, 218] width 238 height 56
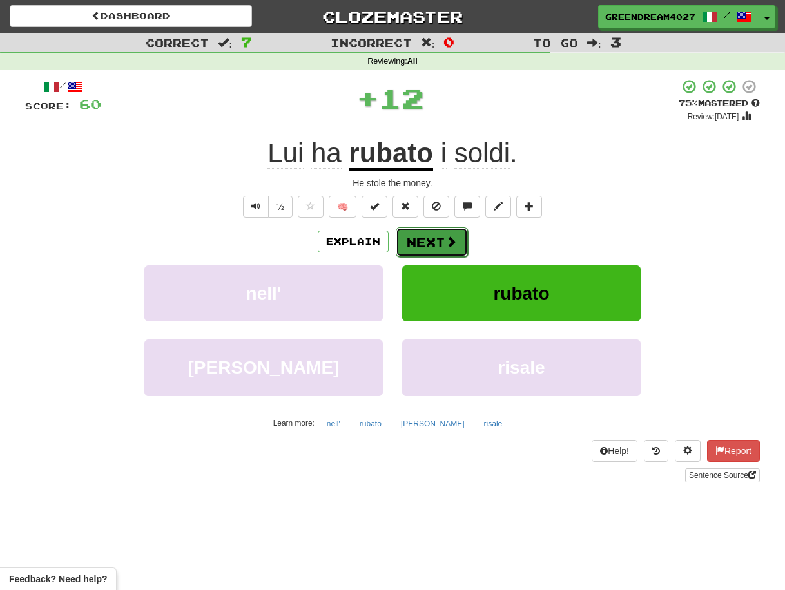
click at [441, 240] on button "Next" at bounding box center [432, 242] width 72 height 30
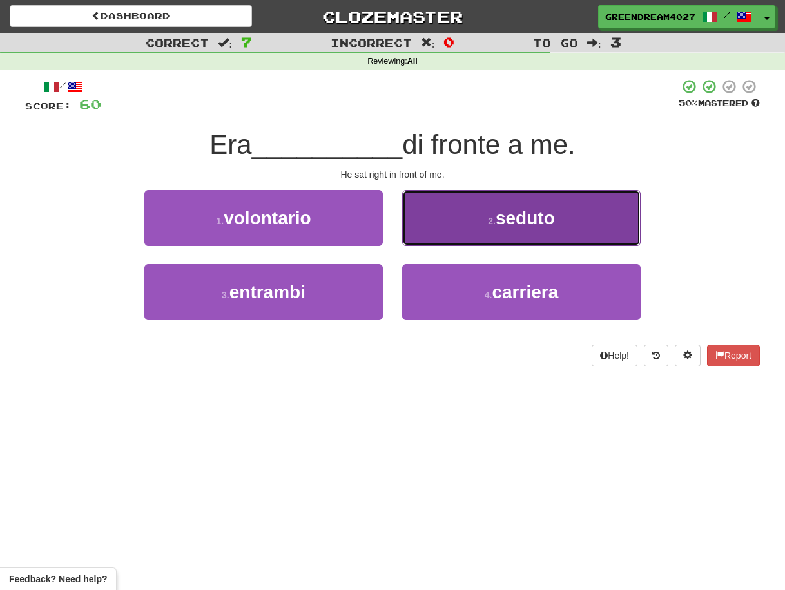
click at [461, 225] on button "2 . seduto" at bounding box center [521, 218] width 238 height 56
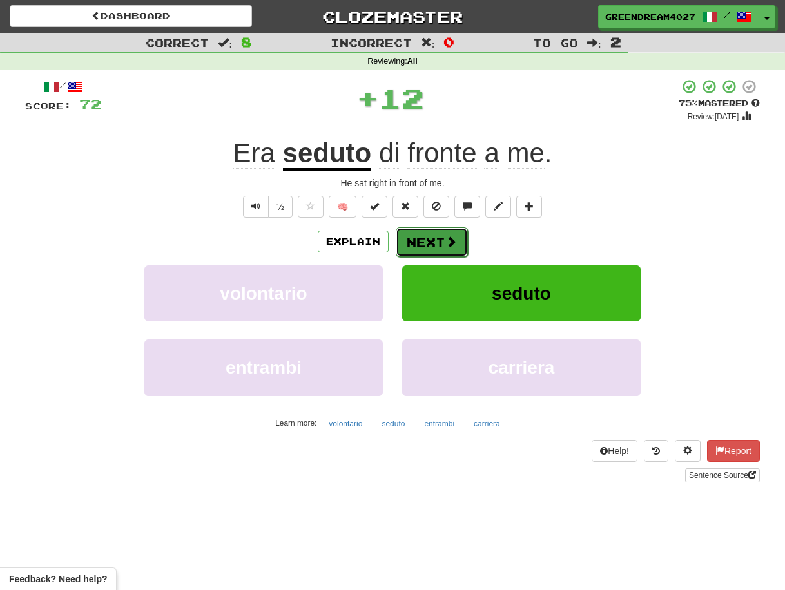
click at [438, 243] on button "Next" at bounding box center [432, 242] width 72 height 30
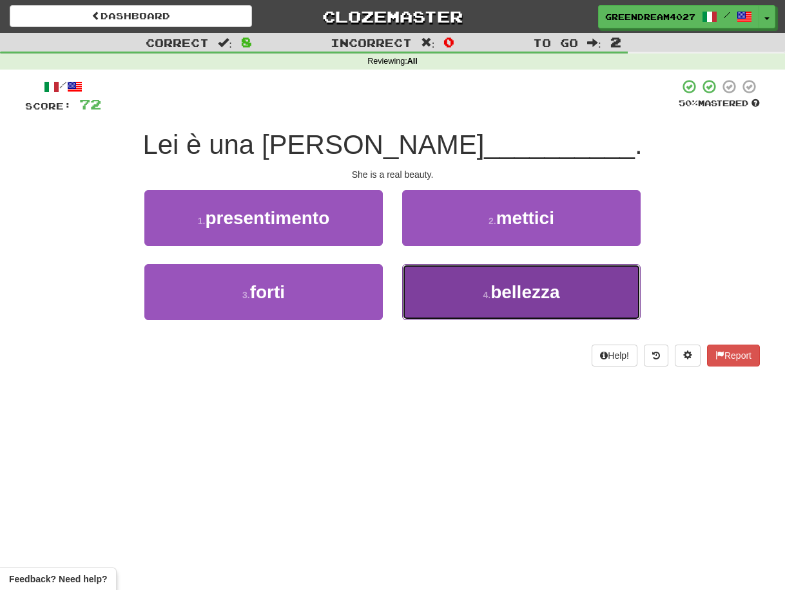
click at [466, 300] on button "4 . bellezza" at bounding box center [521, 292] width 238 height 56
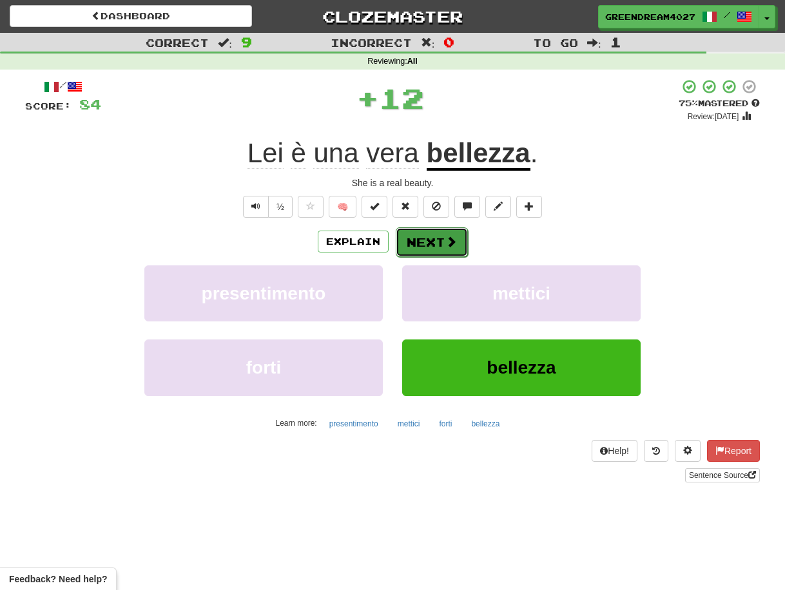
click at [439, 245] on button "Next" at bounding box center [432, 242] width 72 height 30
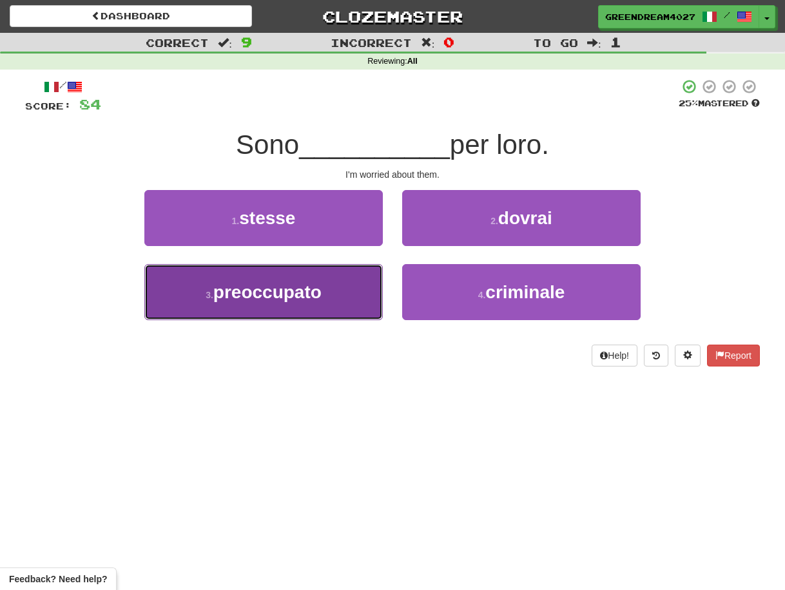
click at [336, 307] on button "3 . preoccupato" at bounding box center [263, 292] width 238 height 56
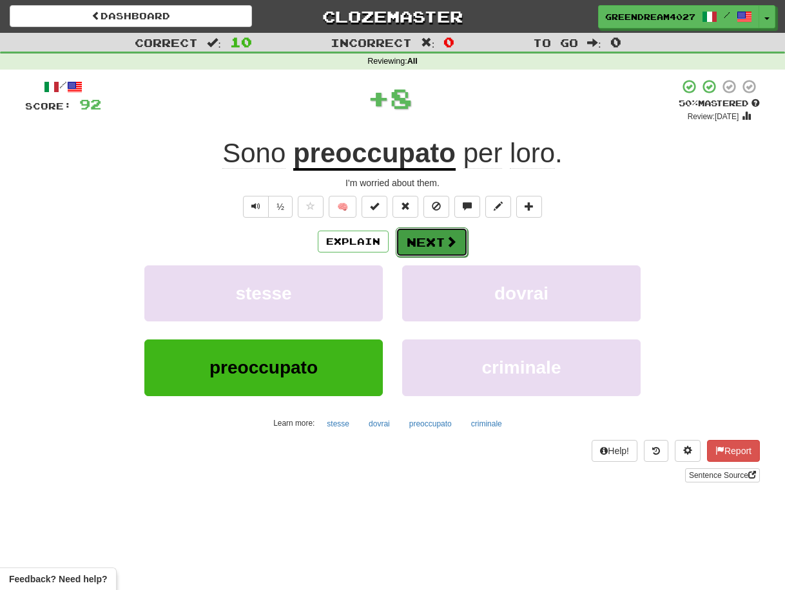
click at [432, 240] on button "Next" at bounding box center [432, 242] width 72 height 30
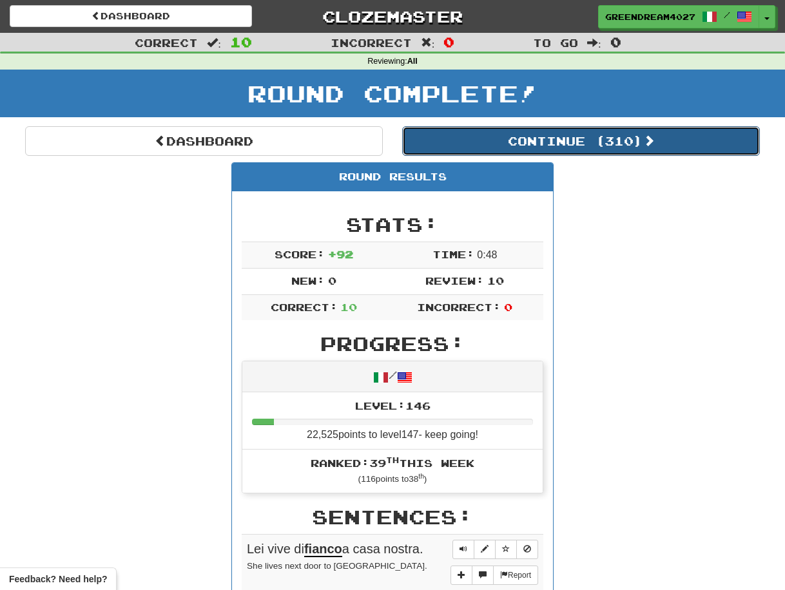
click at [515, 141] on button "Continue ( 310 )" at bounding box center [581, 141] width 358 height 30
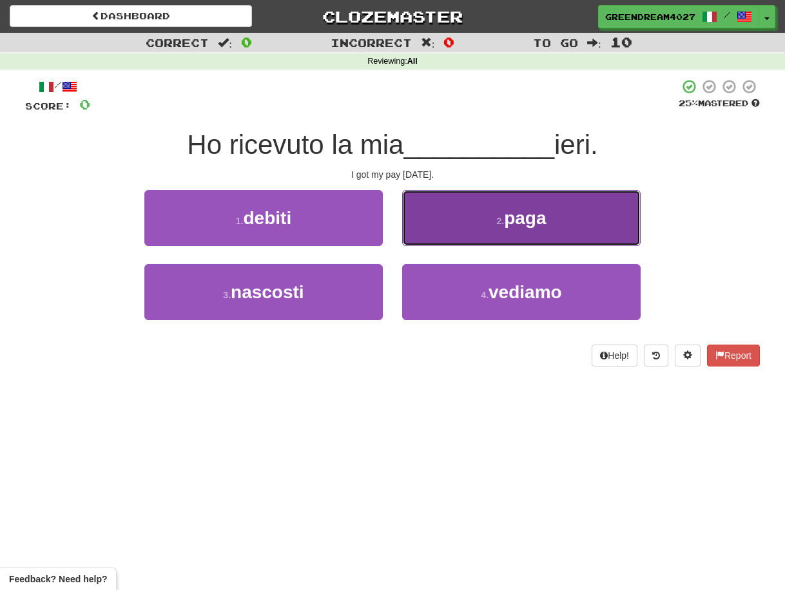
click at [447, 228] on button "2 . paga" at bounding box center [521, 218] width 238 height 56
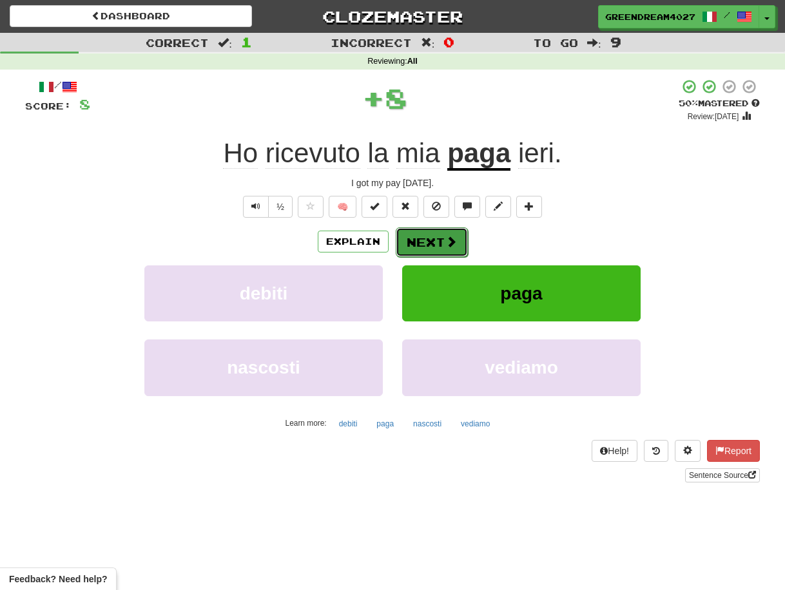
click at [433, 245] on button "Next" at bounding box center [432, 242] width 72 height 30
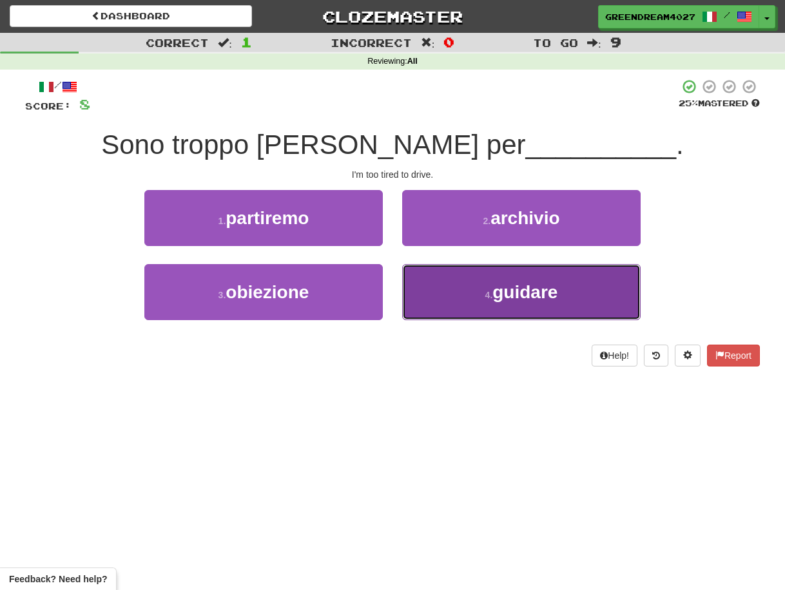
click at [451, 303] on button "4 . guidare" at bounding box center [521, 292] width 238 height 56
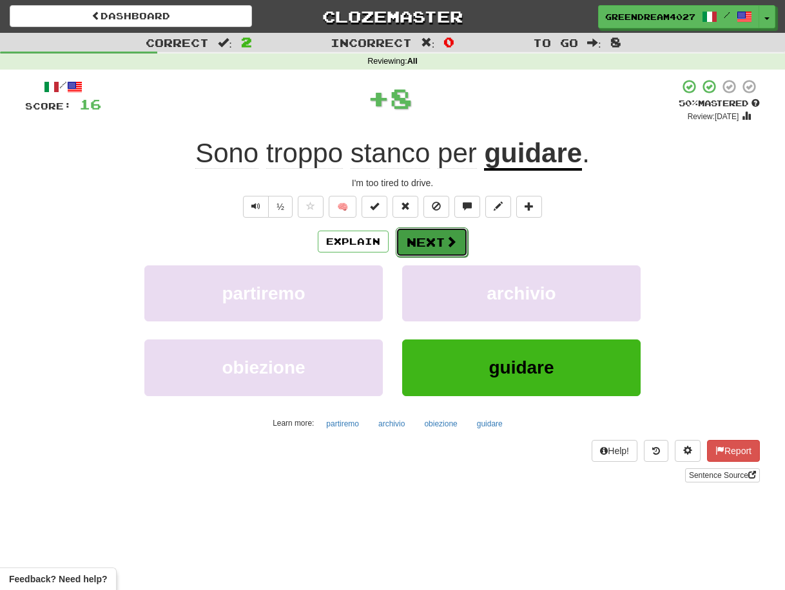
click at [432, 243] on button "Next" at bounding box center [432, 242] width 72 height 30
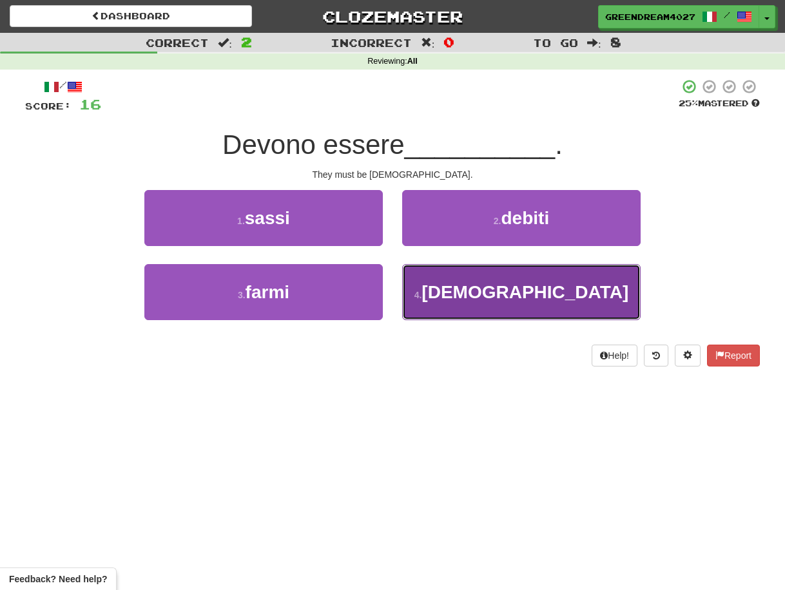
click at [443, 292] on button "4 . [DEMOGRAPHIC_DATA]" at bounding box center [521, 292] width 238 height 56
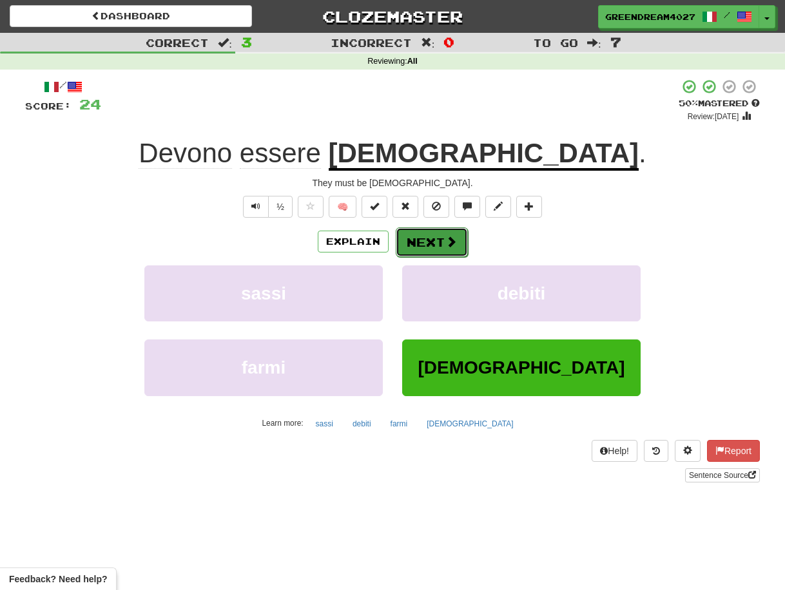
click at [435, 246] on button "Next" at bounding box center [432, 242] width 72 height 30
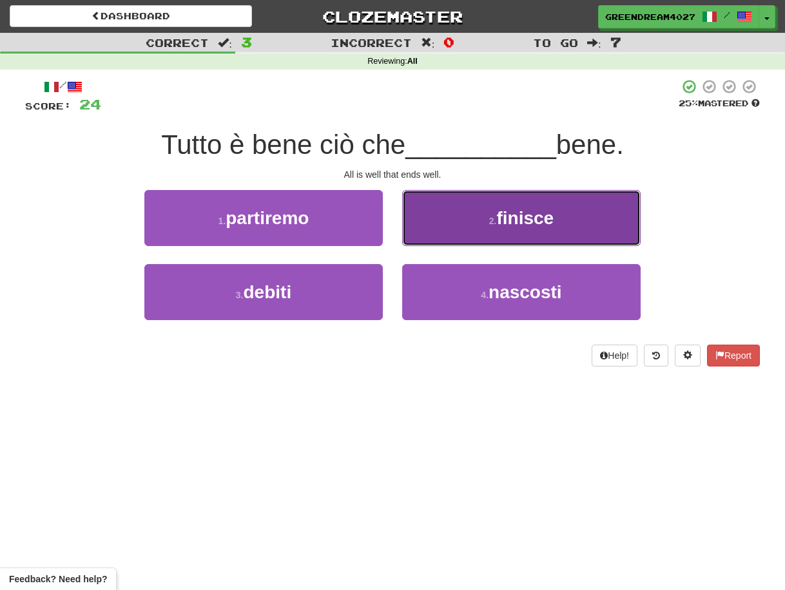
click at [463, 222] on button "2 . finisce" at bounding box center [521, 218] width 238 height 56
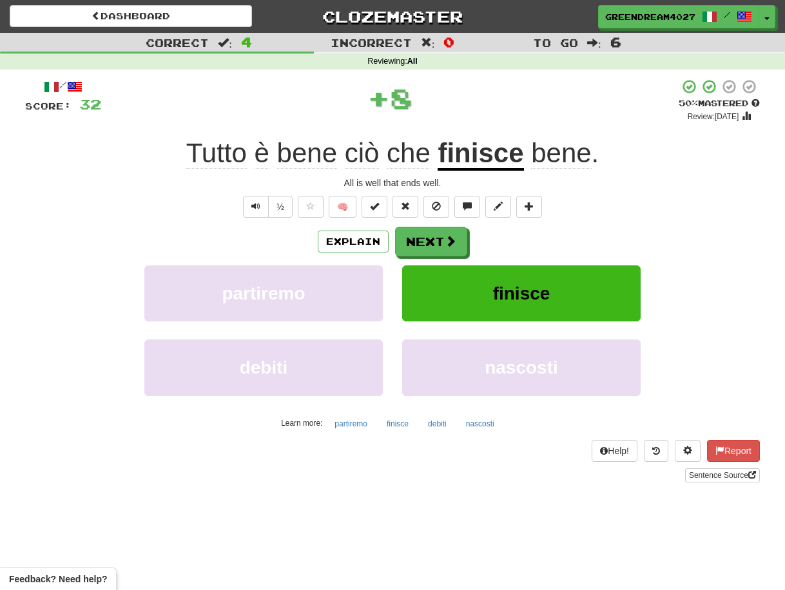
click at [463, 222] on div "/ Score: 32 + 8 50 % Mastered Review: [DATE] Tutto è bene ciò che finisce bene …" at bounding box center [392, 281] width 735 height 404
click at [311, 204] on span at bounding box center [310, 206] width 9 height 9
click at [425, 240] on button "Next" at bounding box center [432, 242] width 72 height 30
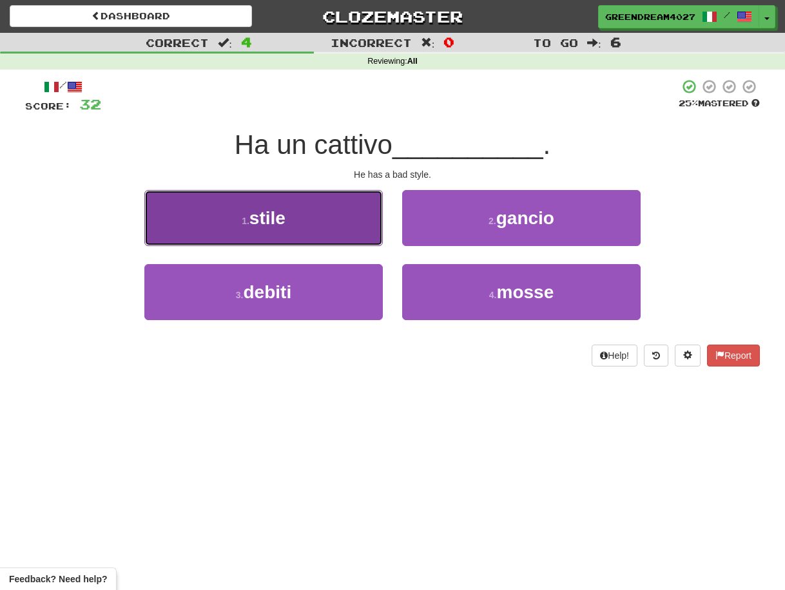
click at [312, 224] on button "1 . stile" at bounding box center [263, 218] width 238 height 56
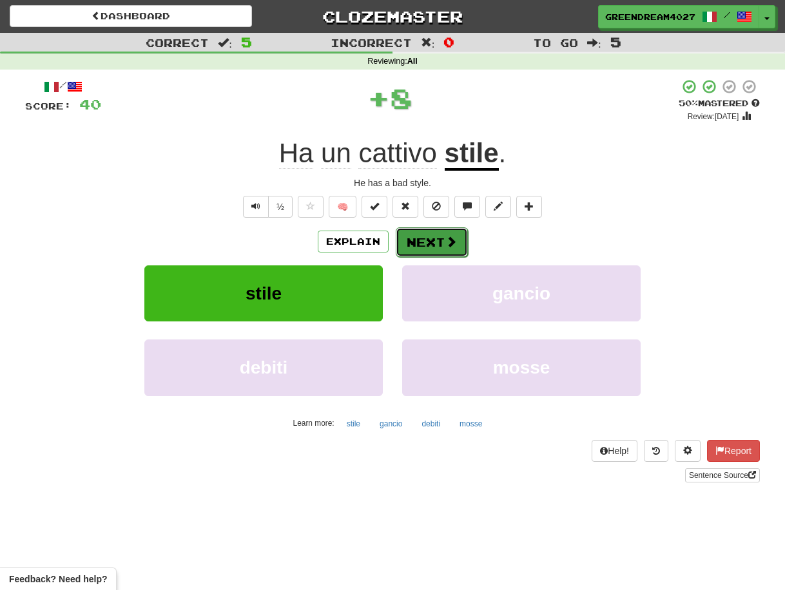
click at [415, 244] on button "Next" at bounding box center [432, 242] width 72 height 30
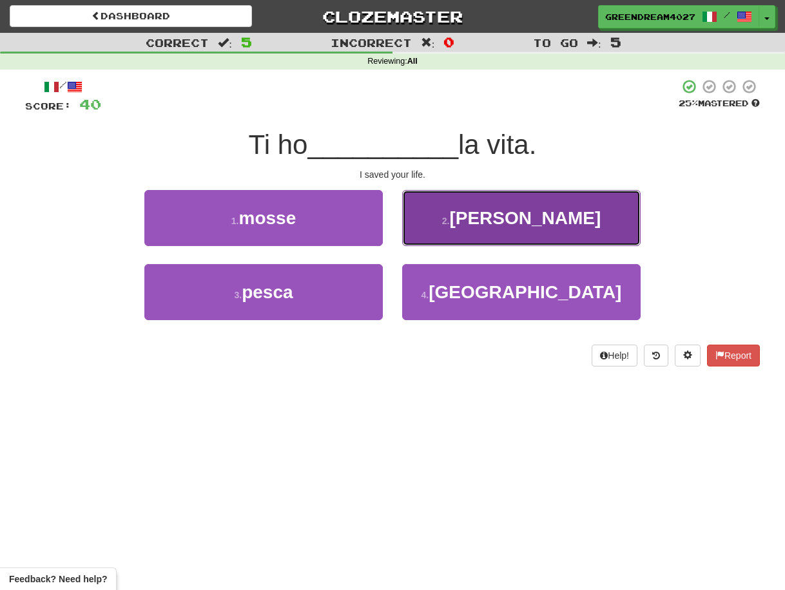
click at [450, 219] on small "2 ." at bounding box center [446, 221] width 8 height 10
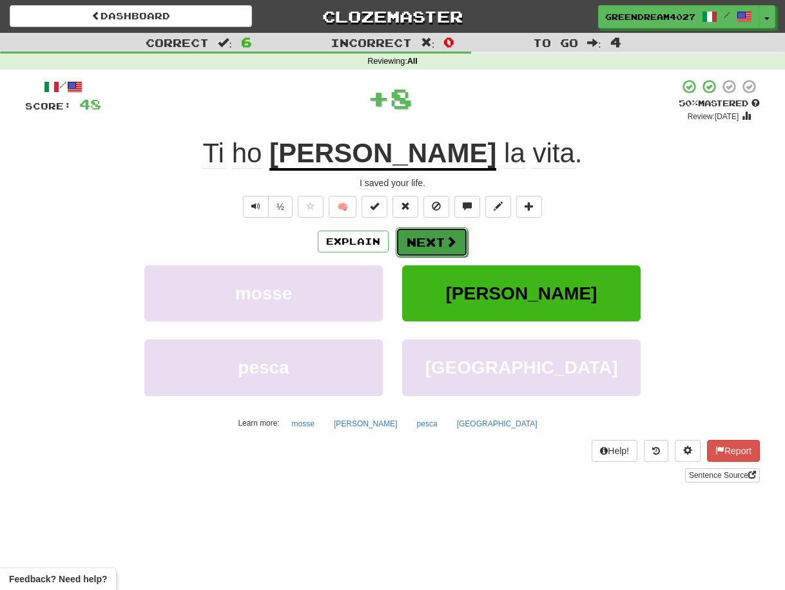
click at [425, 239] on button "Next" at bounding box center [432, 242] width 72 height 30
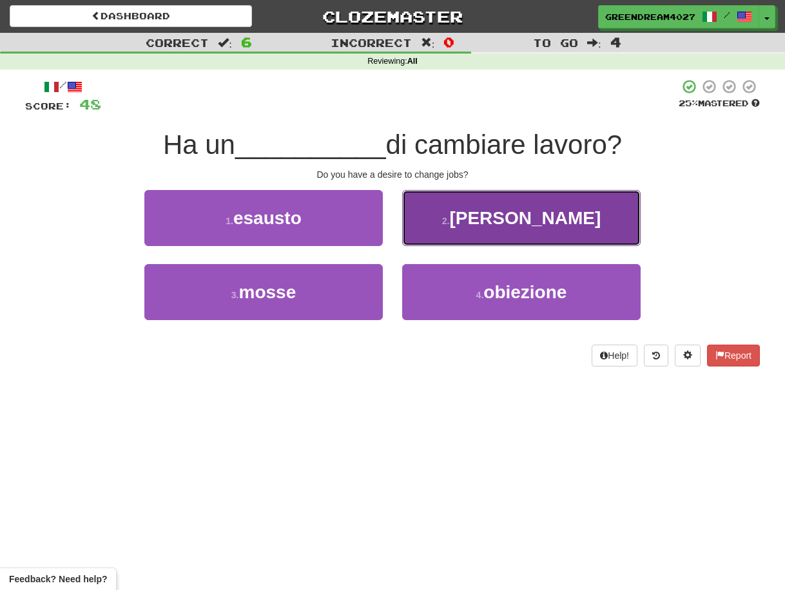
click at [467, 220] on button "2 . [PERSON_NAME]" at bounding box center [521, 218] width 238 height 56
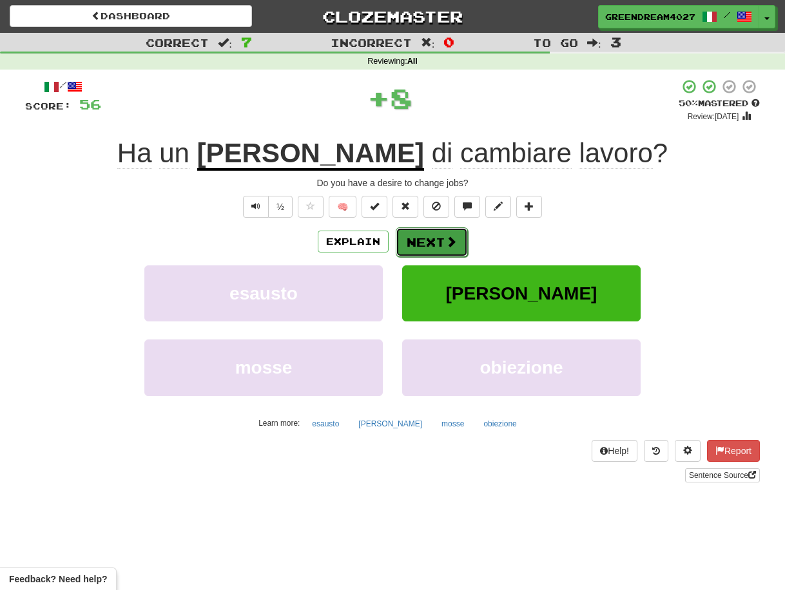
click at [437, 241] on button "Next" at bounding box center [432, 242] width 72 height 30
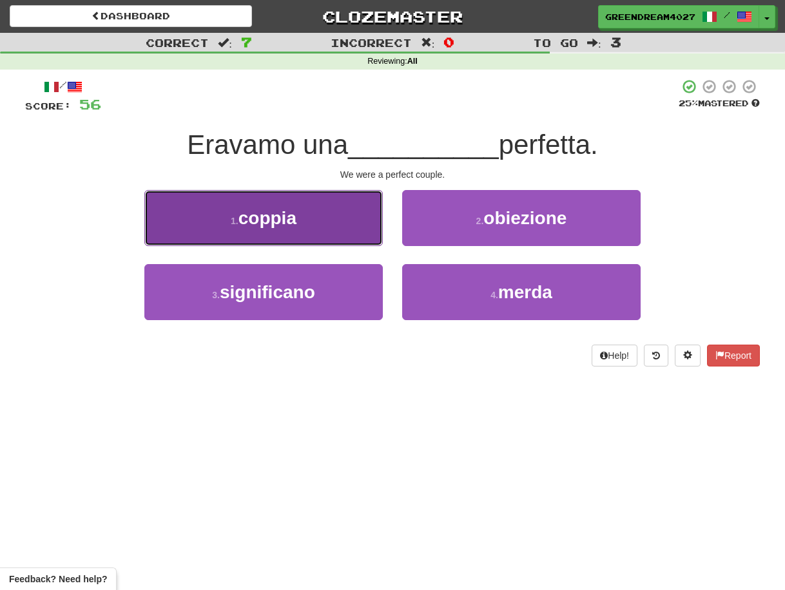
click at [338, 230] on button "1 . coppia" at bounding box center [263, 218] width 238 height 56
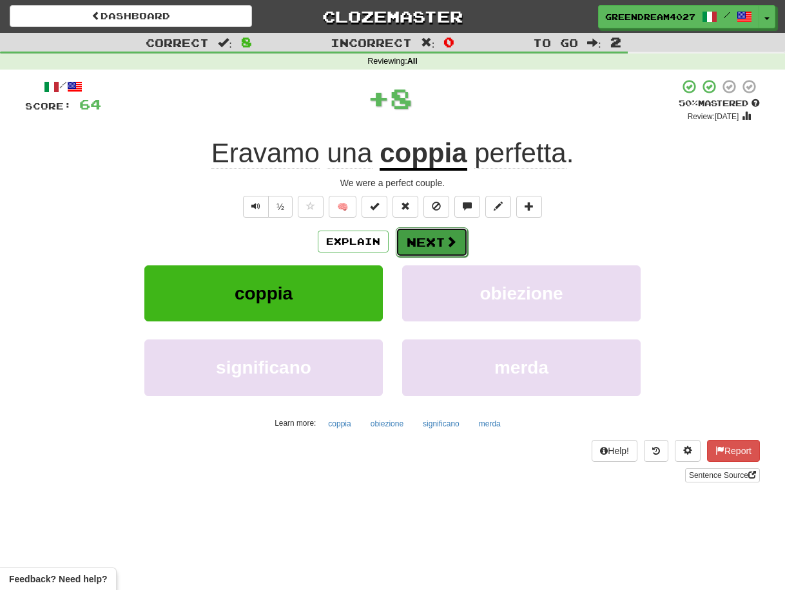
click at [434, 242] on button "Next" at bounding box center [432, 242] width 72 height 30
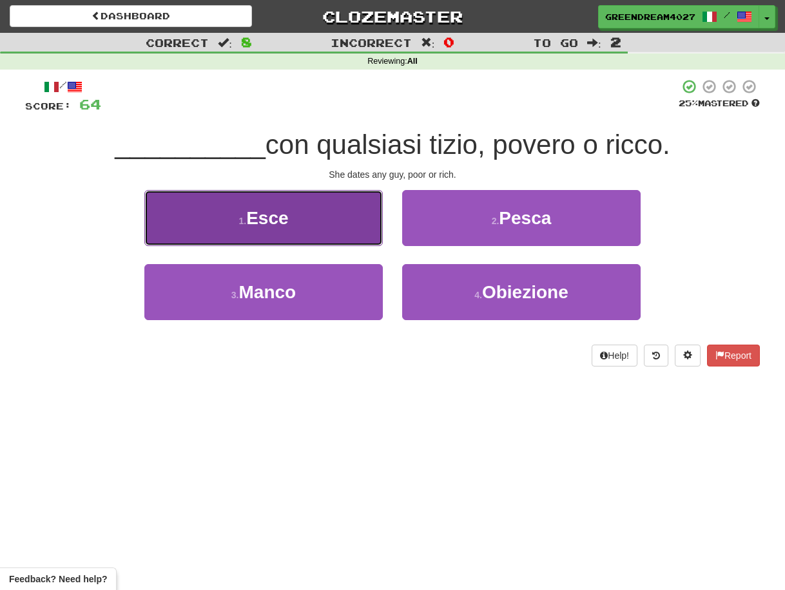
click at [314, 220] on button "1 . Esce" at bounding box center [263, 218] width 238 height 56
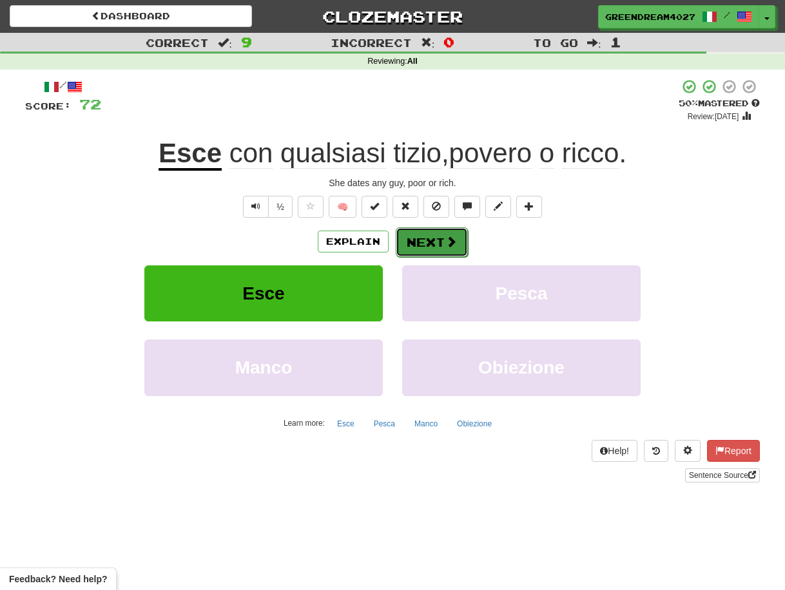
click at [432, 245] on button "Next" at bounding box center [432, 242] width 72 height 30
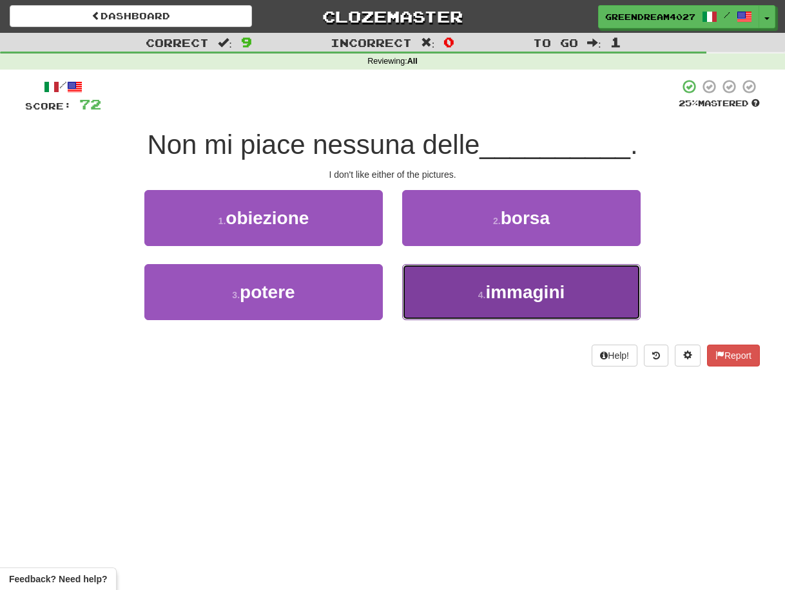
click at [450, 296] on button "4 . immagini" at bounding box center [521, 292] width 238 height 56
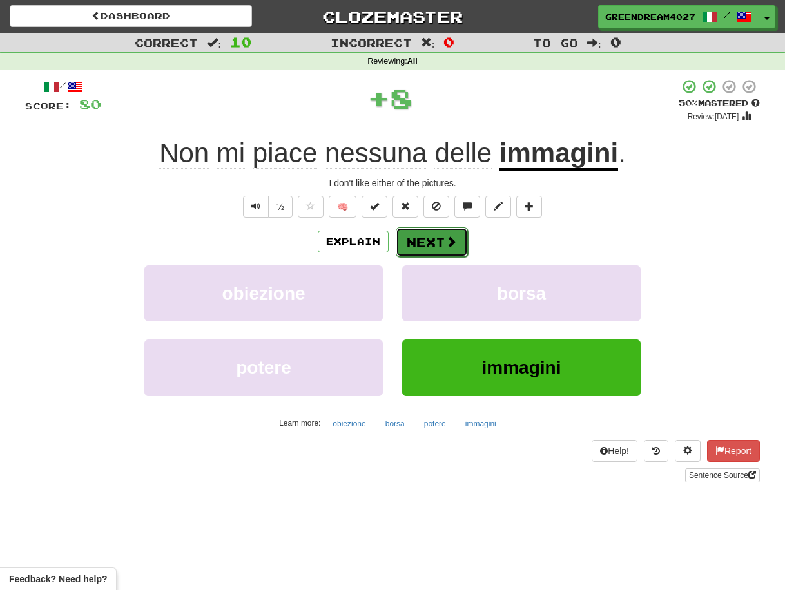
click at [437, 240] on button "Next" at bounding box center [432, 242] width 72 height 30
